Goal: Task Accomplishment & Management: Complete application form

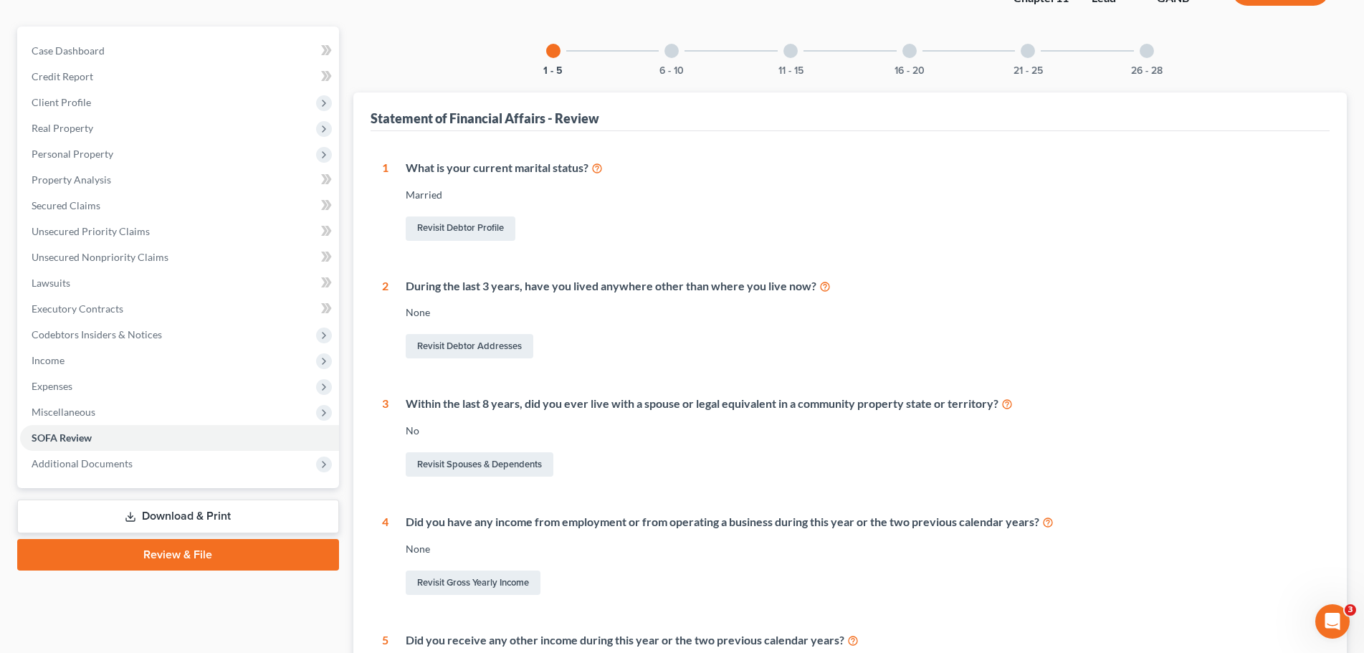
click at [669, 55] on div at bounding box center [671, 51] width 14 height 14
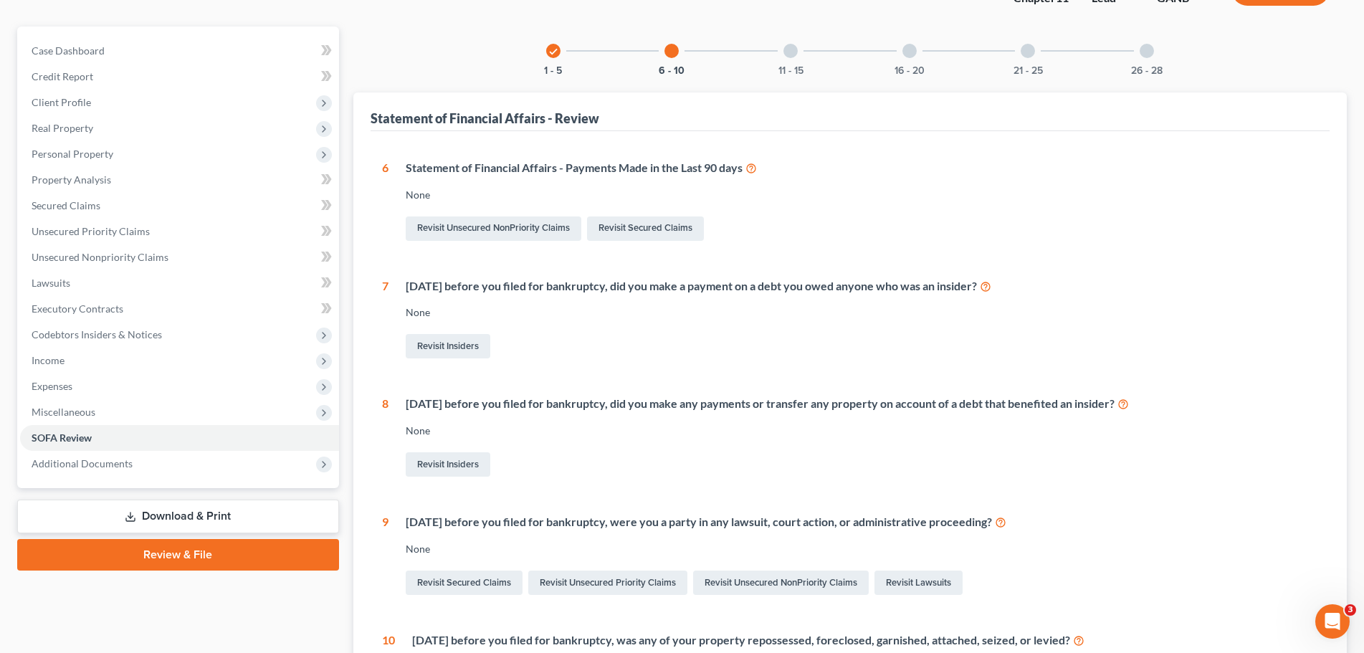
click at [787, 50] on div at bounding box center [790, 51] width 14 height 14
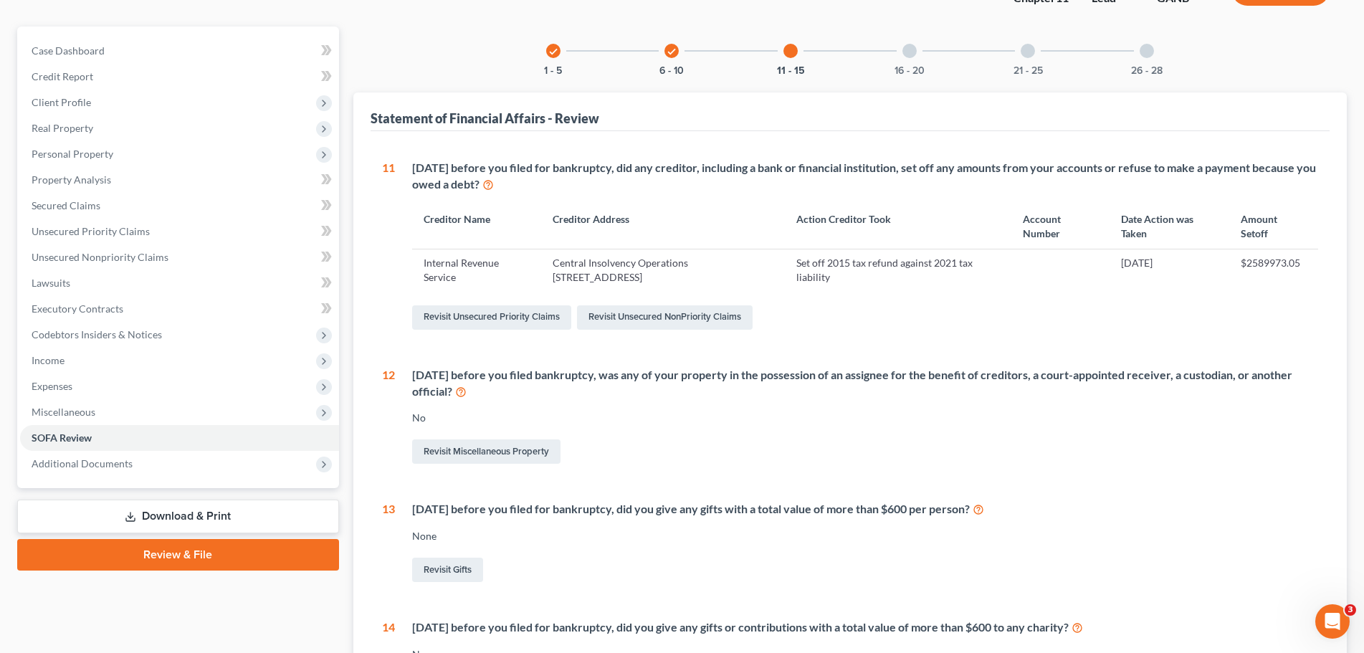
click at [910, 62] on div "16 - 20" at bounding box center [909, 51] width 49 height 49
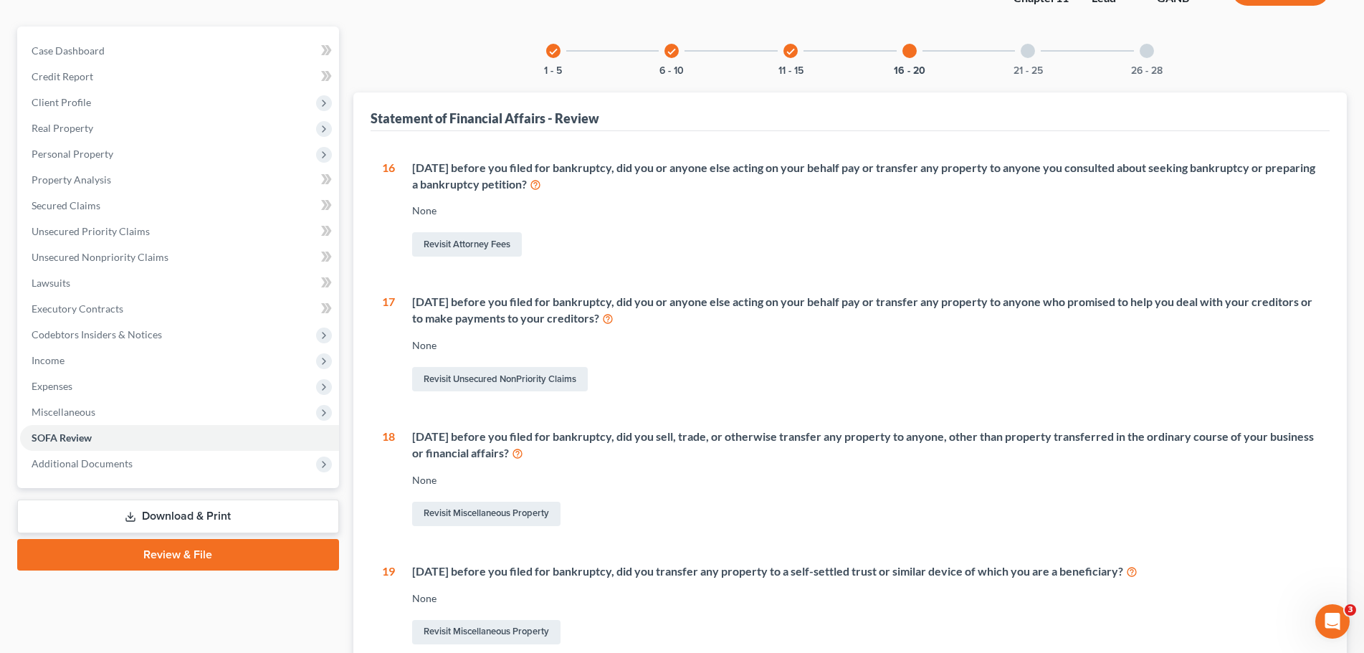
click at [1020, 59] on div "21 - 25" at bounding box center [1027, 51] width 49 height 49
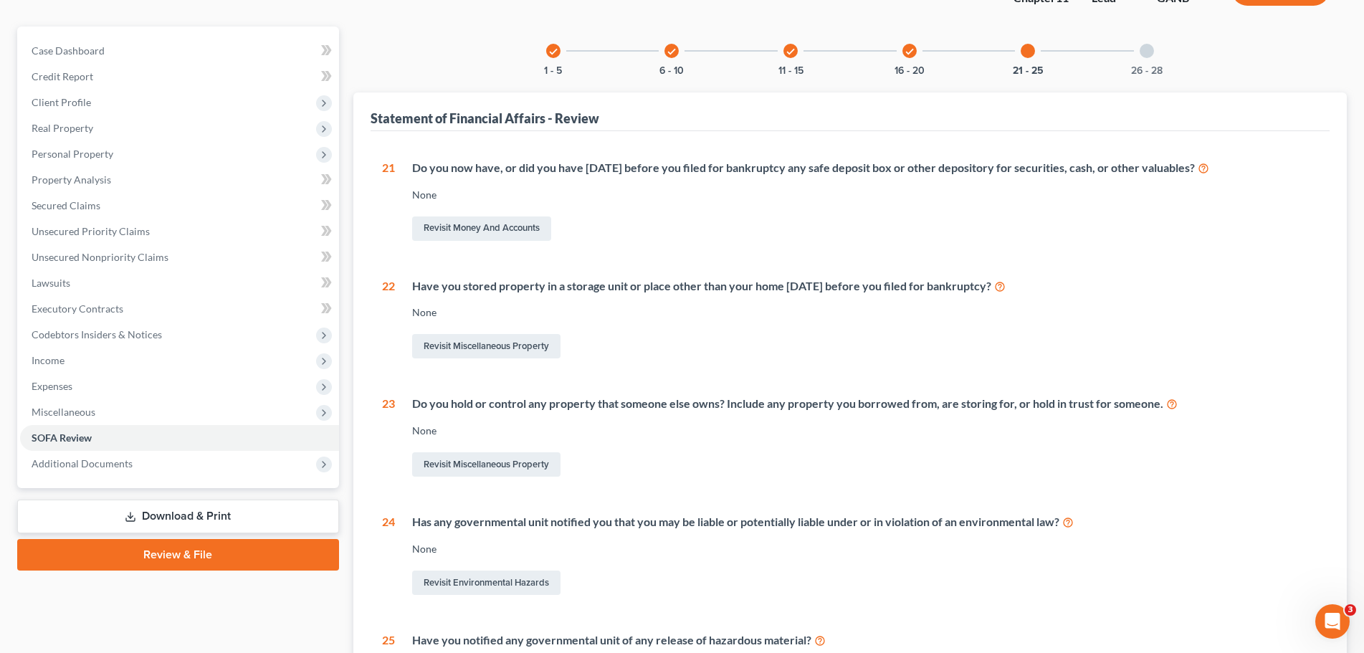
click at [1132, 59] on div "26 - 28" at bounding box center [1146, 51] width 49 height 49
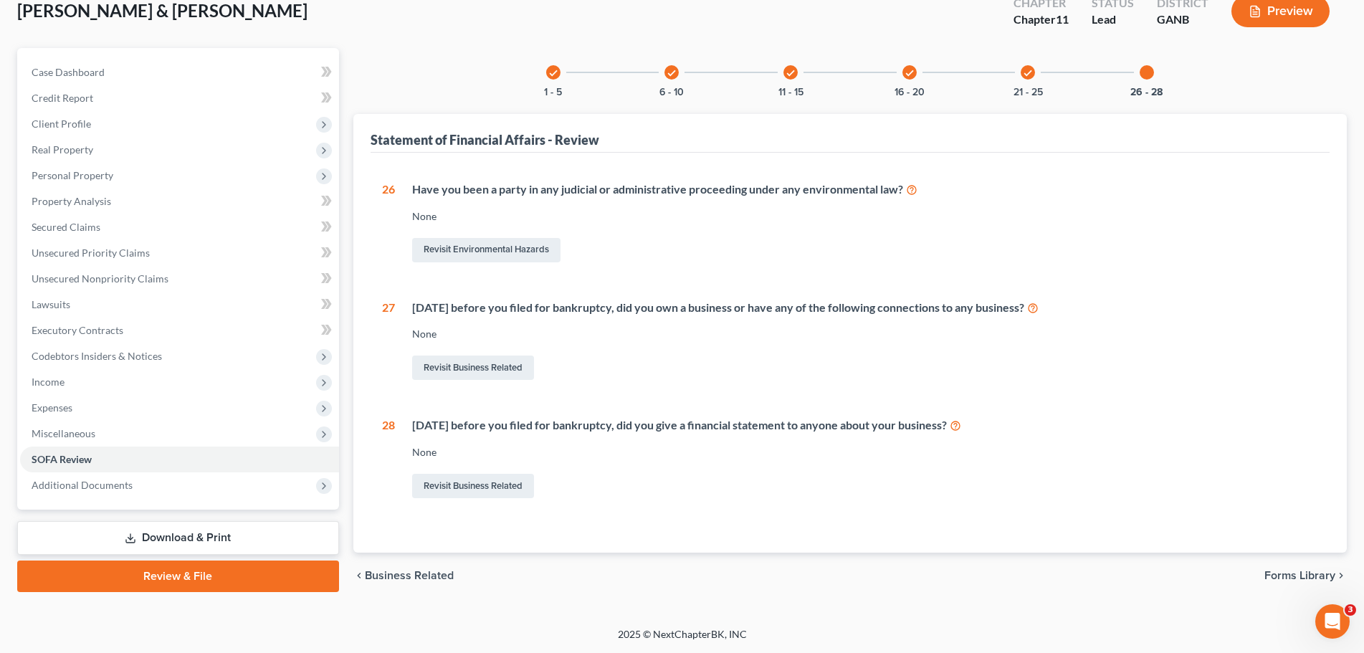
scroll to position [90, 0]
click at [555, 74] on icon "check" at bounding box center [553, 73] width 10 height 10
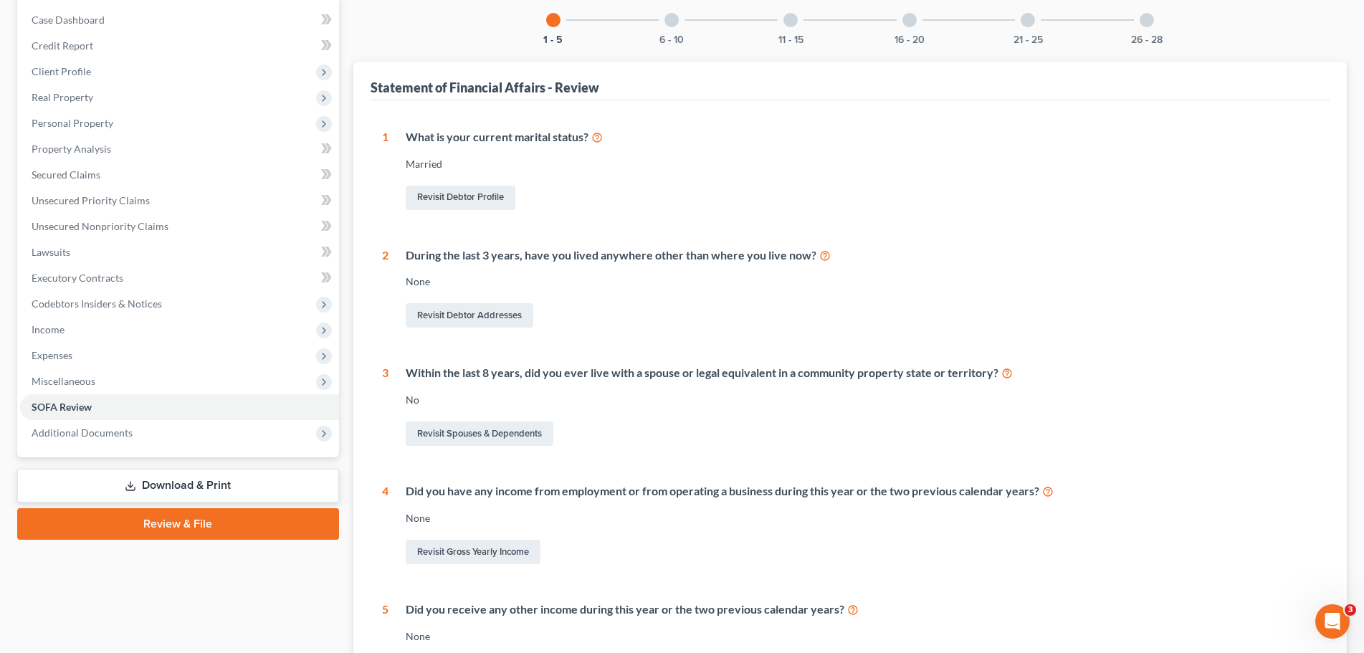
scroll to position [0, 0]
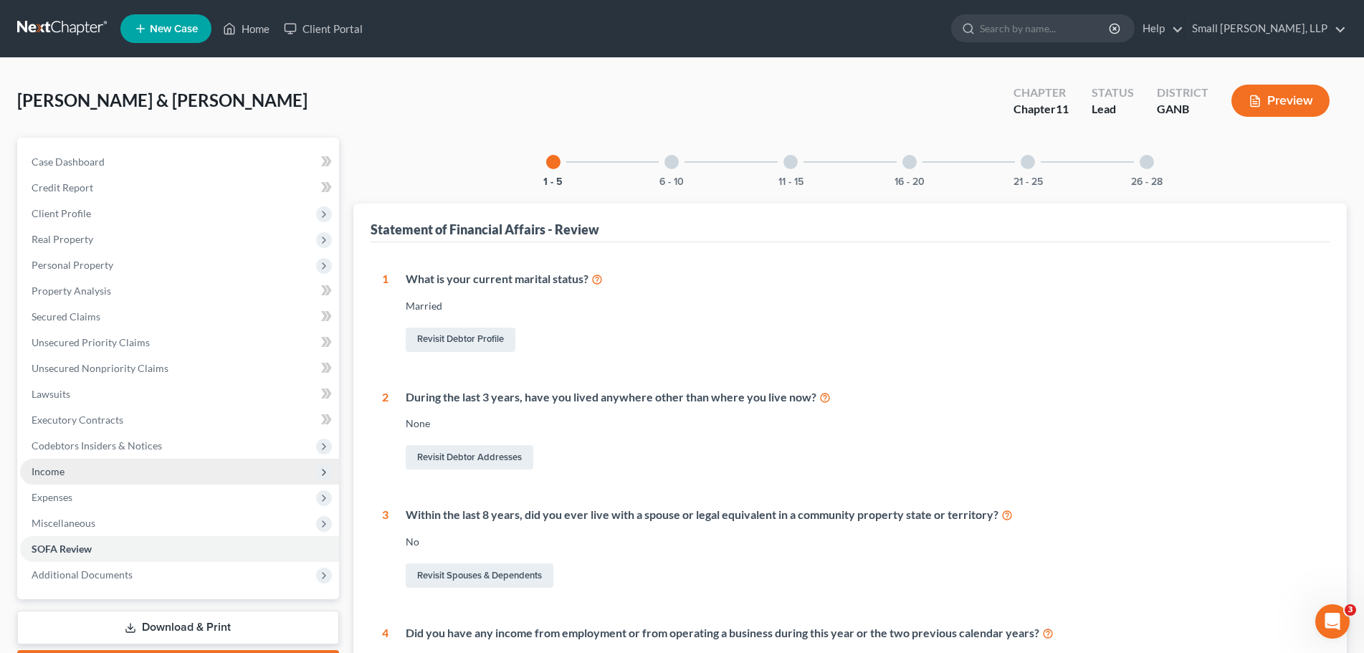
click at [70, 466] on span "Income" at bounding box center [179, 472] width 319 height 26
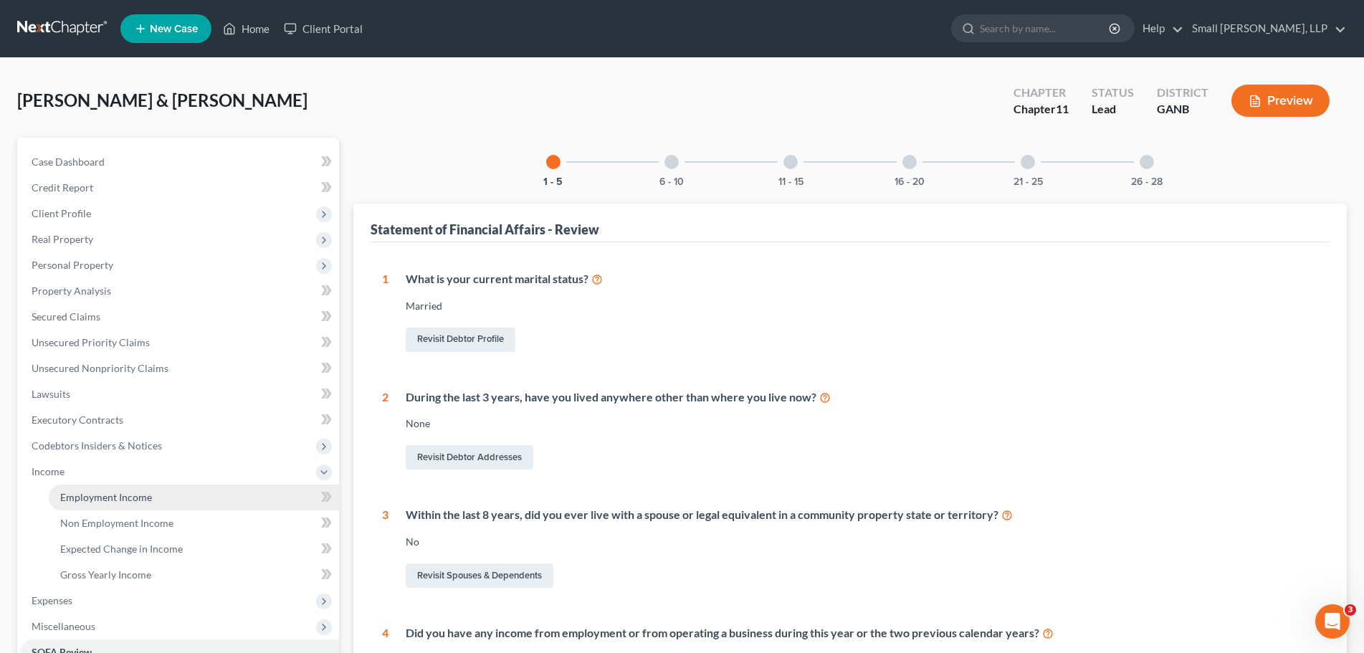
click at [132, 500] on span "Employment Income" at bounding box center [106, 497] width 92 height 12
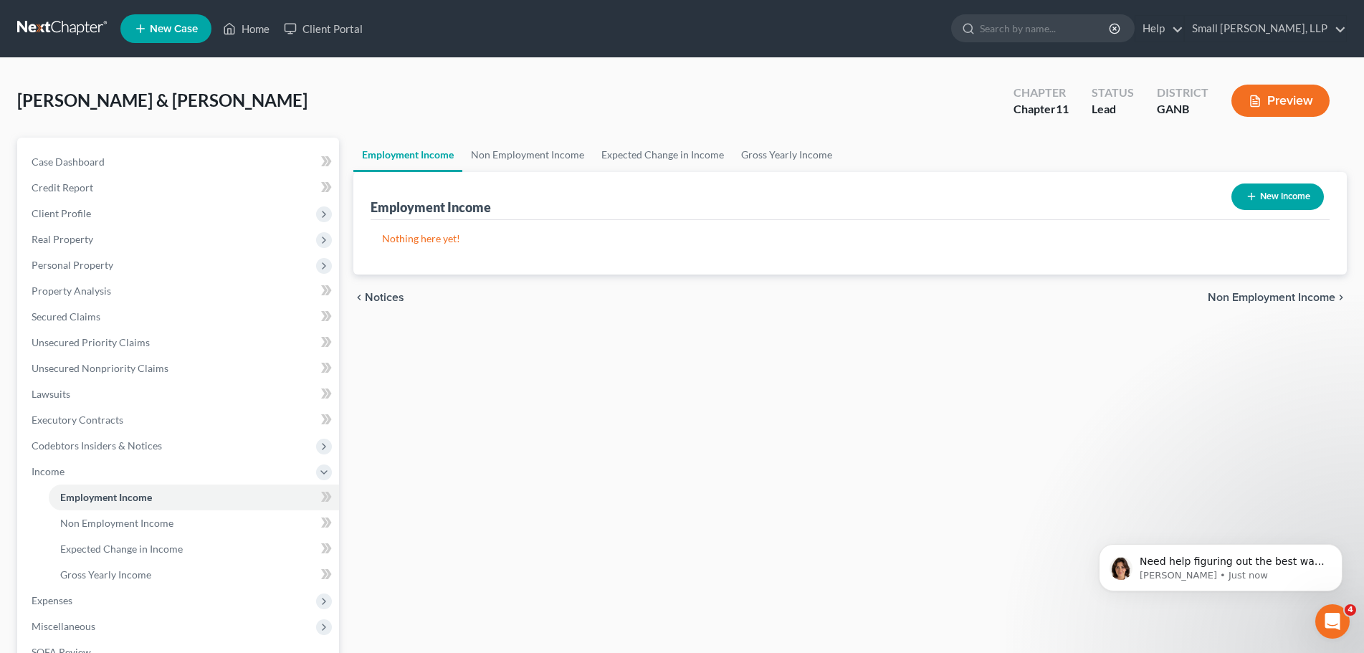
click at [1281, 205] on button "New Income" at bounding box center [1277, 196] width 92 height 27
select select "0"
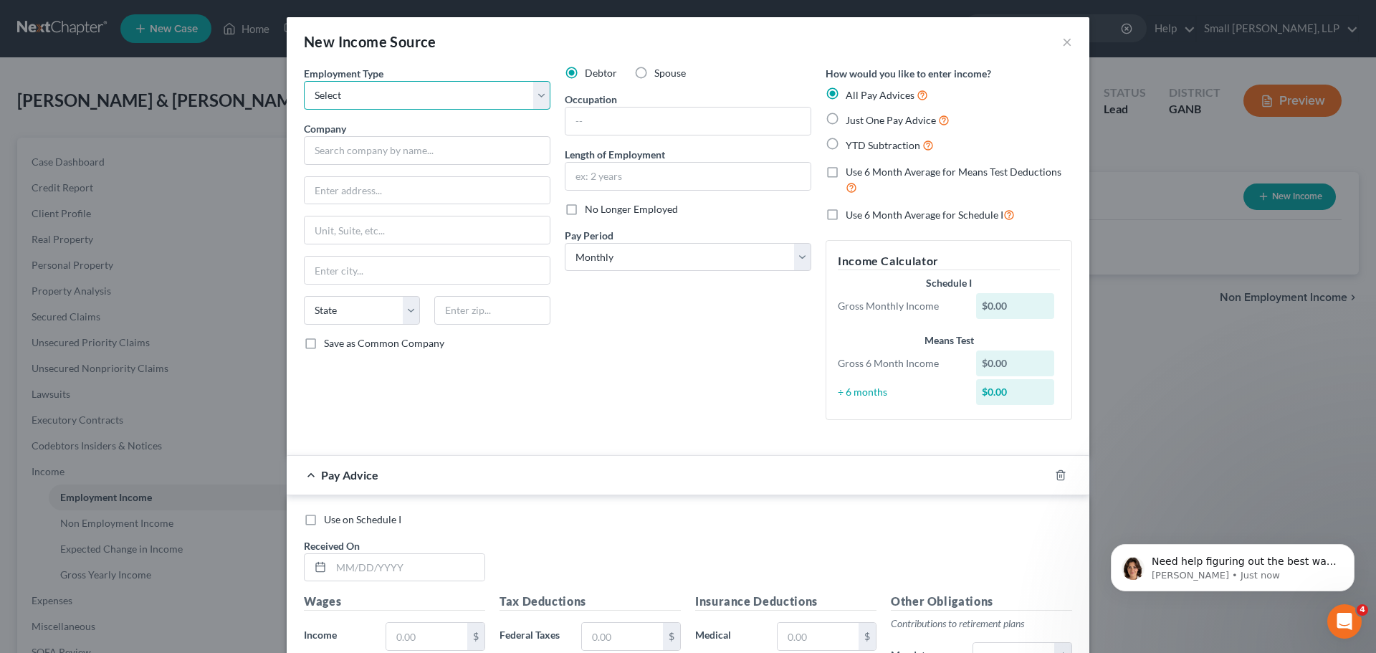
click at [540, 101] on select "Select Full or [DEMOGRAPHIC_DATA] Employment Self Employment" at bounding box center [427, 95] width 247 height 29
click at [541, 99] on select "Select Full or [DEMOGRAPHIC_DATA] Employment Self Employment" at bounding box center [427, 95] width 247 height 29
click at [371, 92] on select "Select Full or [DEMOGRAPHIC_DATA] Employment Self Employment" at bounding box center [427, 95] width 247 height 29
select select "0"
click at [304, 81] on select "Select Full or [DEMOGRAPHIC_DATA] Employment Self Employment" at bounding box center [427, 95] width 247 height 29
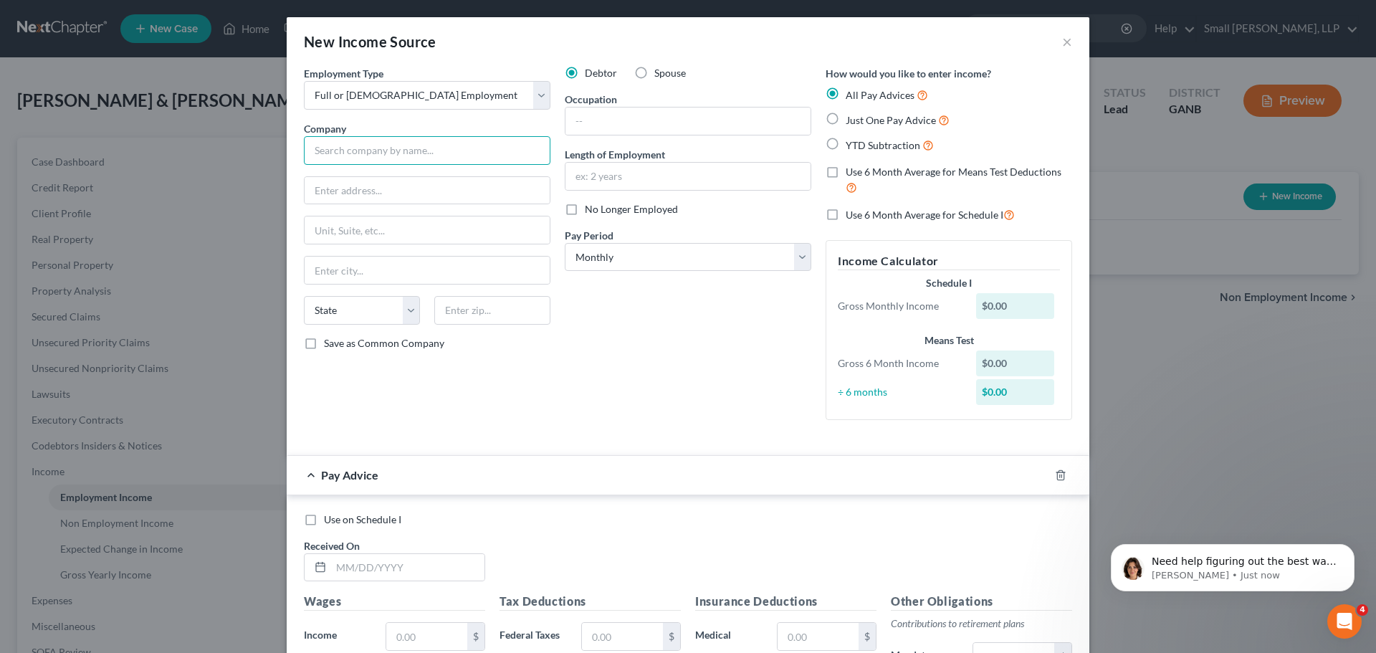
click at [408, 148] on input "text" at bounding box center [427, 150] width 247 height 29
type input "G&A Managers LLC"
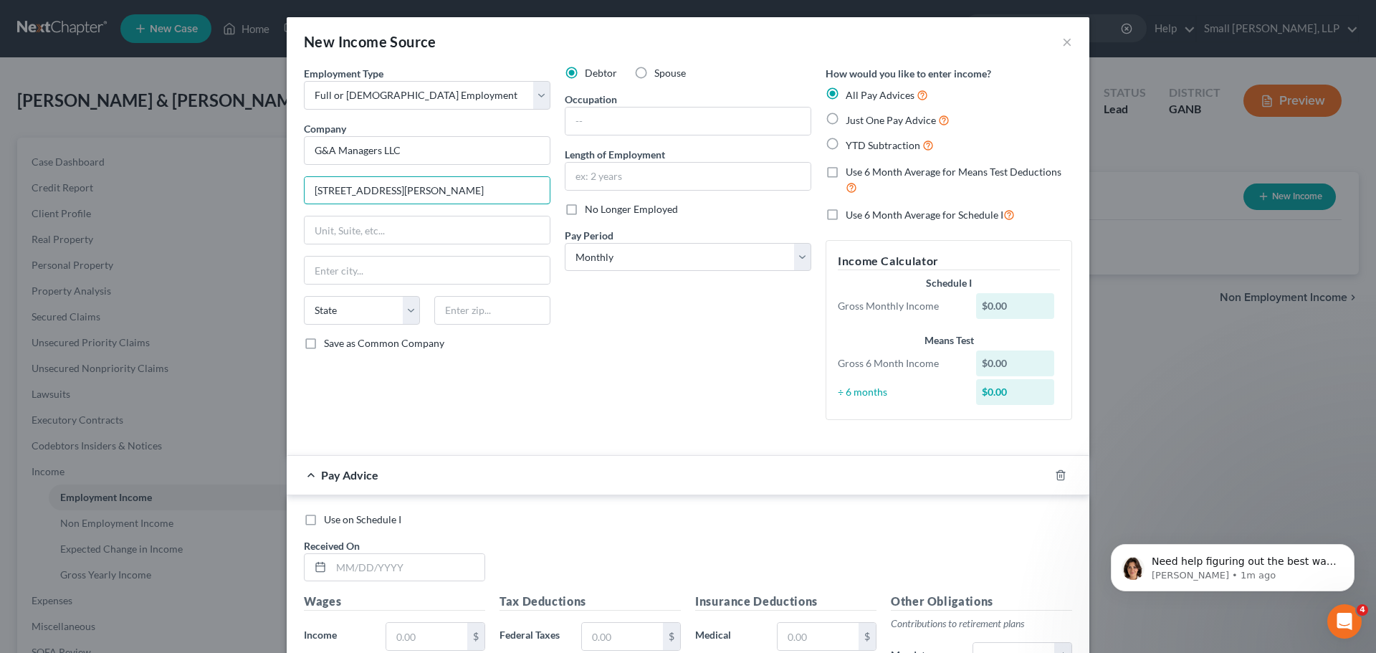
type input "[STREET_ADDRESS][PERSON_NAME]"
type input "STE F"
type input "Peachtree Corners"
click at [310, 312] on select "State [US_STATE] AK AR AZ CA CO CT DE DC [GEOGRAPHIC_DATA] [GEOGRAPHIC_DATA] GU…" at bounding box center [362, 310] width 116 height 29
select select "10"
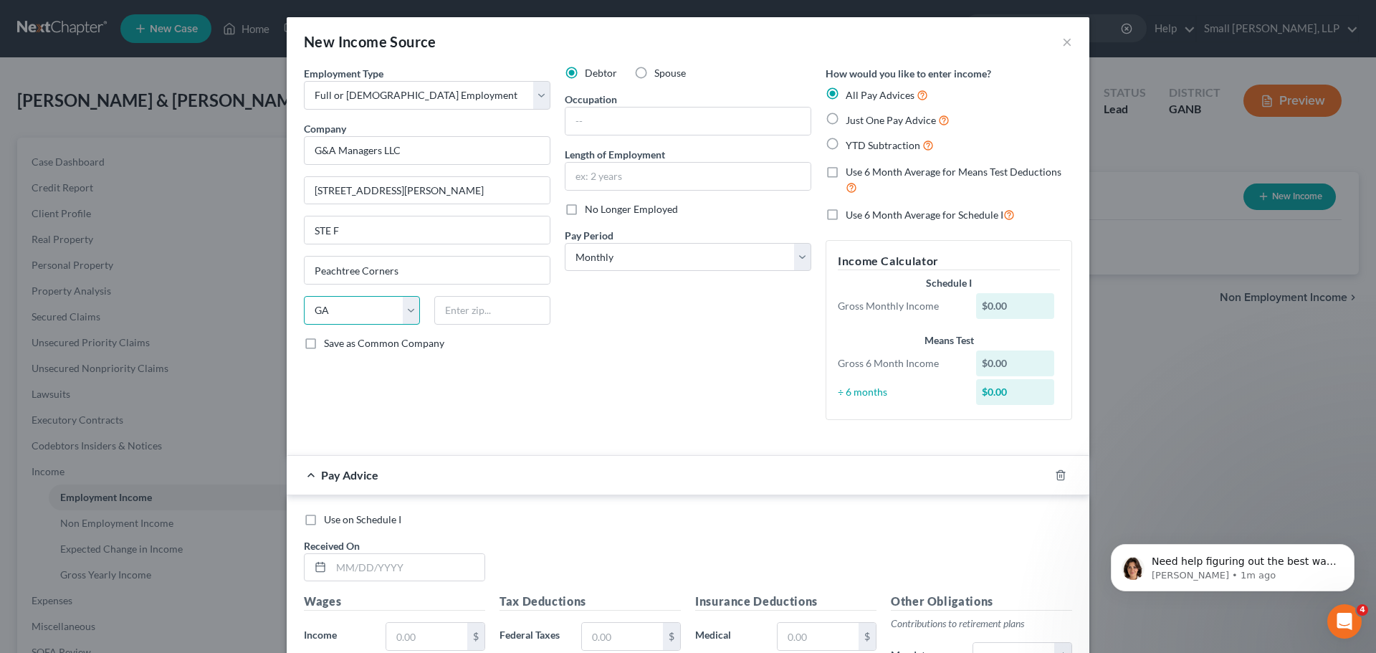
click at [304, 296] on select "State [US_STATE] AK AR AZ CA CO CT DE DC [GEOGRAPHIC_DATA] [GEOGRAPHIC_DATA] GU…" at bounding box center [362, 310] width 116 height 29
click at [492, 306] on input "text" at bounding box center [492, 310] width 116 height 29
type input "30071"
type input "Norcross"
click at [670, 264] on select "Select Monthly Twice Monthly Every Other Week Weekly" at bounding box center [688, 257] width 247 height 29
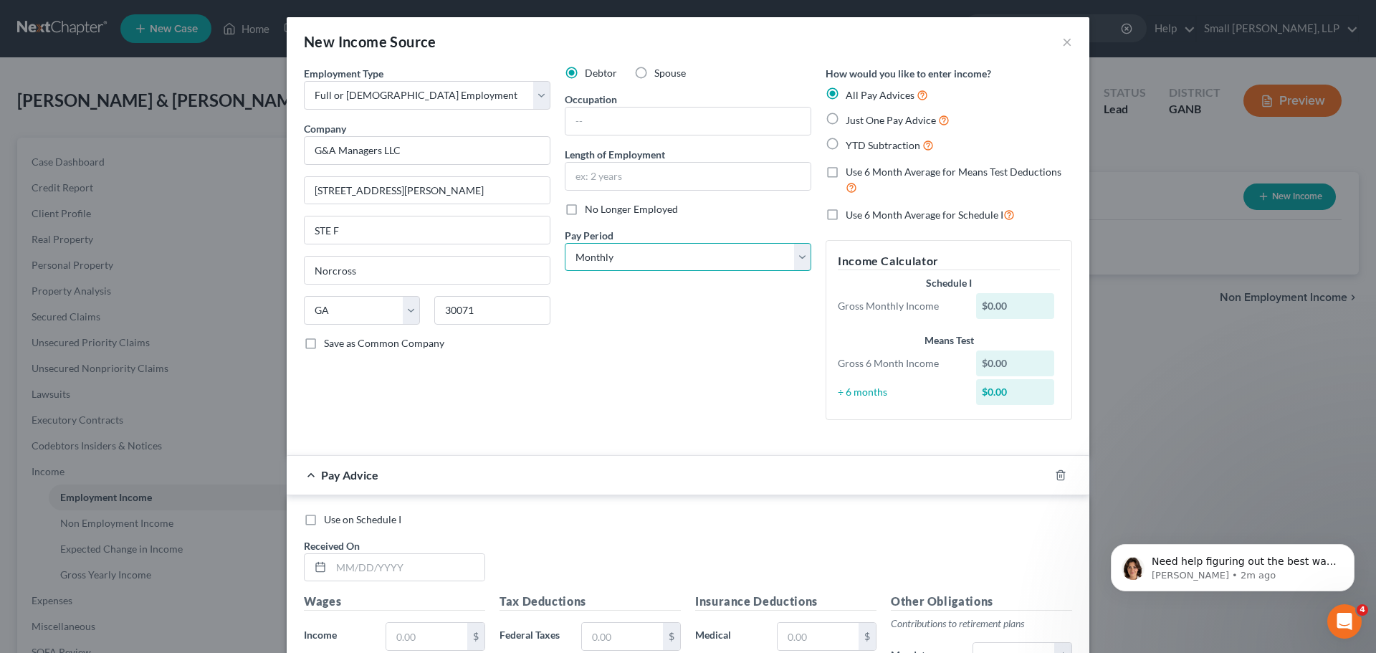
select select "1"
click at [565, 243] on select "Select Monthly Twice Monthly Every Other Week Weekly" at bounding box center [688, 257] width 247 height 29
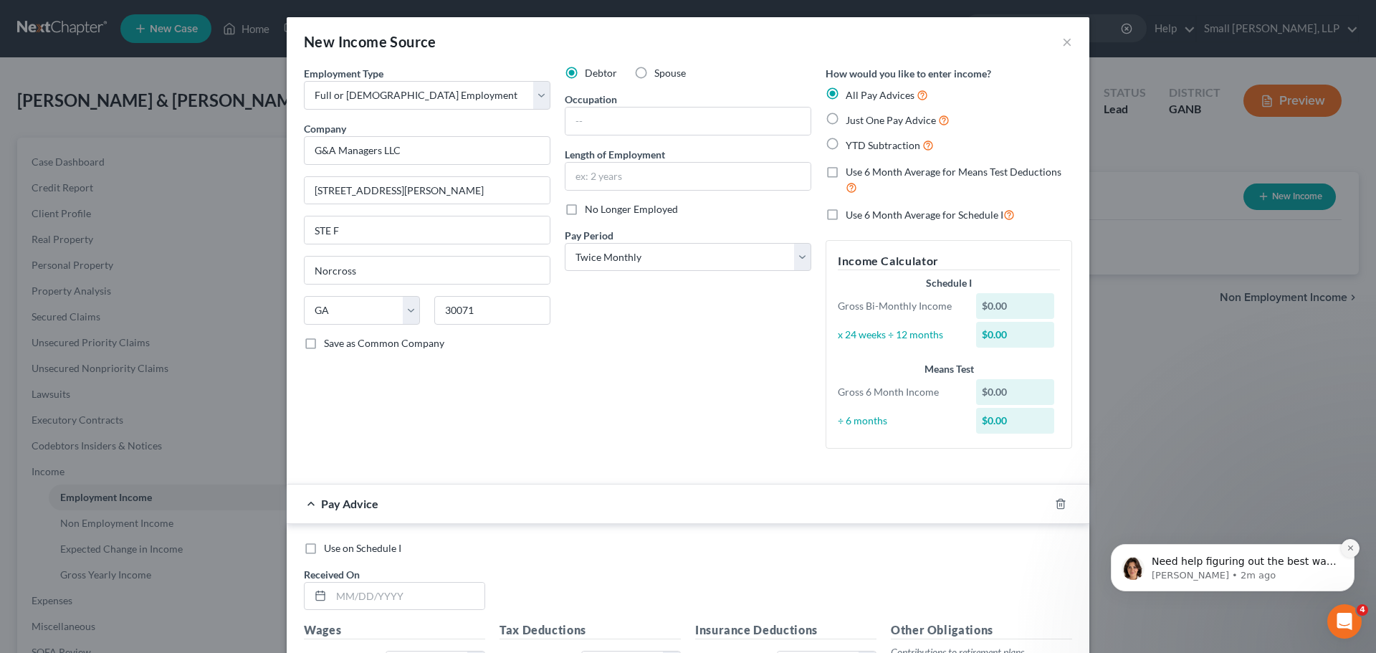
click at [1352, 550] on icon "Dismiss notification" at bounding box center [1351, 548] width 8 height 8
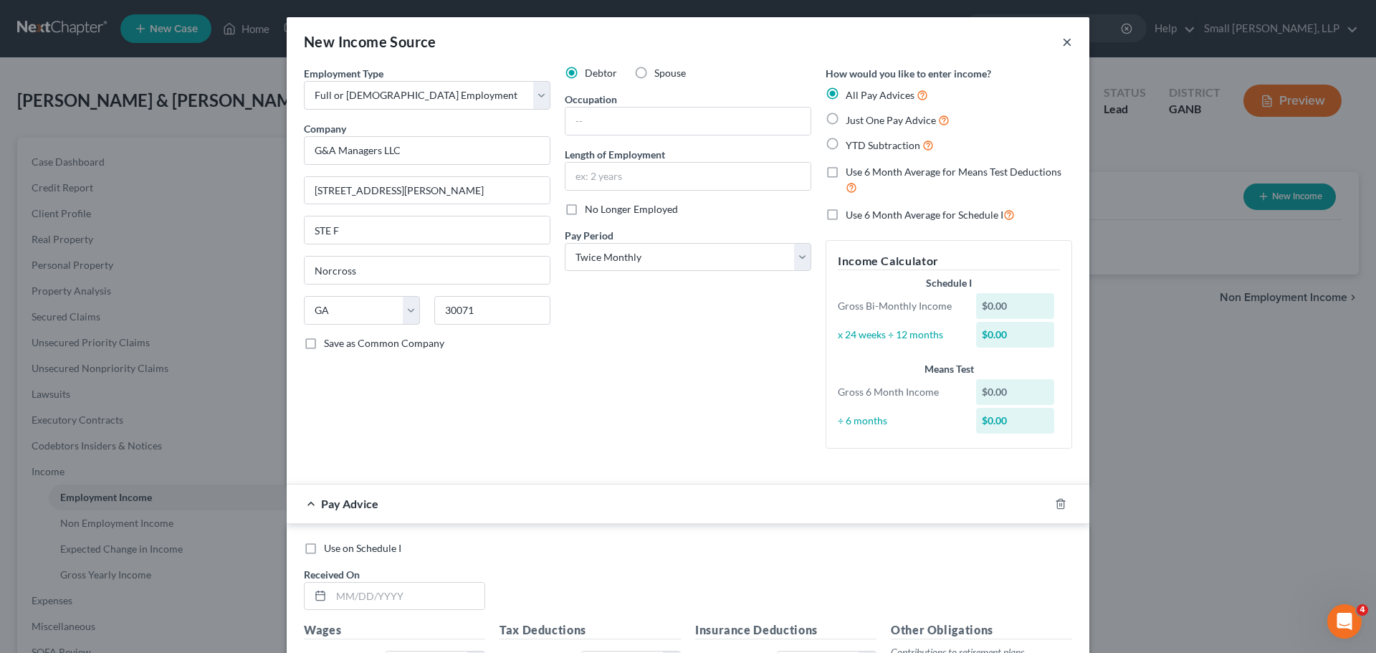
click at [1062, 42] on button "×" at bounding box center [1067, 41] width 10 height 17
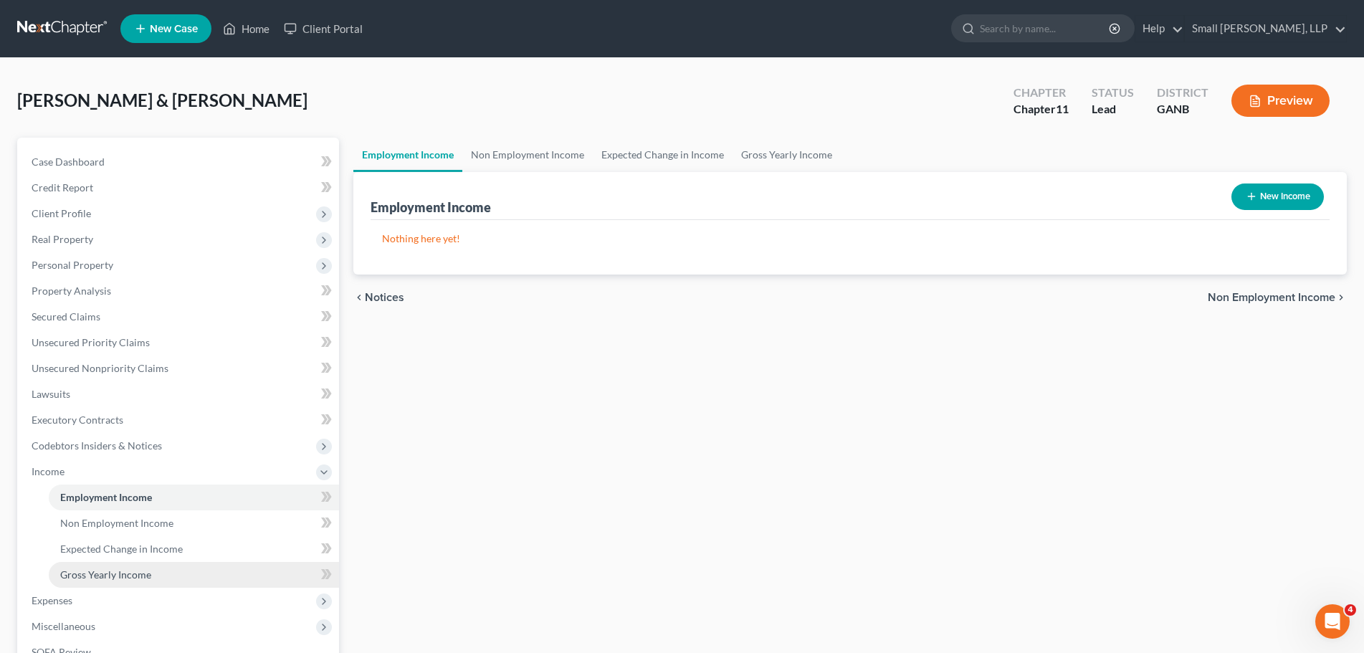
click at [196, 583] on link "Gross Yearly Income" at bounding box center [194, 575] width 290 height 26
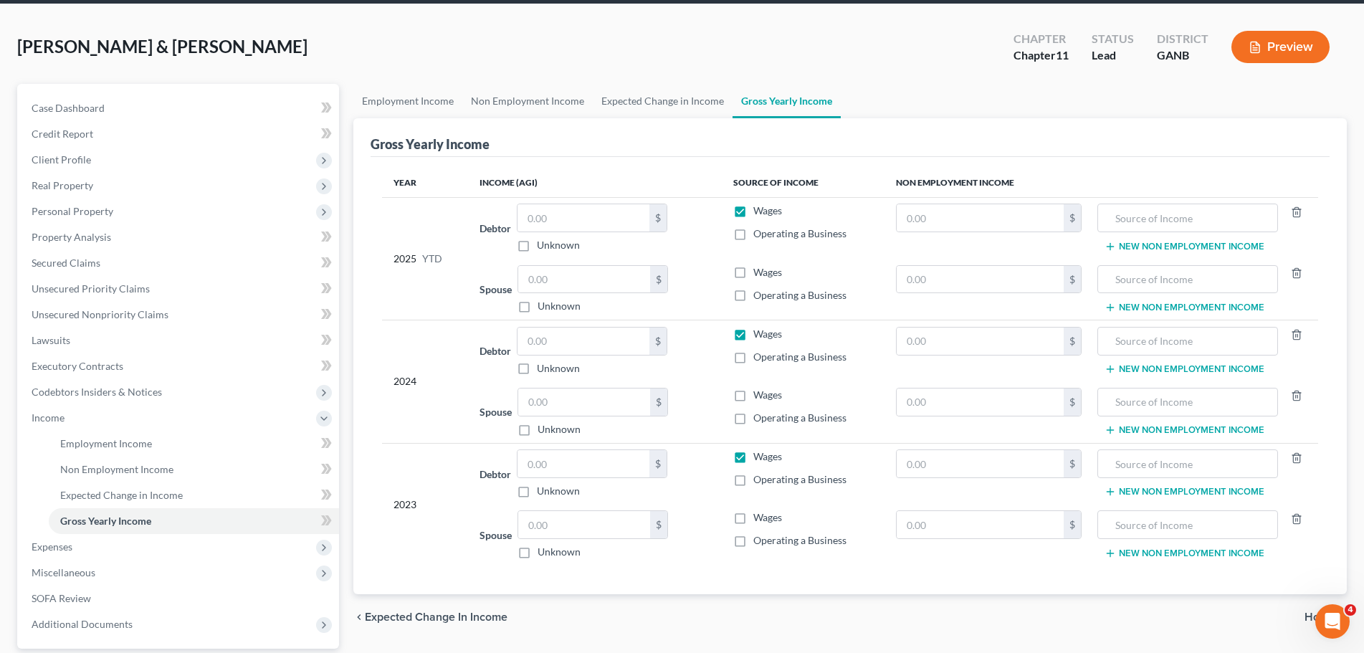
scroll to position [43, 0]
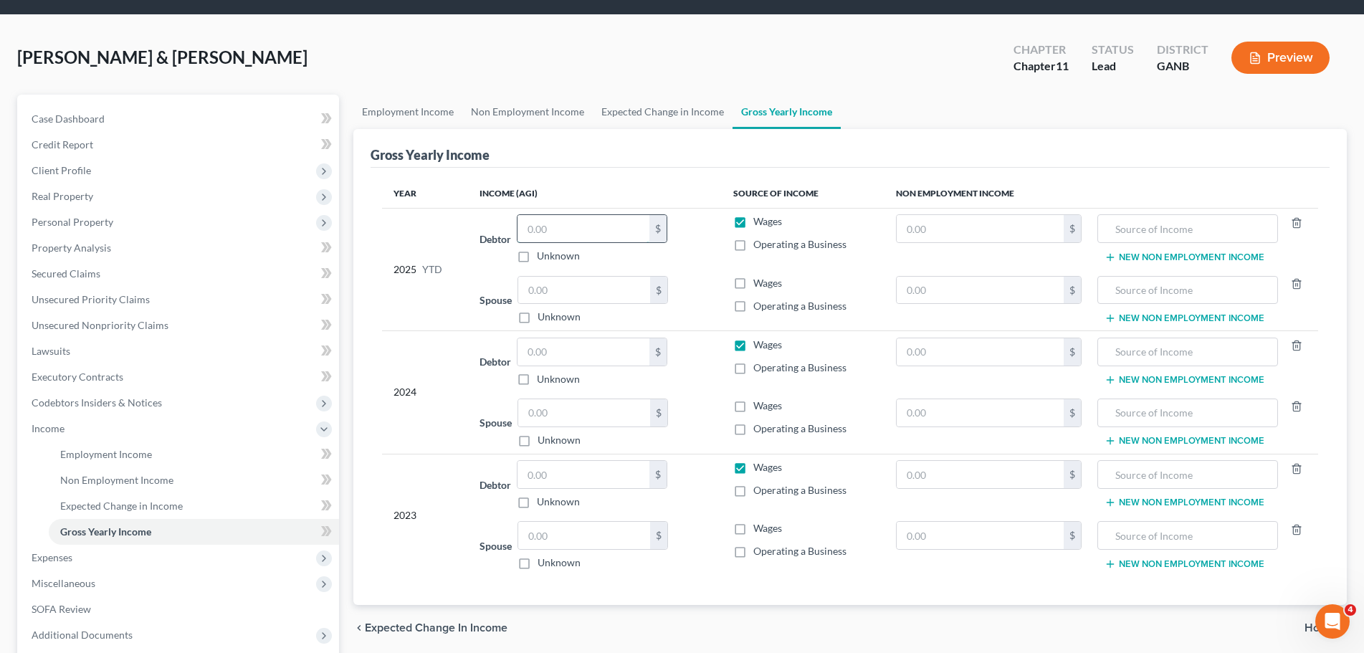
click at [562, 229] on input "text" at bounding box center [583, 228] width 132 height 27
click at [558, 296] on input "text" at bounding box center [584, 290] width 132 height 27
click at [578, 290] on input "text" at bounding box center [584, 290] width 132 height 27
click at [1177, 288] on input "text" at bounding box center [1187, 290] width 165 height 27
type input "Employment"
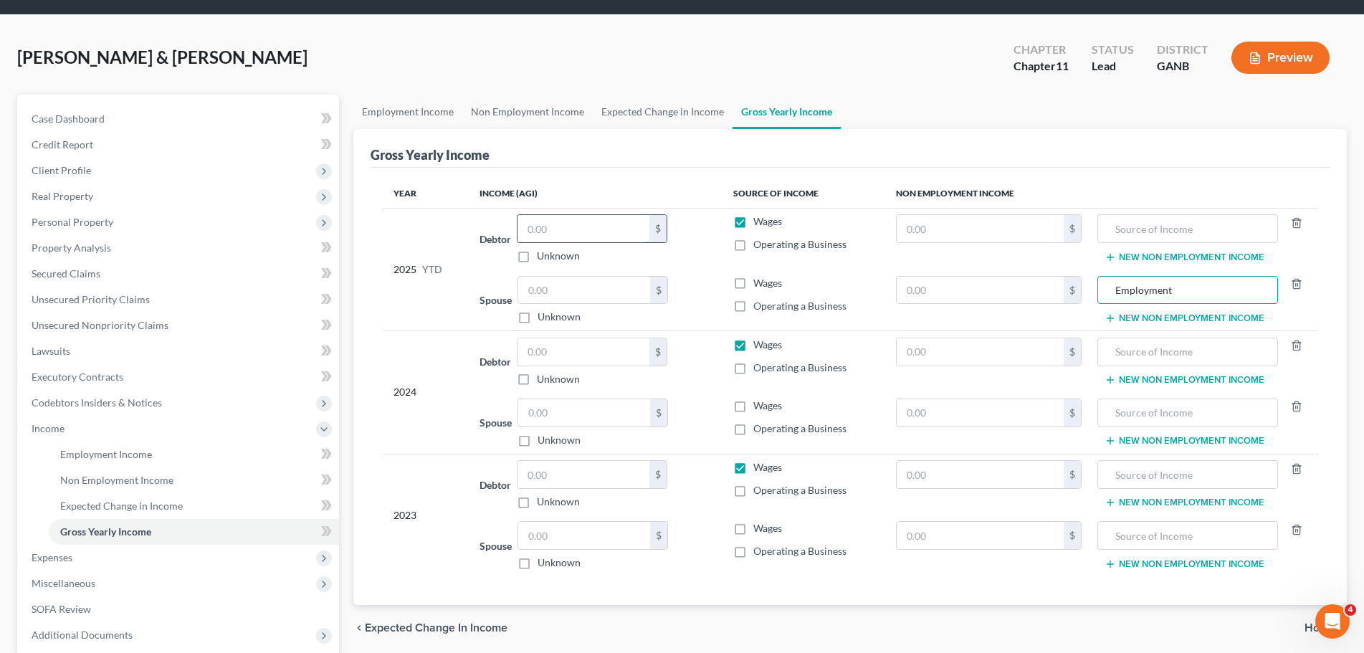
click at [621, 237] on input "text" at bounding box center [583, 228] width 132 height 27
drag, startPoint x: 1216, startPoint y: 289, endPoint x: 1082, endPoint y: 289, distance: 134.0
click at [1082, 289] on tr "Spouse $ Unknown Balance Undetermined $ Unknown Wages Operating a Business $ Em…" at bounding box center [850, 300] width 936 height 62
click at [1172, 227] on input "text" at bounding box center [1187, 228] width 165 height 27
click at [1161, 252] on button "New Non Employment Income" at bounding box center [1184, 257] width 160 height 11
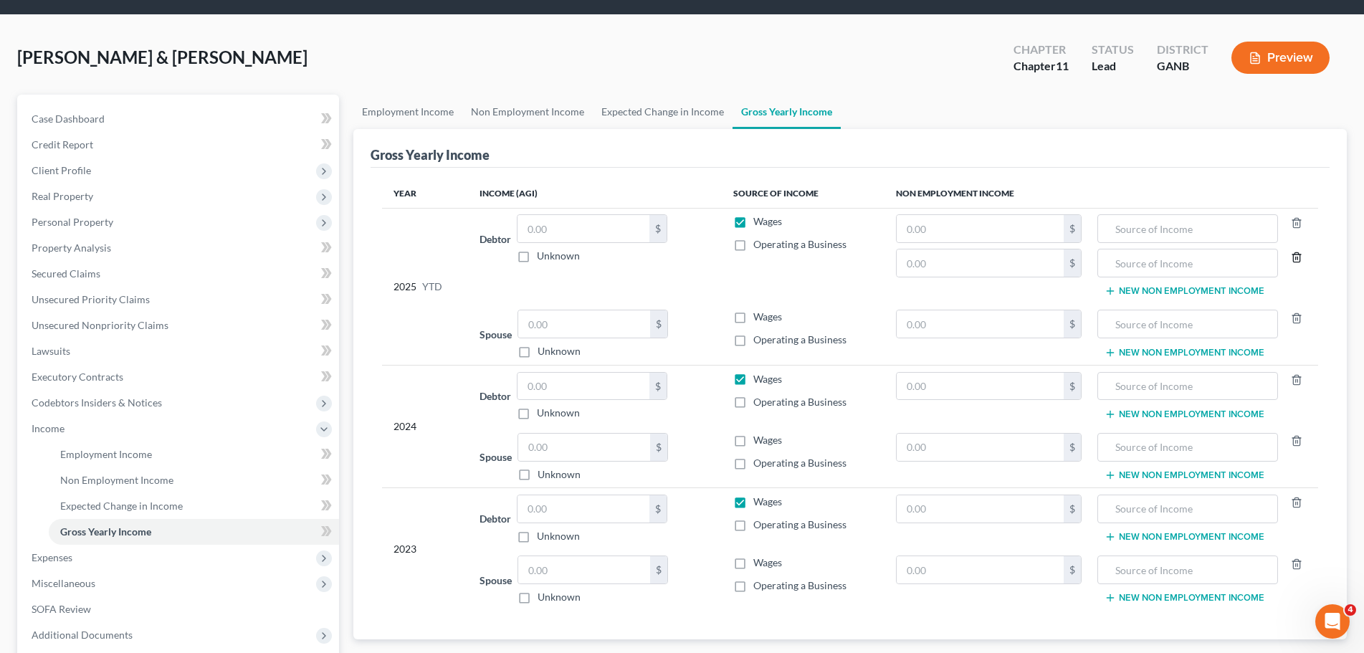
click at [1291, 259] on icon "button" at bounding box center [1296, 257] width 11 height 11
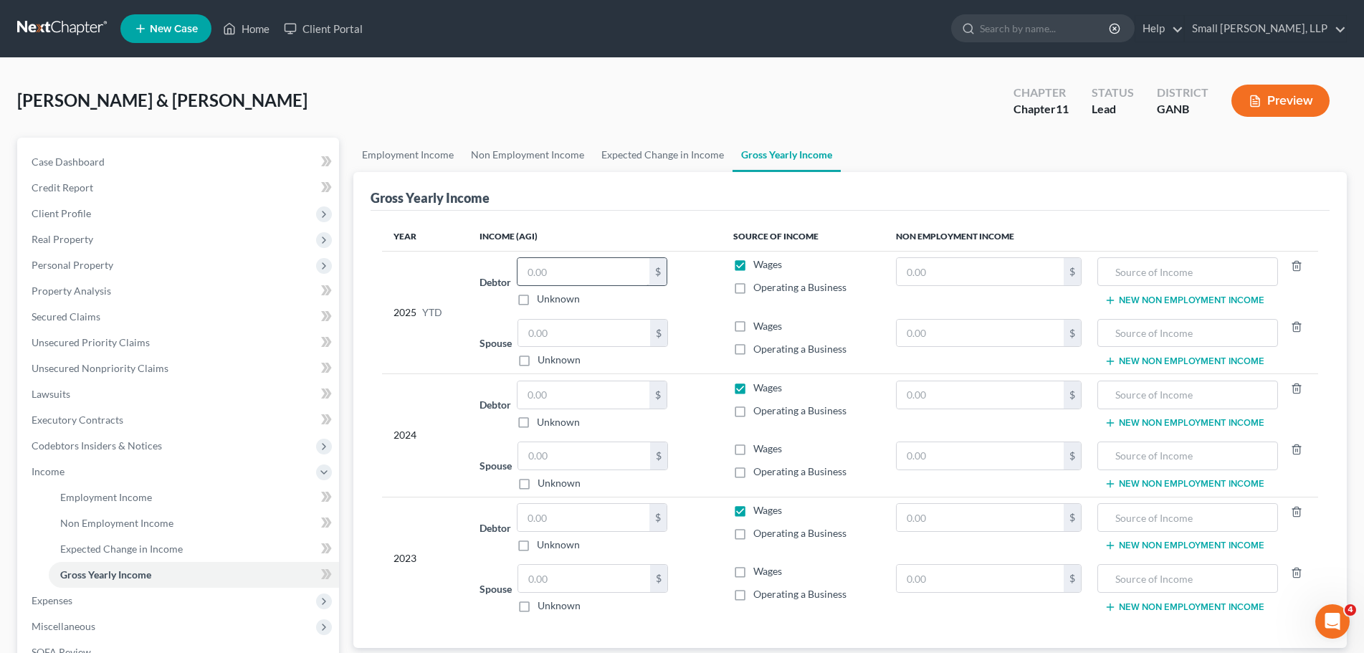
scroll to position [72, 0]
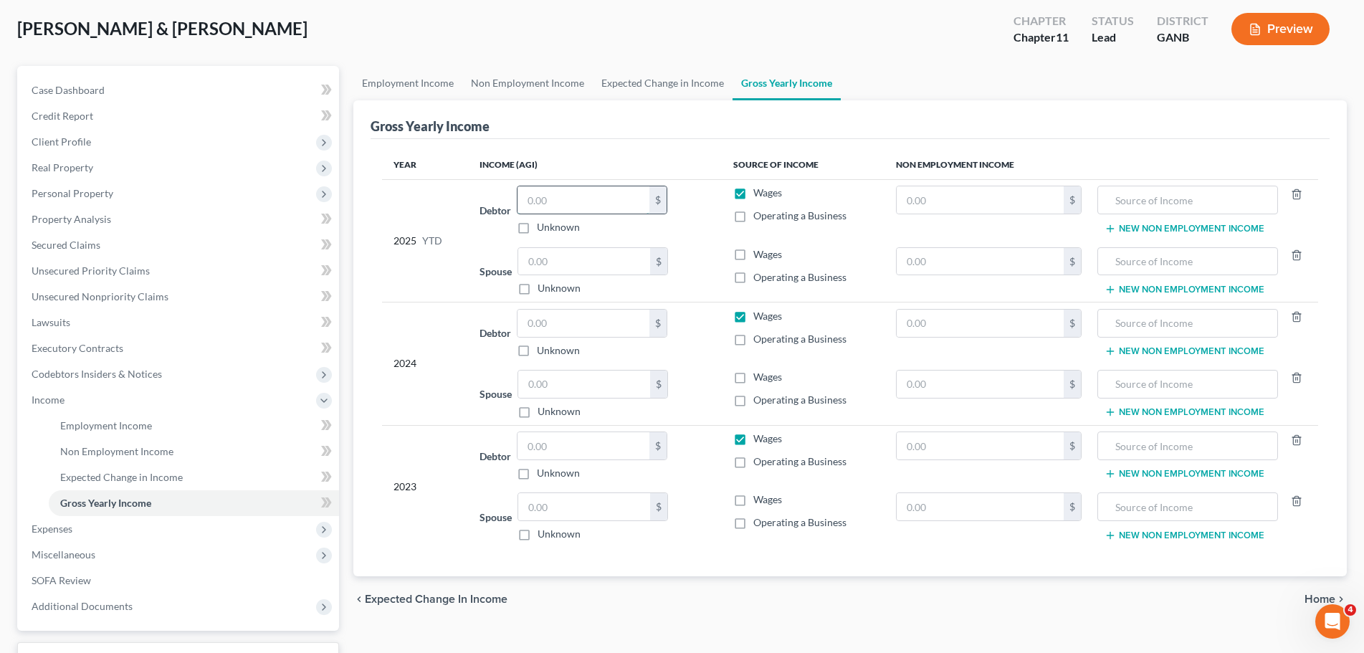
click at [565, 194] on input "text" at bounding box center [583, 199] width 132 height 27
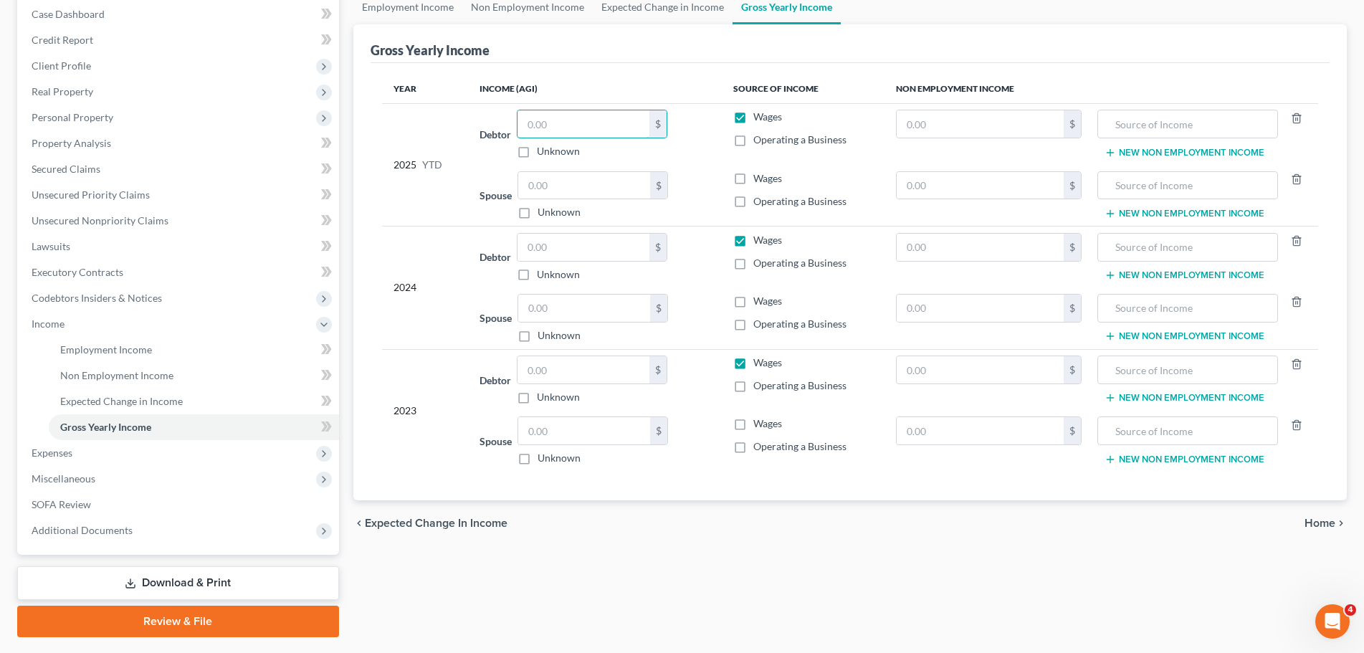
scroll to position [115, 0]
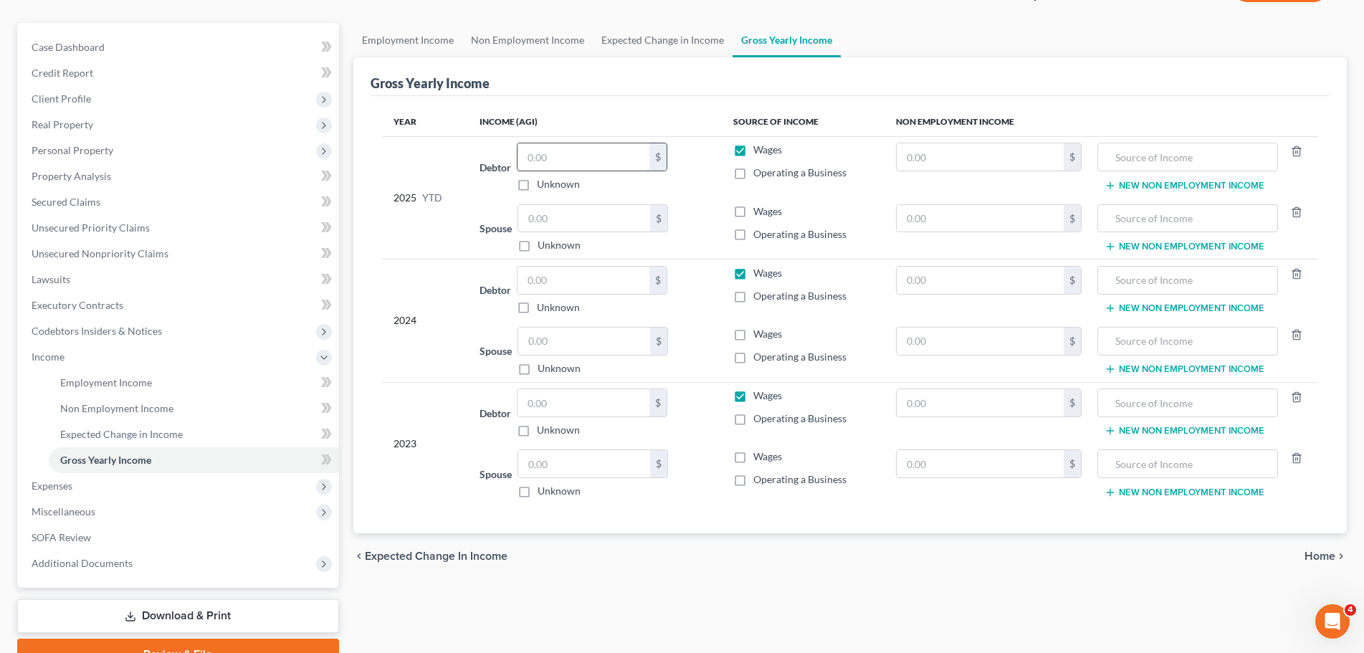
click at [607, 158] on input "text" at bounding box center [583, 156] width 132 height 27
click at [529, 119] on th "Income (AGI)" at bounding box center [595, 122] width 254 height 29
click at [600, 154] on input "text" at bounding box center [583, 156] width 132 height 27
click at [603, 162] on input "126" at bounding box center [583, 156] width 132 height 27
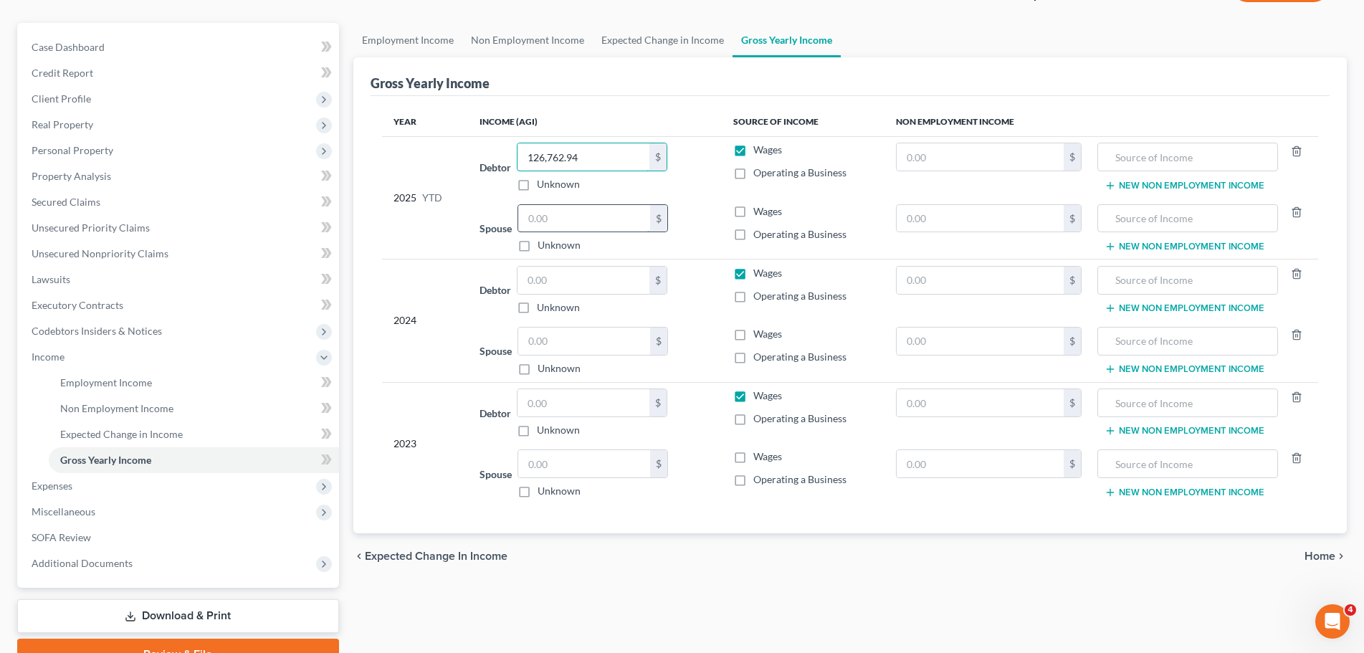
type input "126,762.94"
click at [619, 290] on input "text" at bounding box center [583, 280] width 132 height 27
type input "5"
type input "66,923.00"
click at [614, 277] on input "text" at bounding box center [583, 280] width 132 height 27
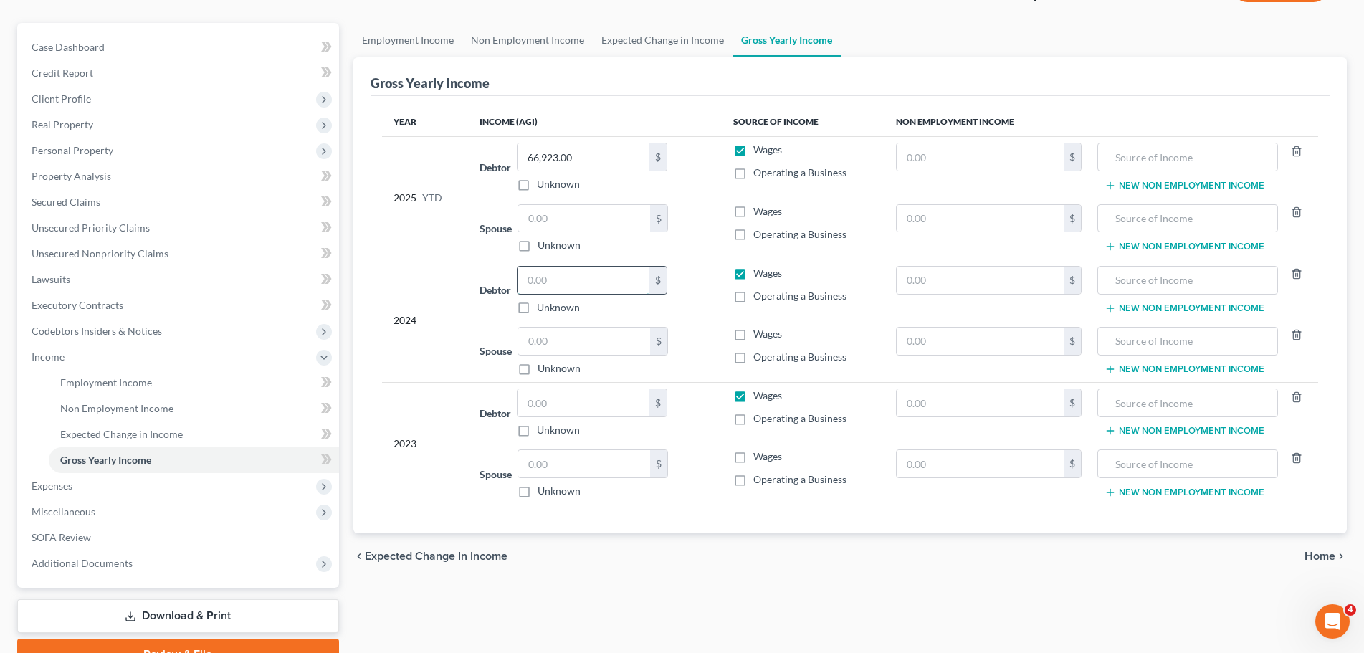
click at [588, 286] on input "text" at bounding box center [583, 280] width 132 height 27
type input "1"
type input "149,999.98"
click at [566, 395] on input "text" at bounding box center [583, 402] width 132 height 27
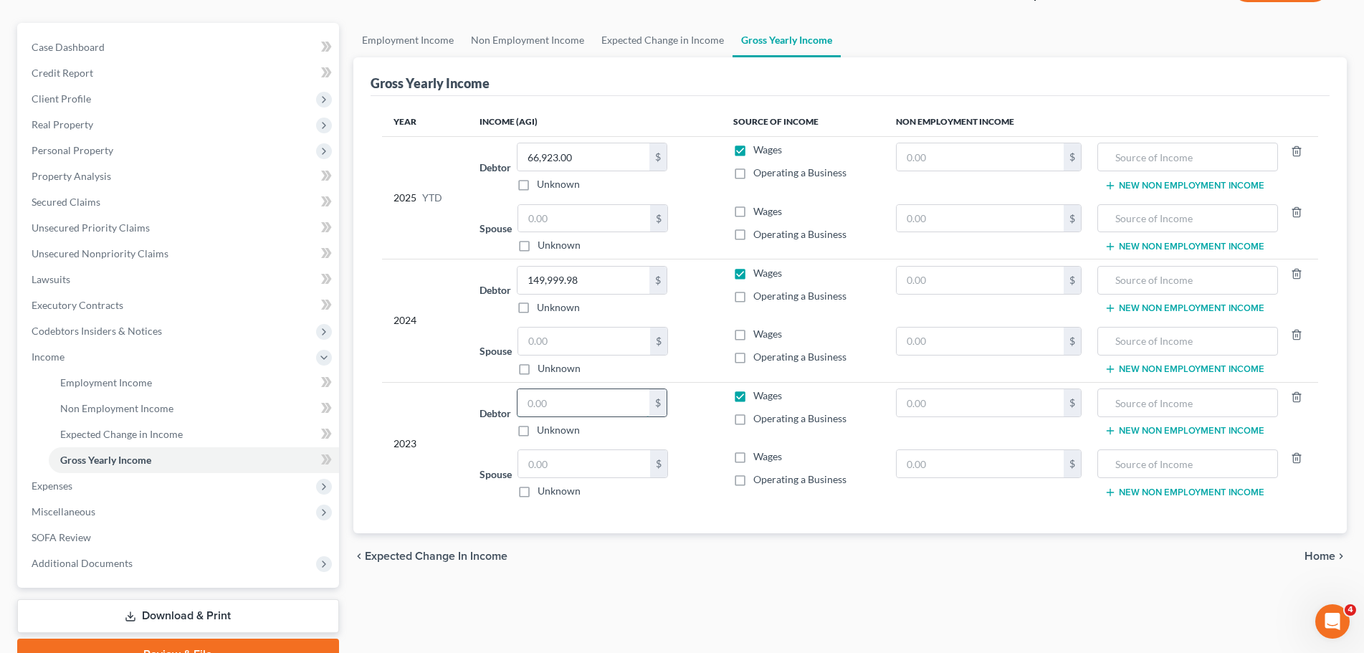
click at [571, 405] on input "text" at bounding box center [583, 402] width 132 height 27
type input "150,199.98"
click at [720, 359] on td "Spouse $ Unknown Balance Undetermined $ Unknown" at bounding box center [595, 351] width 254 height 62
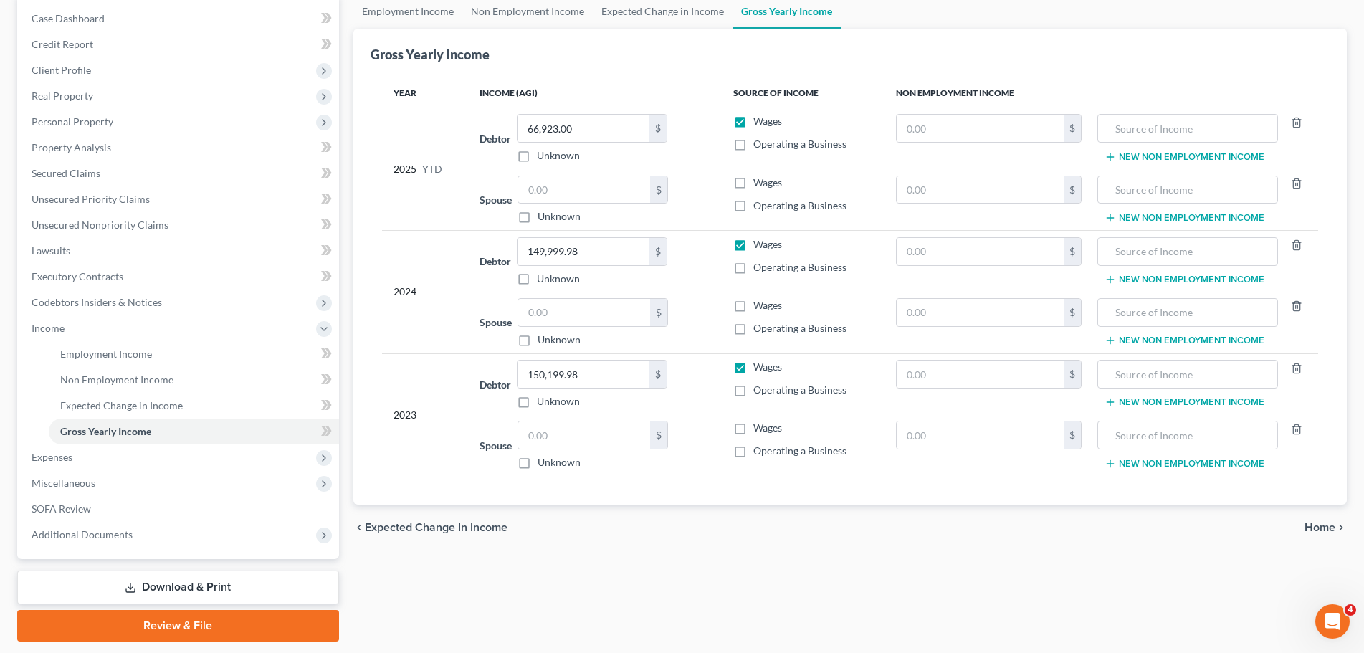
scroll to position [72, 0]
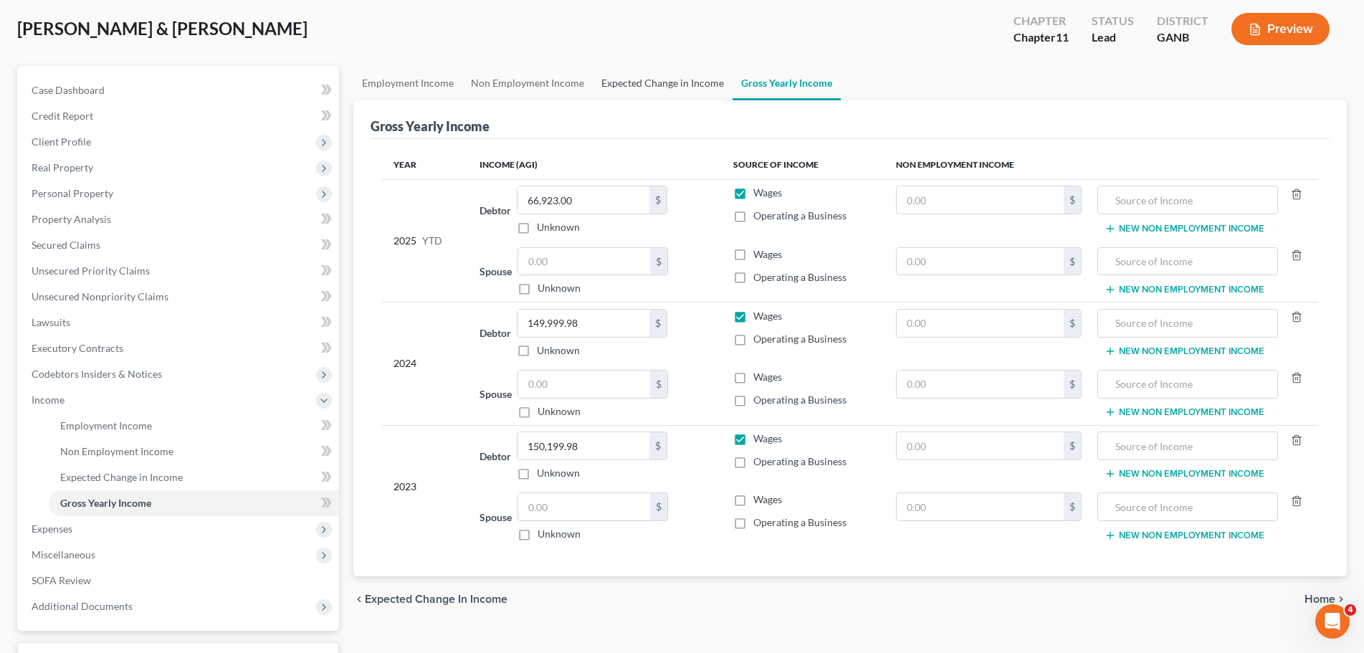
click at [682, 92] on link "Expected Change in Income" at bounding box center [663, 83] width 140 height 34
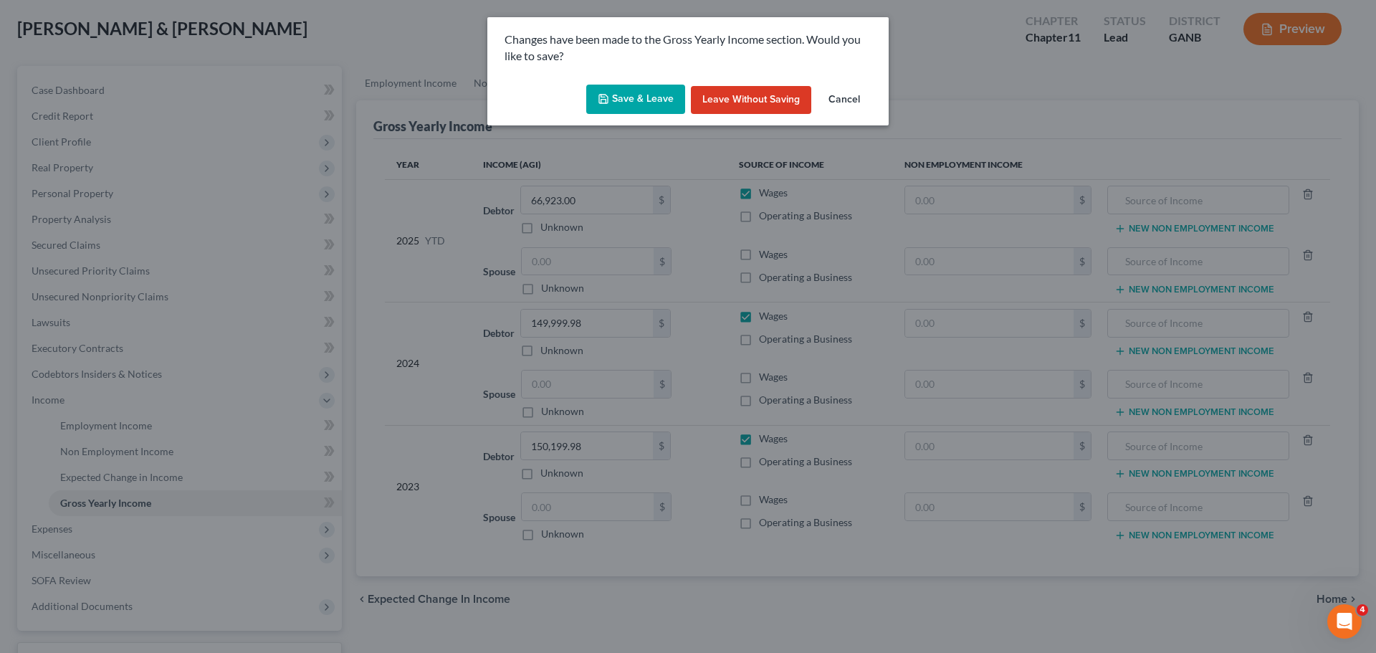
click at [670, 108] on button "Save & Leave" at bounding box center [635, 100] width 99 height 30
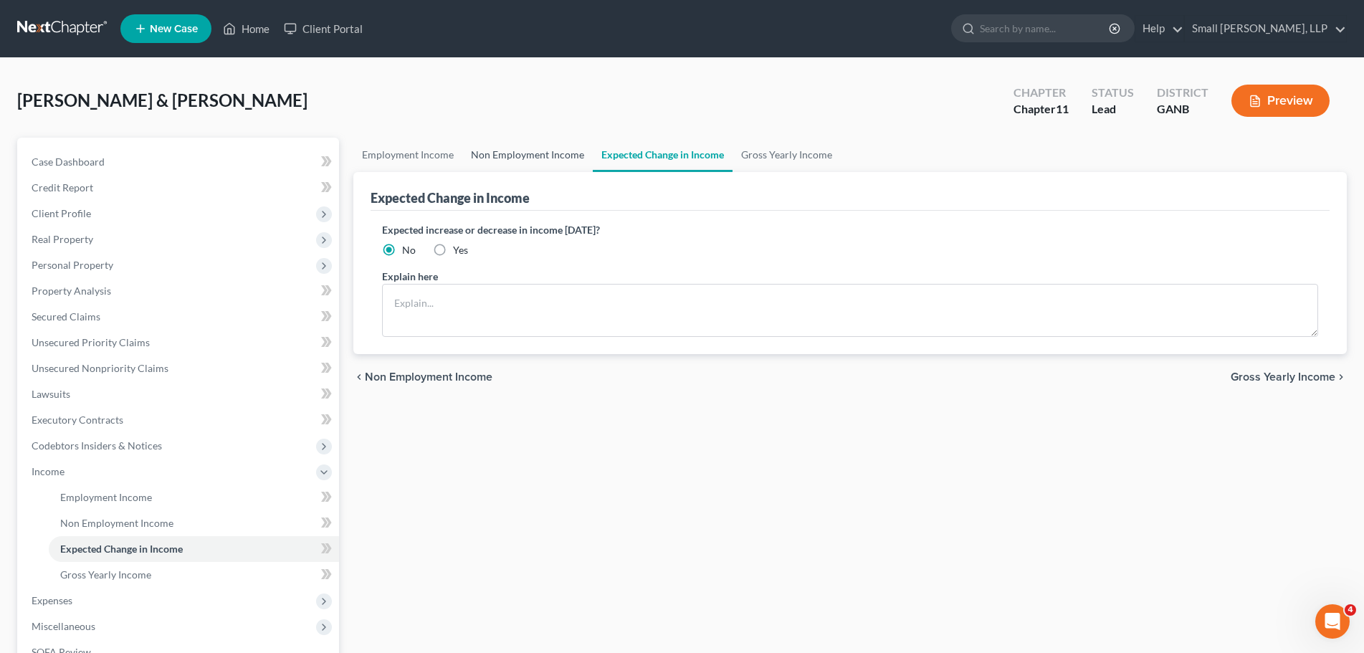
click at [552, 161] on link "Non Employment Income" at bounding box center [527, 155] width 130 height 34
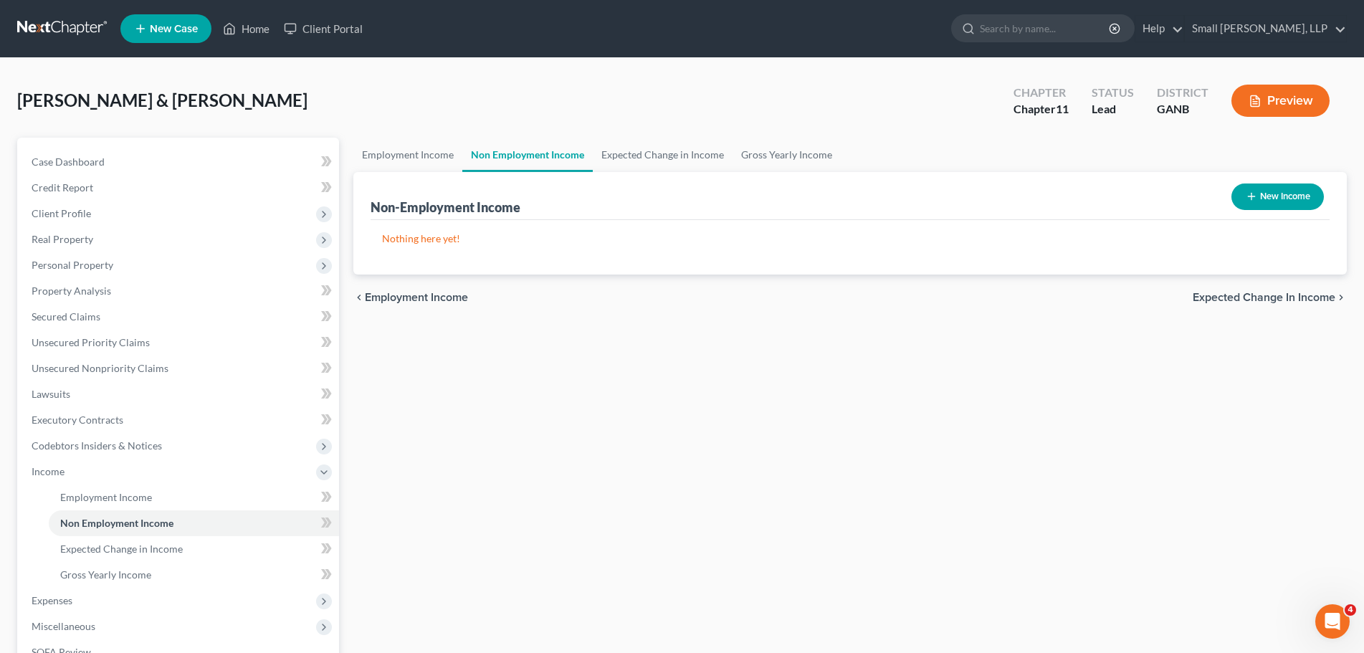
click at [1298, 197] on button "New Income" at bounding box center [1277, 196] width 92 height 27
select select "0"
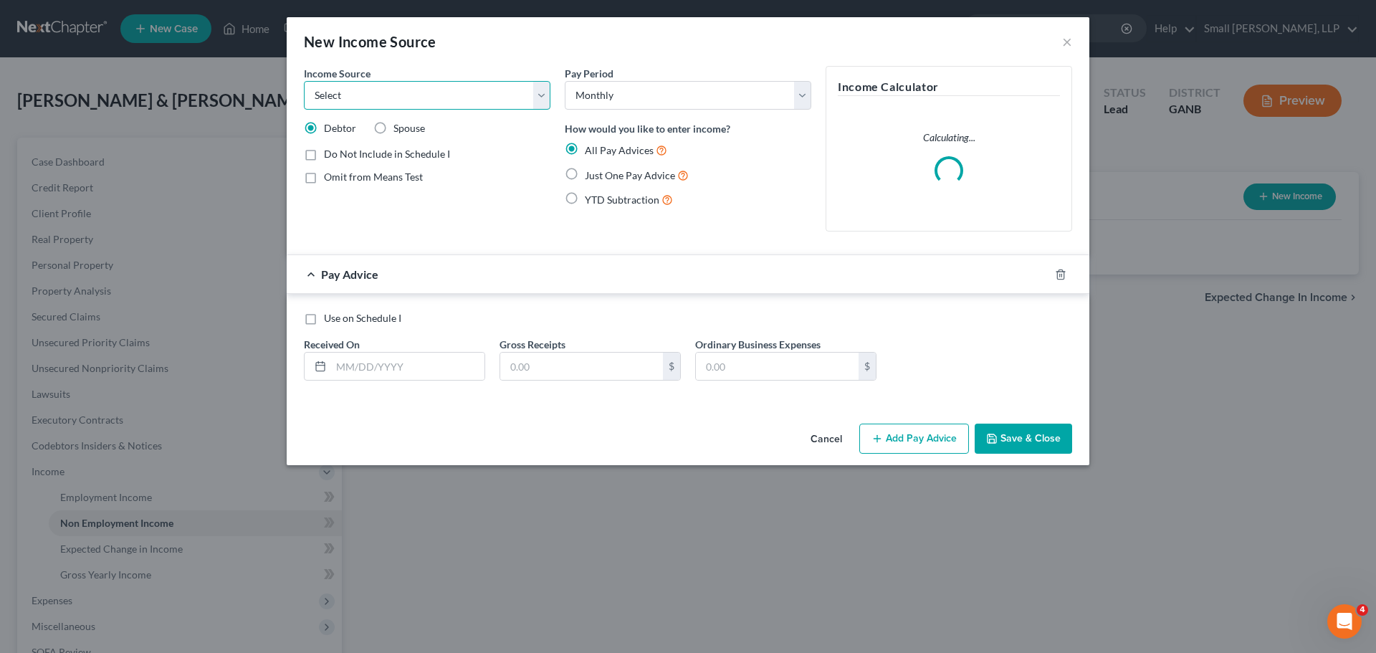
click at [467, 97] on select "Select Unemployment Disability (from employer) Pension Retirement Social Securi…" at bounding box center [427, 95] width 247 height 29
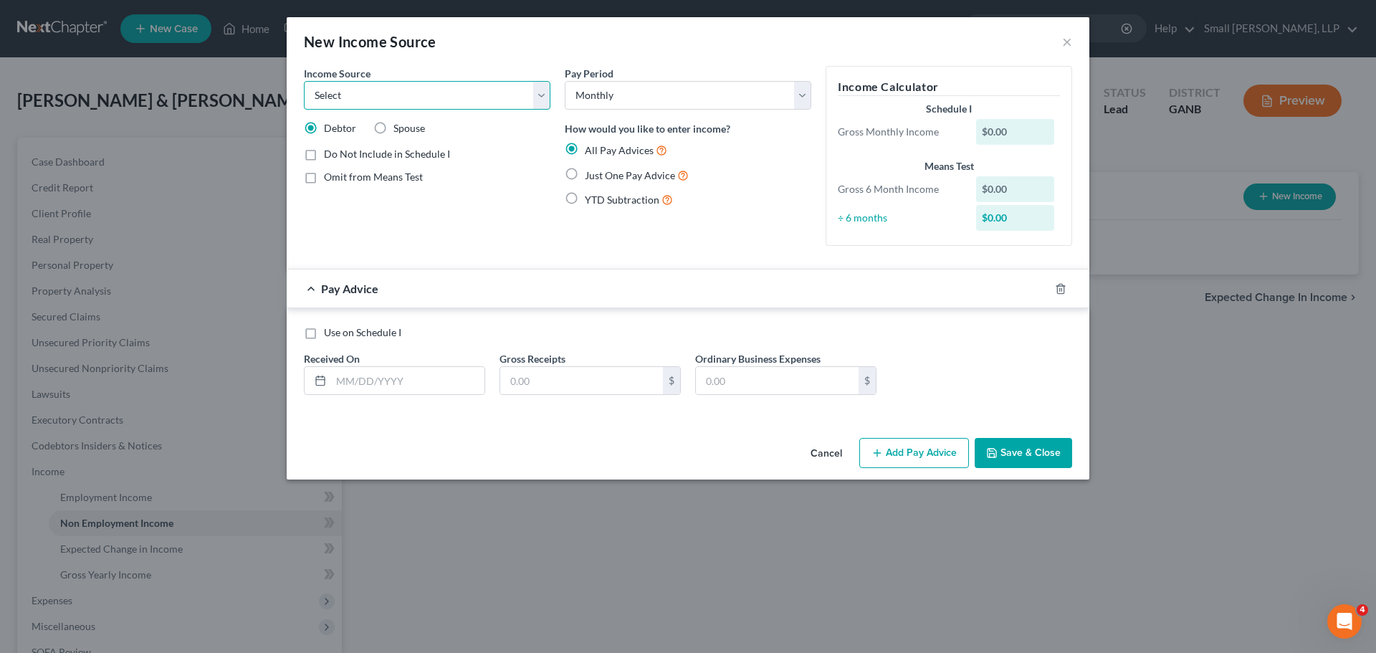
select select "6"
click at [304, 81] on select "Select Unemployment Disability (from employer) Pension Retirement Social Securi…" at bounding box center [427, 95] width 247 height 29
click at [1060, 42] on div "New Income Source ×" at bounding box center [688, 41] width 803 height 49
click at [1064, 43] on button "×" at bounding box center [1067, 41] width 10 height 17
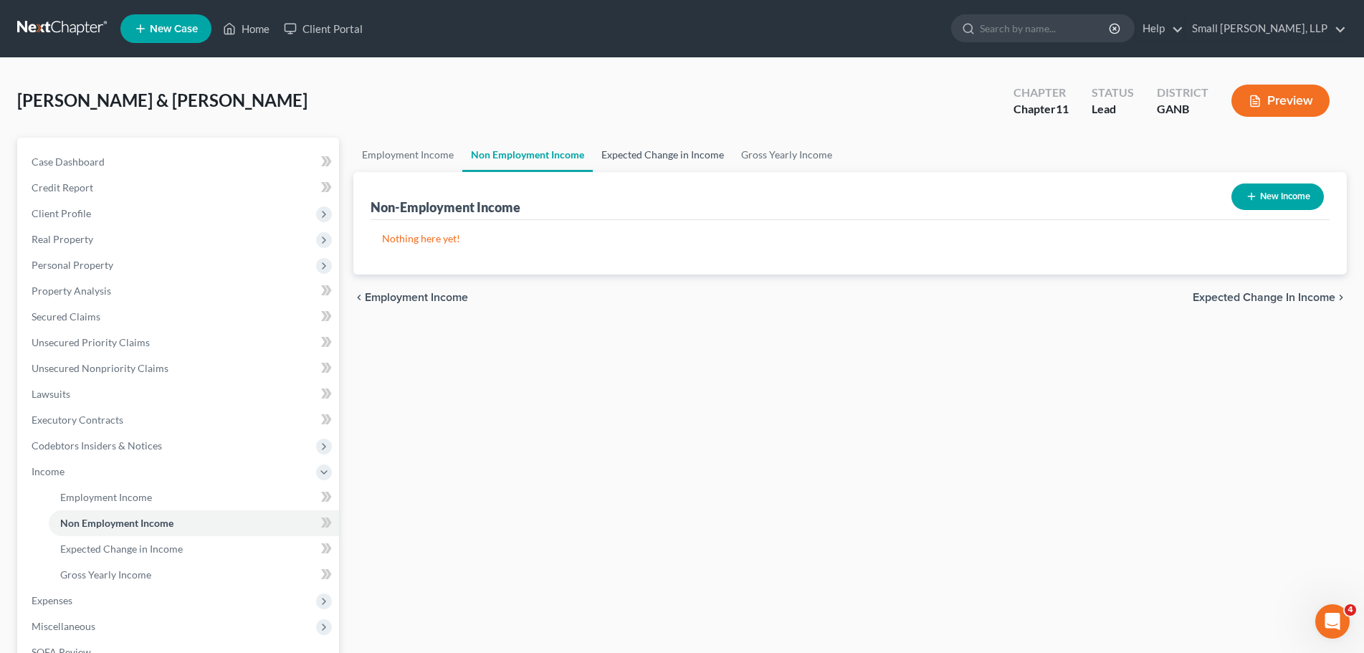
click at [649, 163] on link "Expected Change in Income" at bounding box center [663, 155] width 140 height 34
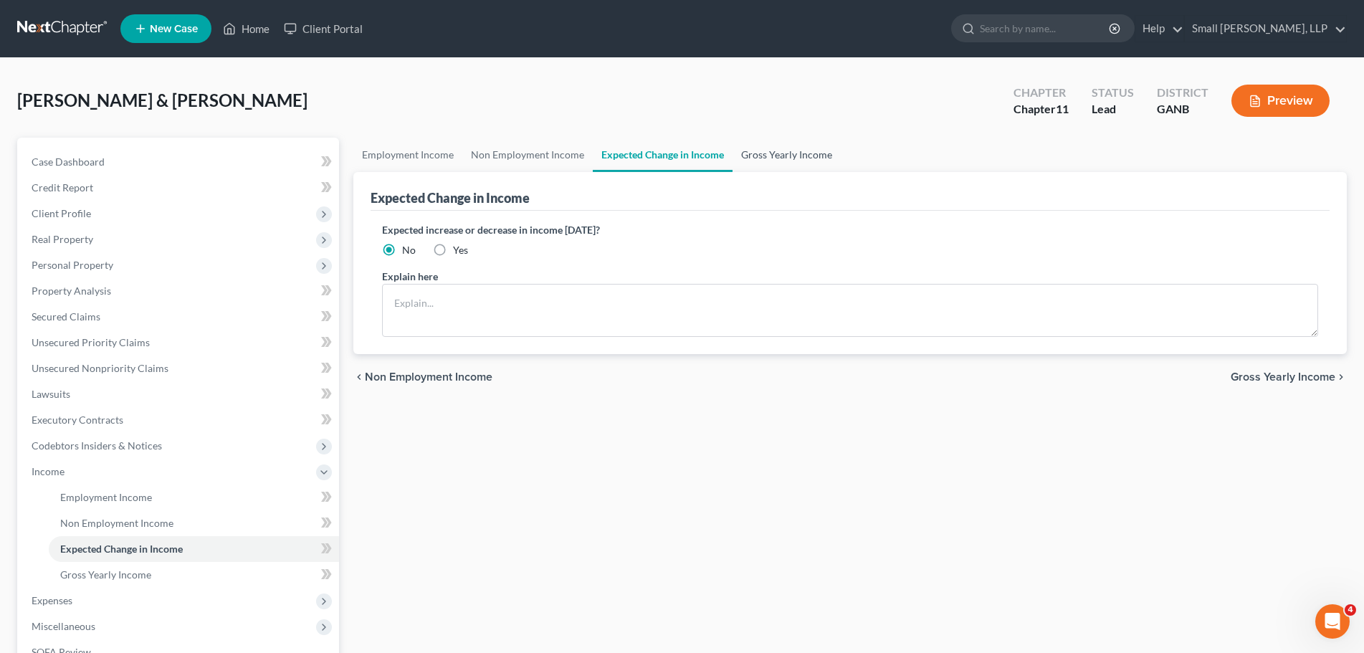
click at [799, 153] on link "Gross Yearly Income" at bounding box center [786, 155] width 108 height 34
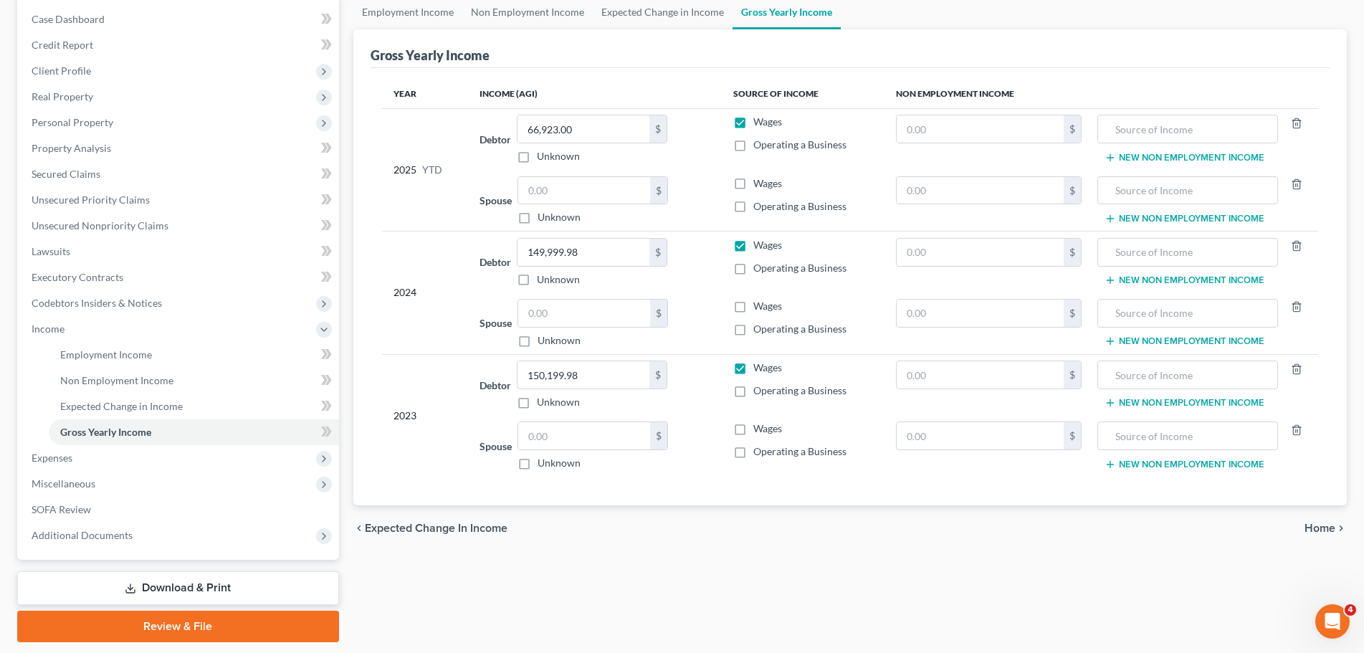
scroll to position [143, 0]
click at [216, 404] on link "Expected Change in Income" at bounding box center [194, 406] width 290 height 26
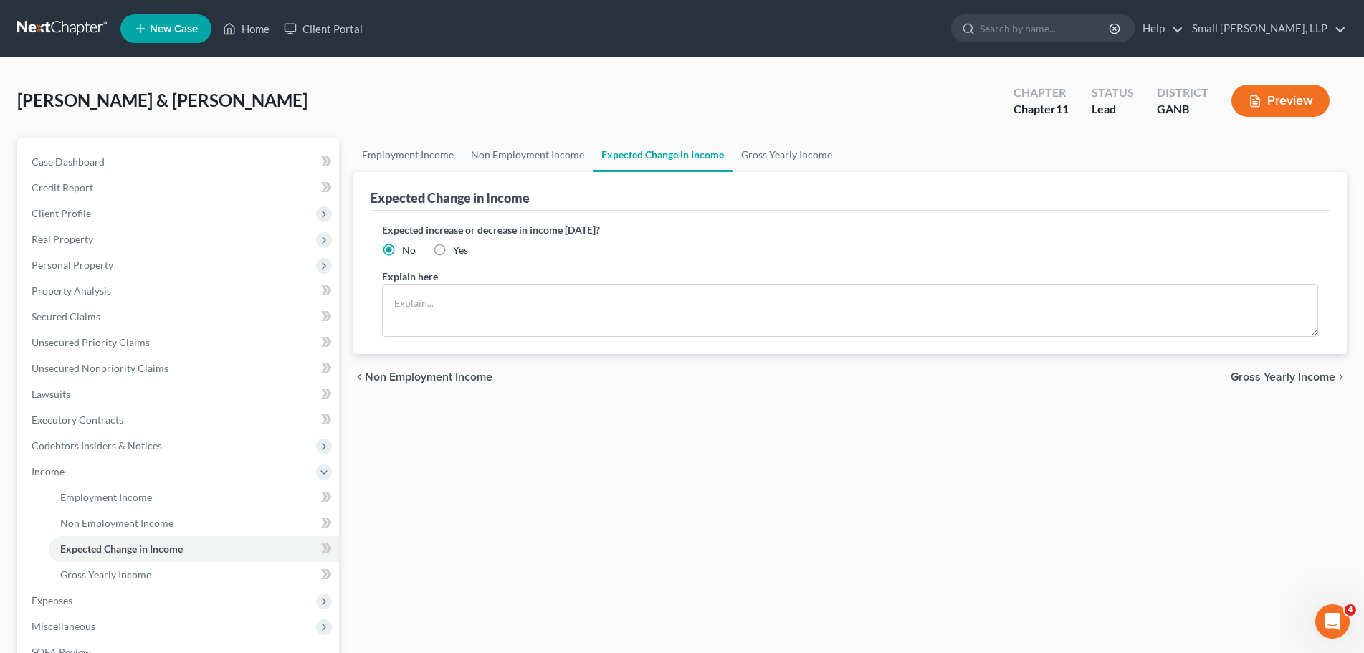
click at [453, 248] on label "Yes" at bounding box center [460, 250] width 15 height 14
click at [459, 248] on input "Yes" at bounding box center [463, 247] width 9 height 9
radio input "true"
click at [447, 297] on textarea at bounding box center [850, 310] width 936 height 53
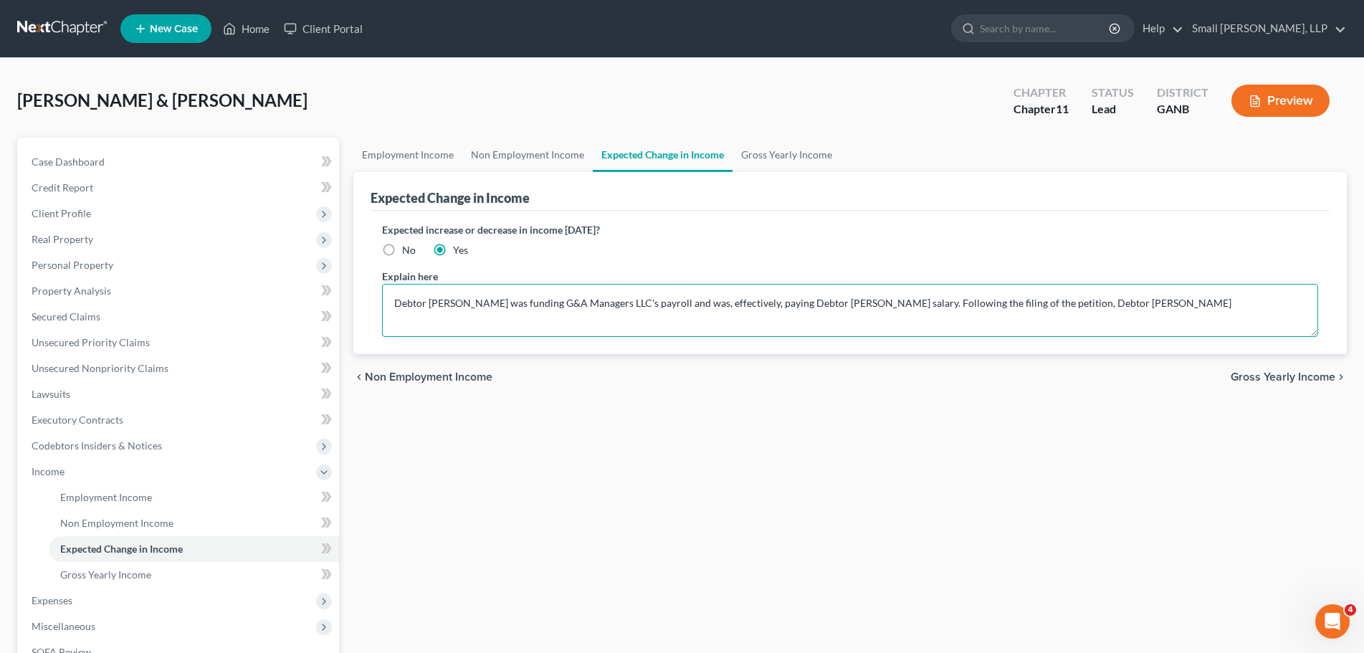
click at [988, 301] on textarea "Debtor Andrew C. Heaner was funding G&A Managers LLC's payroll and was, effecti…" at bounding box center [850, 310] width 936 height 53
click at [989, 302] on textarea "Debtor Andrew C. Heaner was funding G&A Managers LLC's payroll and was, effecti…" at bounding box center [850, 310] width 936 height 53
click at [1246, 305] on textarea "Debtor Andrew C. Heaner was funding G&A Managers LLC's payroll and was, effecti…" at bounding box center [850, 310] width 936 height 53
drag, startPoint x: 1269, startPoint y: 304, endPoint x: 970, endPoint y: 312, distance: 299.7
click at [970, 312] on textarea "Debtor Andrew C. Heaner was funding G&A Managers LLC's payroll and was, effecti…" at bounding box center [850, 310] width 936 height 53
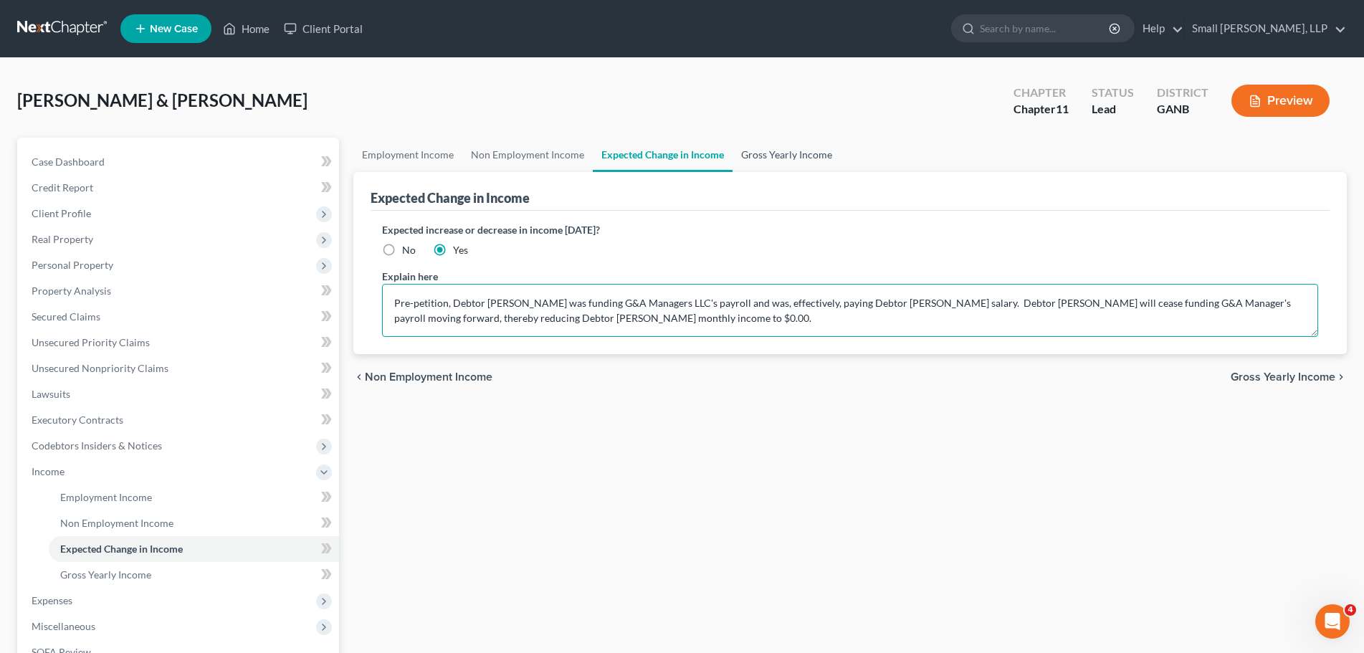
type textarea "Pre-petition, Debtor [PERSON_NAME] was funding G&A Managers LLC's payroll and w…"
click at [740, 152] on link "Gross Yearly Income" at bounding box center [786, 155] width 108 height 34
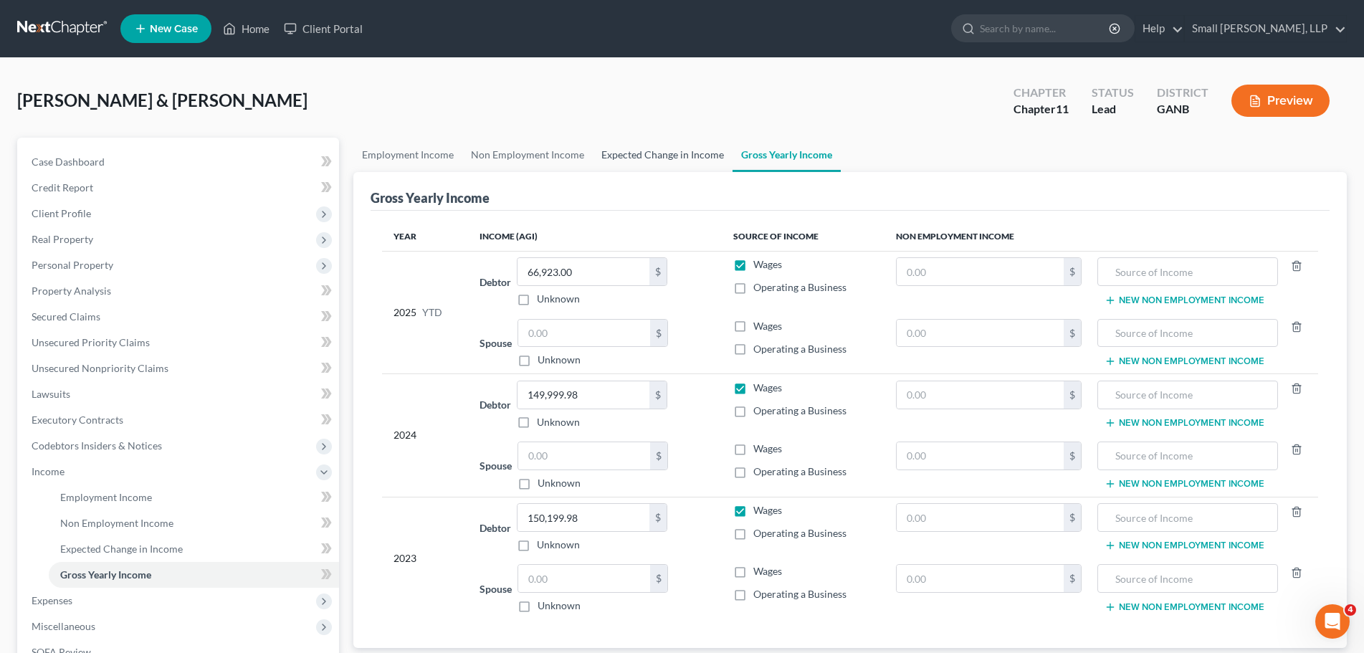
click at [662, 149] on link "Expected Change in Income" at bounding box center [663, 155] width 140 height 34
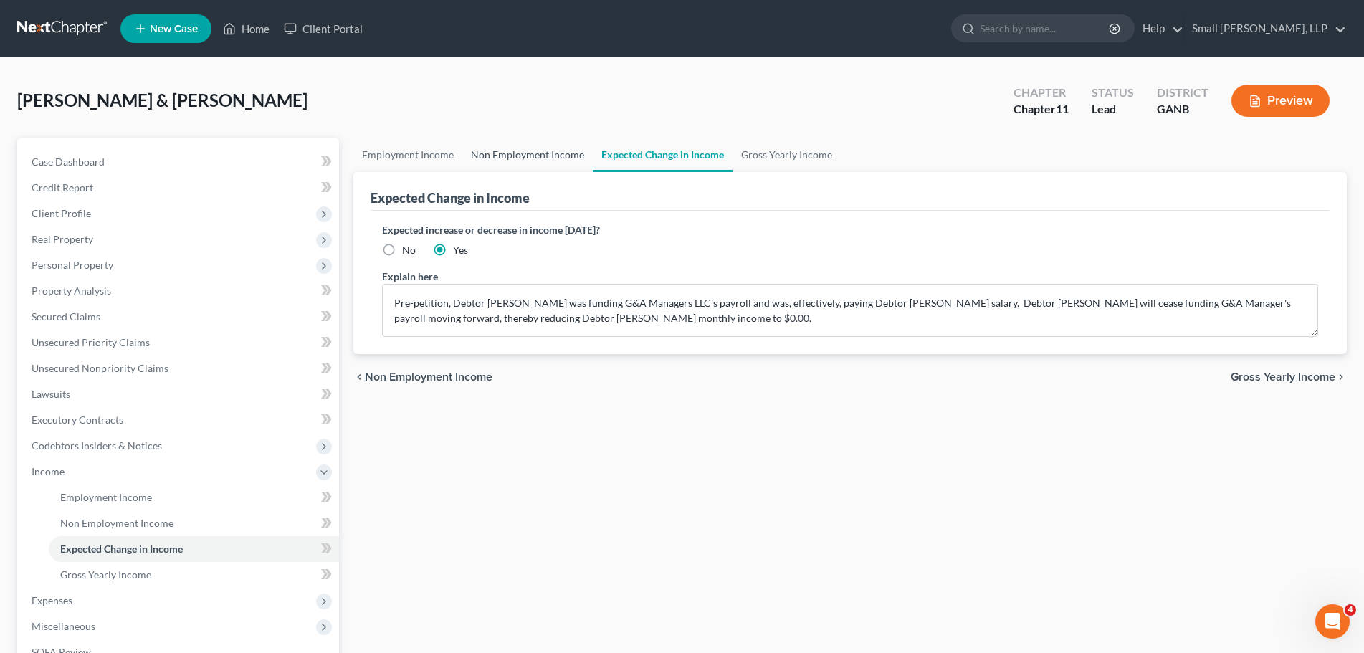
click at [497, 151] on link "Non Employment Income" at bounding box center [527, 155] width 130 height 34
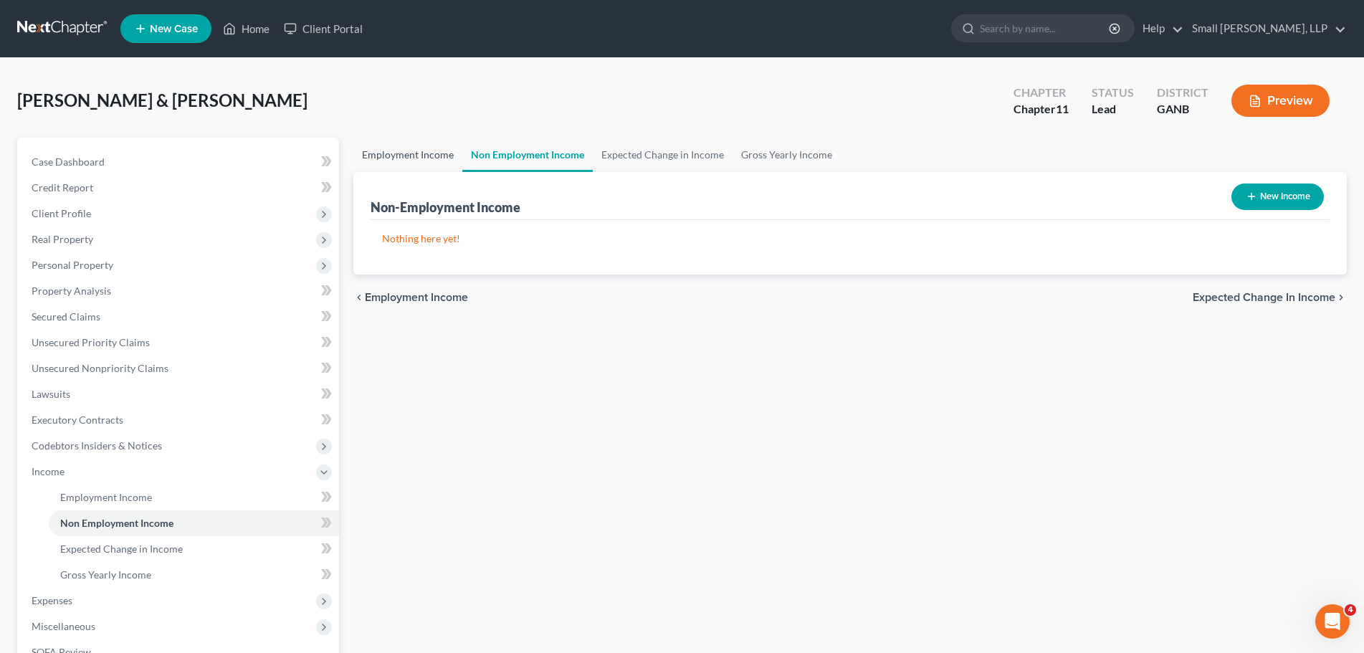
click at [392, 155] on link "Employment Income" at bounding box center [407, 155] width 109 height 34
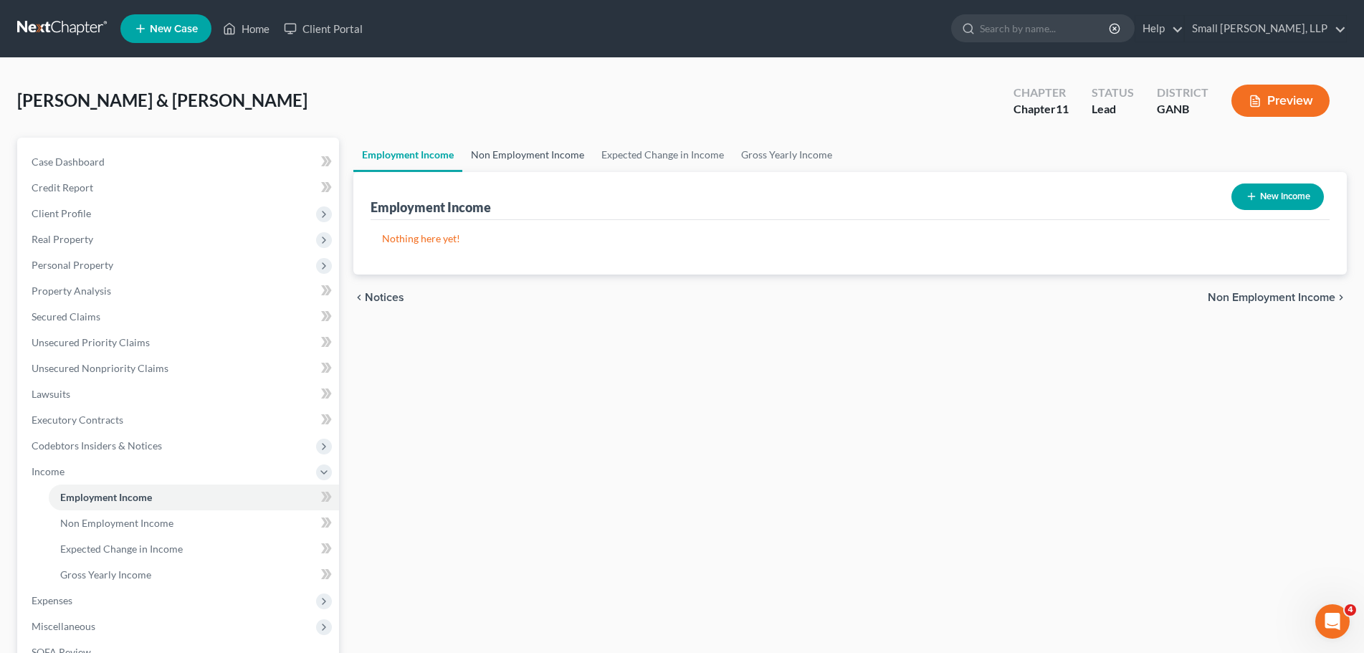
click at [520, 158] on link "Non Employment Income" at bounding box center [527, 155] width 130 height 34
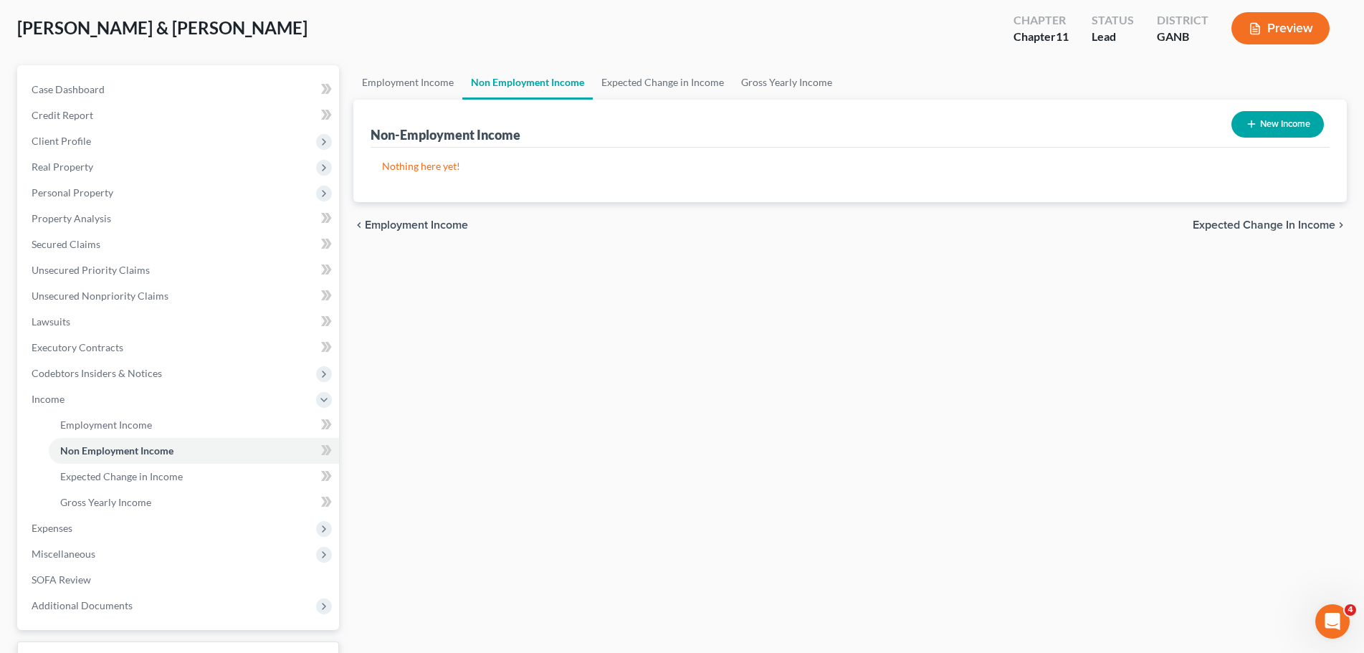
scroll to position [72, 0]
click at [783, 78] on link "Gross Yearly Income" at bounding box center [786, 83] width 108 height 34
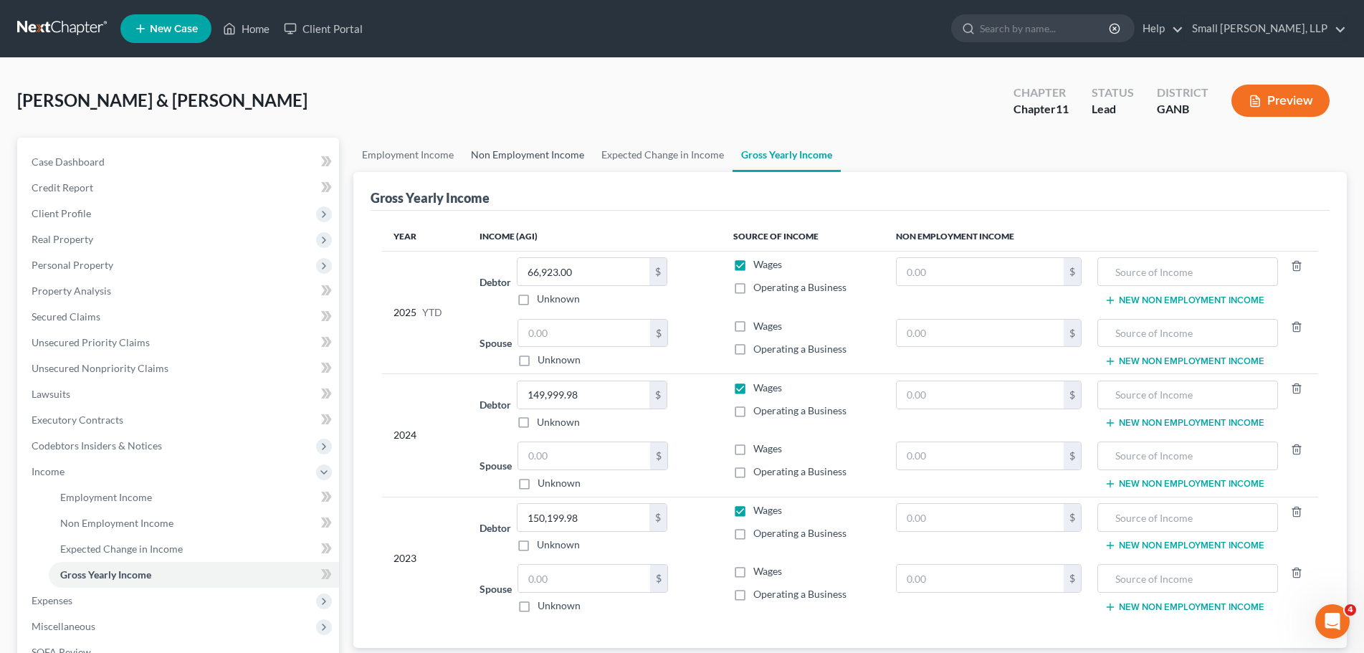
click at [526, 163] on link "Non Employment Income" at bounding box center [527, 155] width 130 height 34
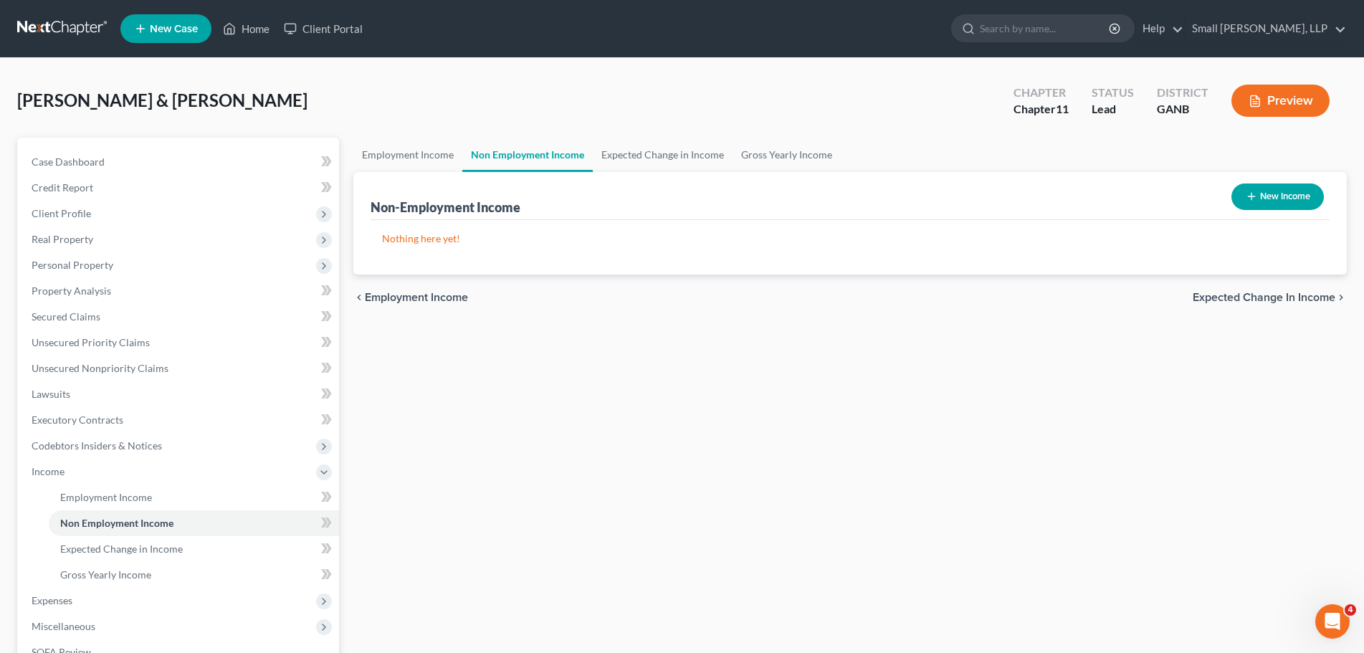
drag, startPoint x: 1289, startPoint y: 218, endPoint x: 1293, endPoint y: 205, distance: 13.4
click at [1289, 215] on div "Non-Employment Income New Income" at bounding box center [850, 196] width 959 height 48
click at [1293, 199] on button "New Income" at bounding box center [1277, 196] width 92 height 27
select select "0"
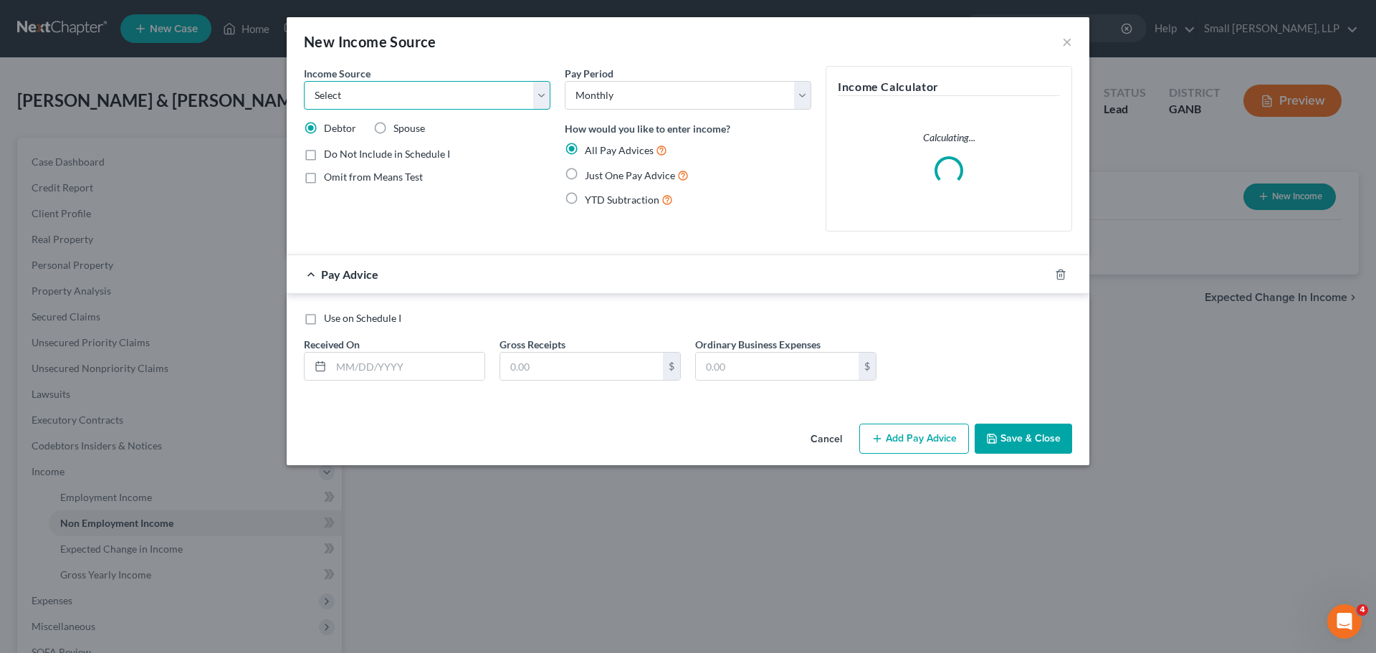
click at [379, 88] on select "Select Unemployment Disability (from employer) Pension Retirement Social Securi…" at bounding box center [427, 95] width 247 height 29
click at [380, 88] on select "Select Unemployment Disability (from employer) Pension Retirement Social Securi…" at bounding box center [427, 95] width 247 height 29
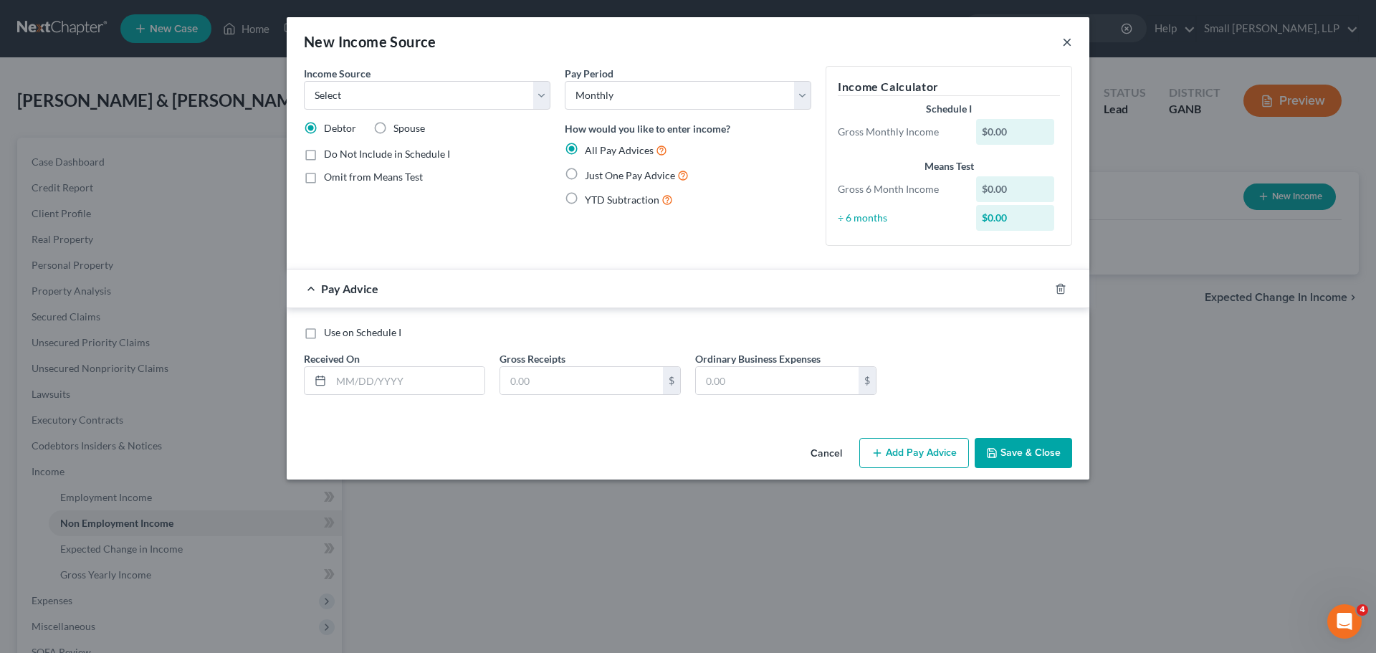
click at [1070, 39] on button "×" at bounding box center [1067, 41] width 10 height 17
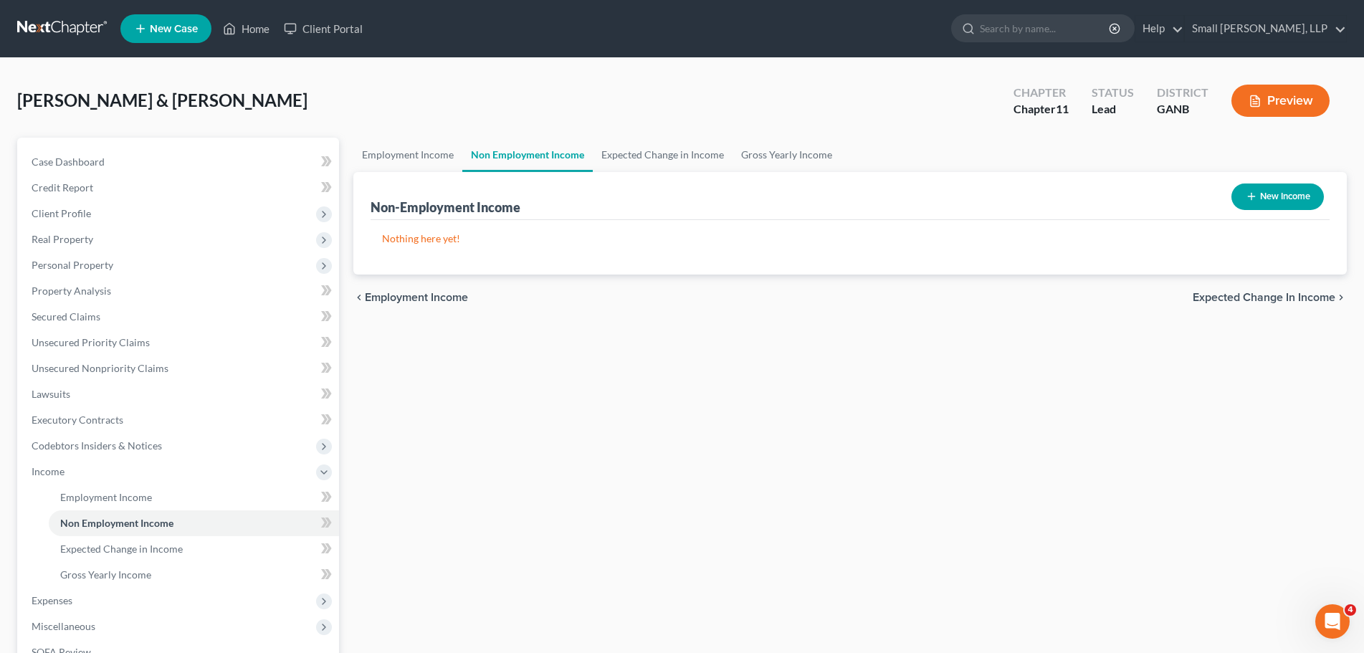
click at [1281, 179] on div "New Income" at bounding box center [1278, 197] width 104 height 38
click at [1289, 197] on button "New Income" at bounding box center [1277, 196] width 92 height 27
select select "0"
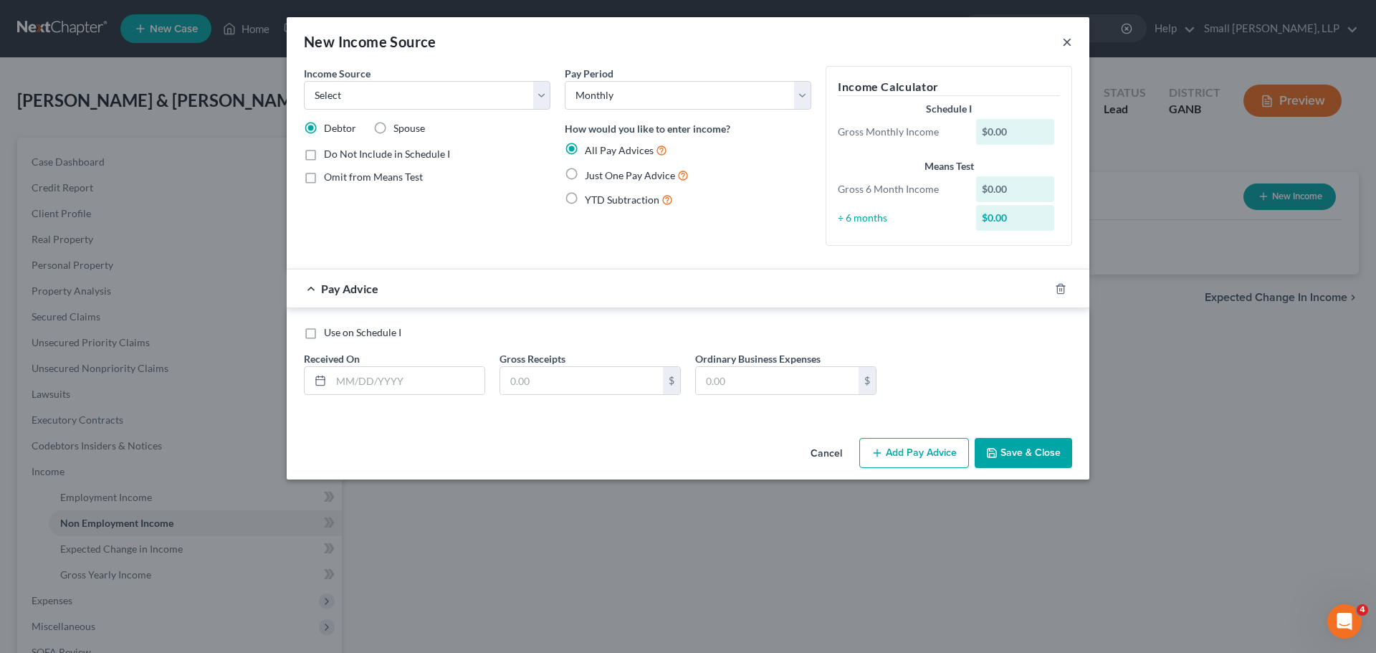
click at [1065, 36] on button "×" at bounding box center [1067, 41] width 10 height 17
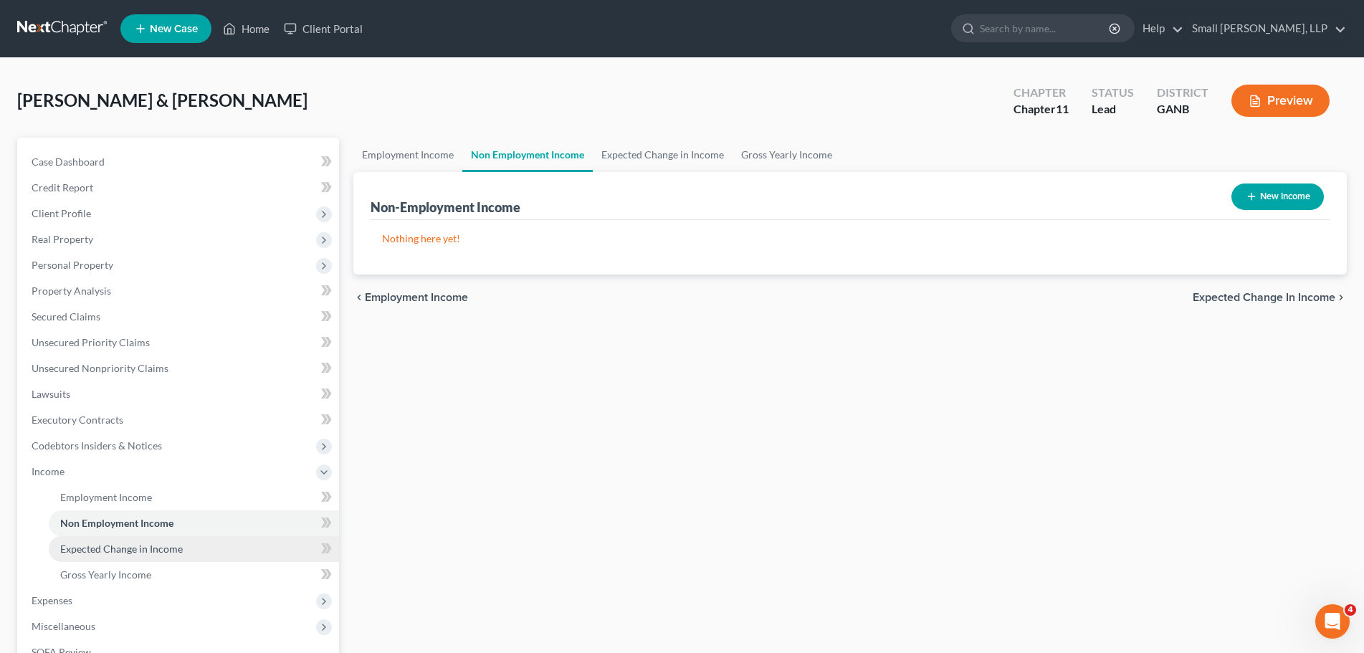
click at [275, 548] on link "Expected Change in Income" at bounding box center [194, 549] width 290 height 26
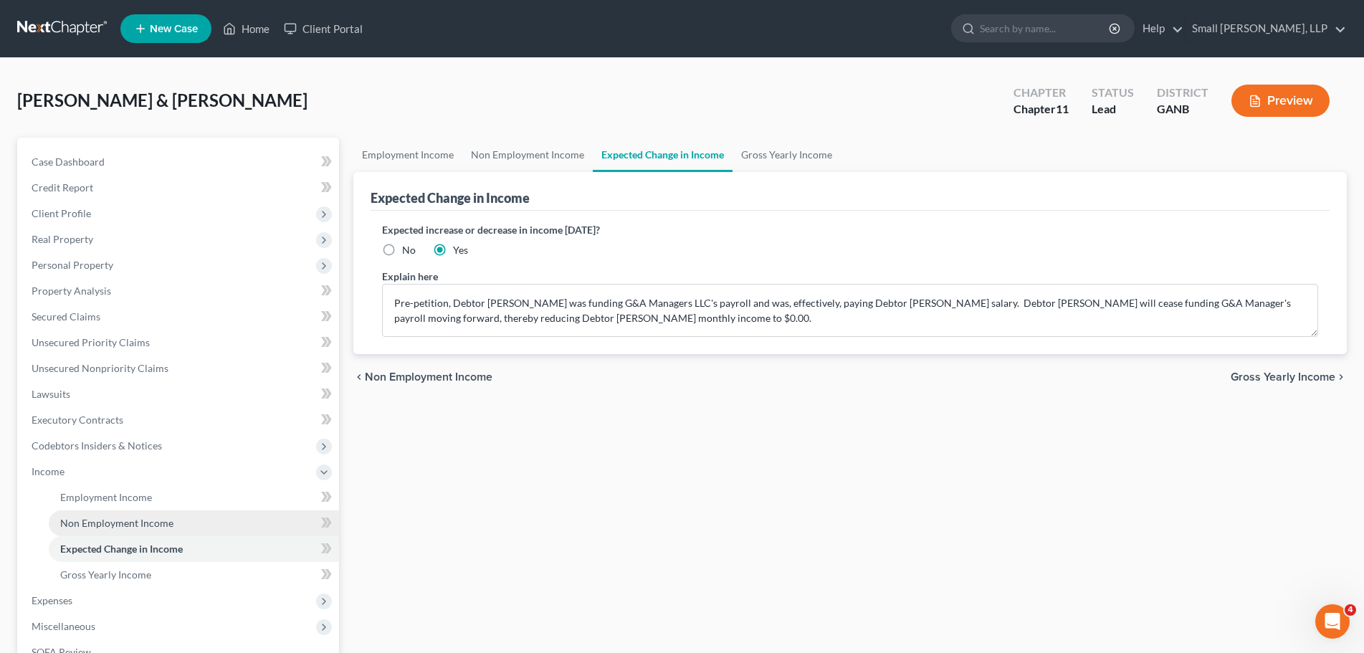
click at [272, 517] on link "Non Employment Income" at bounding box center [194, 523] width 290 height 26
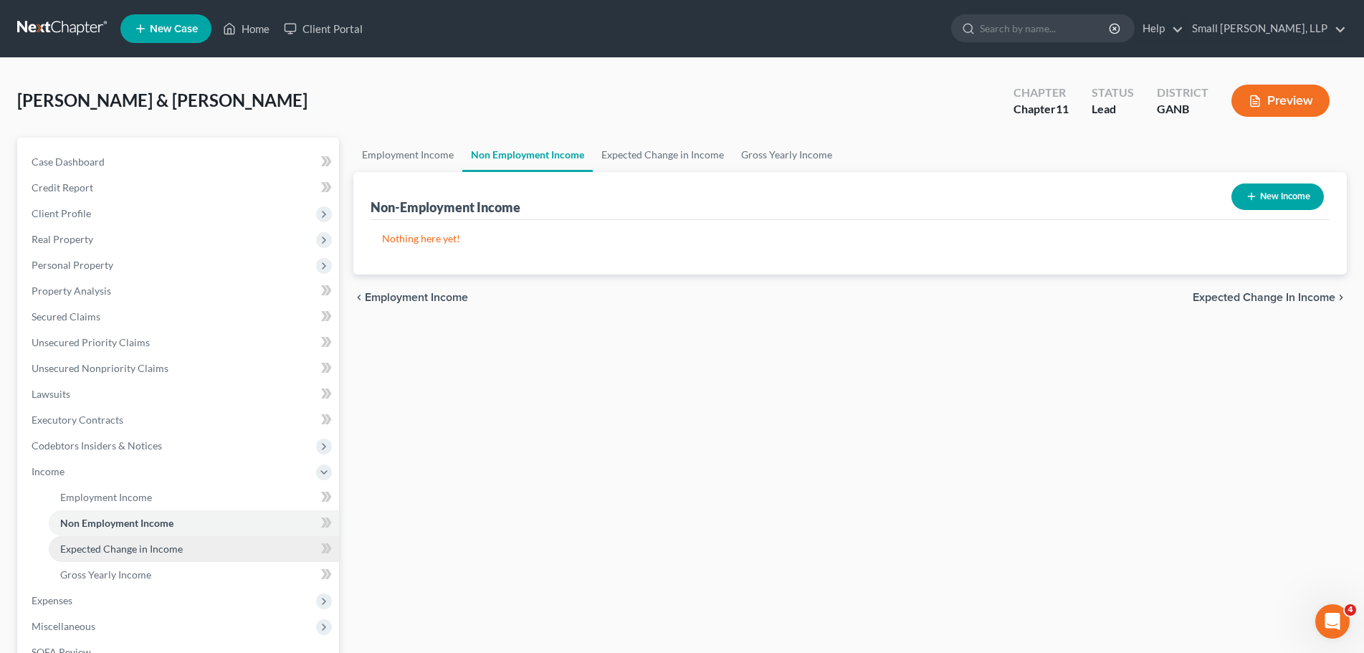
click at [272, 542] on link "Expected Change in Income" at bounding box center [194, 549] width 290 height 26
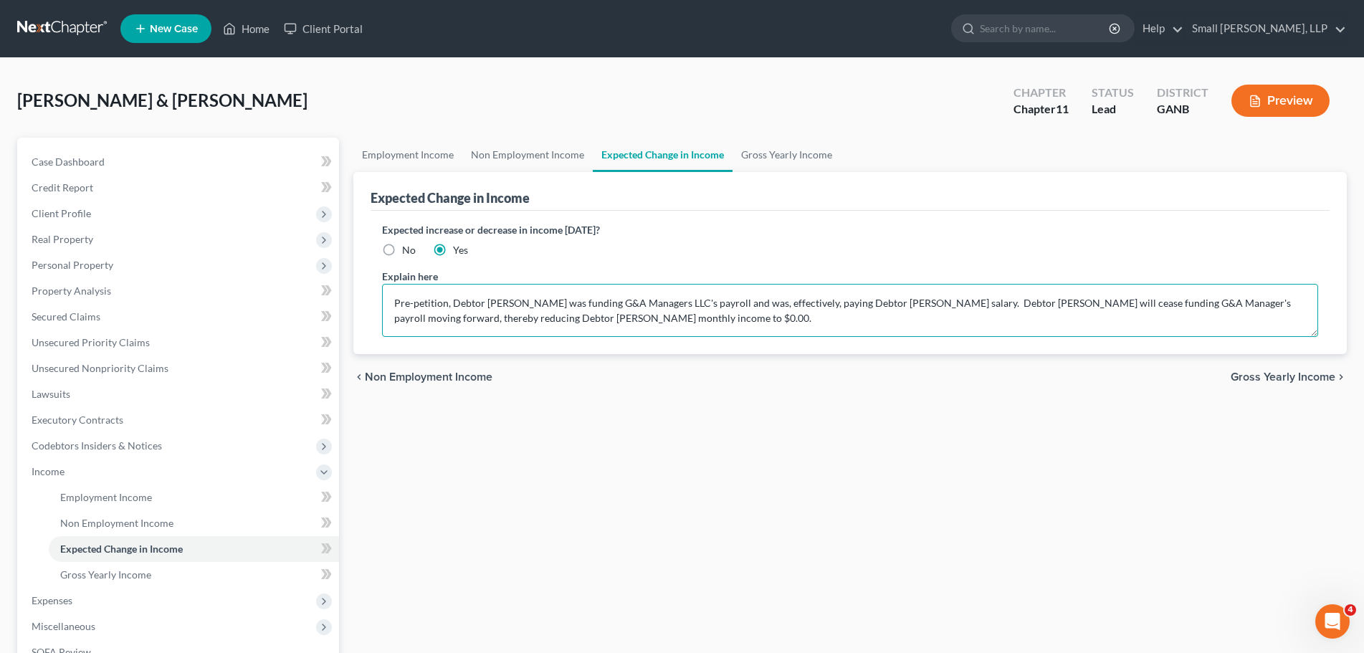
click at [899, 323] on textarea "Pre-petition, Debtor [PERSON_NAME] was funding G&A Managers LLC's payroll and w…" at bounding box center [850, 310] width 936 height 53
type textarea "Pre-petition, Debtor [PERSON_NAME] was funding G&A Managers LLC's payroll and w…"
click at [817, 155] on link "Gross Yearly Income" at bounding box center [786, 155] width 108 height 34
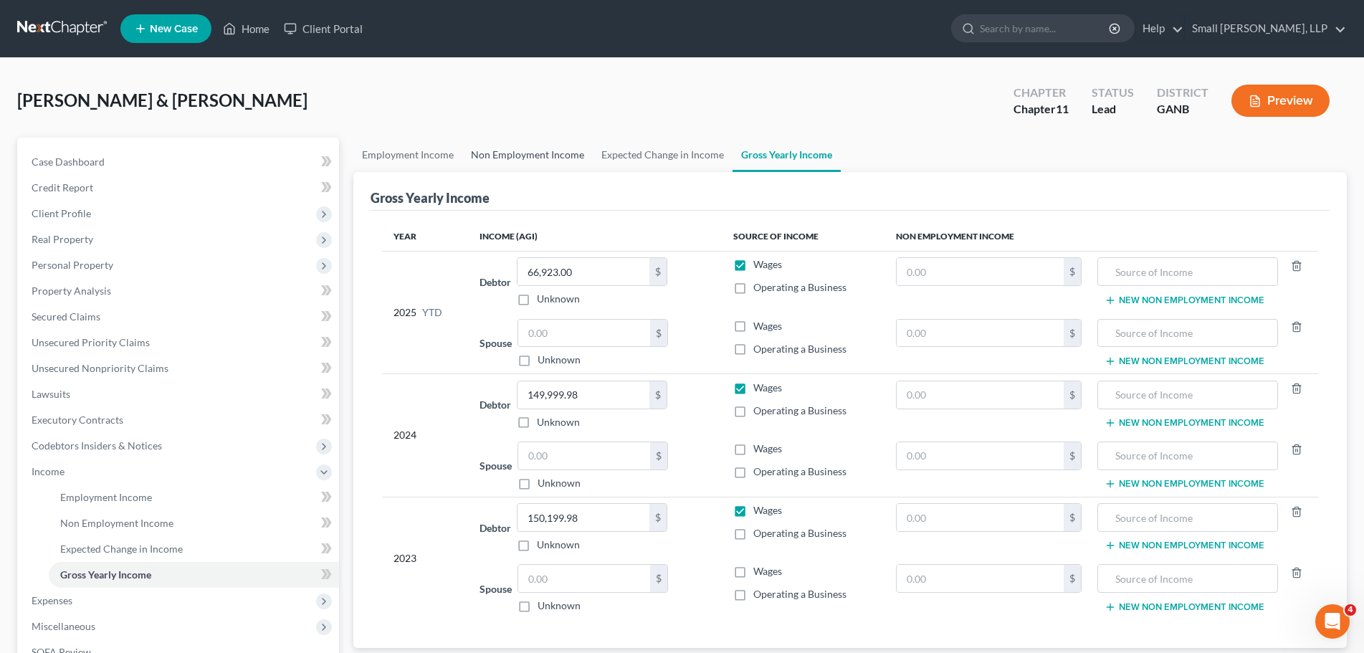
click at [567, 156] on link "Non Employment Income" at bounding box center [527, 155] width 130 height 34
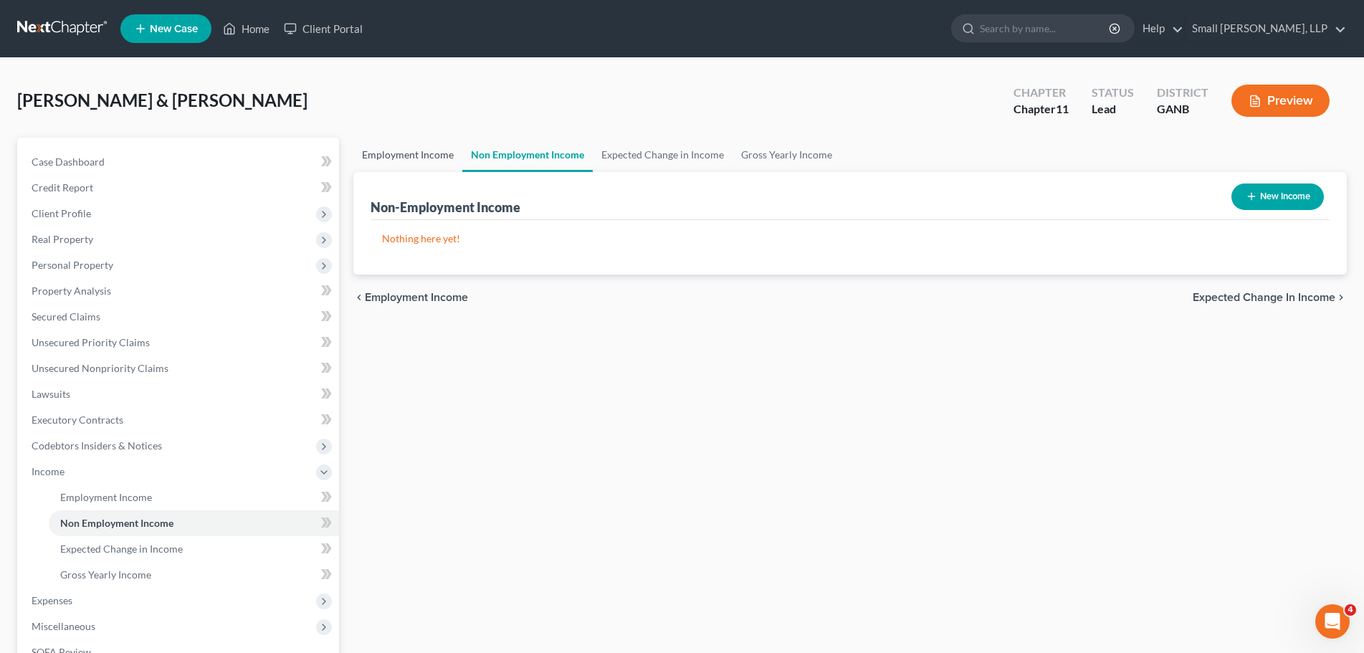
click at [458, 160] on link "Employment Income" at bounding box center [407, 155] width 109 height 34
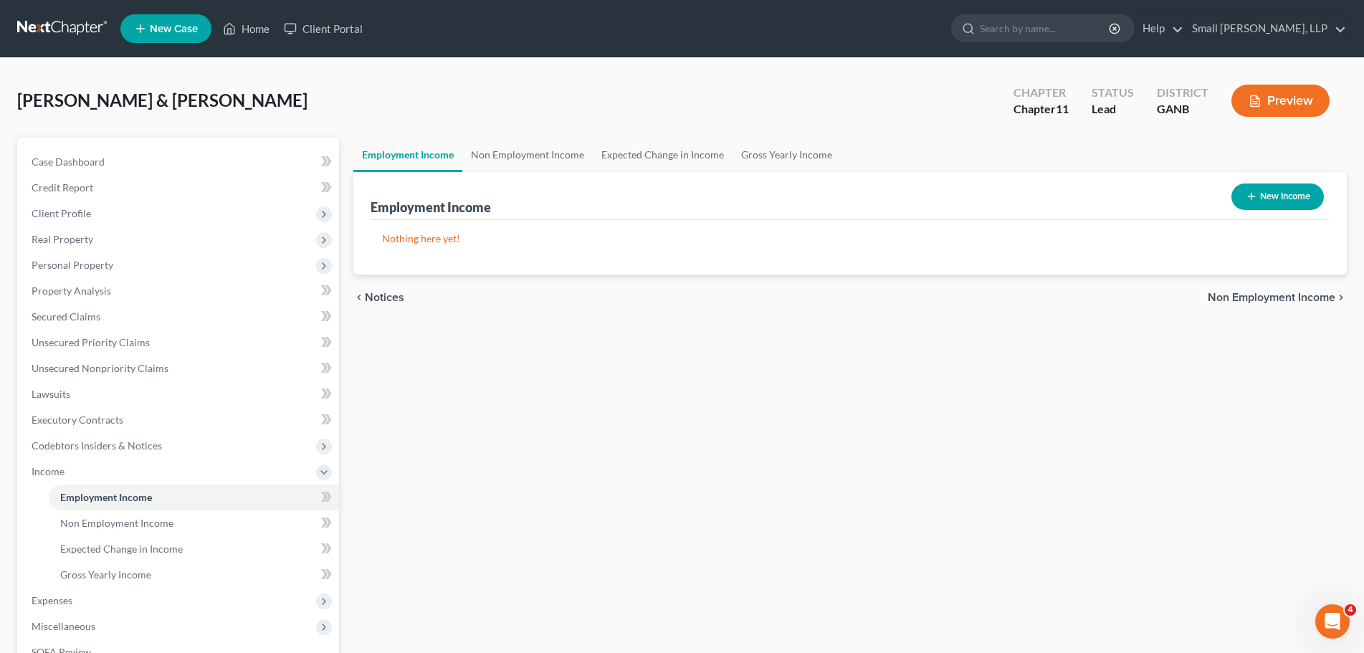
click at [412, 161] on link "Employment Income" at bounding box center [407, 155] width 109 height 34
click at [1281, 187] on button "New Income" at bounding box center [1277, 196] width 92 height 27
select select "0"
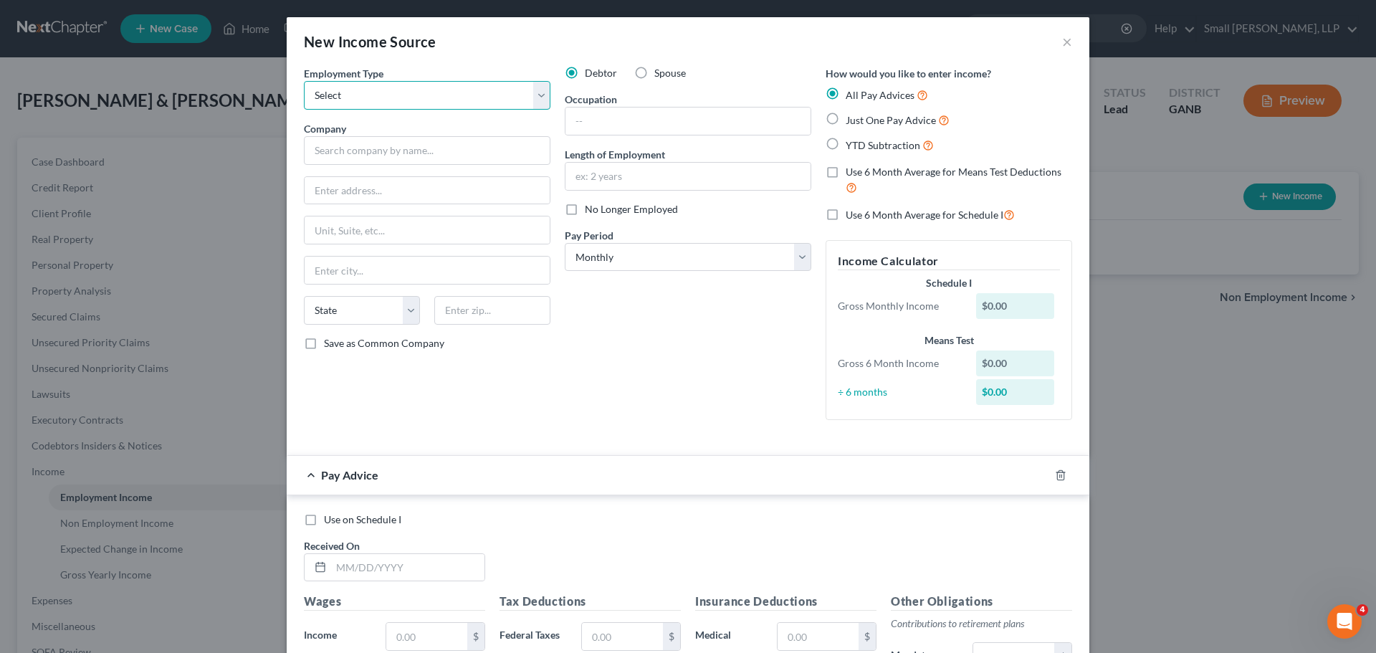
click at [439, 88] on select "Select Full or [DEMOGRAPHIC_DATA] Employment Self Employment" at bounding box center [427, 95] width 247 height 29
select select "0"
click at [304, 81] on select "Select Full or [DEMOGRAPHIC_DATA] Employment Self Employment" at bounding box center [427, 95] width 247 height 29
click at [427, 147] on input "text" at bounding box center [427, 150] width 247 height 29
click at [1062, 41] on button "×" at bounding box center [1067, 41] width 10 height 17
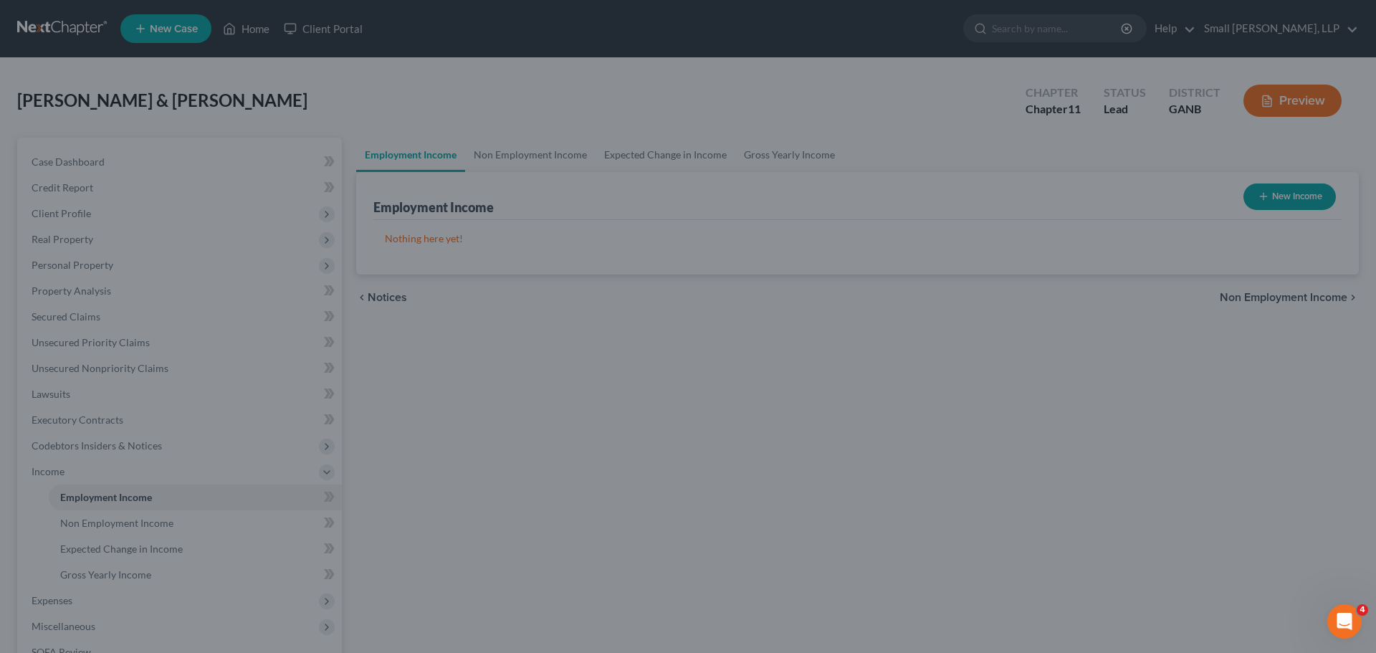
type input "G&A"
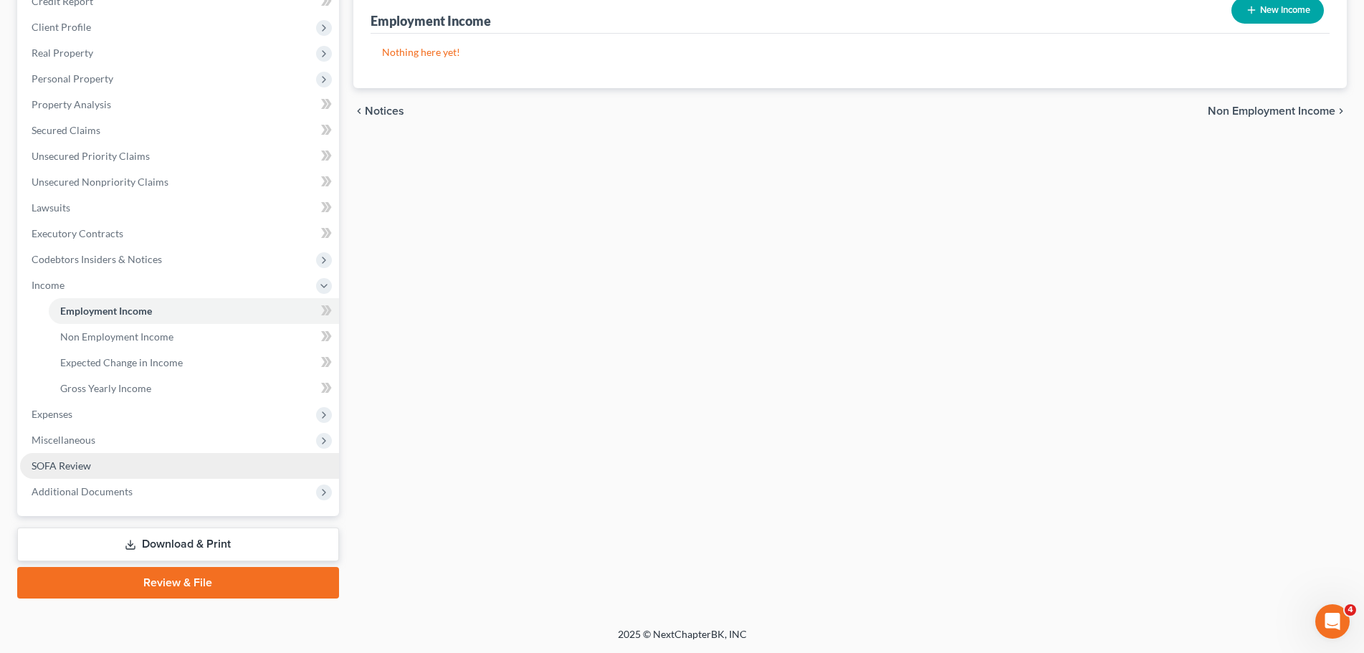
click at [87, 465] on span "SOFA Review" at bounding box center [61, 465] width 59 height 12
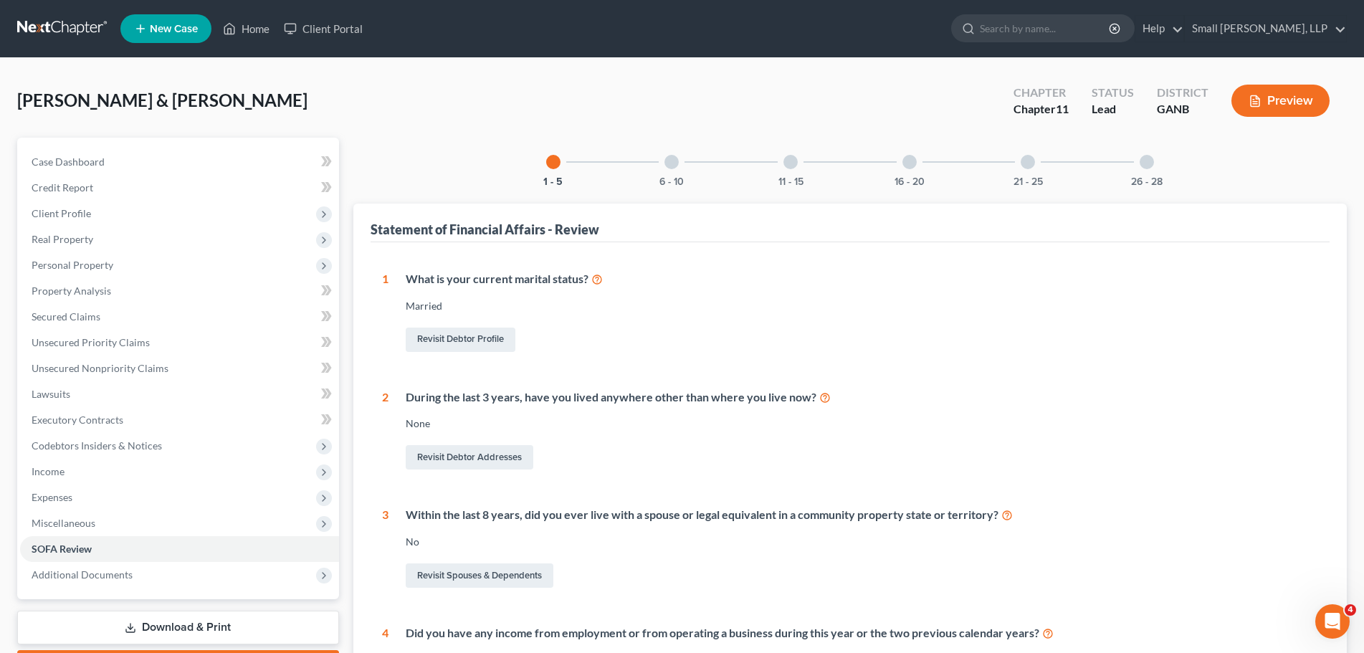
scroll to position [425, 0]
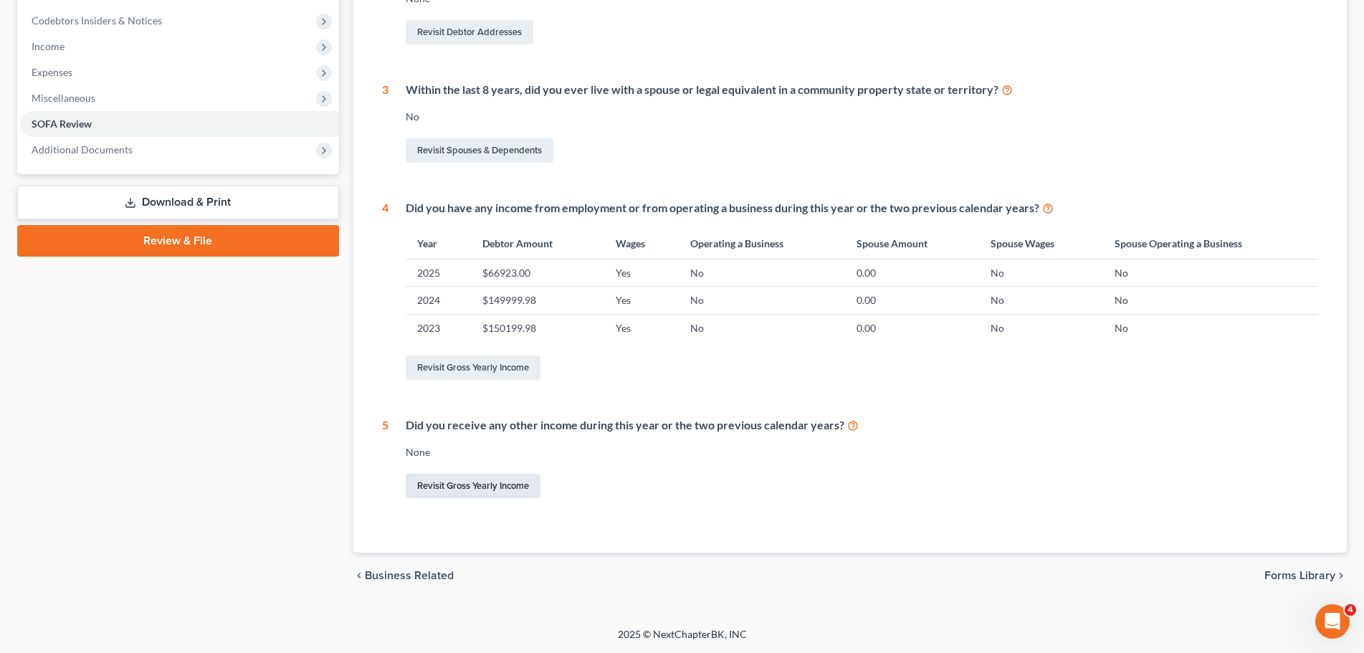
click at [457, 482] on link "Revisit Gross Yearly Income" at bounding box center [473, 486] width 135 height 24
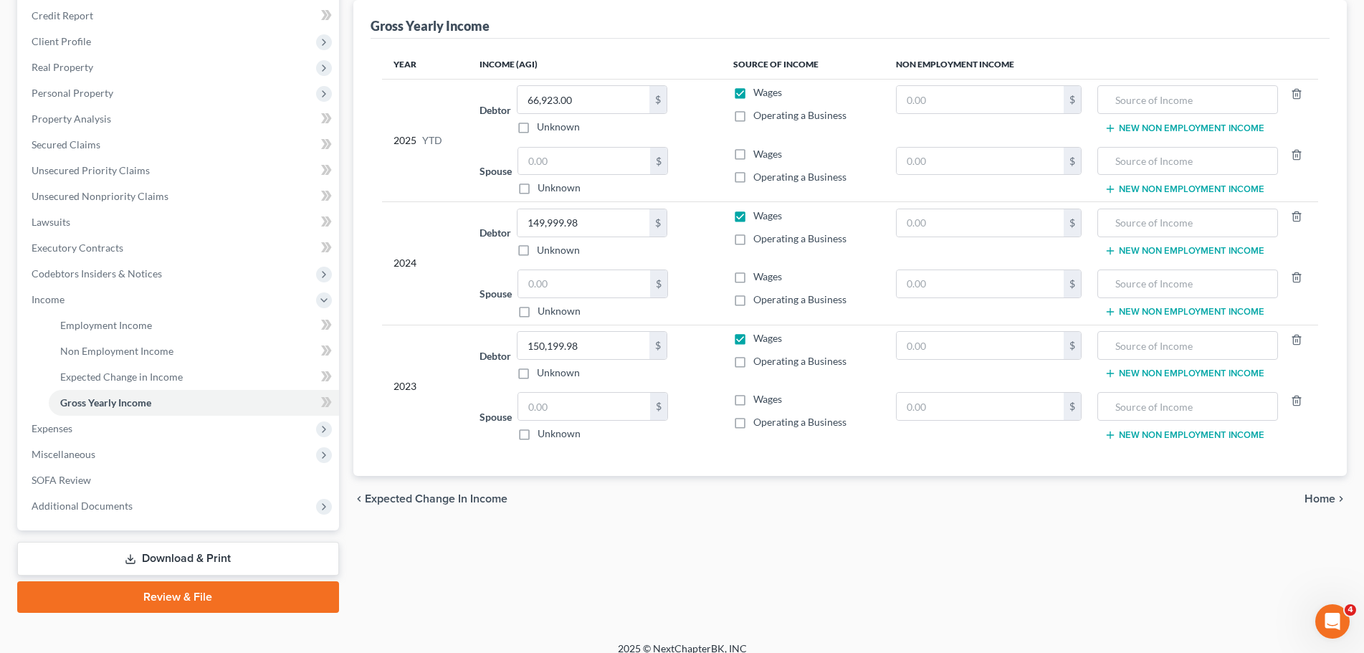
scroll to position [186, 0]
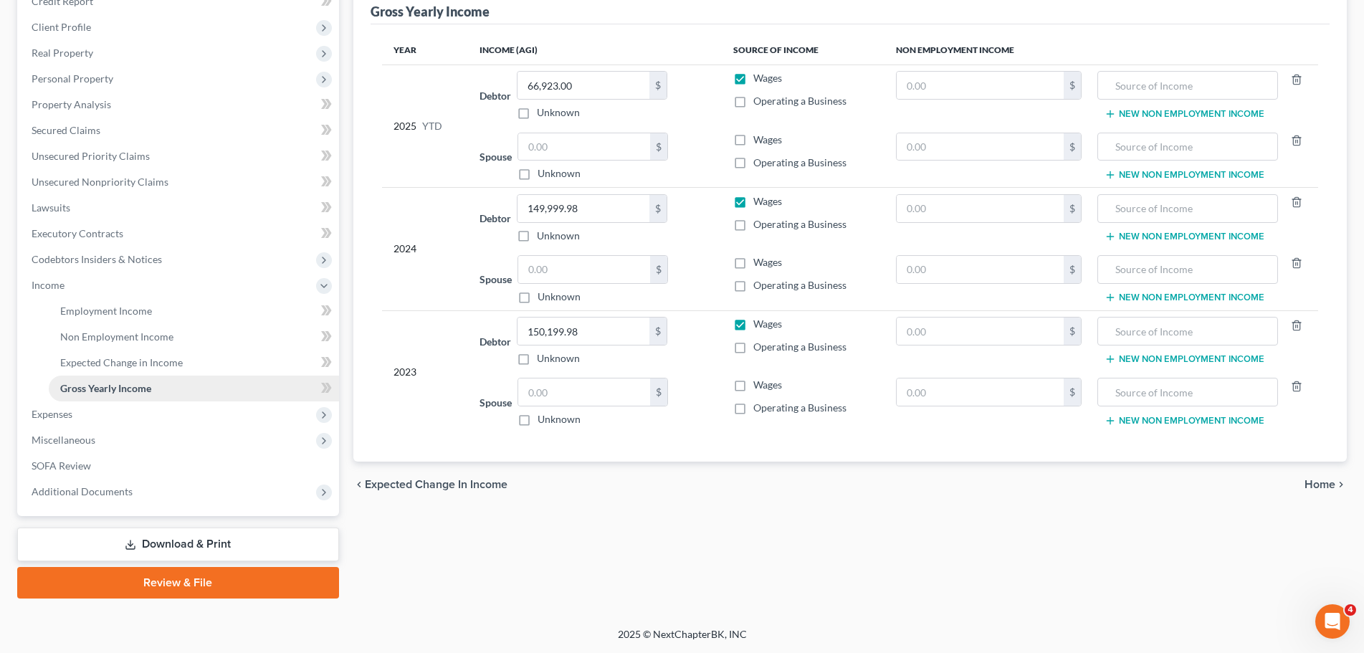
click at [109, 386] on span "Gross Yearly Income" at bounding box center [105, 388] width 91 height 12
click at [123, 369] on link "Expected Change in Income" at bounding box center [194, 363] width 290 height 26
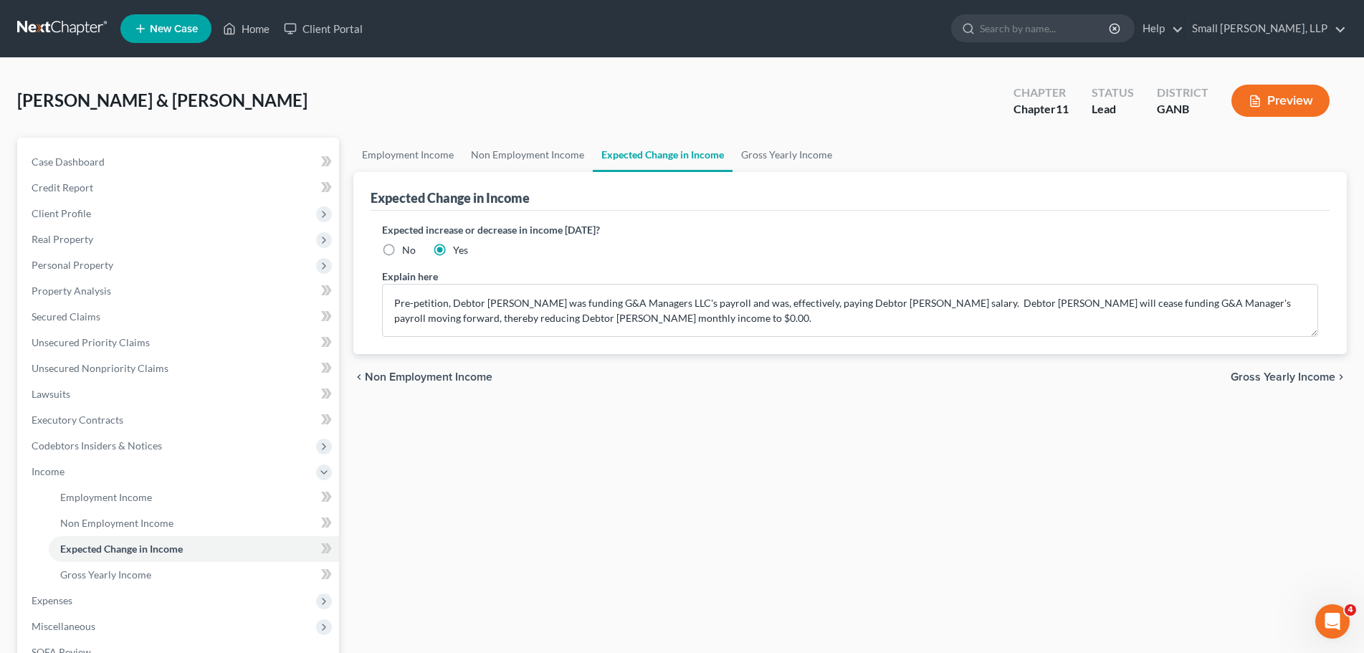
click at [87, 29] on link at bounding box center [63, 29] width 92 height 26
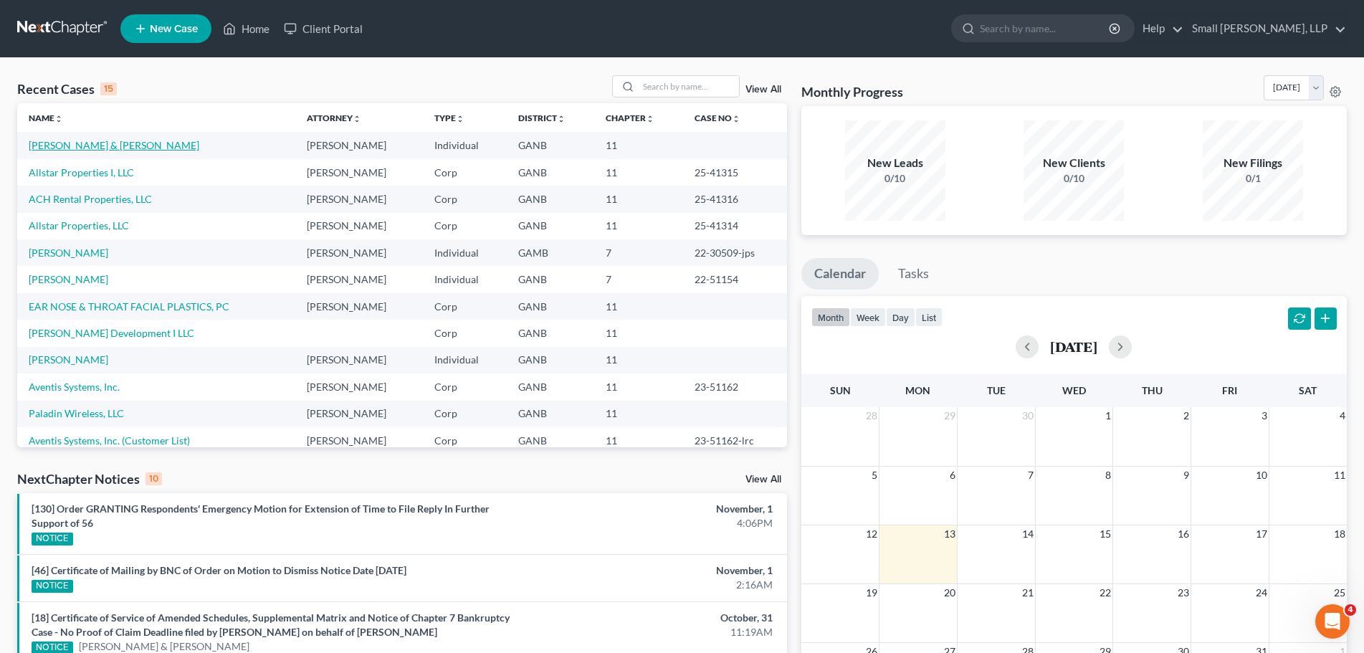
click at [80, 148] on link "[PERSON_NAME] & [PERSON_NAME]" at bounding box center [114, 145] width 171 height 12
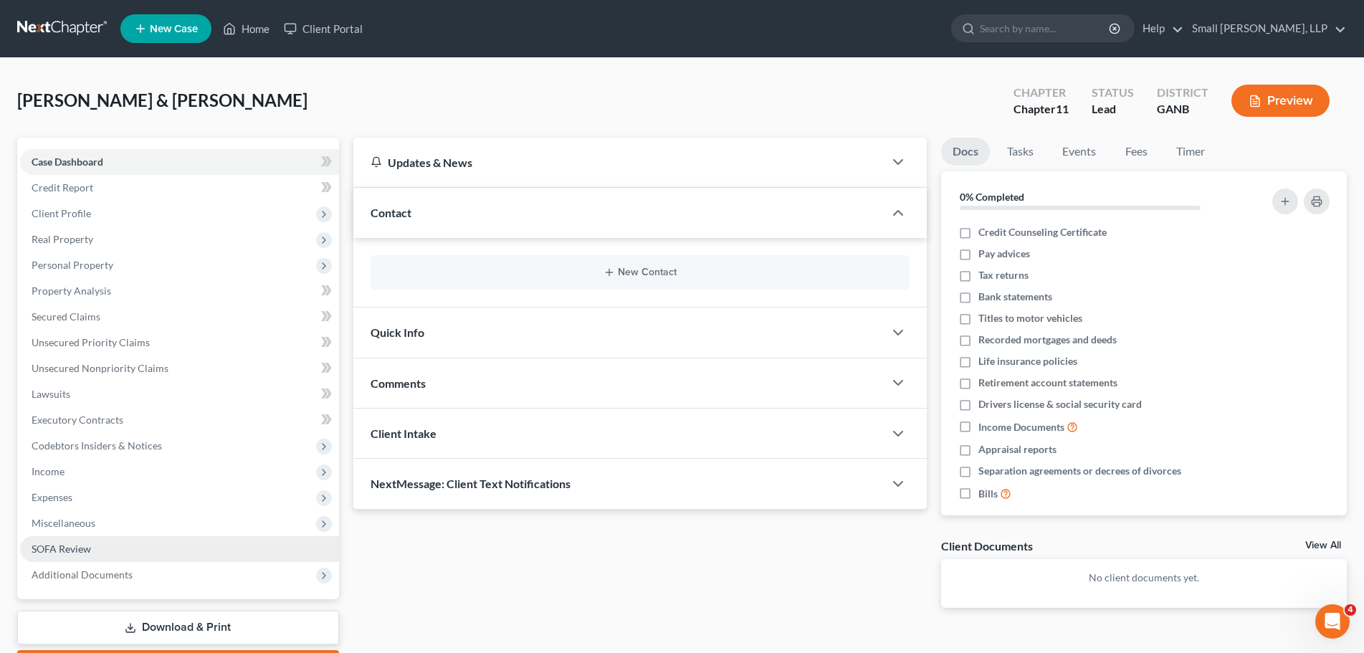
click at [117, 552] on link "SOFA Review" at bounding box center [179, 549] width 319 height 26
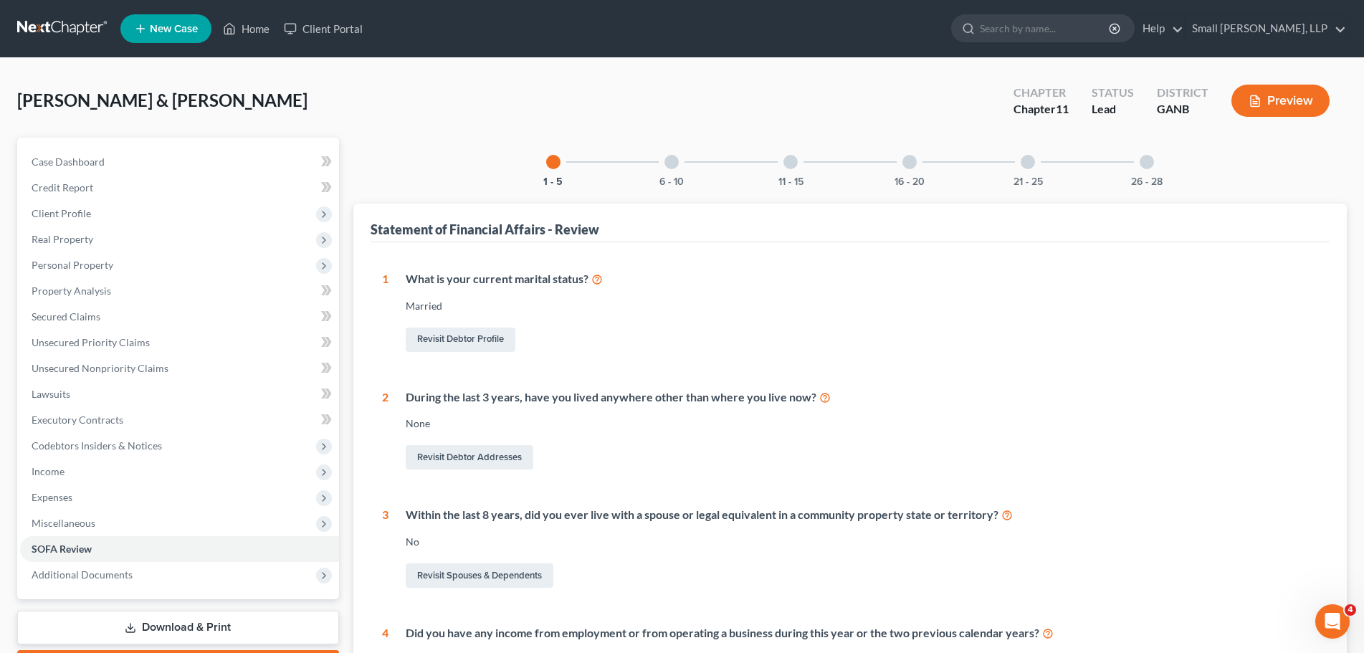
click at [677, 163] on div at bounding box center [671, 162] width 14 height 14
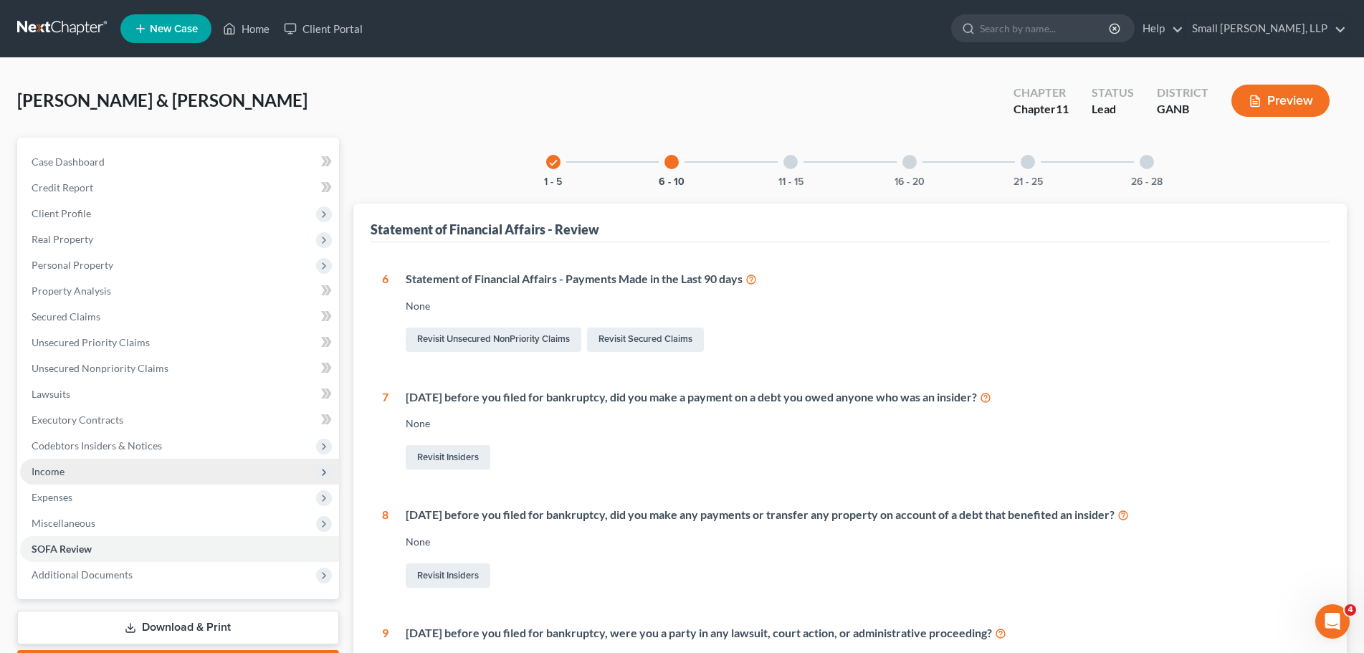
click at [195, 474] on span "Income" at bounding box center [179, 472] width 319 height 26
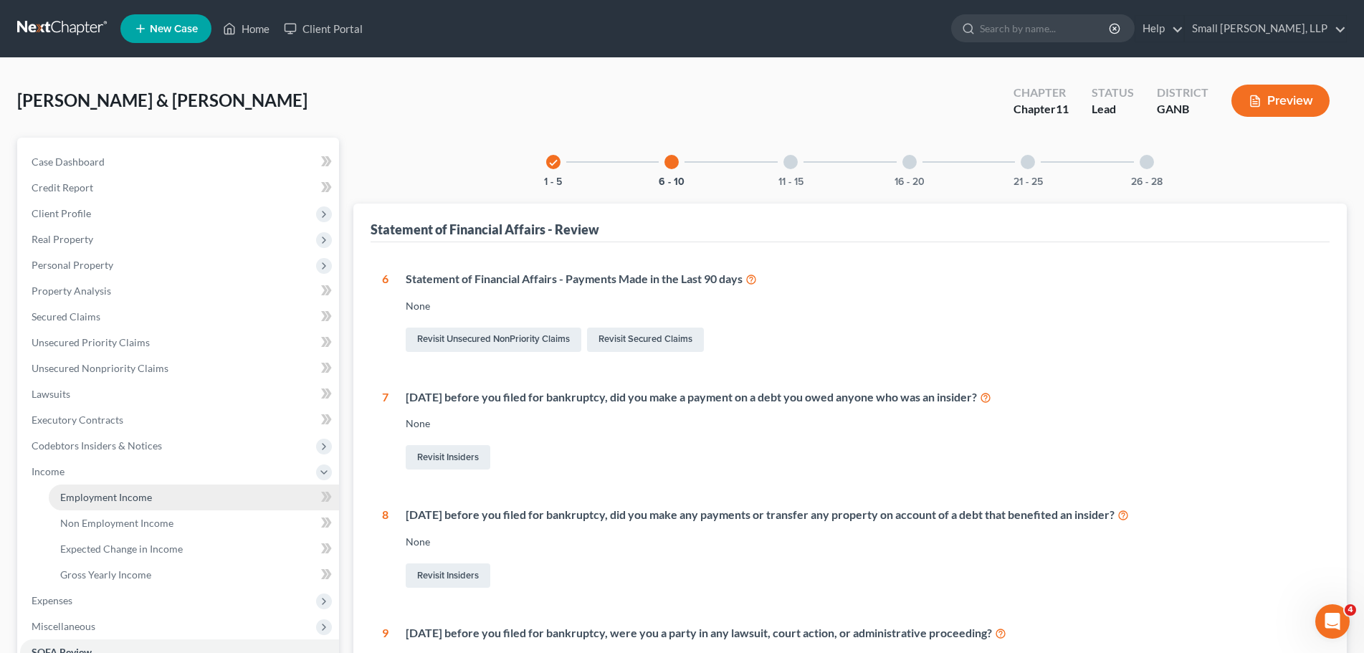
click at [180, 502] on link "Employment Income" at bounding box center [194, 498] width 290 height 26
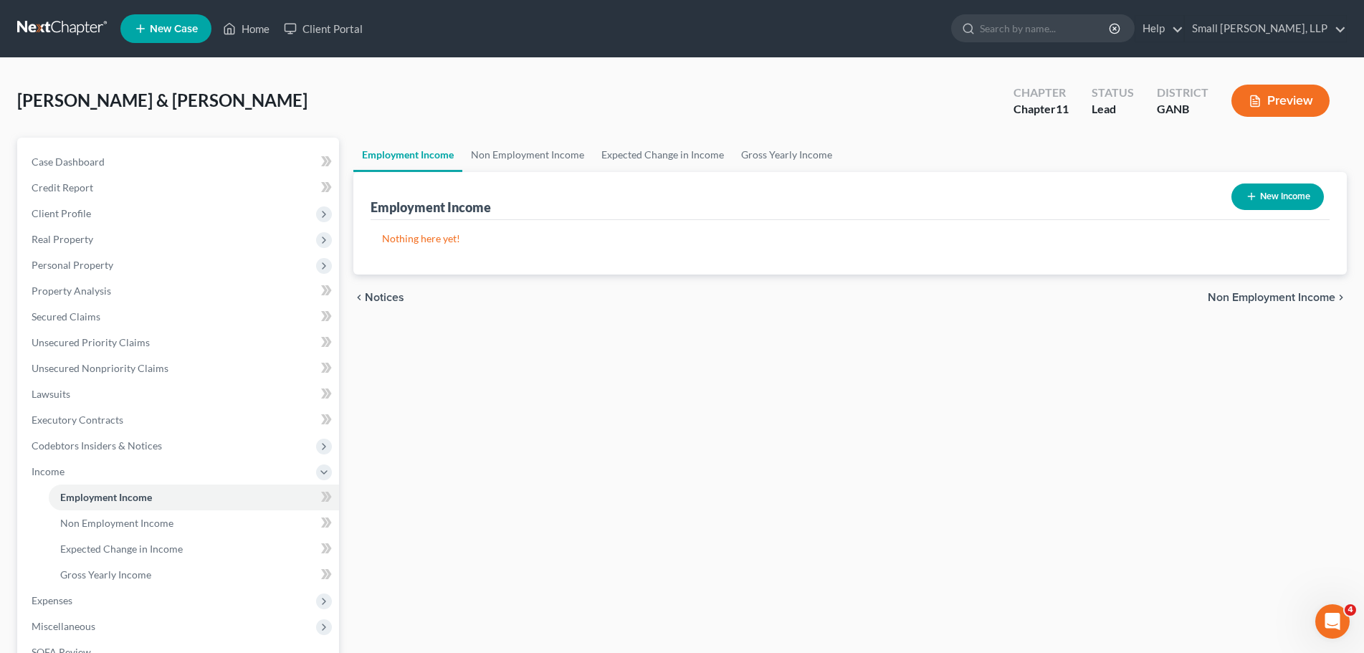
click at [1248, 197] on icon "button" at bounding box center [1251, 196] width 11 height 11
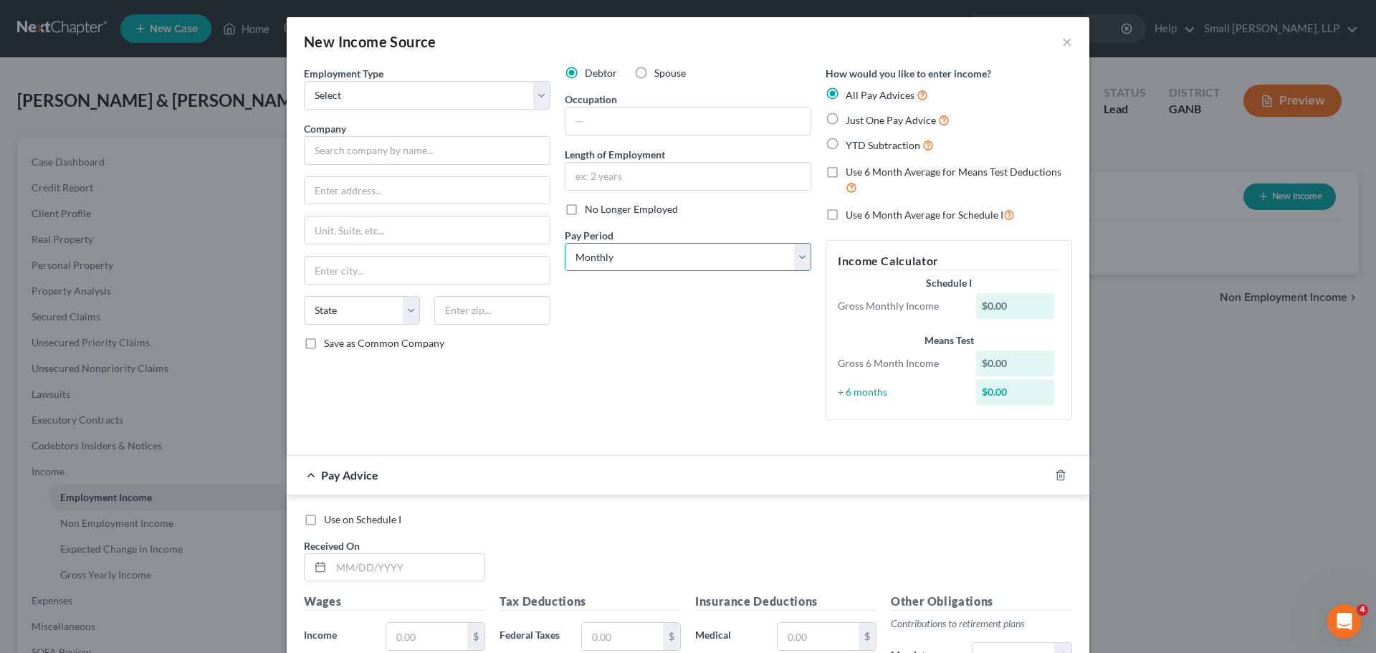
click at [781, 263] on select "Select Monthly Twice Monthly Every Other Week Weekly" at bounding box center [688, 257] width 247 height 29
select select "1"
click at [565, 243] on select "Select Monthly Twice Monthly Every Other Week Weekly" at bounding box center [688, 257] width 247 height 29
click at [435, 100] on select "Select Full or [DEMOGRAPHIC_DATA] Employment Self Employment" at bounding box center [427, 95] width 247 height 29
select select "0"
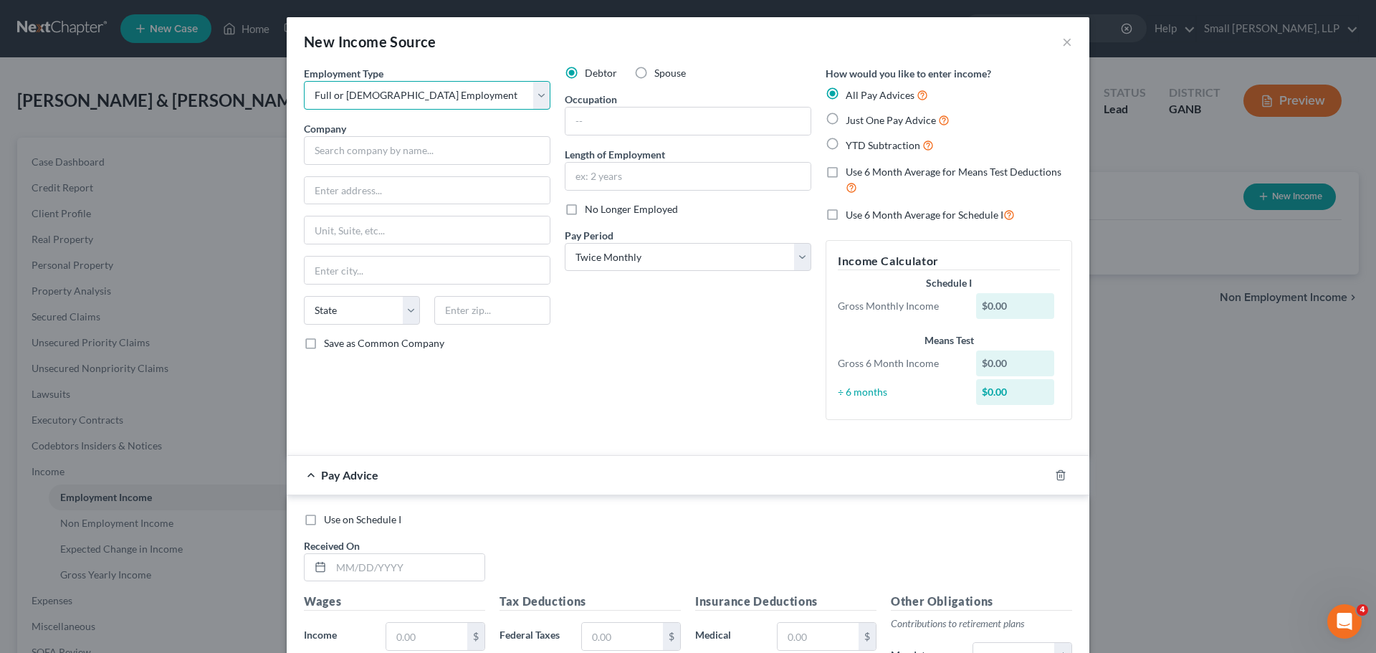
click at [304, 81] on select "Select Full or [DEMOGRAPHIC_DATA] Employment Self Employment" at bounding box center [427, 95] width 247 height 29
click at [430, 145] on input "text" at bounding box center [427, 150] width 247 height 29
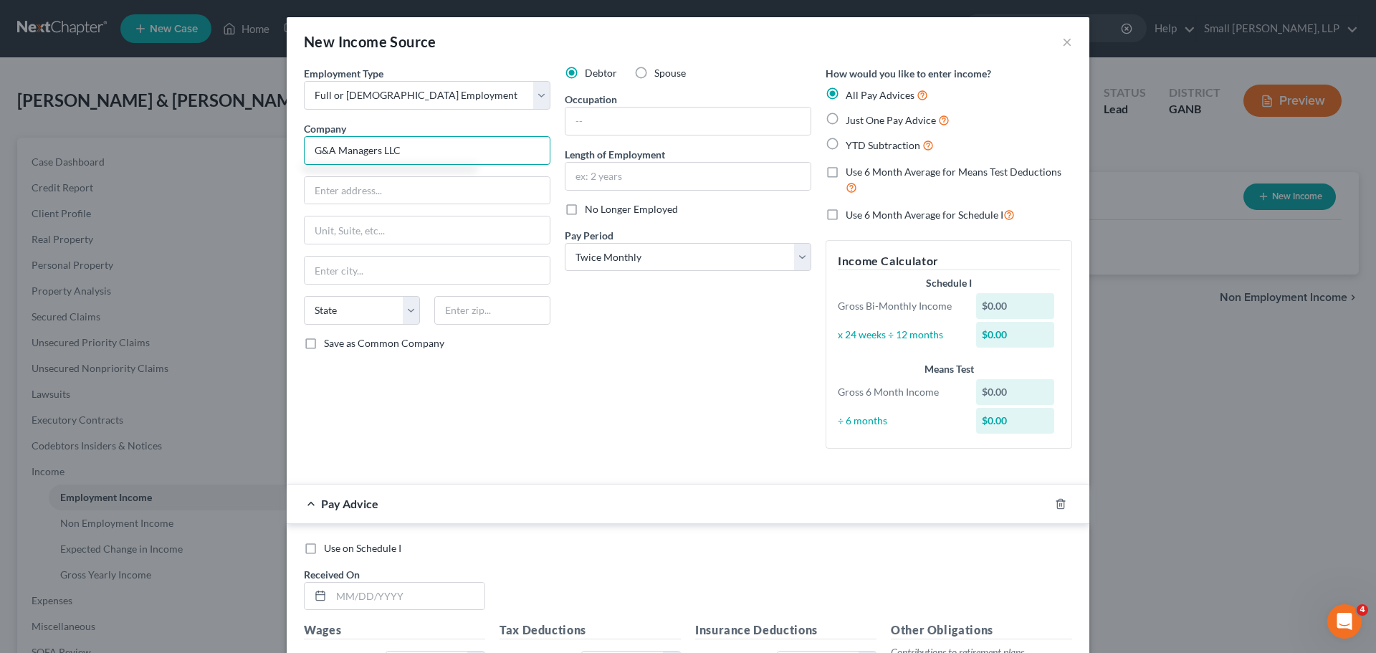
type input "G&A Managers LLC"
click at [417, 183] on input "text" at bounding box center [427, 190] width 245 height 27
type input "[STREET_ADDRESS][PERSON_NAME]"
click at [425, 226] on input "text" at bounding box center [427, 229] width 245 height 27
type input "STE F"
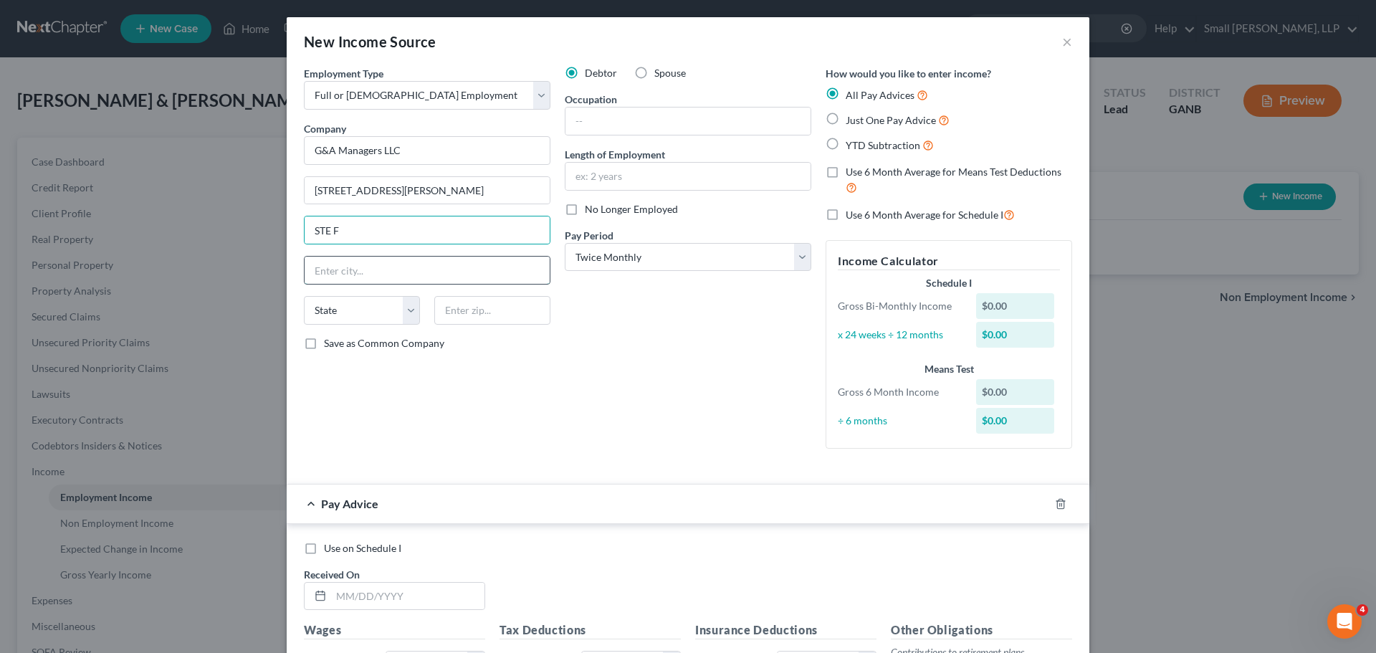
click at [418, 276] on input "text" at bounding box center [427, 270] width 245 height 27
type input "Peachtree Corners"
select select "10"
type input "30071"
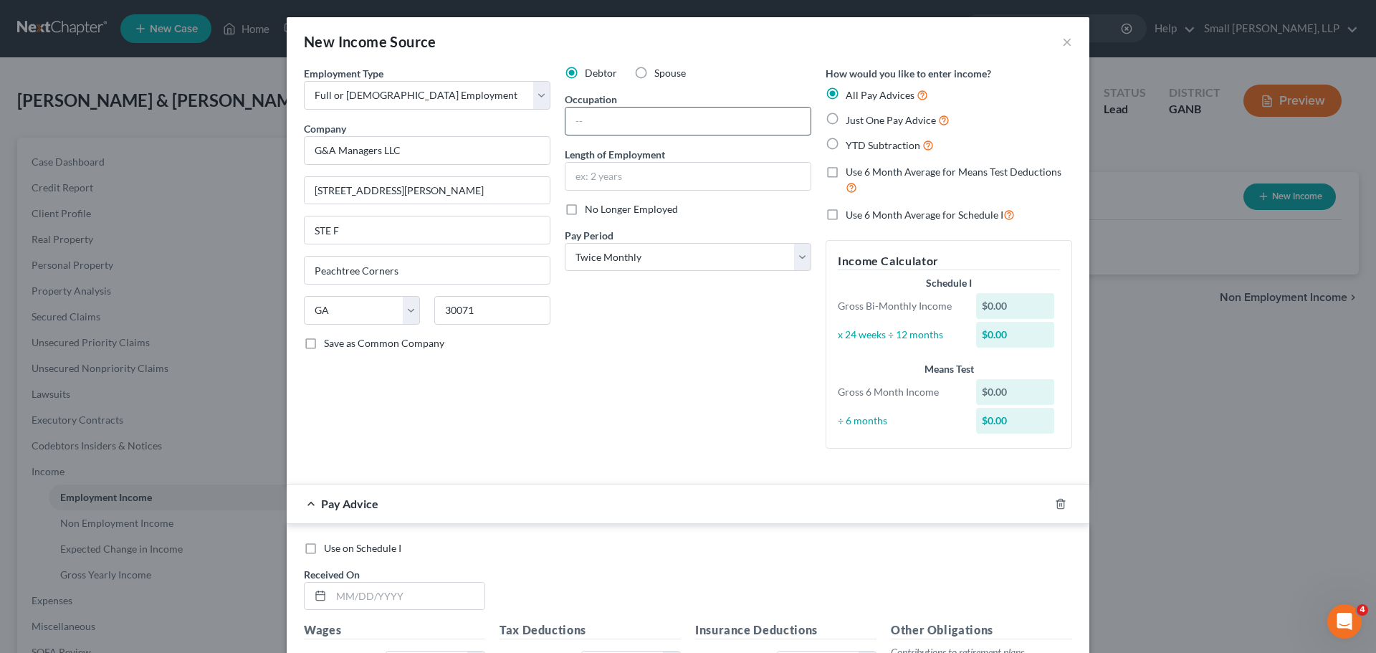
type input "Norcross"
click at [728, 133] on input "text" at bounding box center [687, 121] width 245 height 27
type input "Employee"
click at [735, 178] on input "text" at bounding box center [687, 176] width 245 height 27
click at [758, 363] on div "Debtor Spouse Occupation Employee Length of Employment No Longer Employed Pay P…" at bounding box center [688, 263] width 261 height 394
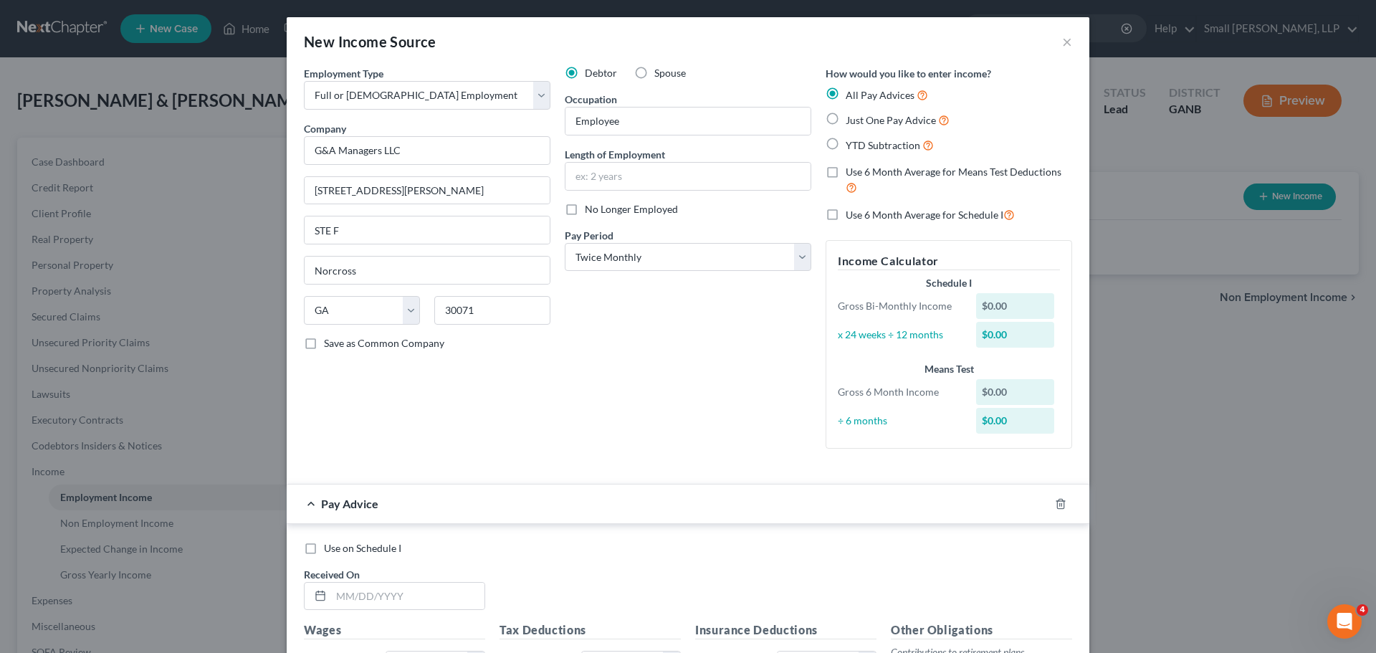
click at [585, 211] on label "No Longer Employed" at bounding box center [631, 209] width 93 height 14
click at [591, 211] on input "No Longer Employed" at bounding box center [595, 206] width 9 height 9
checkbox input "true"
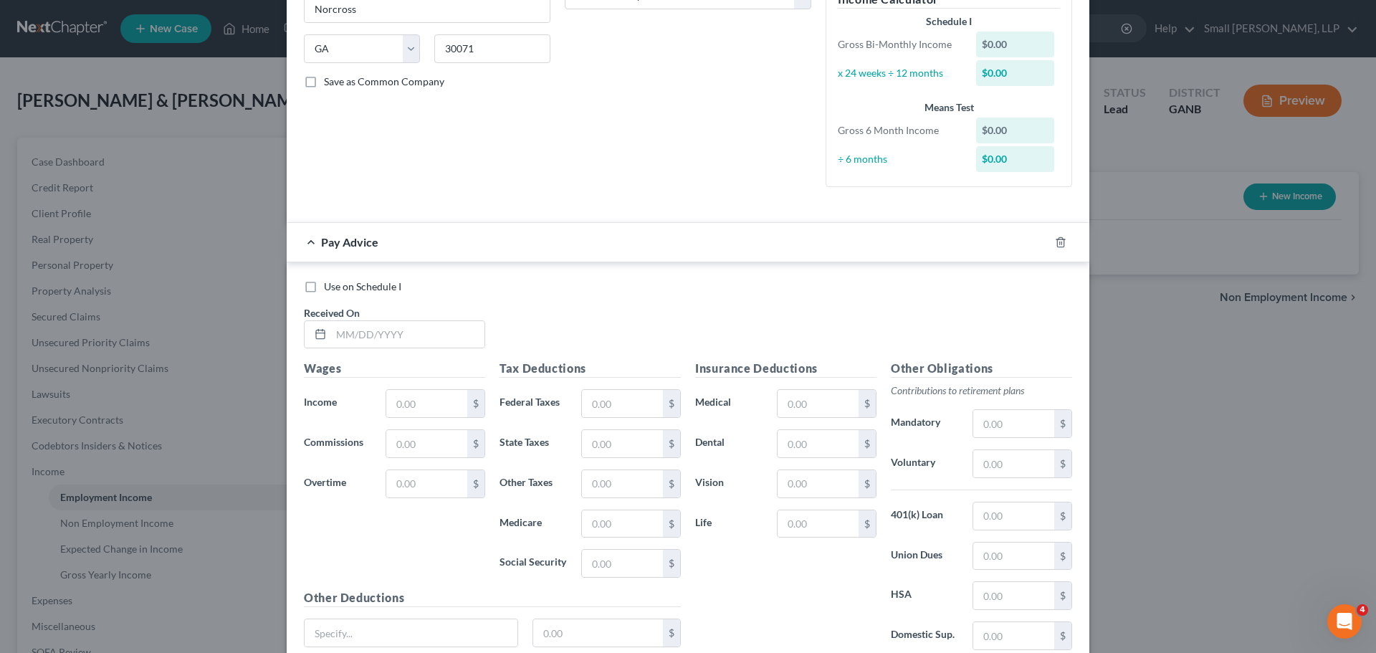
scroll to position [287, 0]
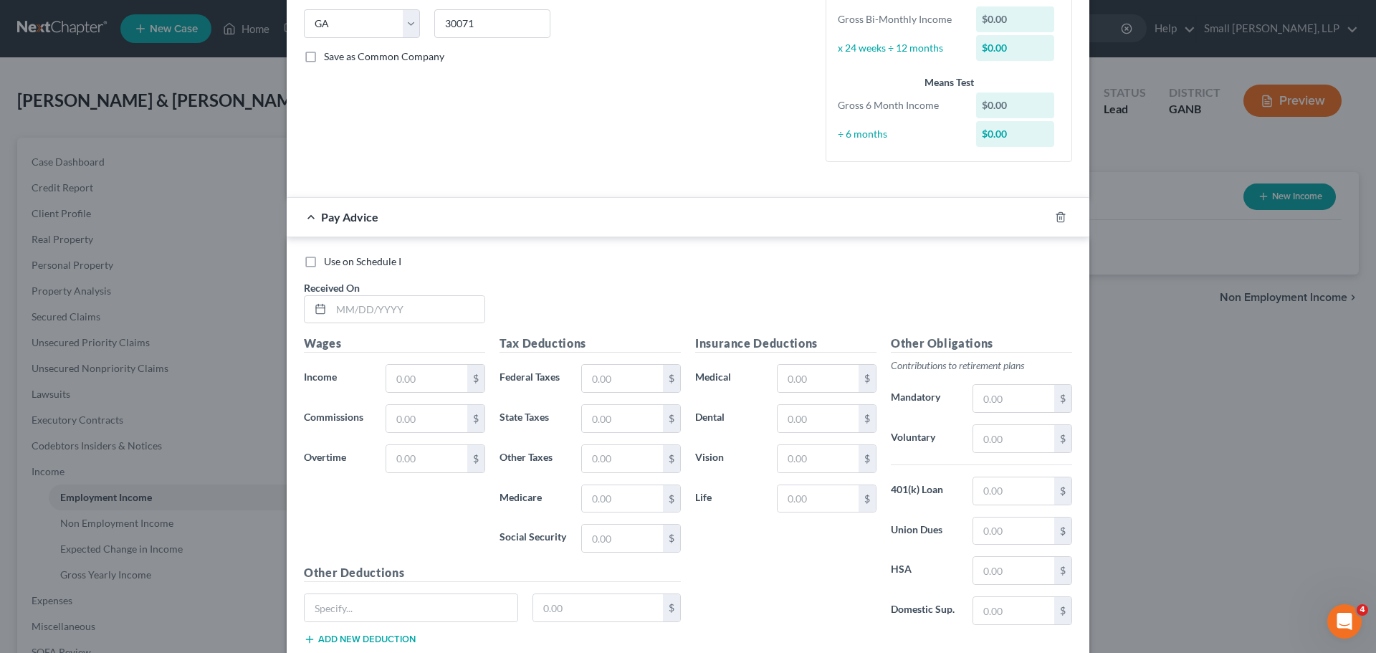
click at [346, 260] on span "Use on Schedule I" at bounding box center [362, 261] width 77 height 12
click at [339, 260] on input "Use on Schedule I" at bounding box center [334, 258] width 9 height 9
click at [346, 260] on span "Use on Schedule I" at bounding box center [362, 261] width 77 height 12
click at [339, 260] on input "Use on Schedule I" at bounding box center [334, 258] width 9 height 9
click at [346, 260] on span "Use on Schedule I" at bounding box center [362, 261] width 77 height 12
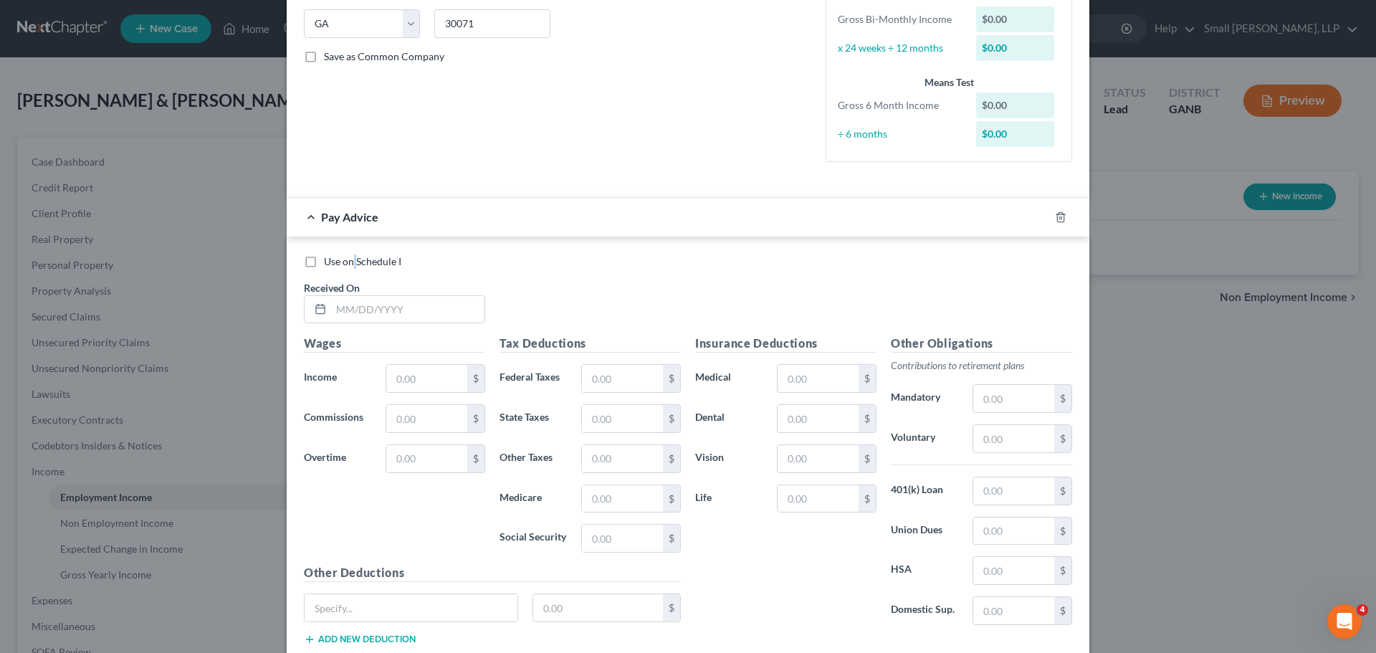
click at [339, 260] on input "Use on Schedule I" at bounding box center [334, 258] width 9 height 9
click at [346, 260] on span "Use on Schedule I" at bounding box center [362, 261] width 77 height 12
click at [339, 260] on input "Use on Schedule I" at bounding box center [334, 258] width 9 height 9
checkbox input "false"
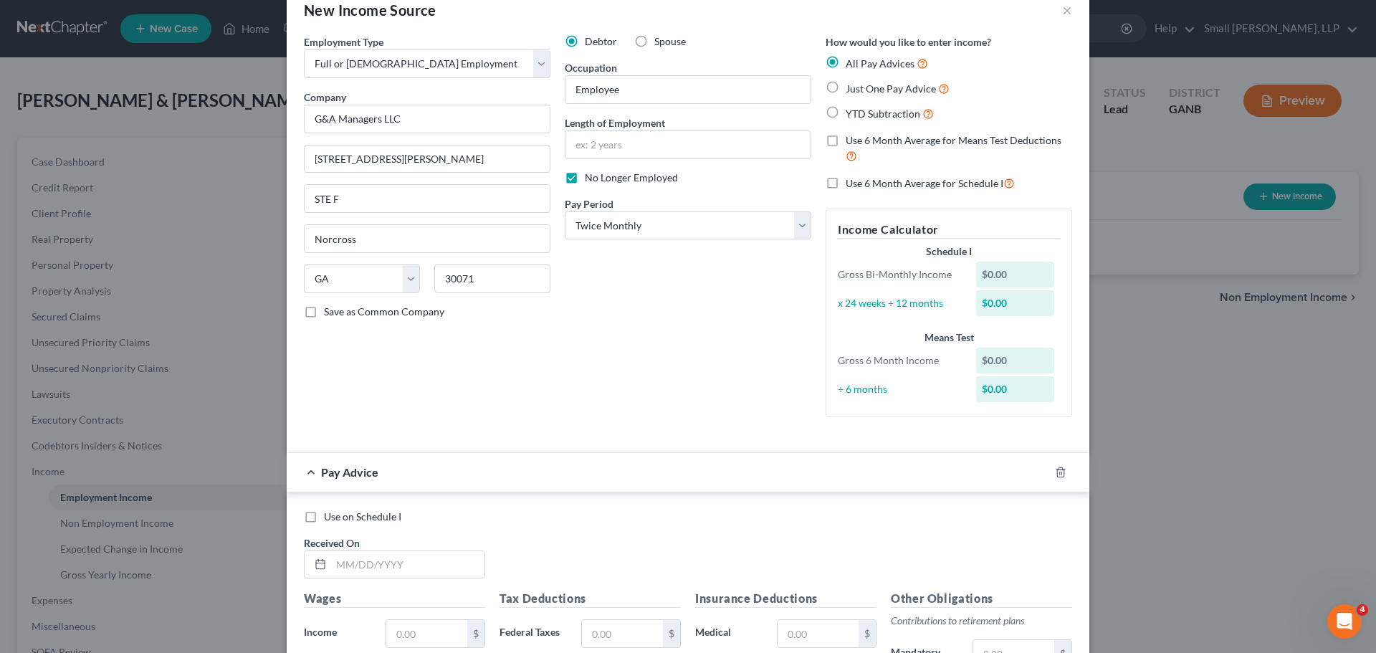
scroll to position [0, 0]
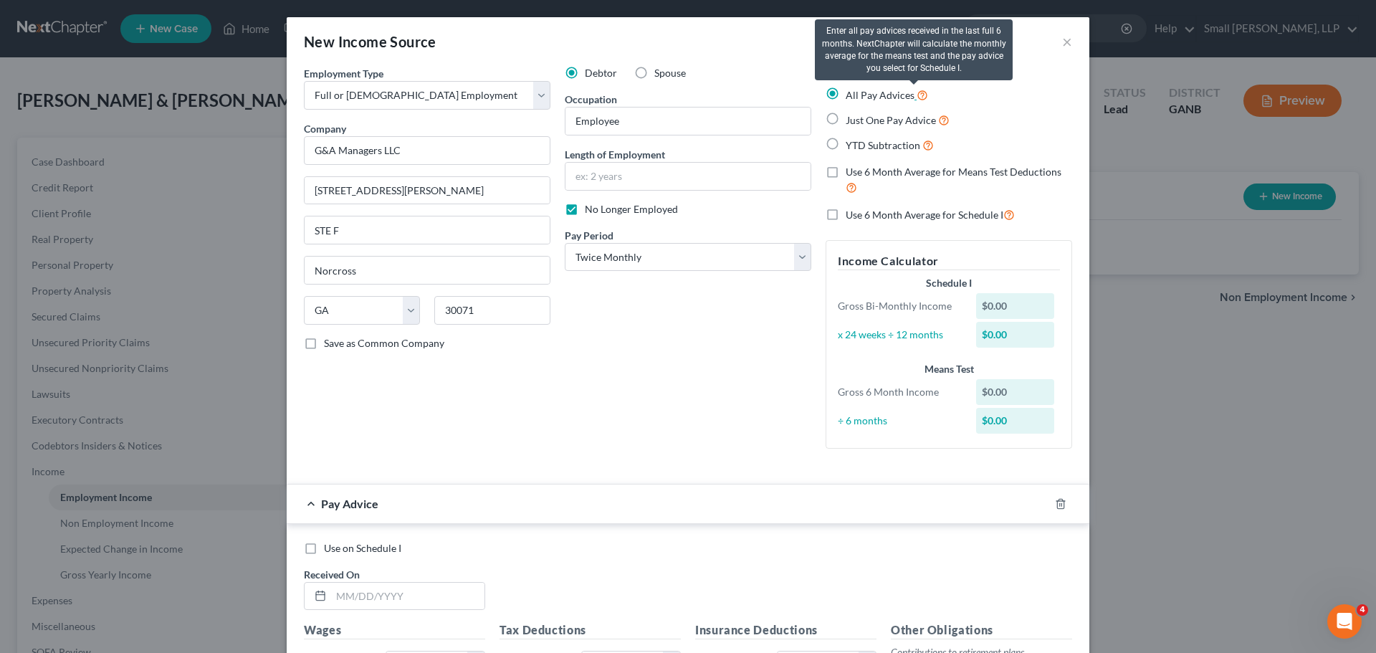
click at [917, 94] on icon at bounding box center [922, 94] width 11 height 14
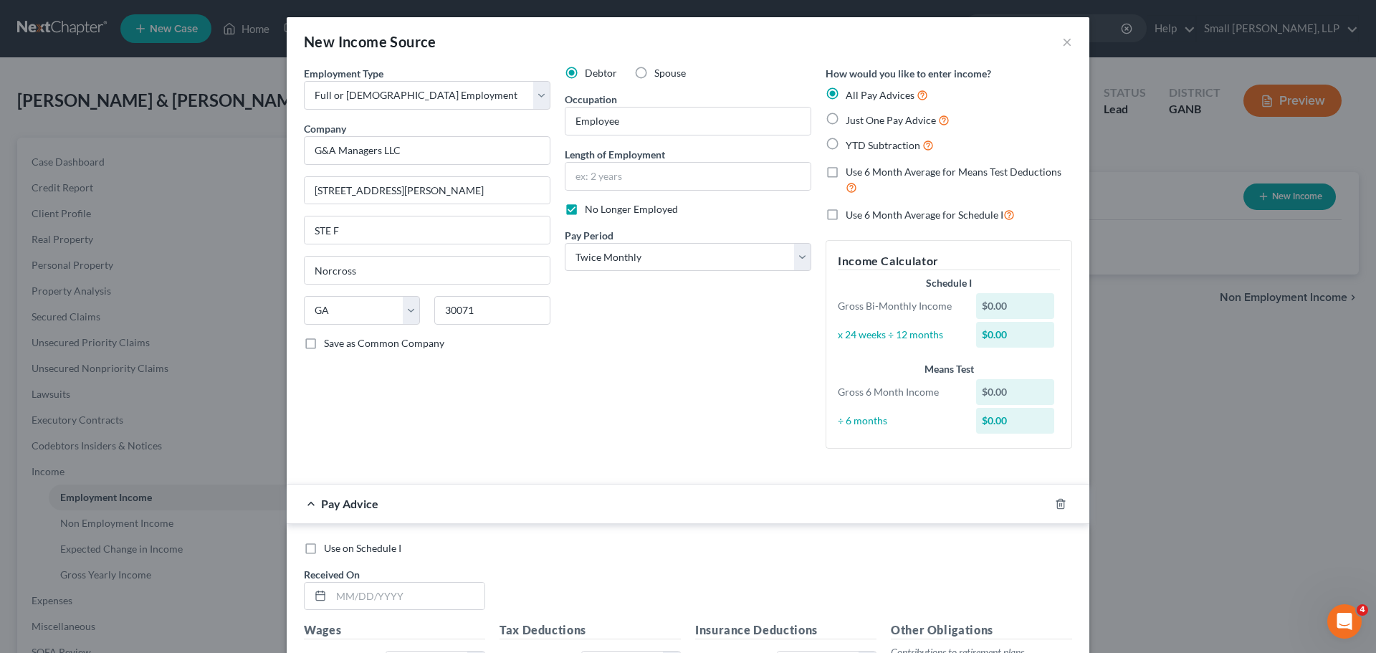
click at [874, 122] on span "Just One Pay Advice" at bounding box center [891, 120] width 90 height 12
click at [861, 121] on input "Just One Pay Advice" at bounding box center [855, 116] width 9 height 9
radio input "true"
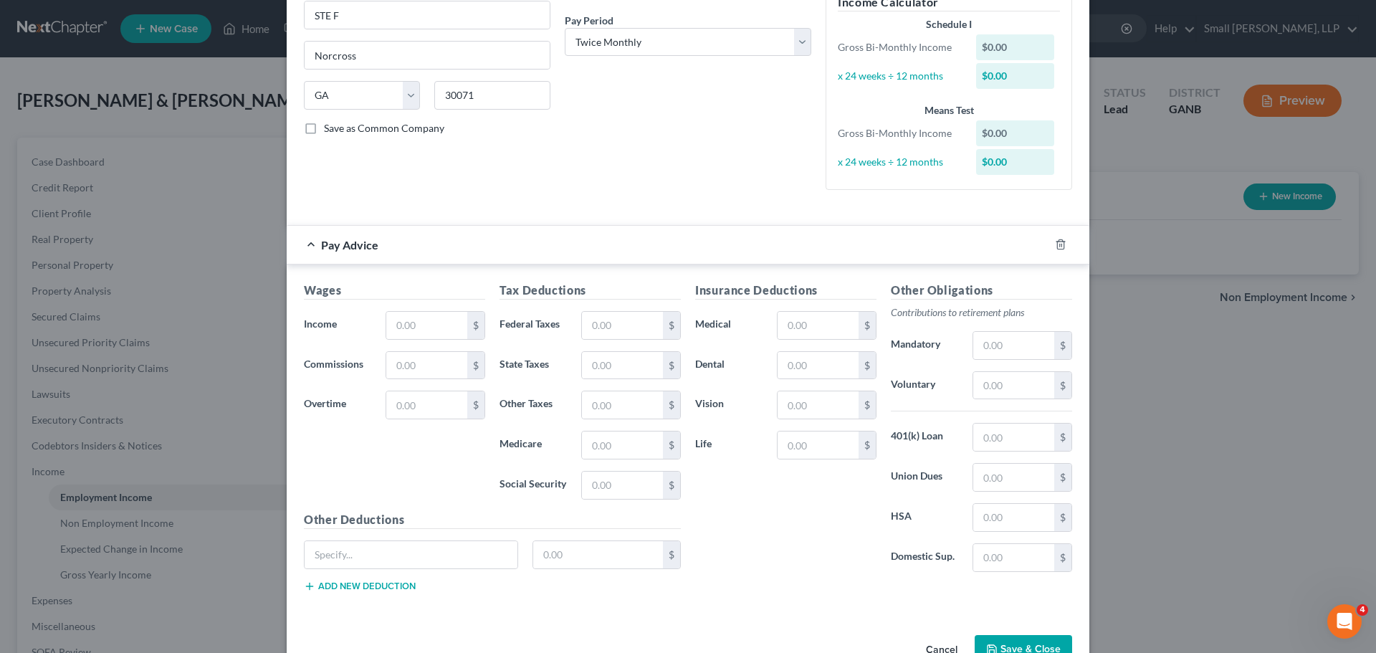
scroll to position [72, 0]
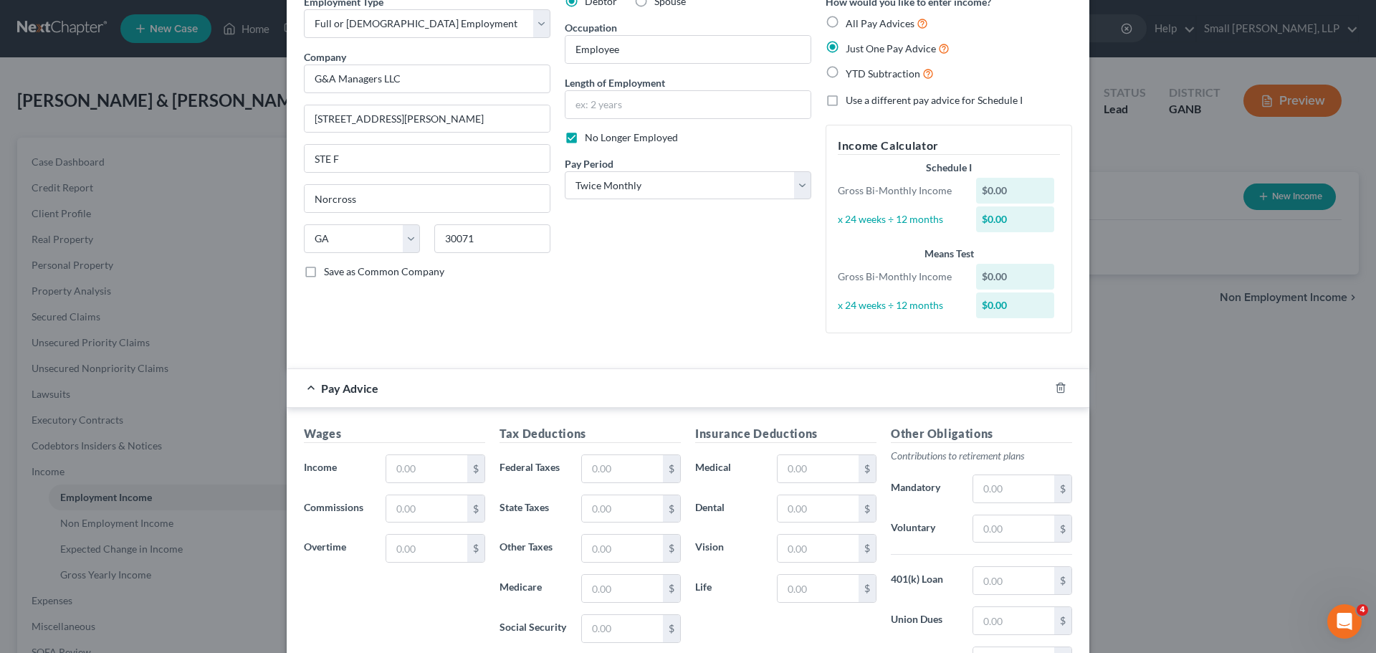
click at [849, 26] on span "All Pay Advices" at bounding box center [880, 23] width 69 height 12
click at [851, 24] on input "All Pay Advices" at bounding box center [855, 19] width 9 height 9
radio input "true"
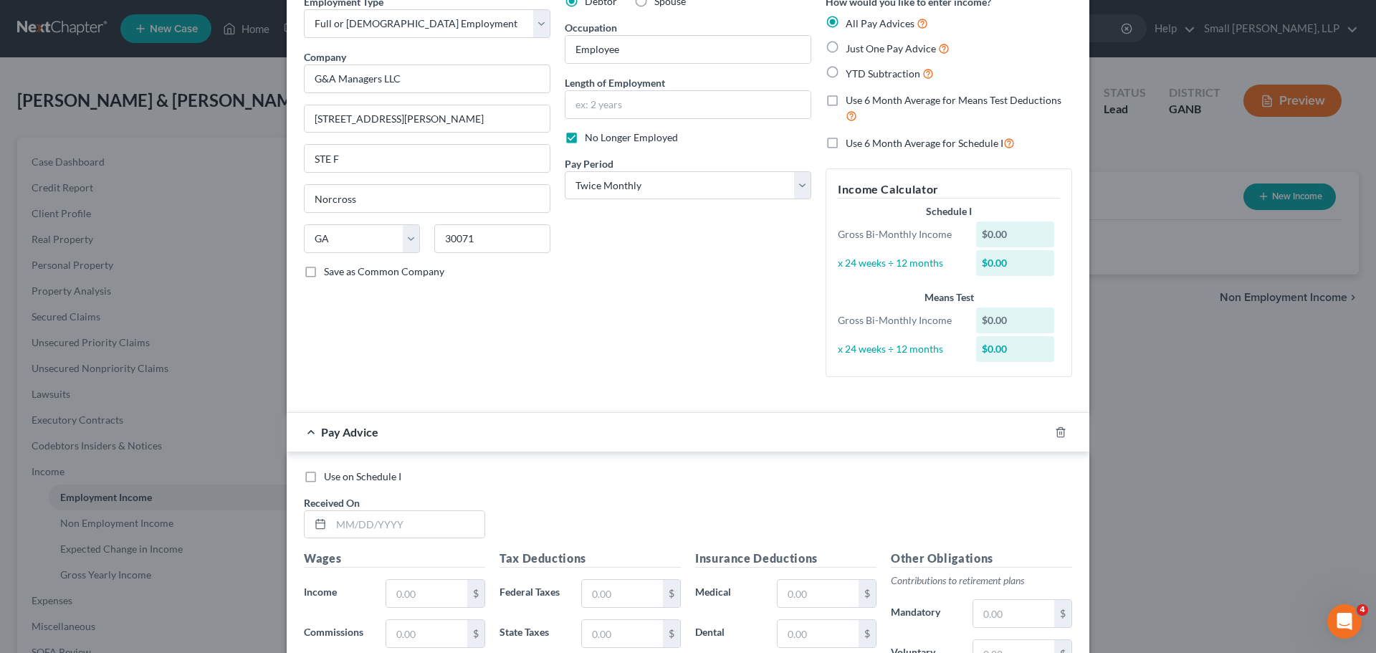
click at [849, 48] on span "Just One Pay Advice" at bounding box center [891, 48] width 90 height 12
click at [851, 48] on input "Just One Pay Advice" at bounding box center [855, 44] width 9 height 9
radio input "true"
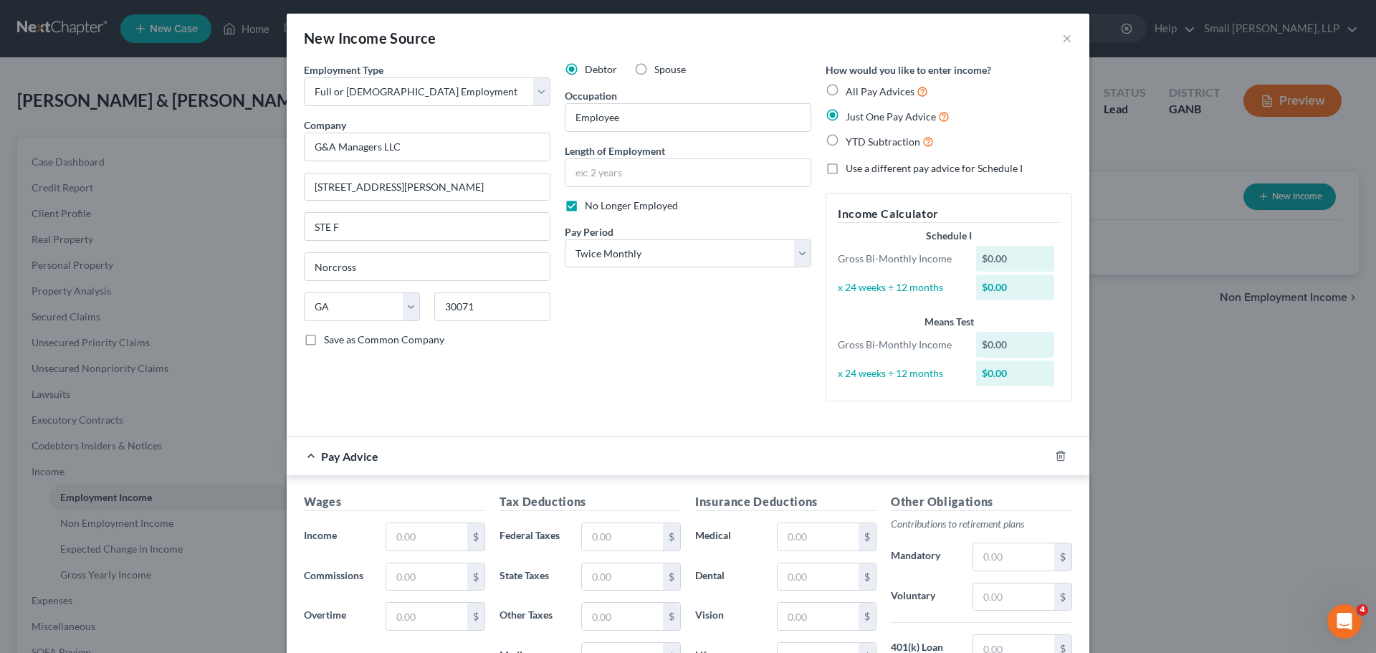
scroll to position [0, 0]
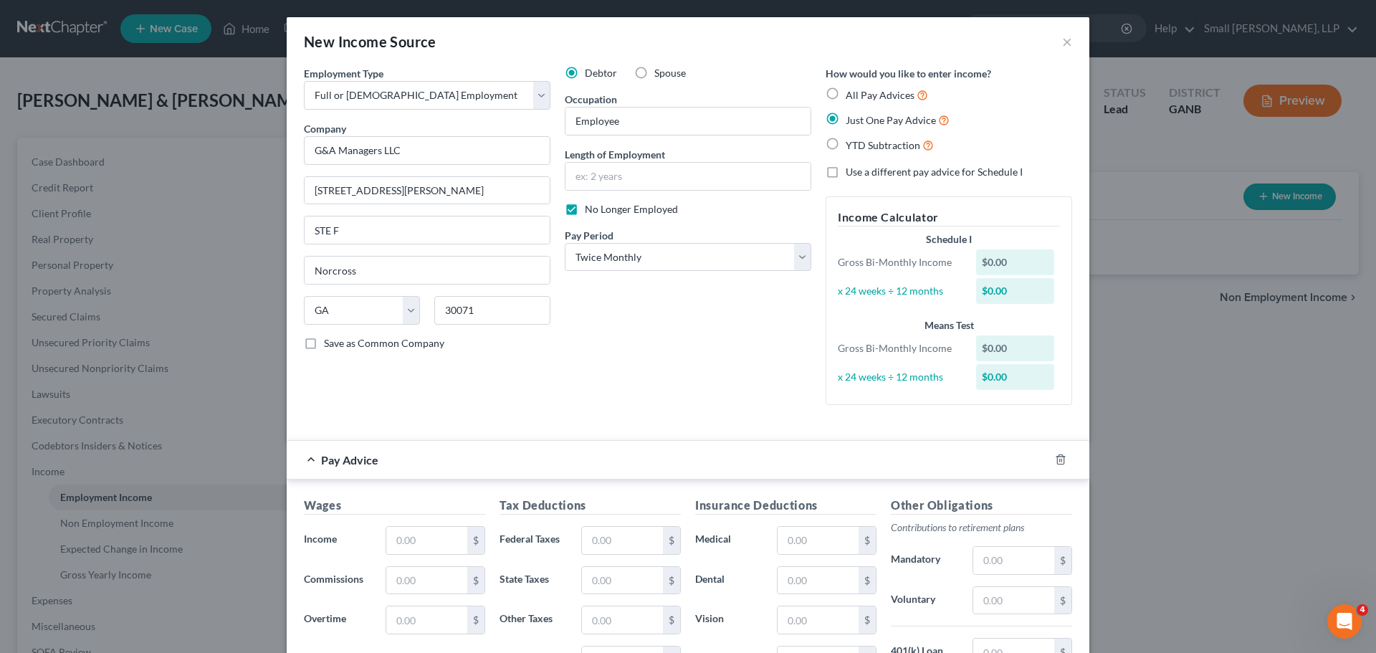
click at [859, 97] on span "All Pay Advices" at bounding box center [880, 95] width 69 height 12
click at [859, 96] on input "All Pay Advices" at bounding box center [855, 91] width 9 height 9
radio input "true"
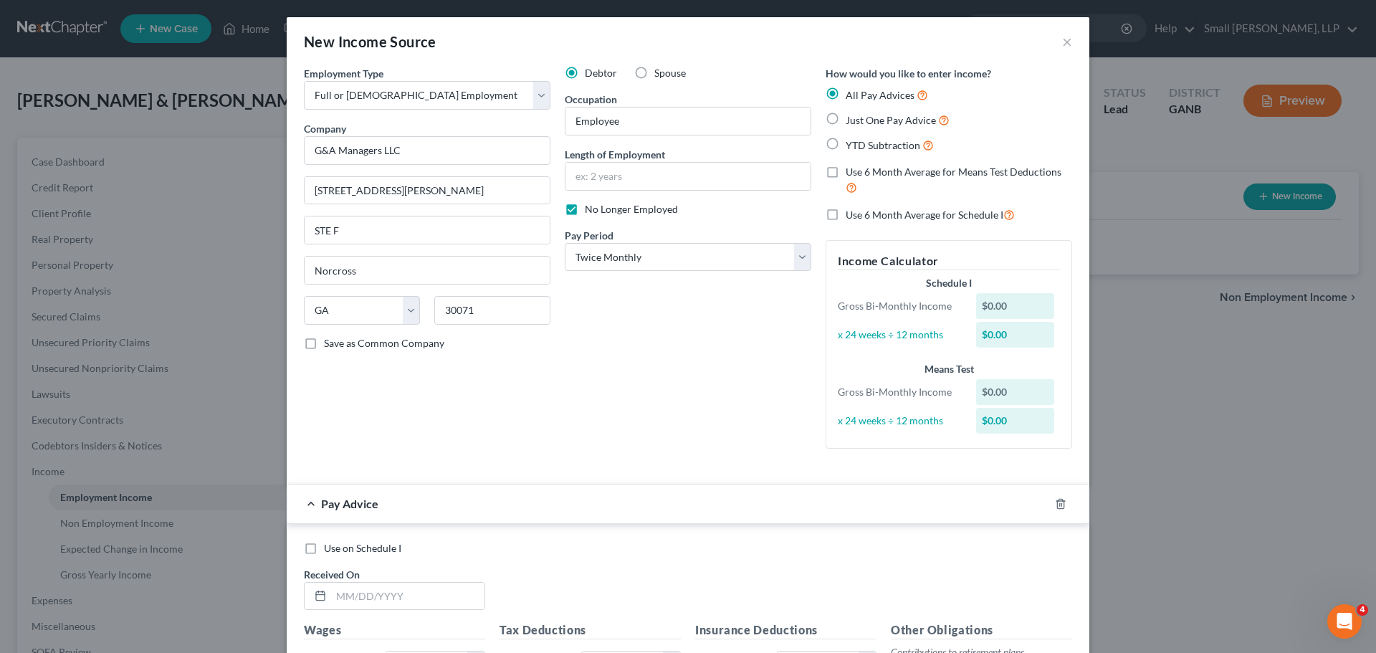
click at [859, 119] on span "Just One Pay Advice" at bounding box center [891, 120] width 90 height 12
click at [859, 119] on input "Just One Pay Advice" at bounding box center [855, 116] width 9 height 9
radio input "true"
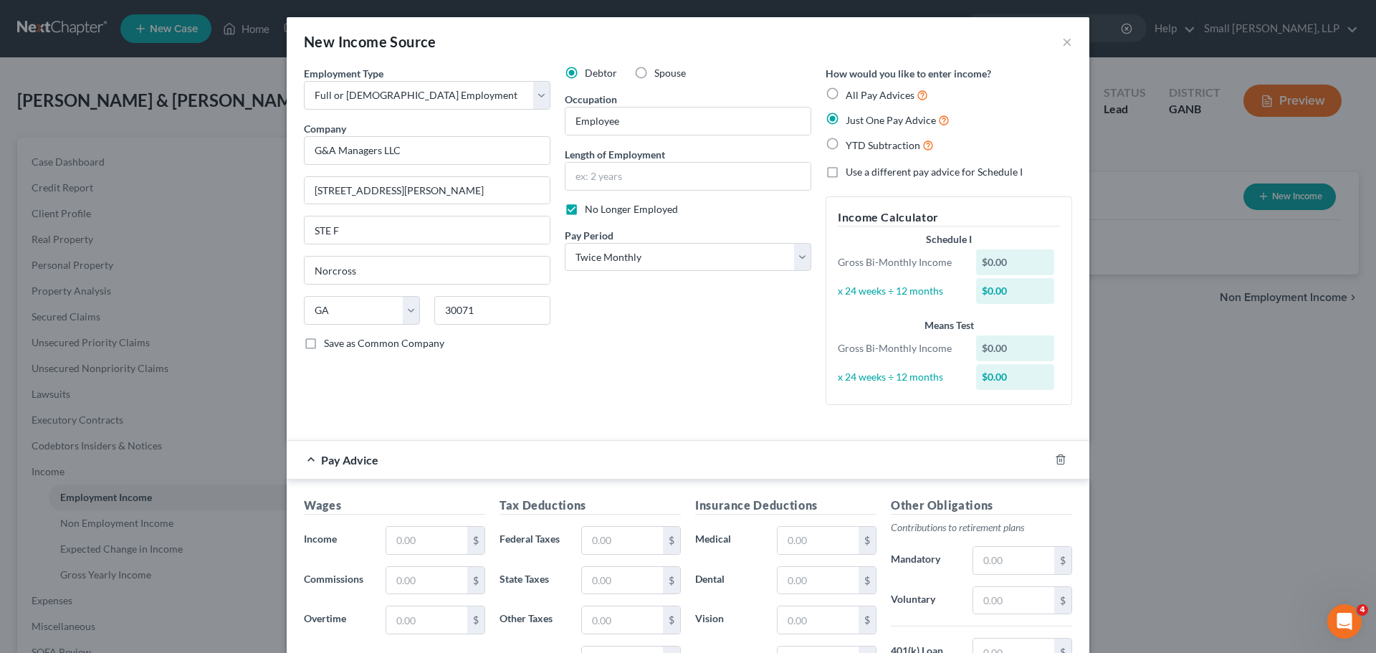
click at [995, 254] on div "$0.00" at bounding box center [1015, 262] width 79 height 26
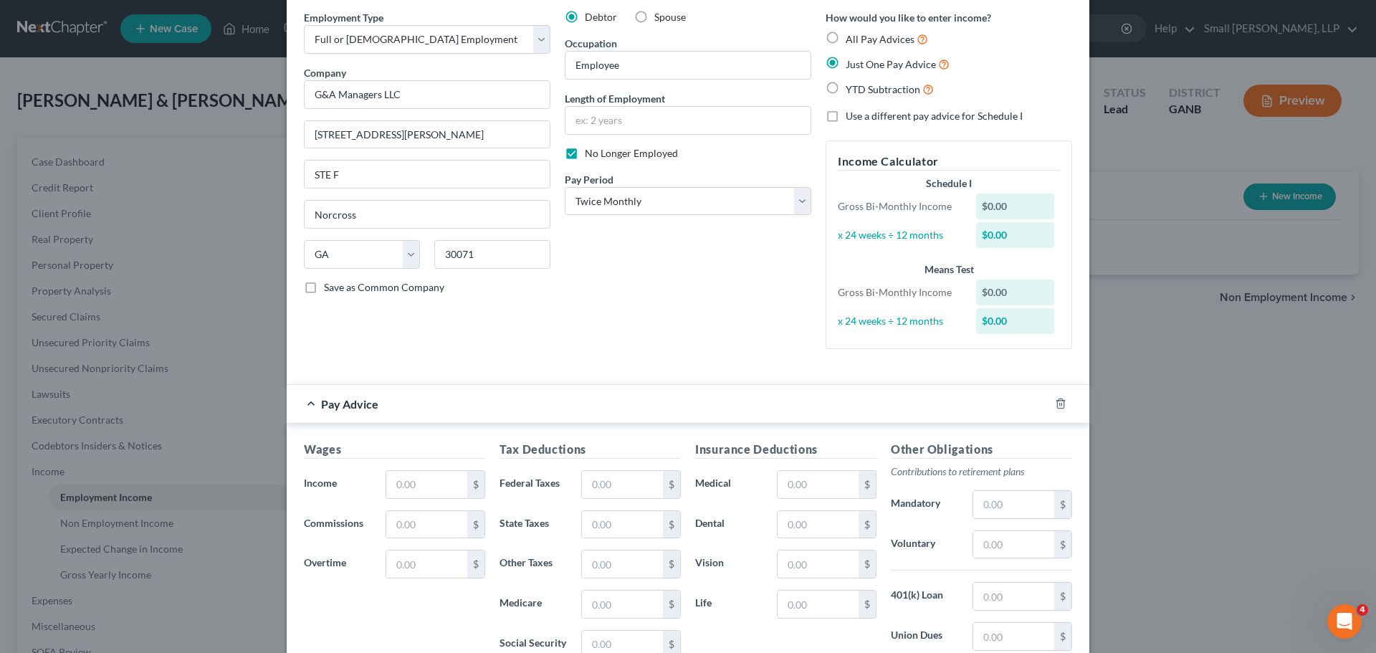
scroll to position [143, 0]
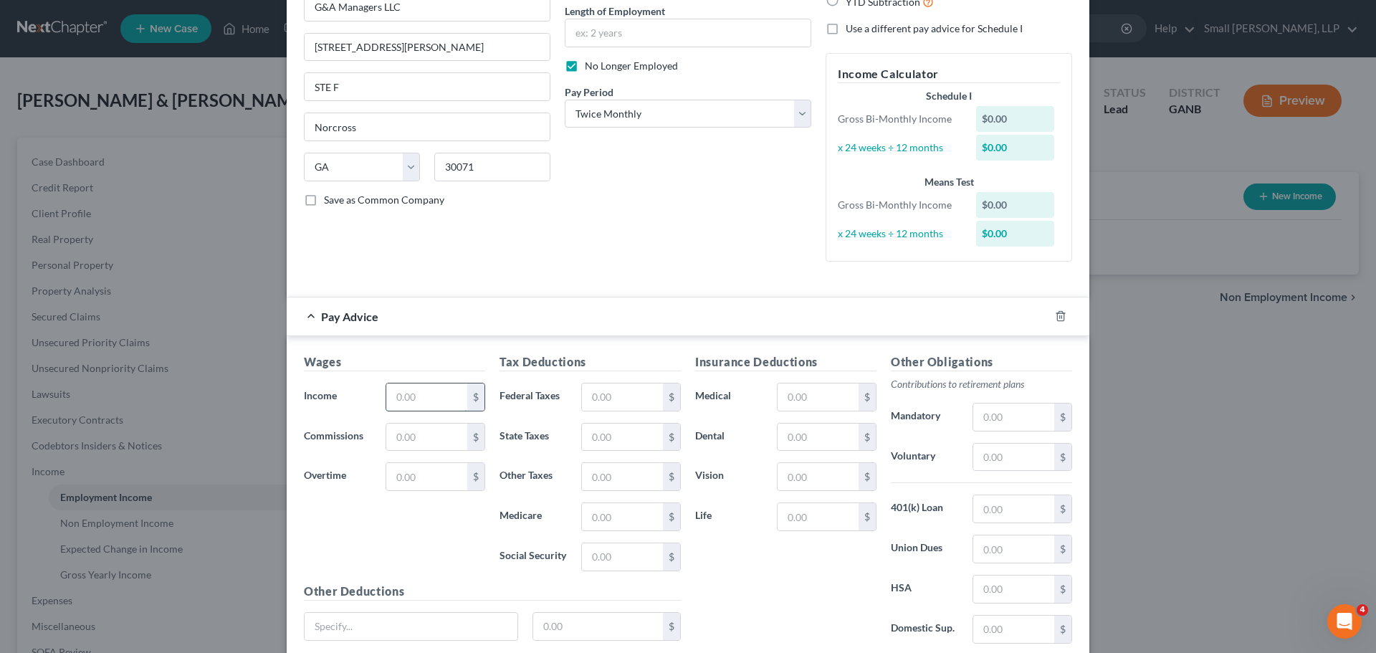
click at [440, 399] on input "text" at bounding box center [426, 396] width 81 height 27
click at [427, 401] on input "text" at bounding box center [426, 396] width 81 height 27
click at [396, 394] on input "text" at bounding box center [426, 396] width 81 height 27
type input "4,615.38"
click at [629, 410] on input "text" at bounding box center [622, 396] width 81 height 27
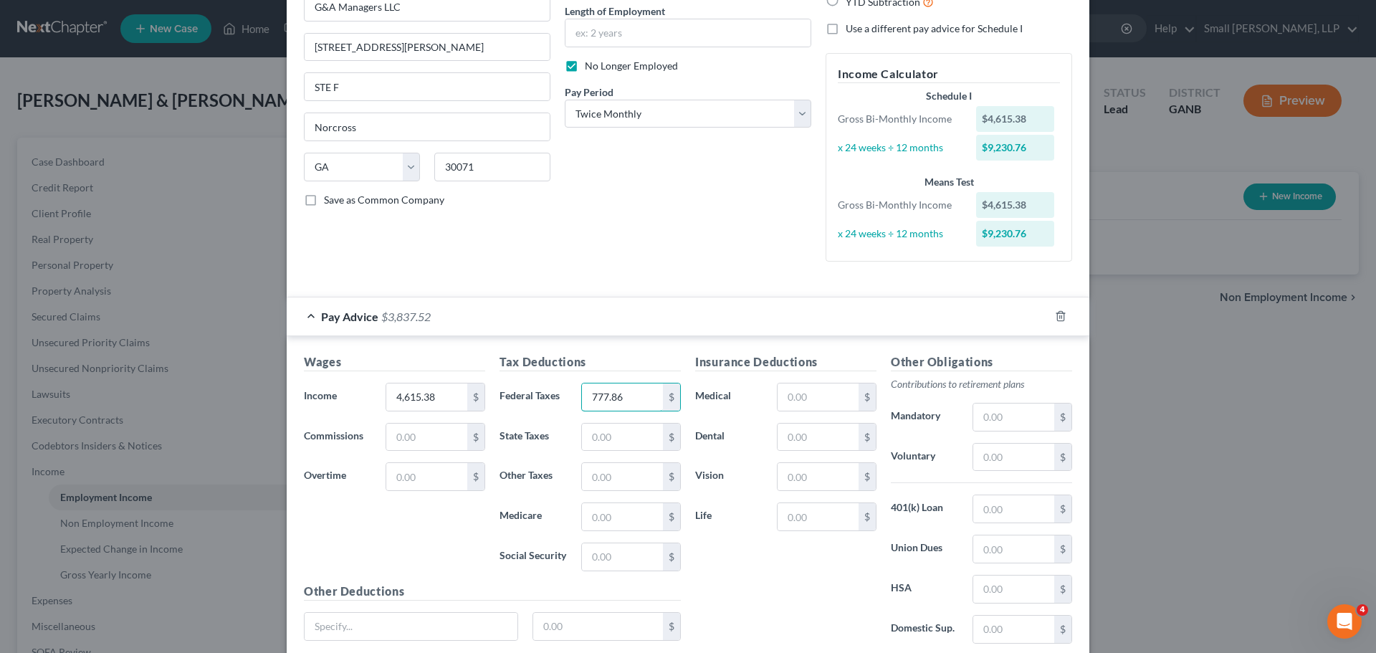
type input "777.86"
type input "194.46"
type input "66.44"
type input "284.06"
click at [801, 387] on input "text" at bounding box center [818, 396] width 81 height 27
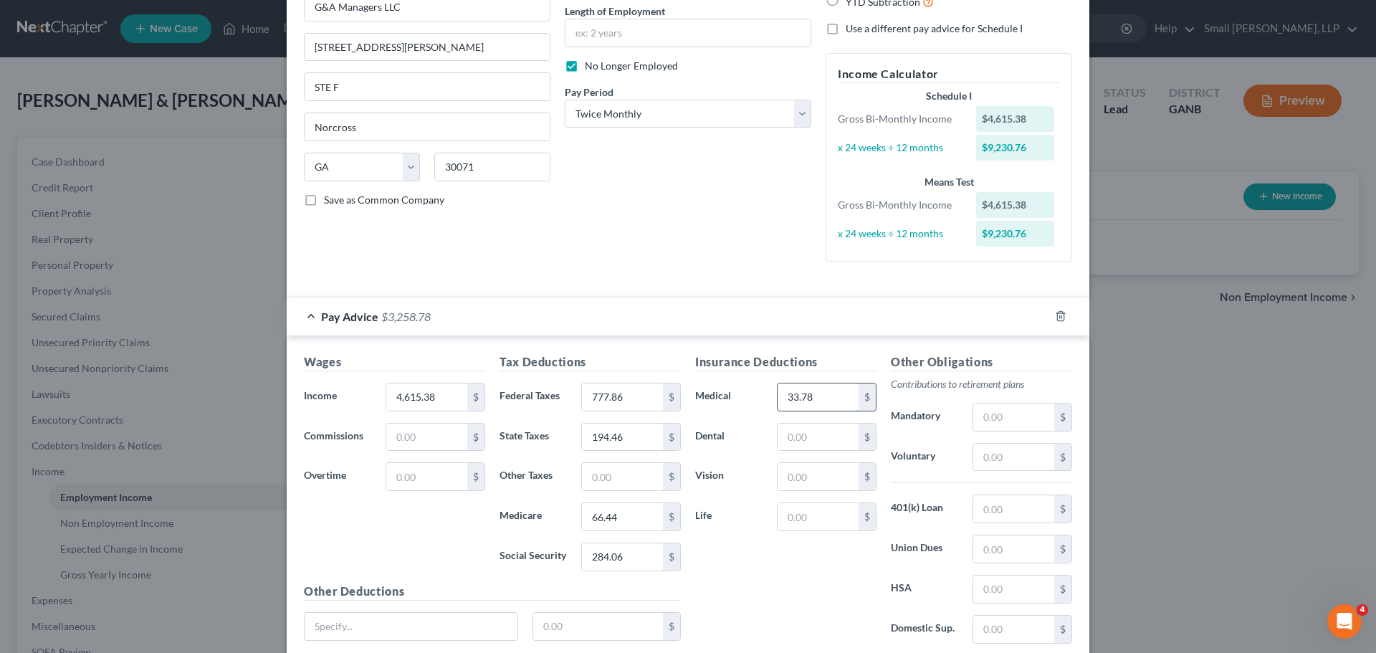
type input "33.78"
type input "7.30"
click at [836, 477] on input "text" at bounding box center [818, 476] width 81 height 27
type input "2.59"
click at [823, 439] on input "text" at bounding box center [818, 437] width 81 height 27
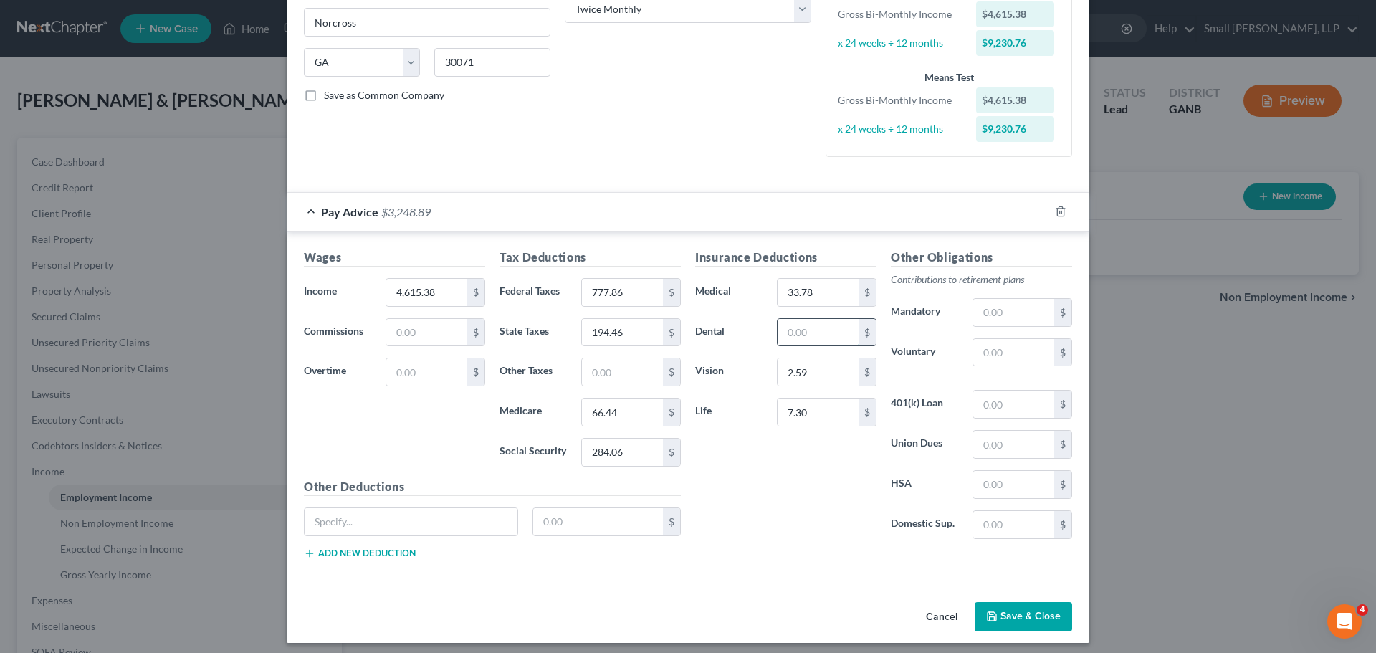
scroll to position [255, 0]
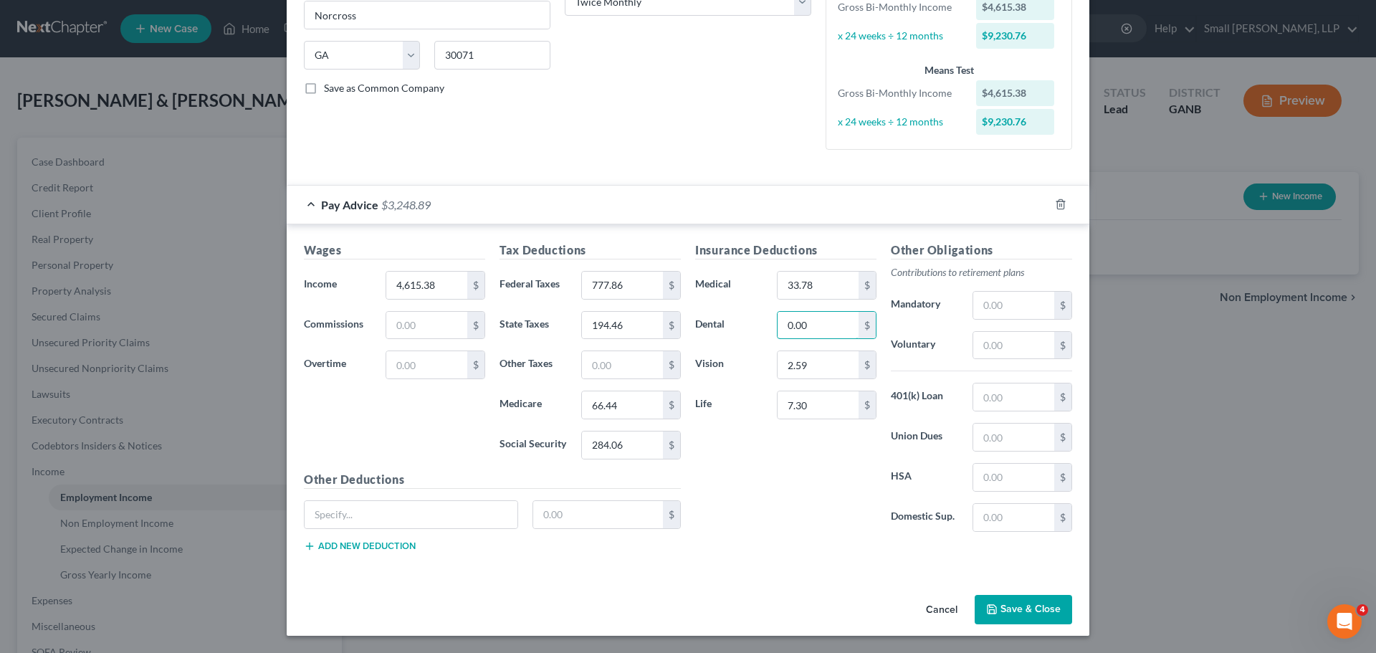
type input "0.00"
click at [837, 445] on div "Insurance Deductions Medical 33.78 $ Dental 0.00 $ Vision 2.59 $ Life 7.30 $" at bounding box center [786, 393] width 196 height 302
click at [368, 522] on input "text" at bounding box center [411, 514] width 213 height 27
type input "Employee Voluntary AD&D"
type input "0"
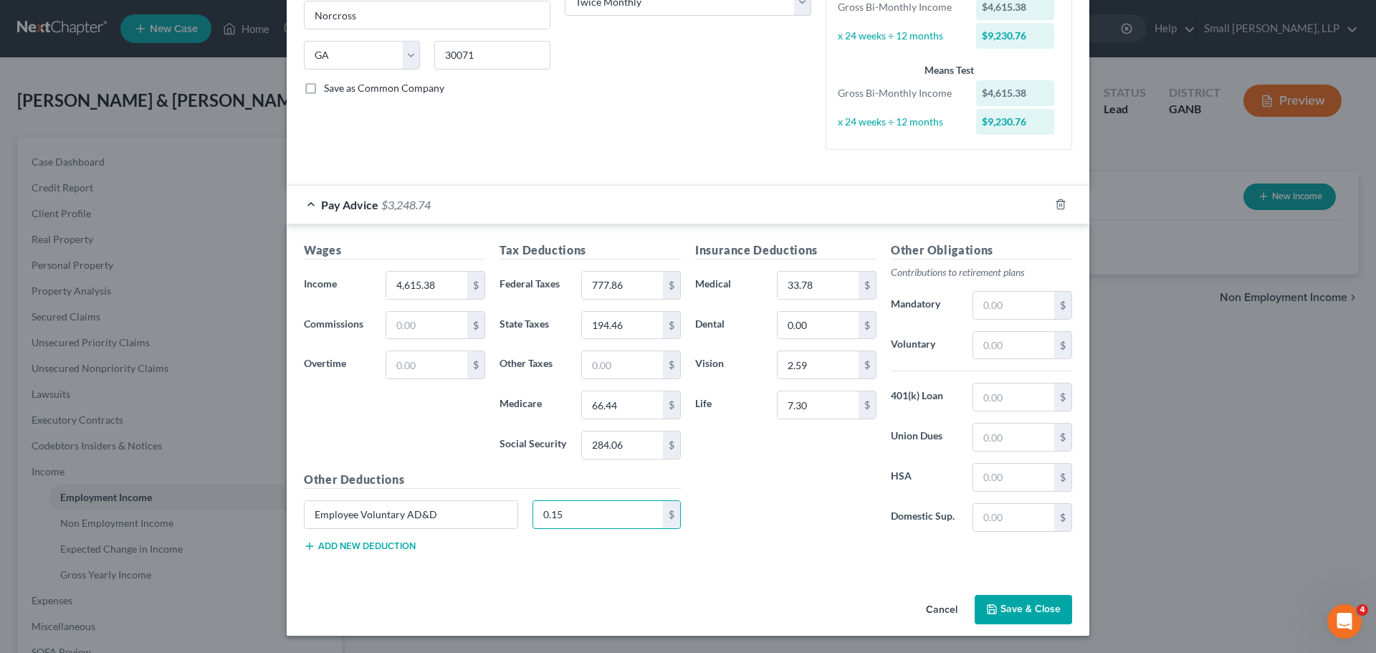
type input "0.15"
click at [857, 477] on div "Insurance Deductions Medical 33.78 $ Dental 0.00 $ Vision 2.59 $ Life 7.30 $" at bounding box center [786, 393] width 196 height 302
click at [335, 543] on button "Add new deduction" at bounding box center [360, 545] width 112 height 11
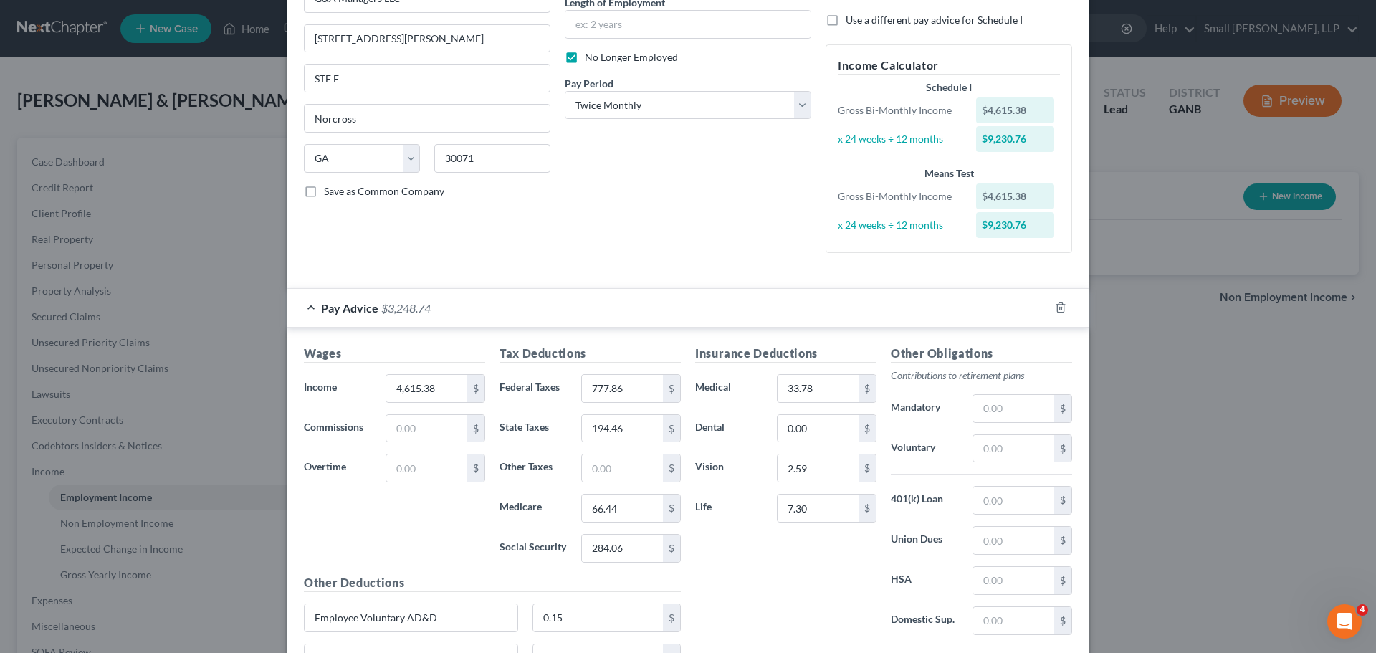
scroll to position [295, 0]
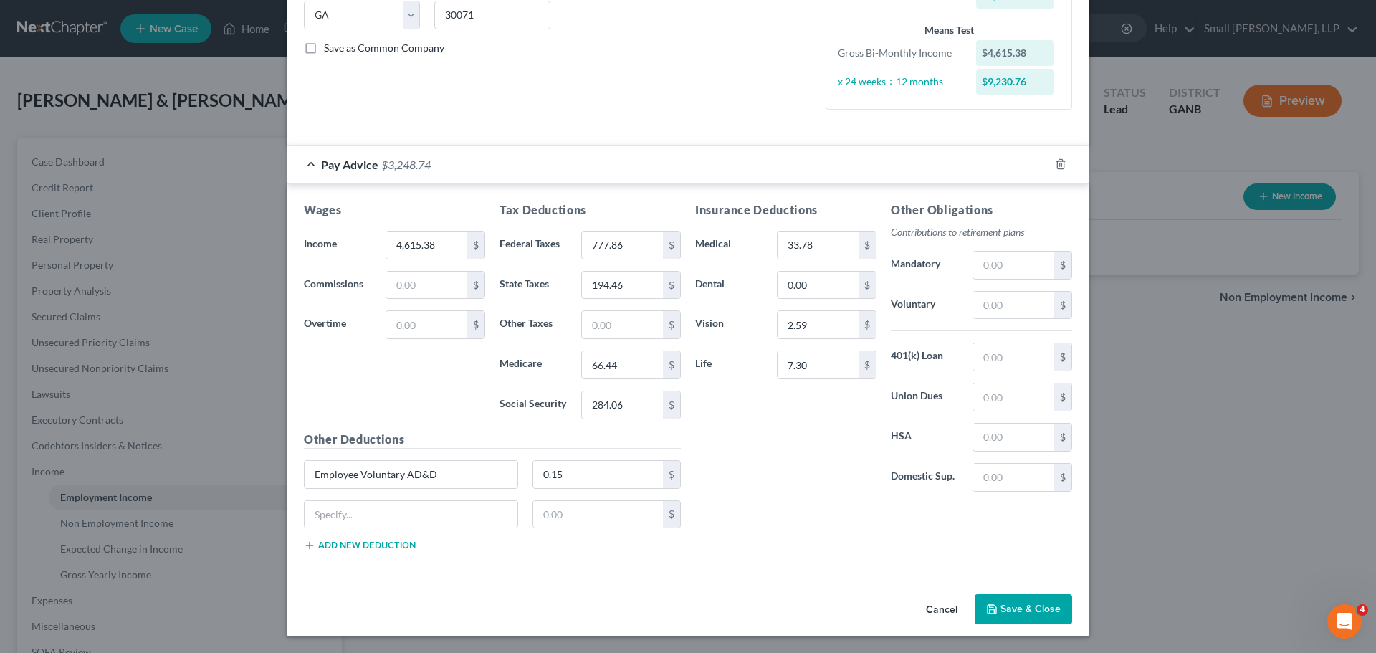
click at [1041, 609] on button "Save & Close" at bounding box center [1023, 609] width 97 height 30
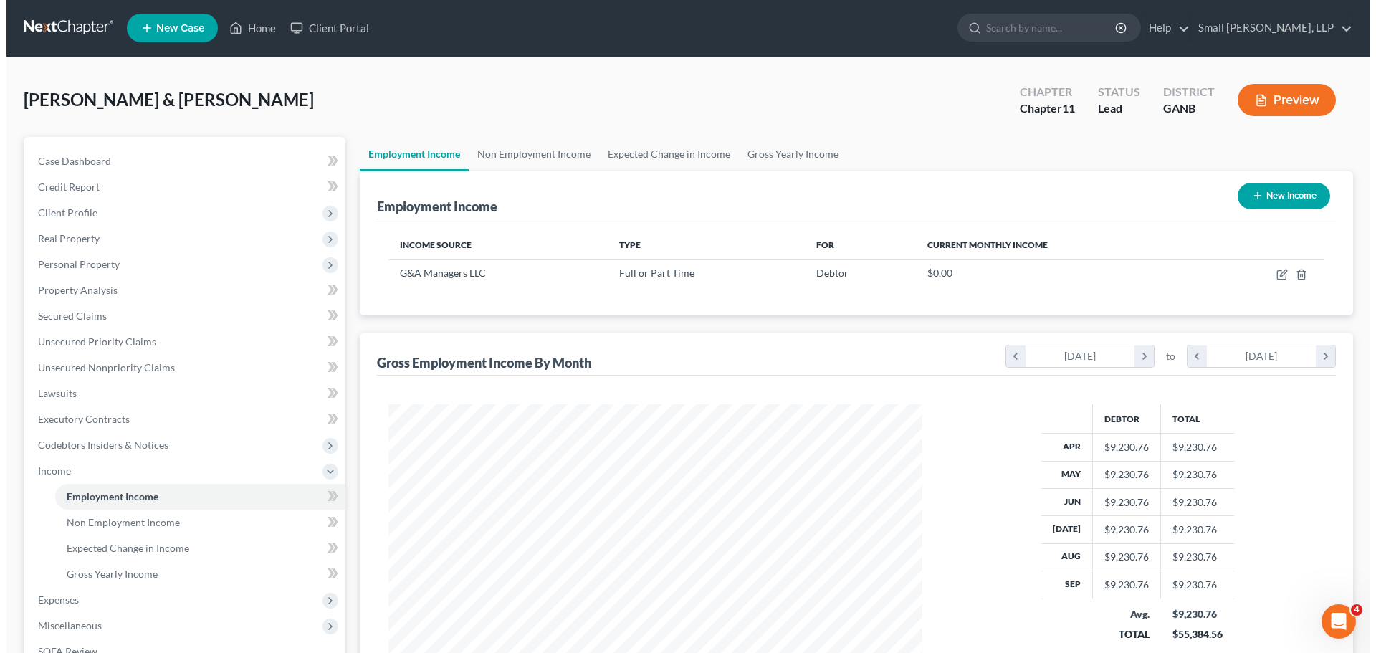
scroll to position [0, 0]
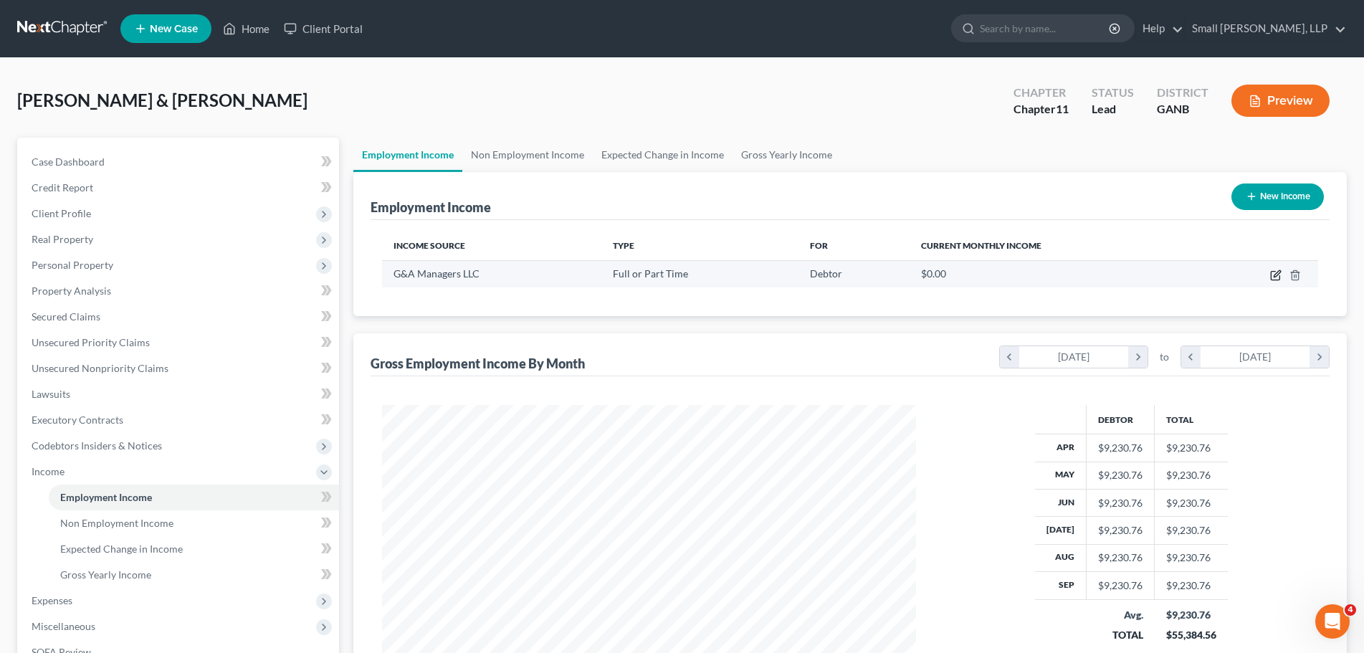
click at [1275, 274] on icon "button" at bounding box center [1275, 274] width 11 height 11
select select "0"
select select "10"
select select "1"
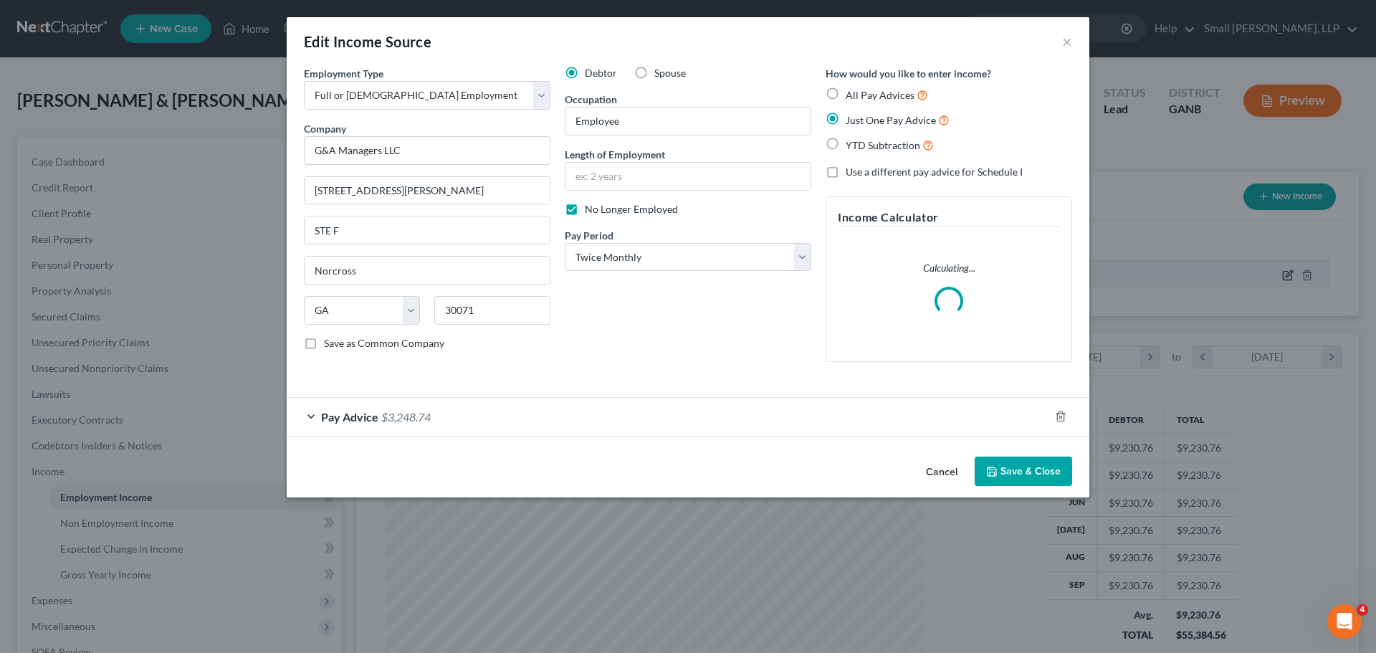
scroll to position [269, 568]
click at [560, 409] on div "Pay Advice $3,248.74" at bounding box center [668, 417] width 763 height 38
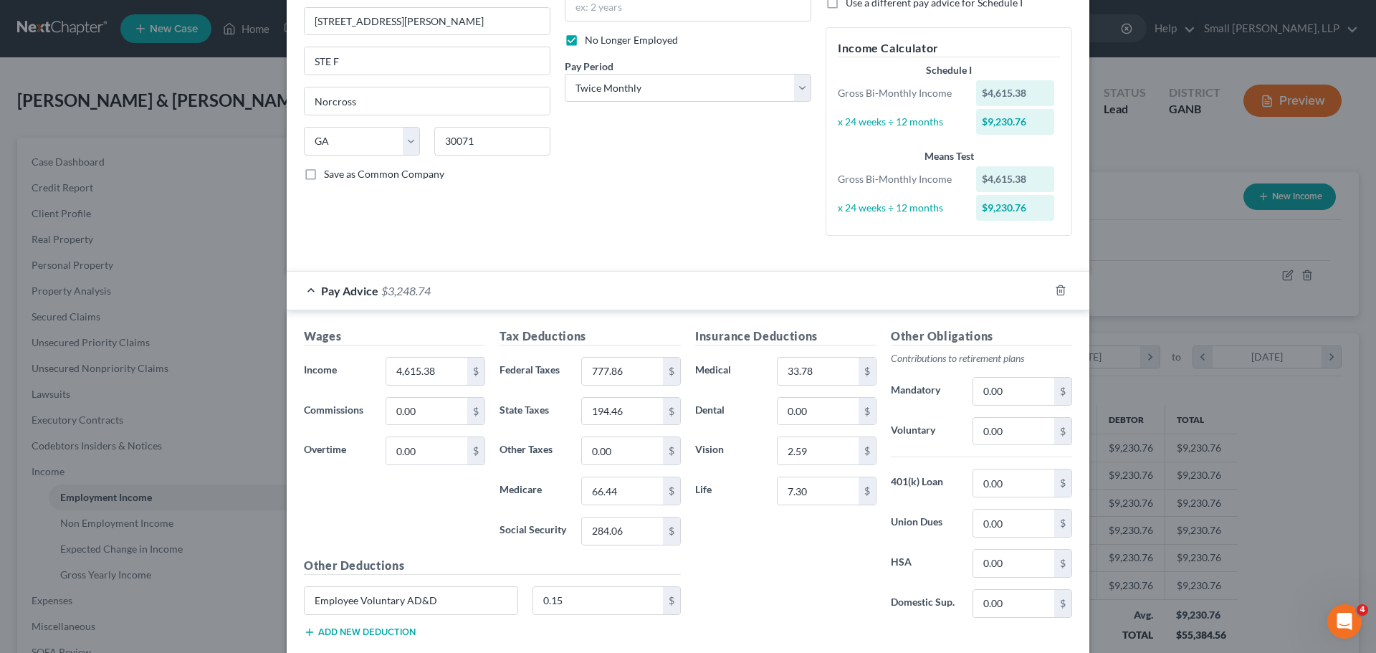
scroll to position [143, 0]
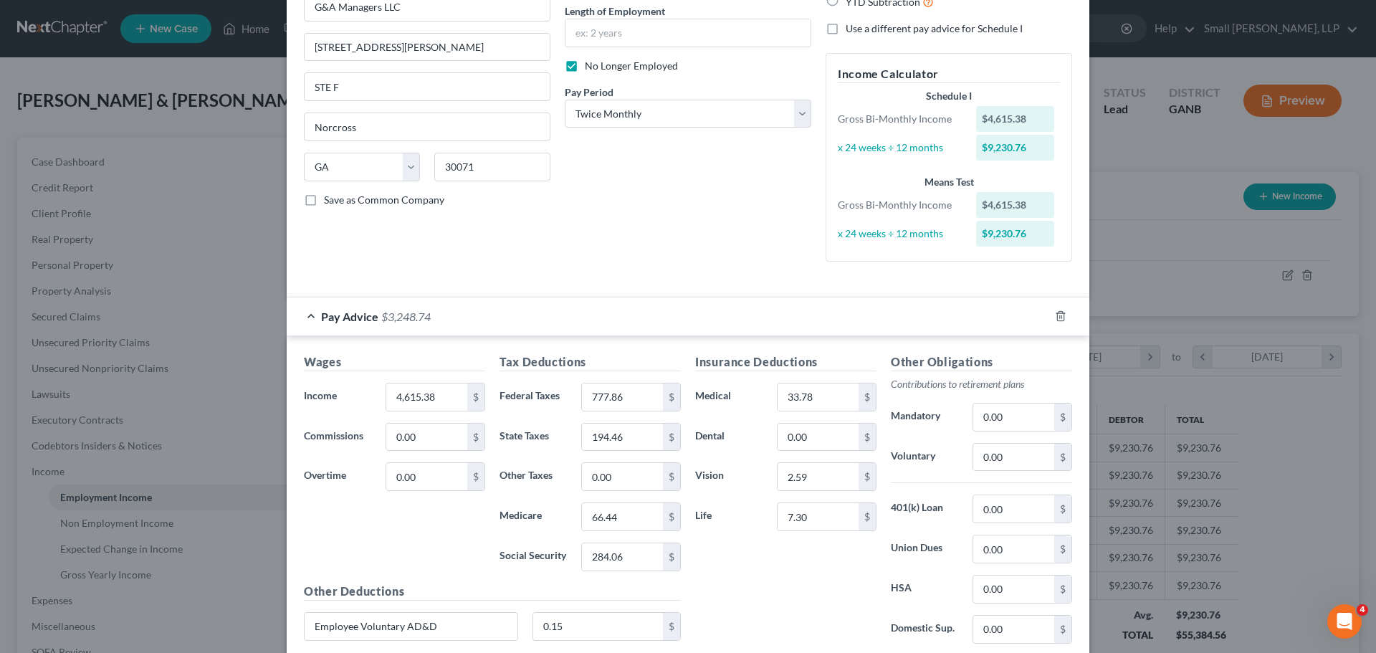
click at [1169, 231] on div "Edit Income Source × Employment Type * Select Full or [DEMOGRAPHIC_DATA] Employ…" at bounding box center [688, 326] width 1376 height 653
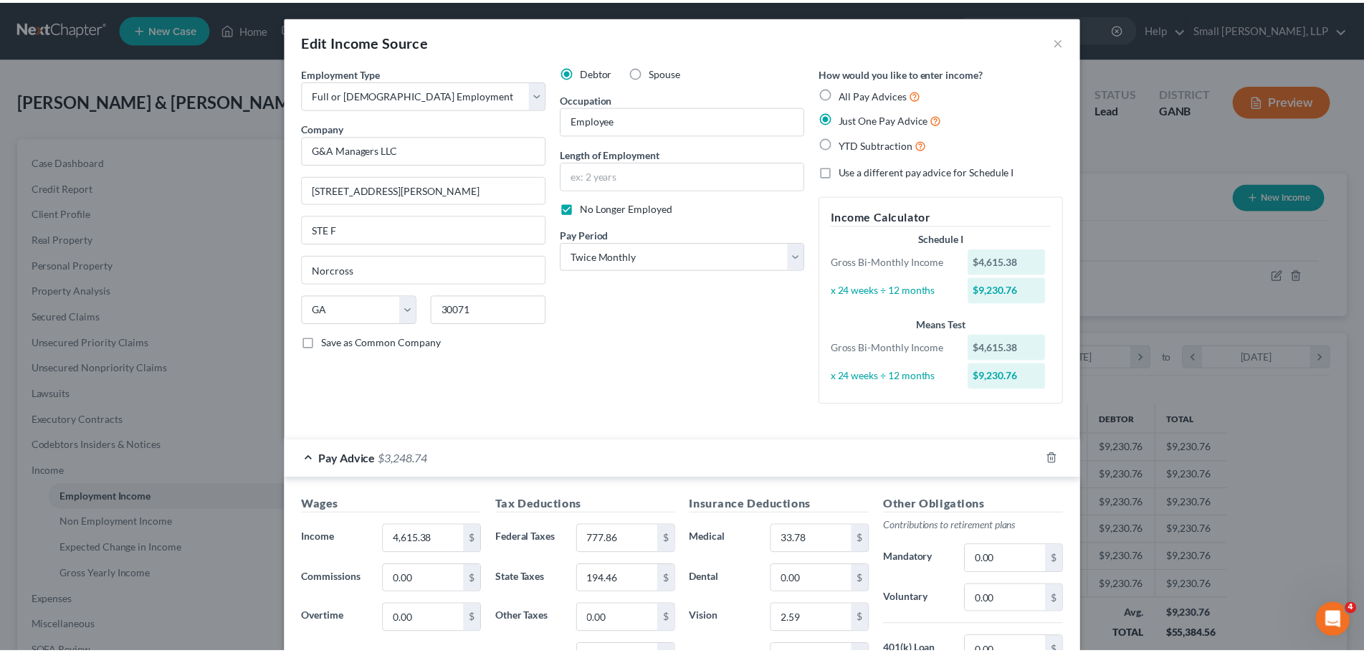
scroll to position [255, 0]
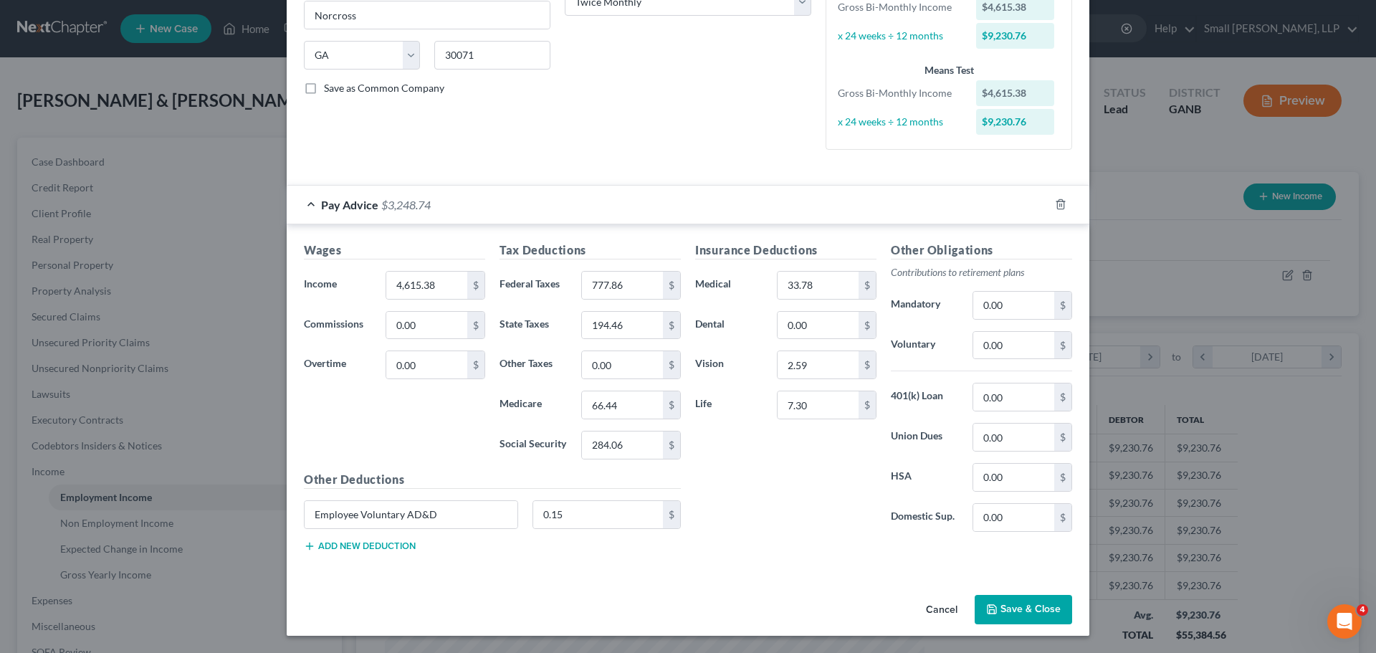
click at [1027, 619] on button "Save & Close" at bounding box center [1023, 610] width 97 height 30
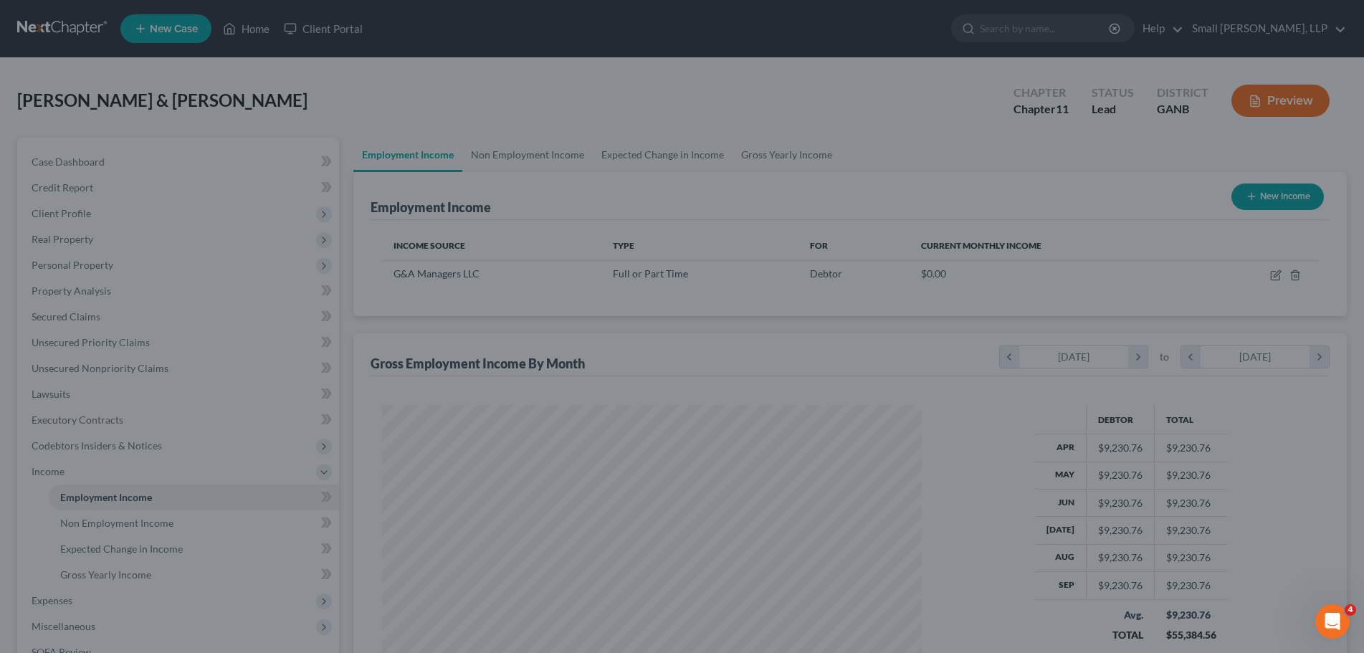
scroll to position [716463, 716167]
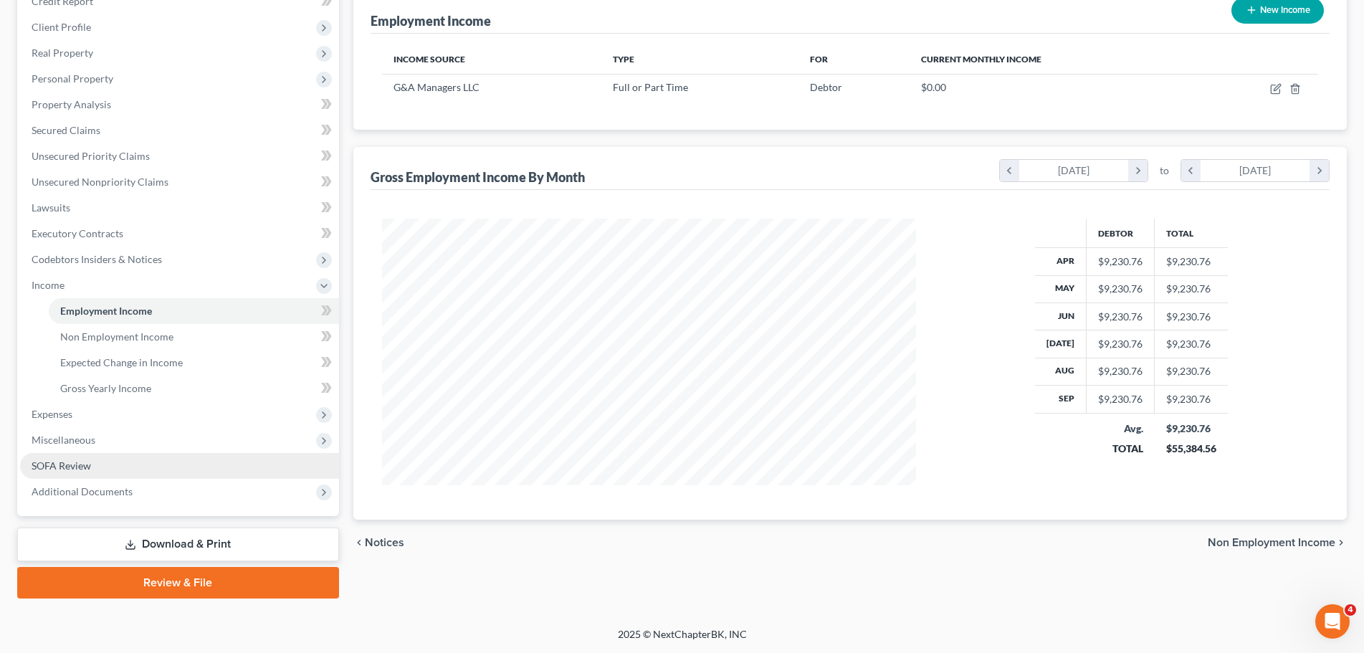
click at [88, 453] on link "SOFA Review" at bounding box center [179, 466] width 319 height 26
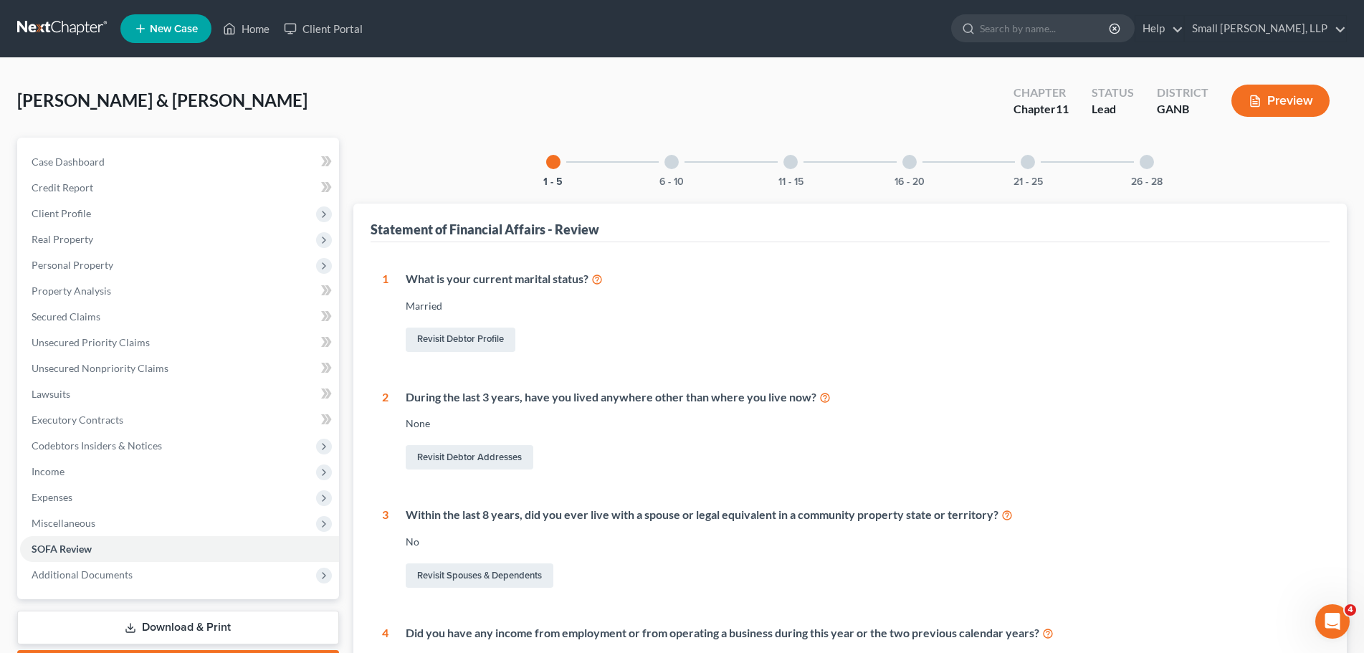
click at [679, 171] on div "6 - 10" at bounding box center [671, 162] width 49 height 49
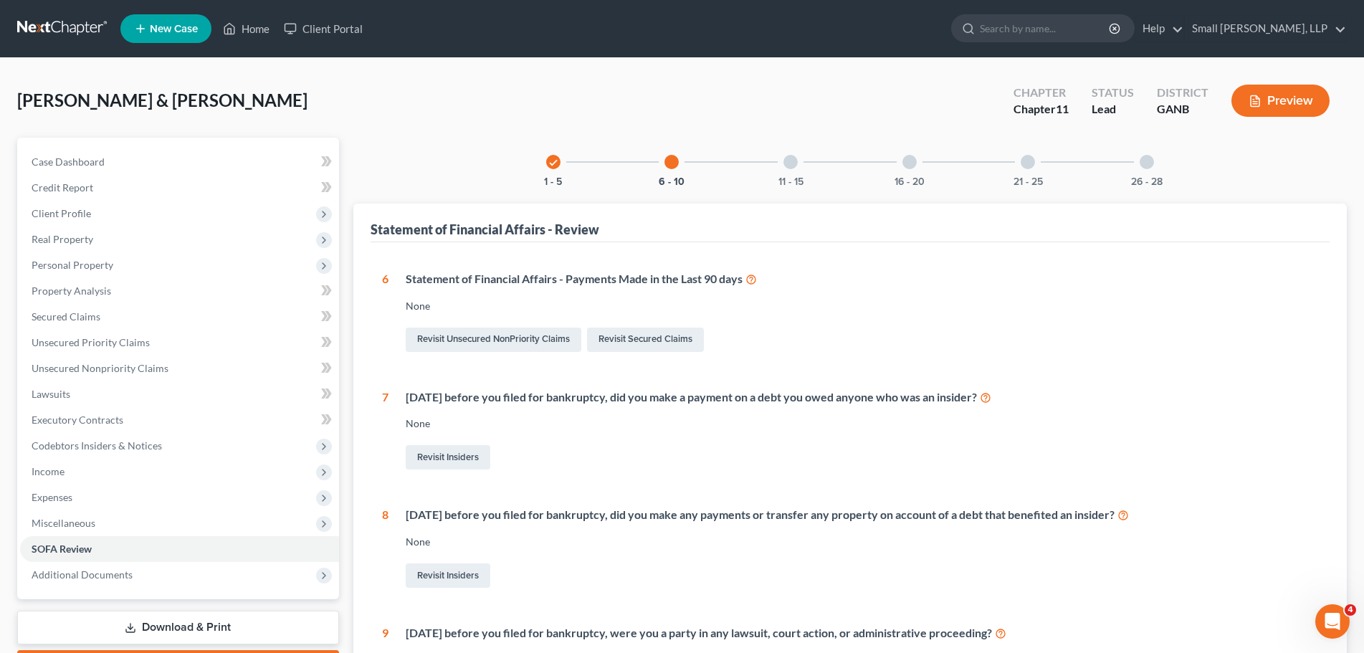
click at [775, 167] on div "11 - 15" at bounding box center [790, 162] width 49 height 49
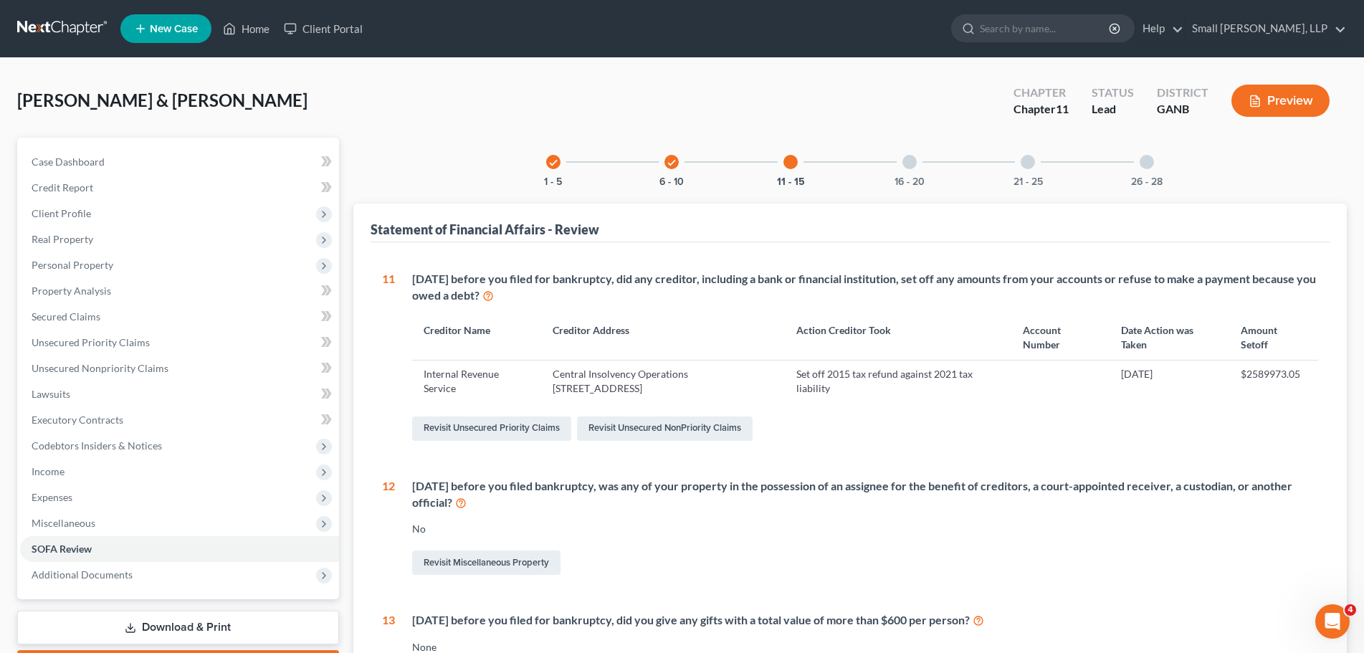
click at [912, 163] on div at bounding box center [909, 162] width 14 height 14
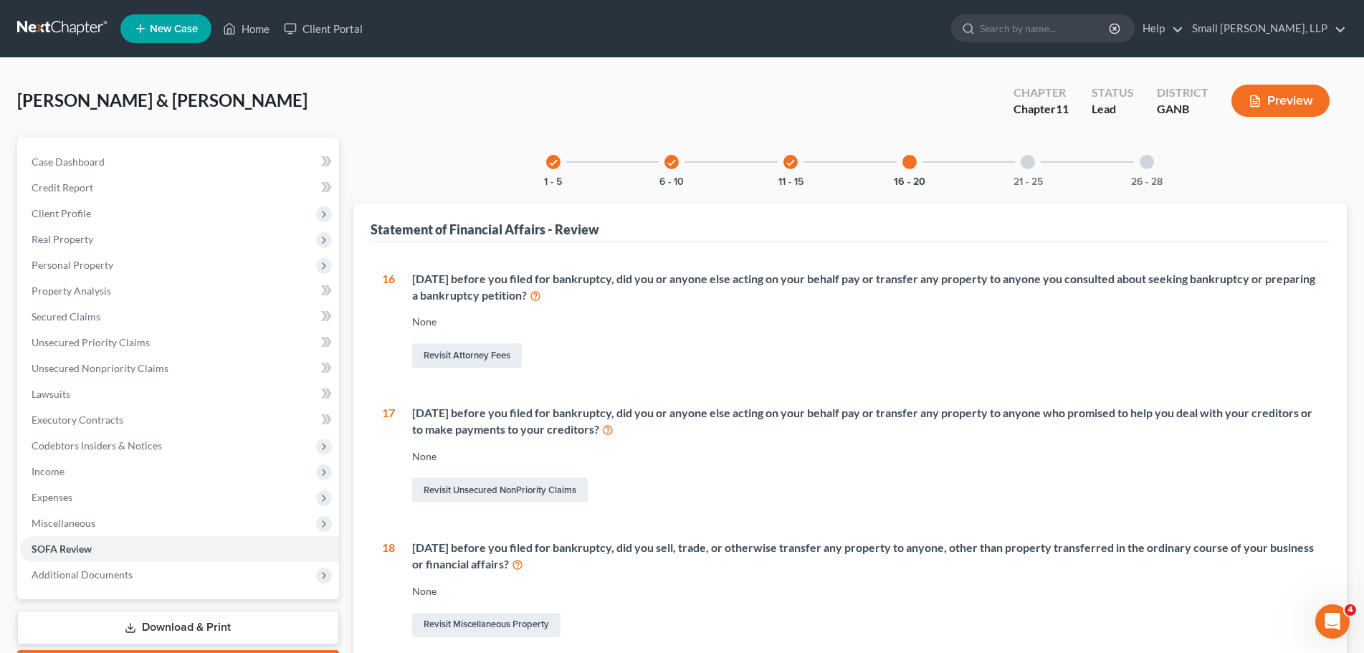
click at [1030, 166] on div at bounding box center [1028, 162] width 14 height 14
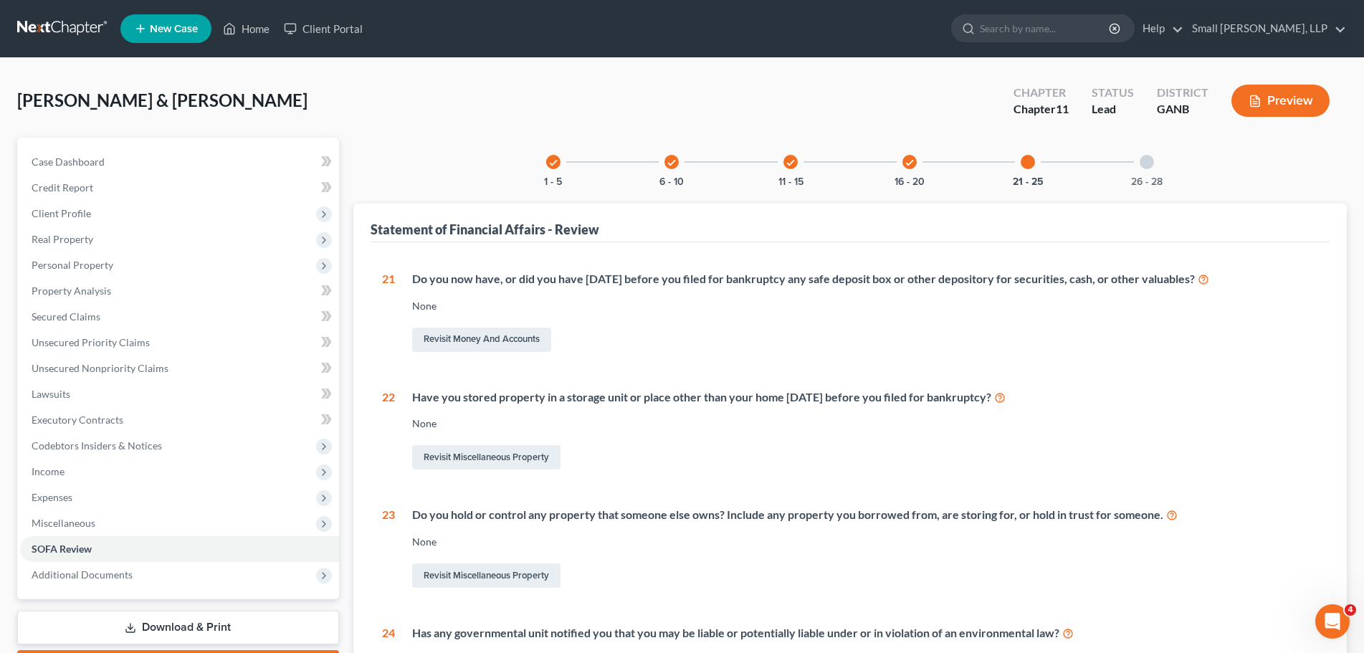
click at [1148, 172] on div "26 - 28" at bounding box center [1146, 162] width 49 height 49
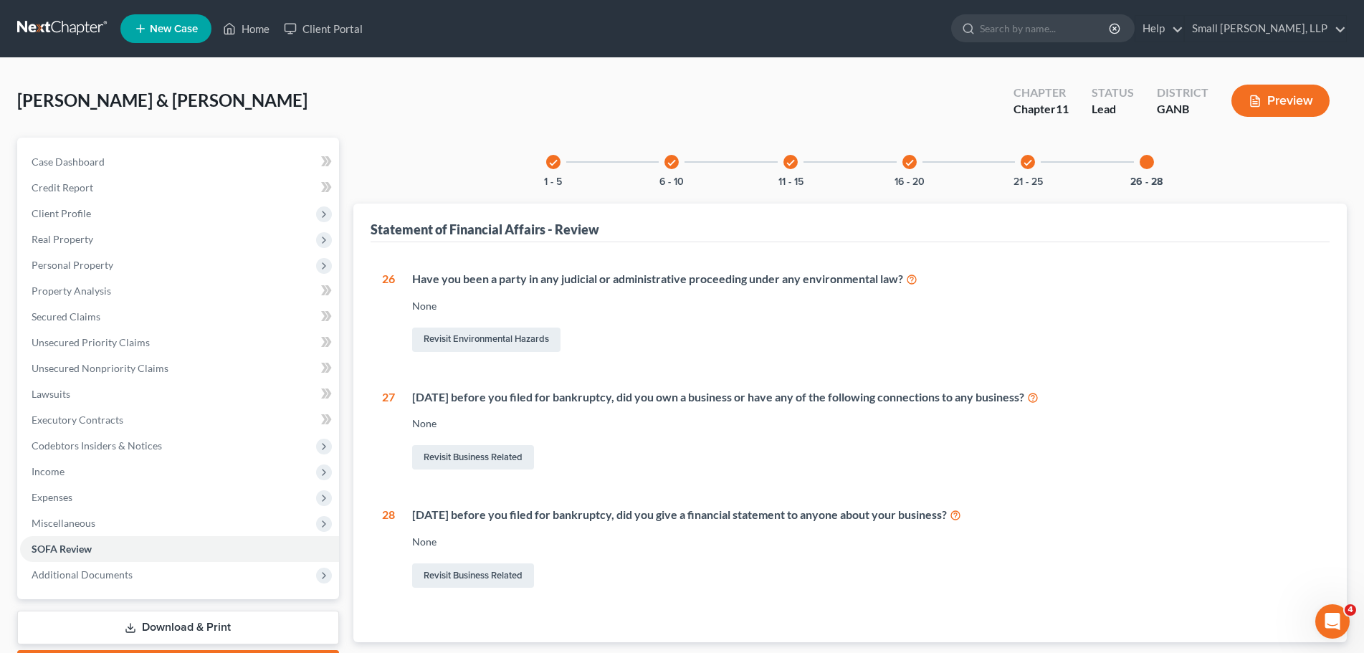
click at [555, 163] on icon "check" at bounding box center [553, 163] width 10 height 10
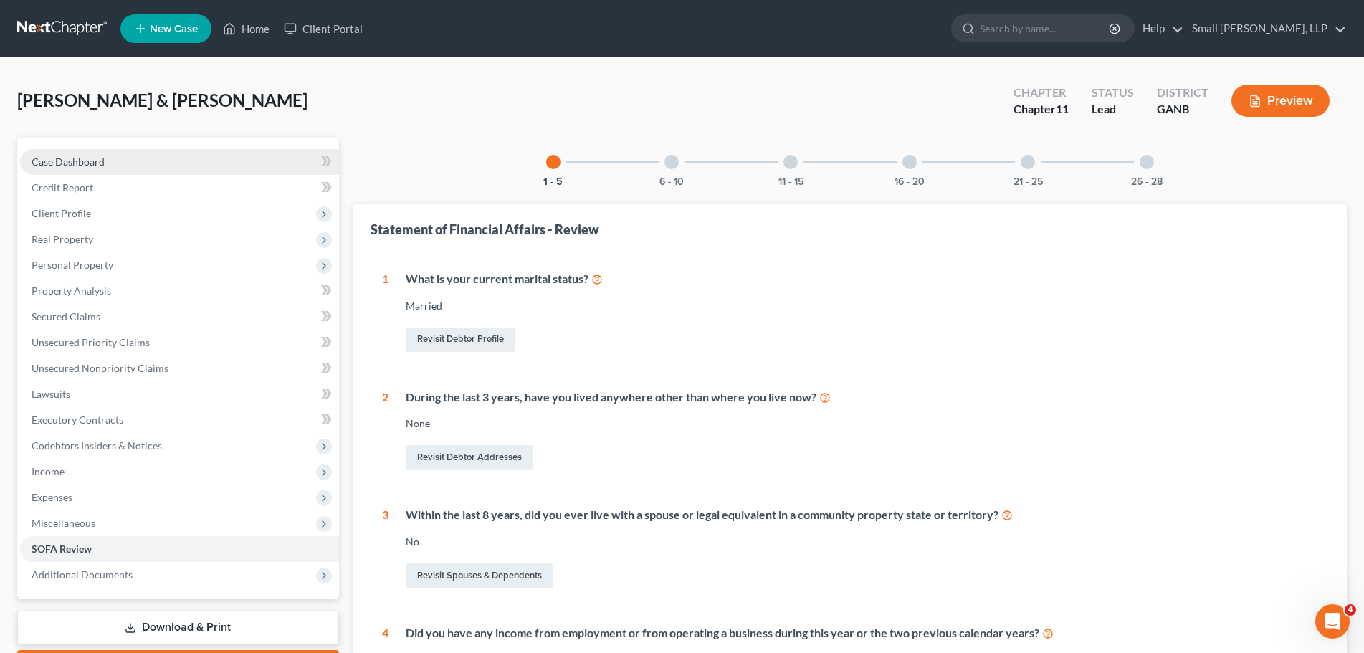
click at [134, 169] on link "Case Dashboard" at bounding box center [179, 162] width 319 height 26
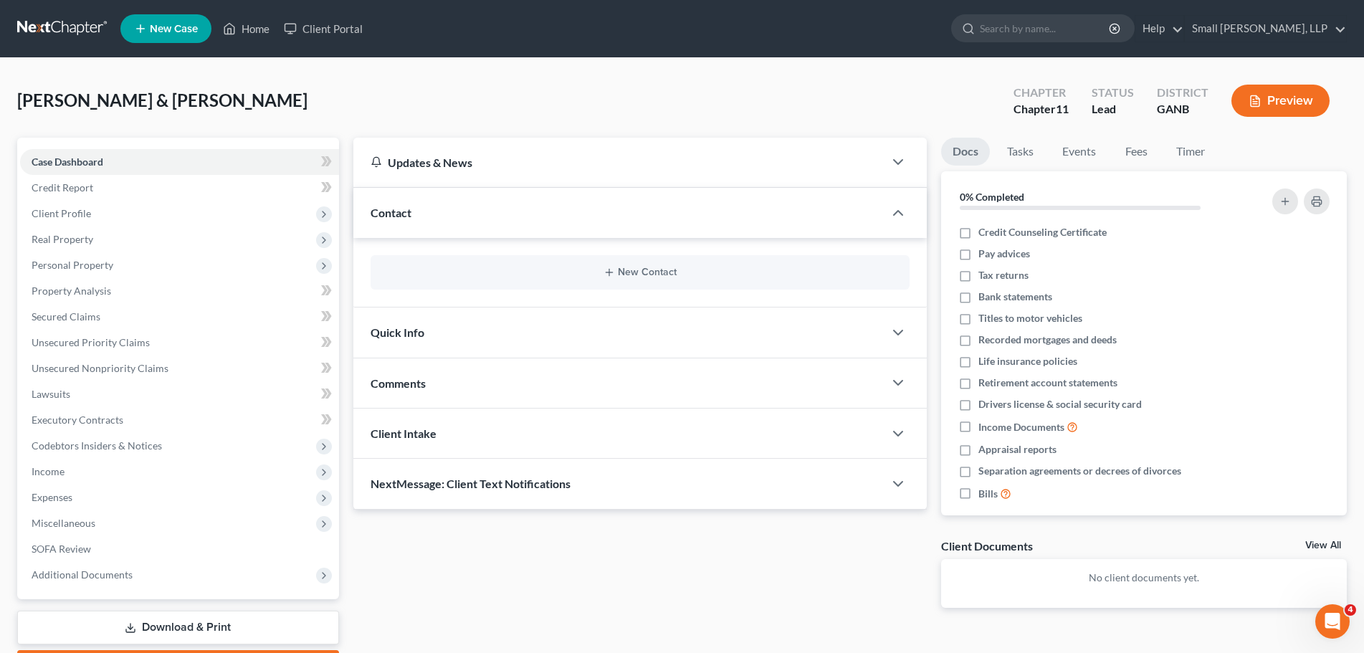
click at [1288, 102] on button "Preview" at bounding box center [1280, 101] width 98 height 32
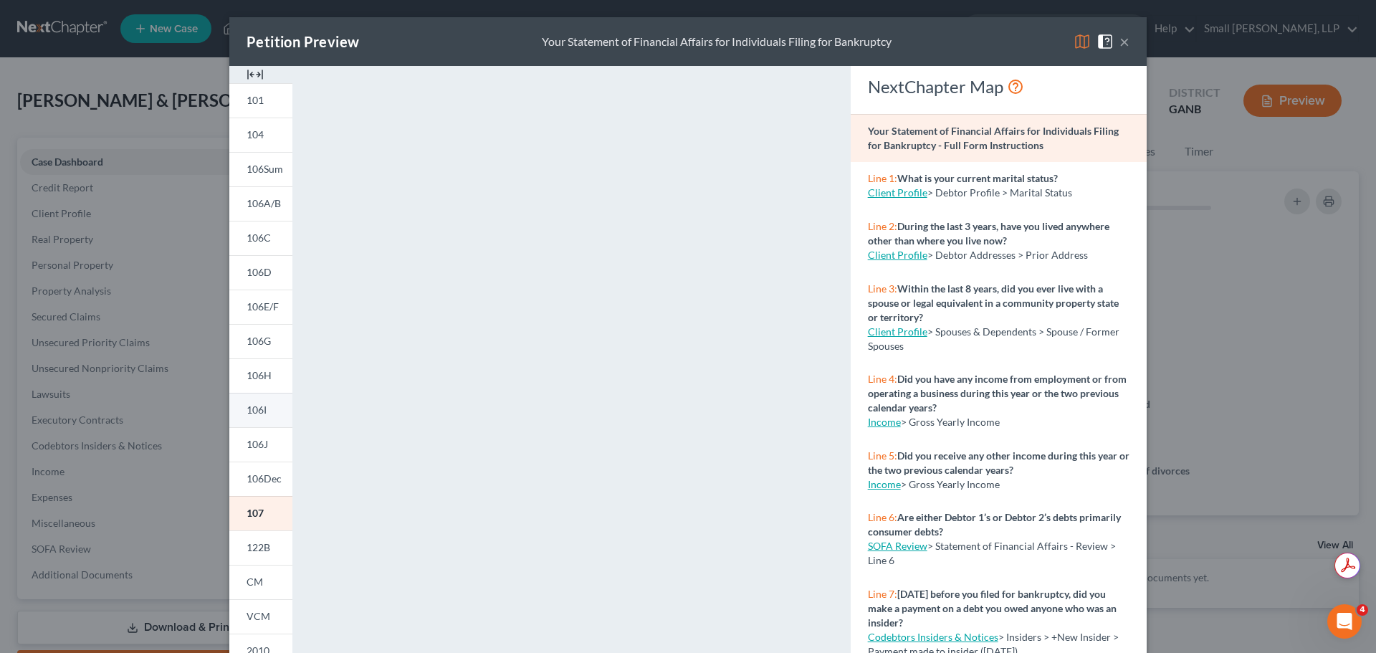
click at [263, 410] on link "106I" at bounding box center [260, 410] width 63 height 34
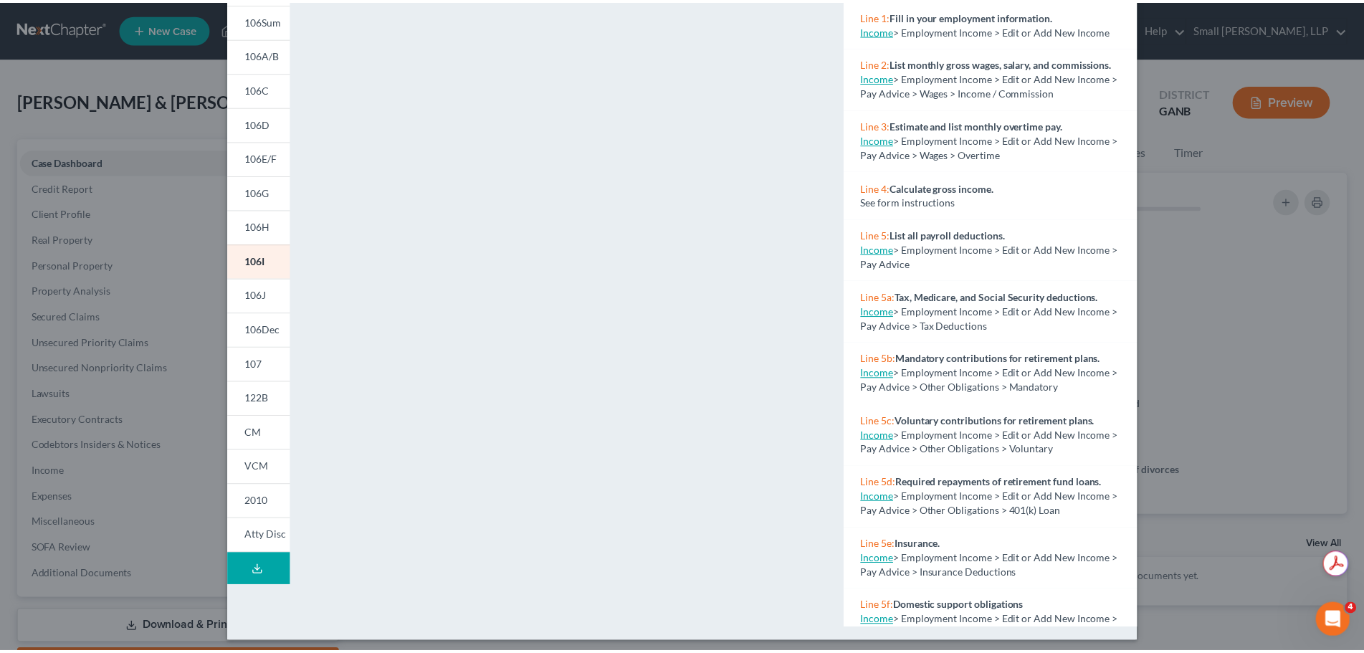
scroll to position [156, 0]
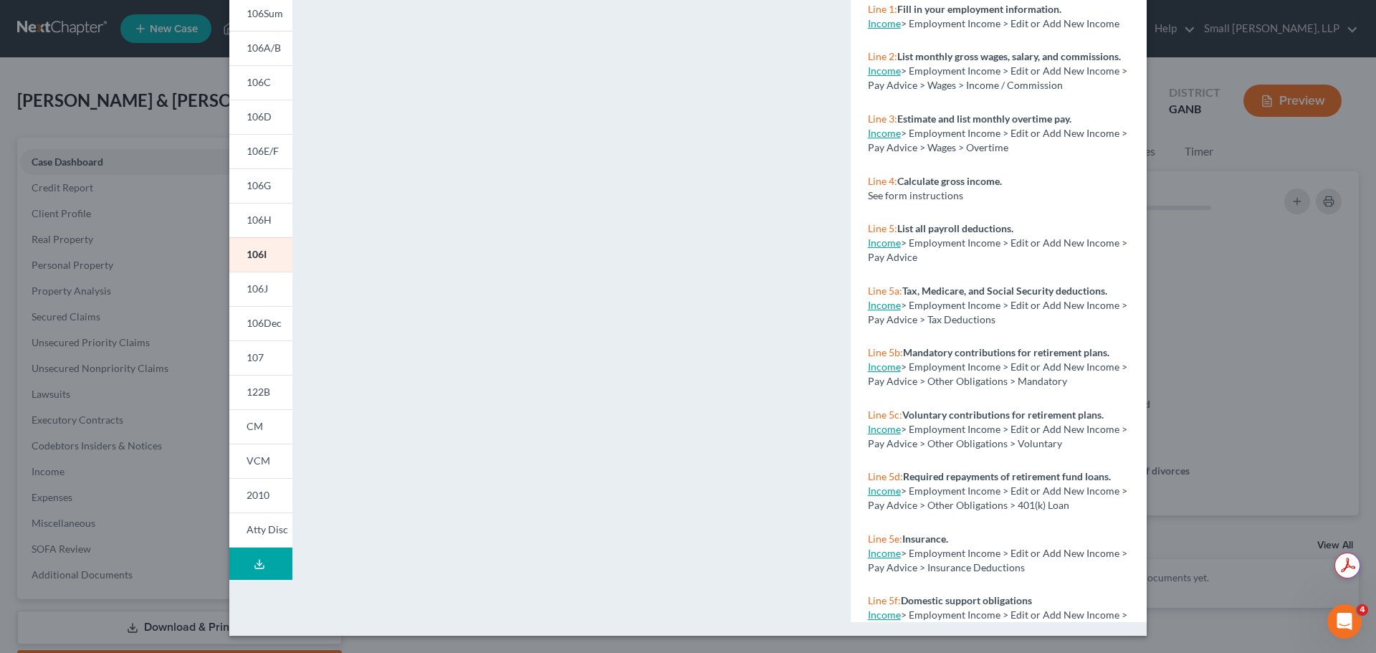
click at [1217, 108] on div "Petition Preview Schedule I: Your Income × 101 104 106Sum 106A/B 106C 106D 106E…" at bounding box center [688, 326] width 1376 height 653
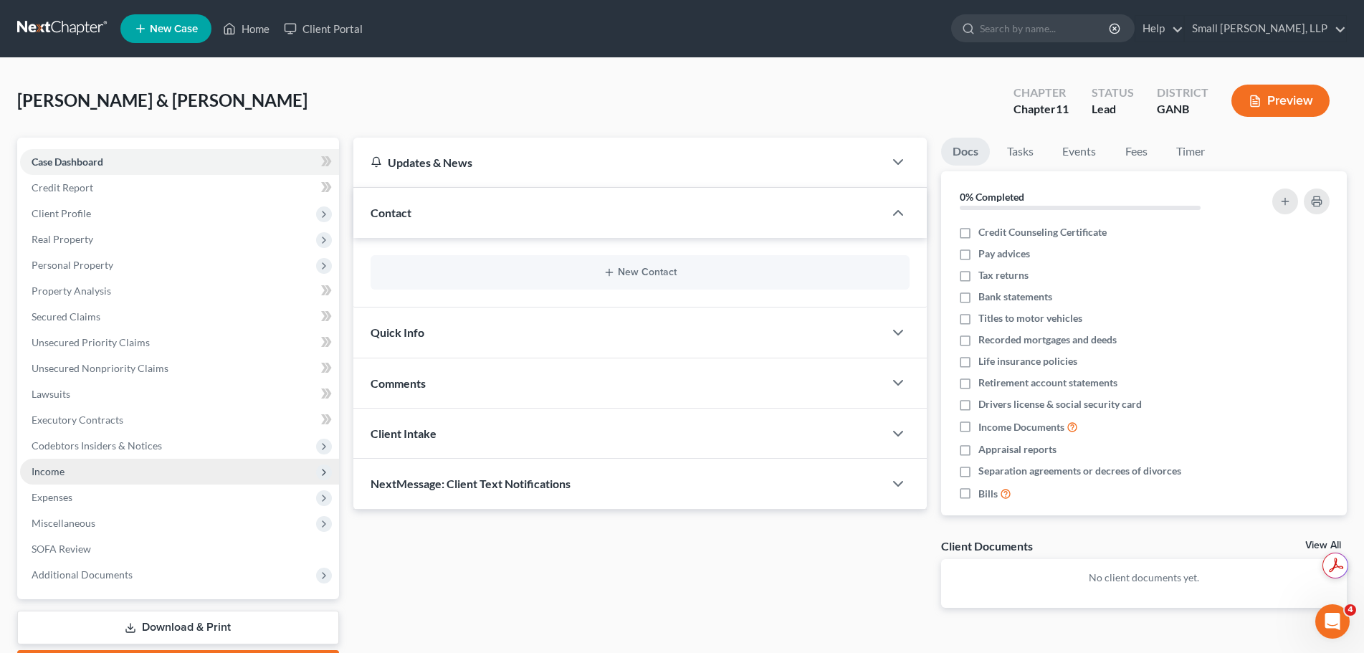
click at [84, 474] on span "Income" at bounding box center [179, 472] width 319 height 26
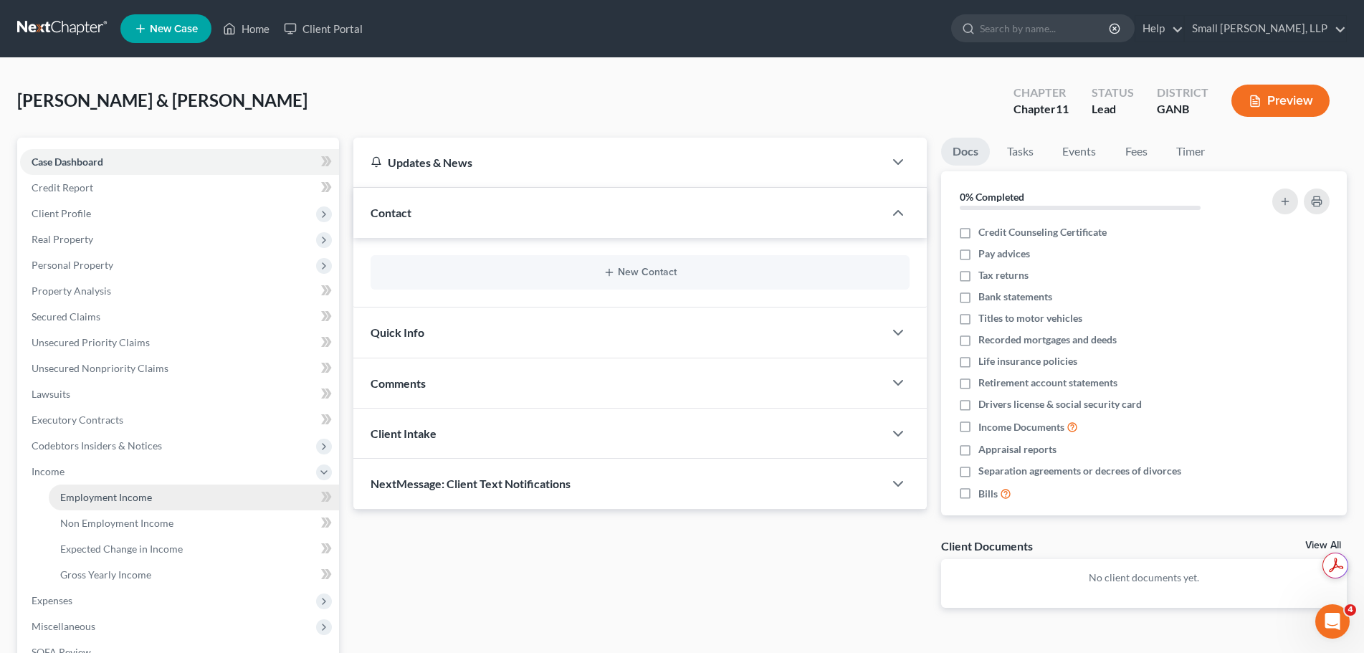
click at [114, 503] on link "Employment Income" at bounding box center [194, 498] width 290 height 26
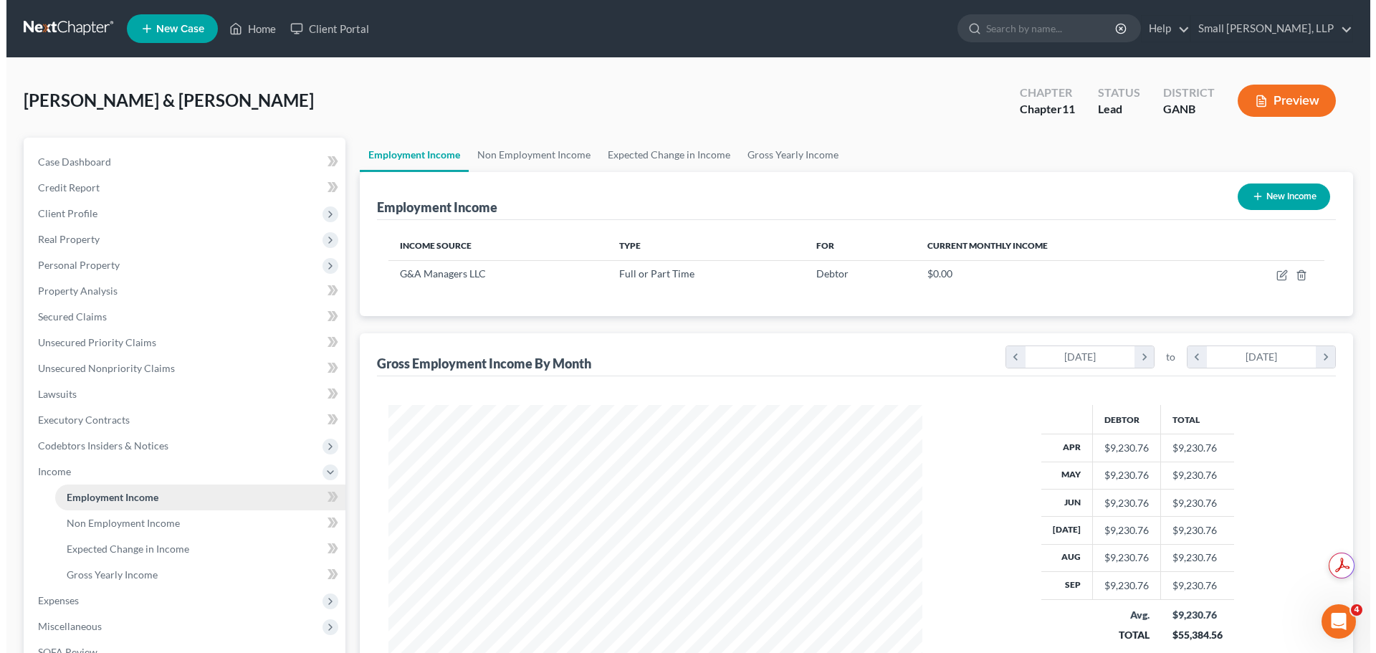
scroll to position [267, 563]
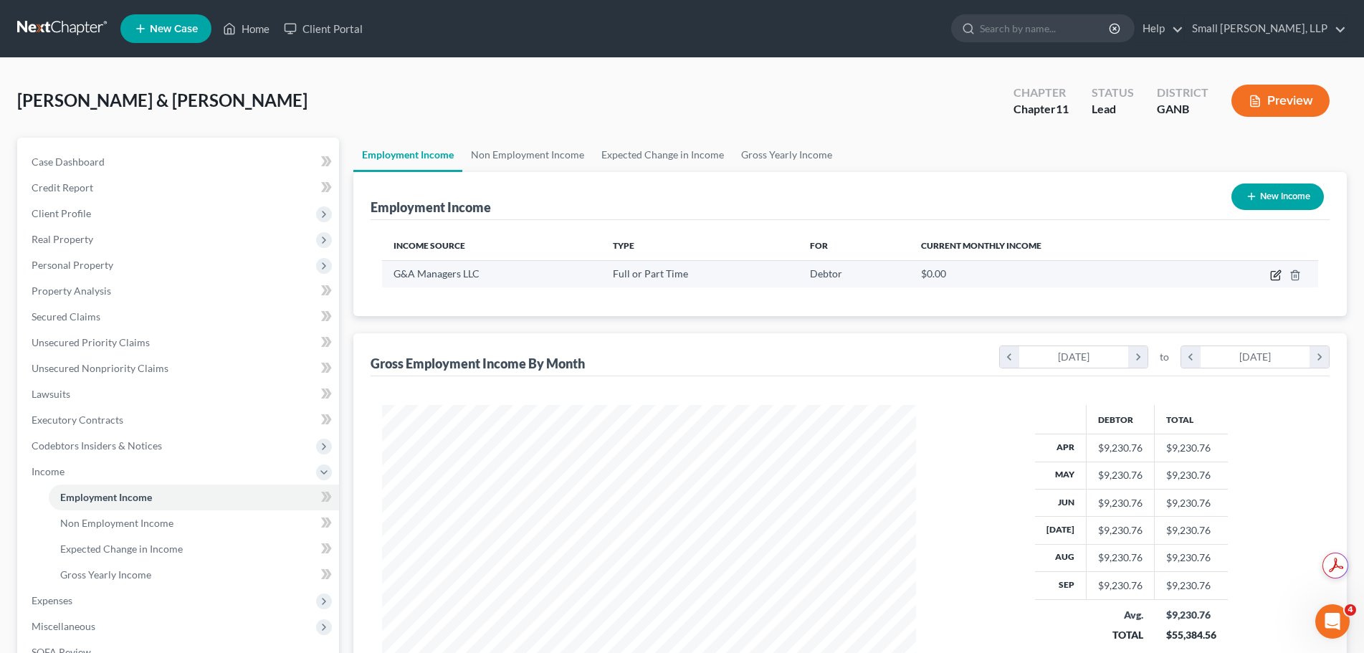
click at [1280, 274] on icon "button" at bounding box center [1275, 274] width 11 height 11
select select "0"
select select "10"
select select "1"
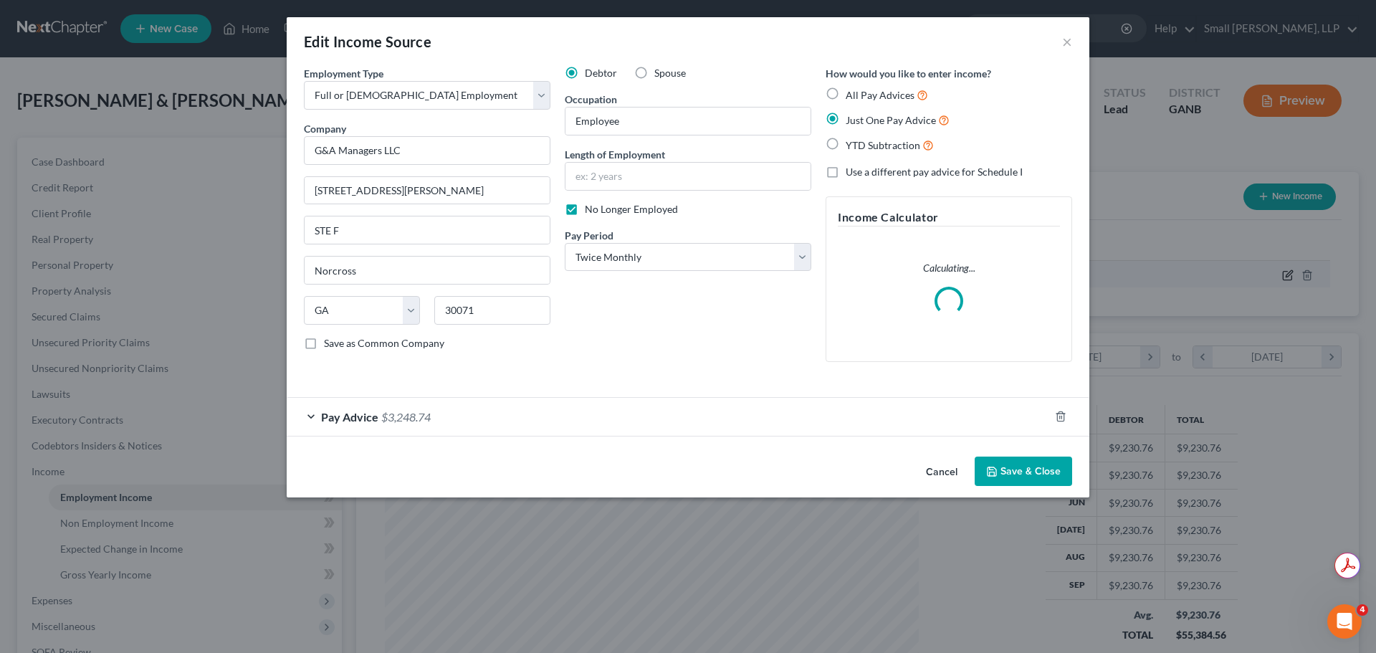
scroll to position [269, 568]
click at [313, 412] on div "Pay Advice $3,248.74" at bounding box center [668, 417] width 763 height 38
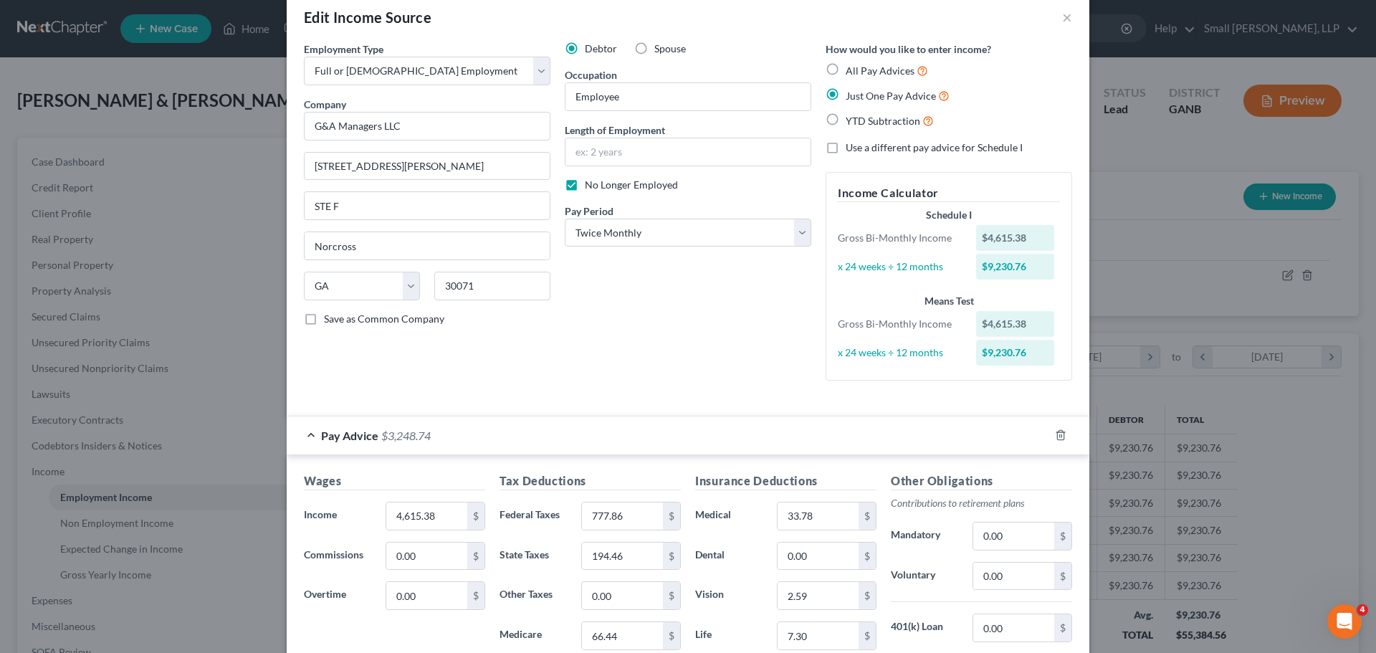
scroll to position [0, 0]
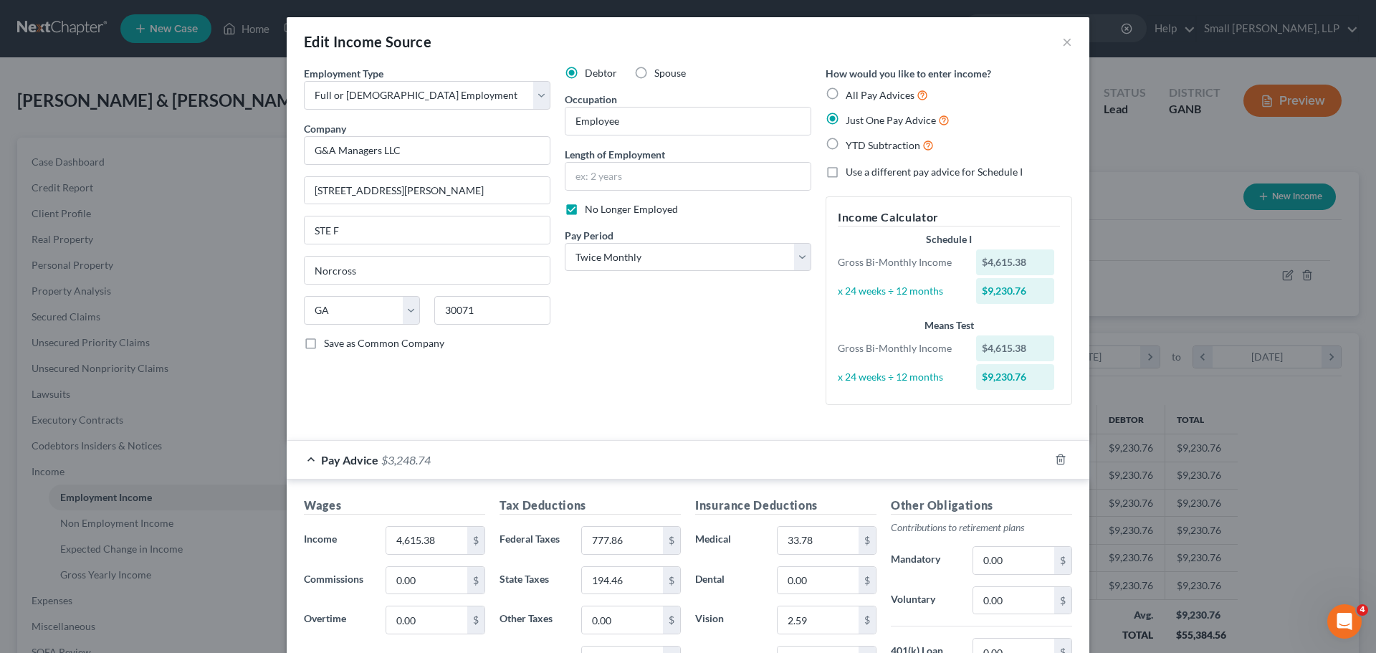
click at [846, 93] on label "All Pay Advices" at bounding box center [887, 95] width 82 height 16
click at [851, 93] on input "All Pay Advices" at bounding box center [855, 91] width 9 height 9
radio input "true"
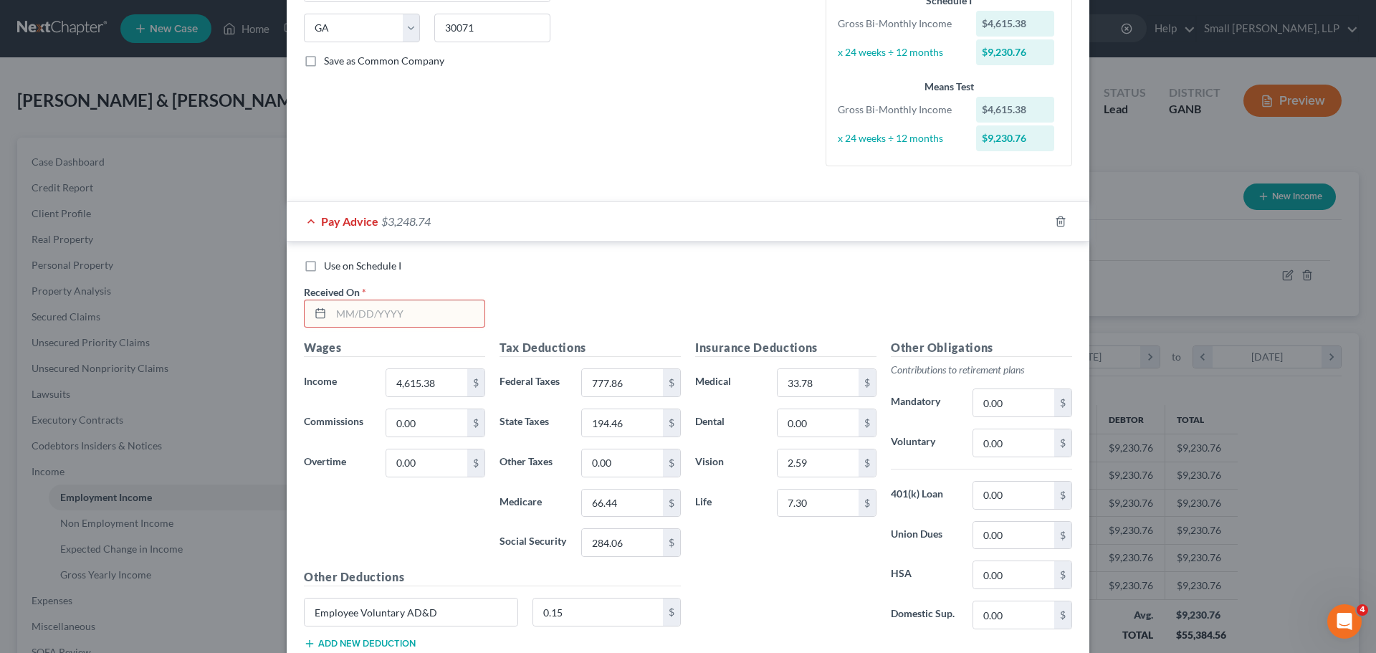
scroll to position [287, 0]
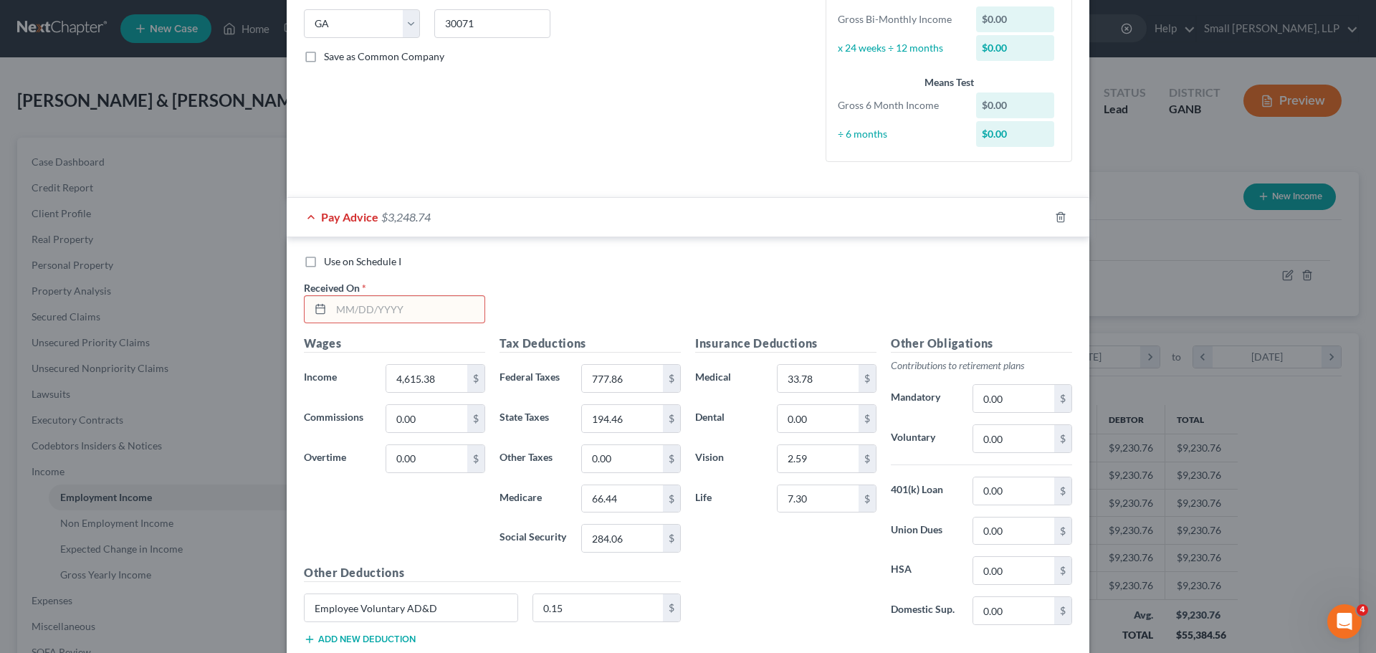
click at [324, 258] on label "Use on Schedule I" at bounding box center [362, 261] width 77 height 14
click at [330, 258] on input "Use on Schedule I" at bounding box center [334, 258] width 9 height 9
checkbox input "true"
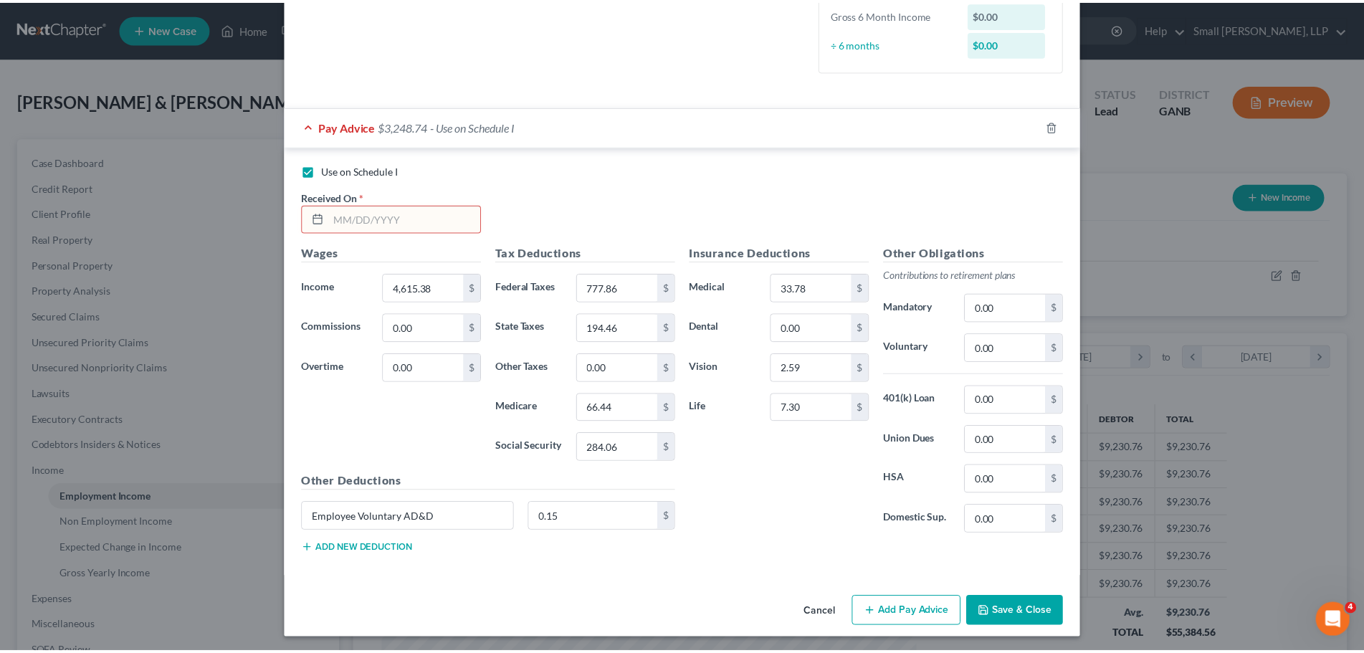
scroll to position [381, 0]
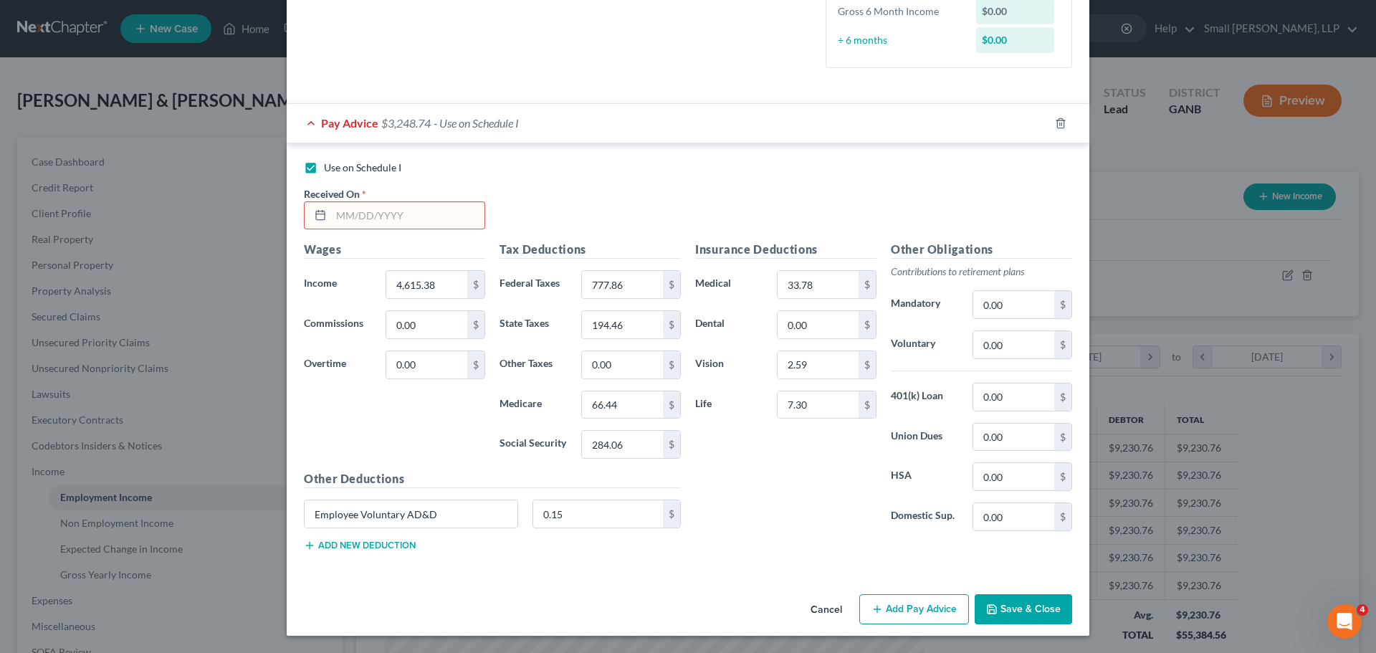
click at [343, 213] on input "text" at bounding box center [407, 215] width 153 height 27
type input "[DATE]"
click at [586, 180] on div "Use on Schedule I Received On * [DATE]" at bounding box center [688, 201] width 783 height 81
click at [1057, 606] on button "Save & Close" at bounding box center [1023, 609] width 97 height 30
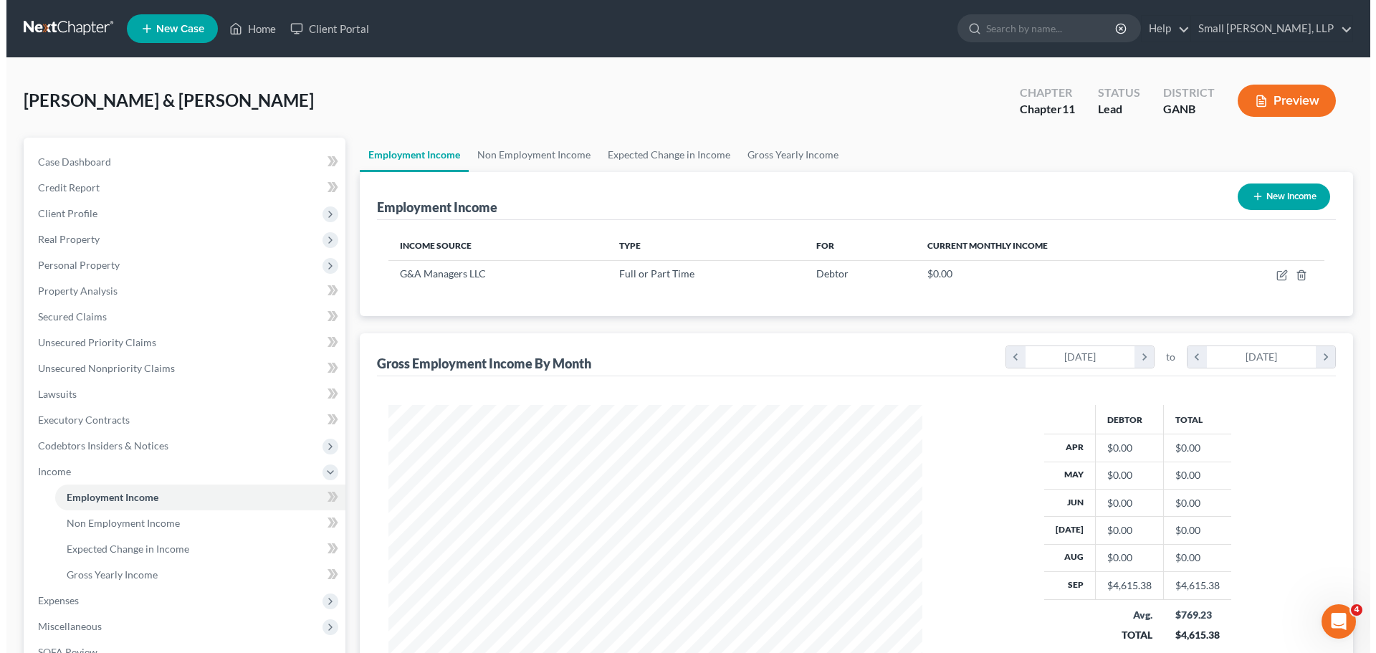
scroll to position [186, 0]
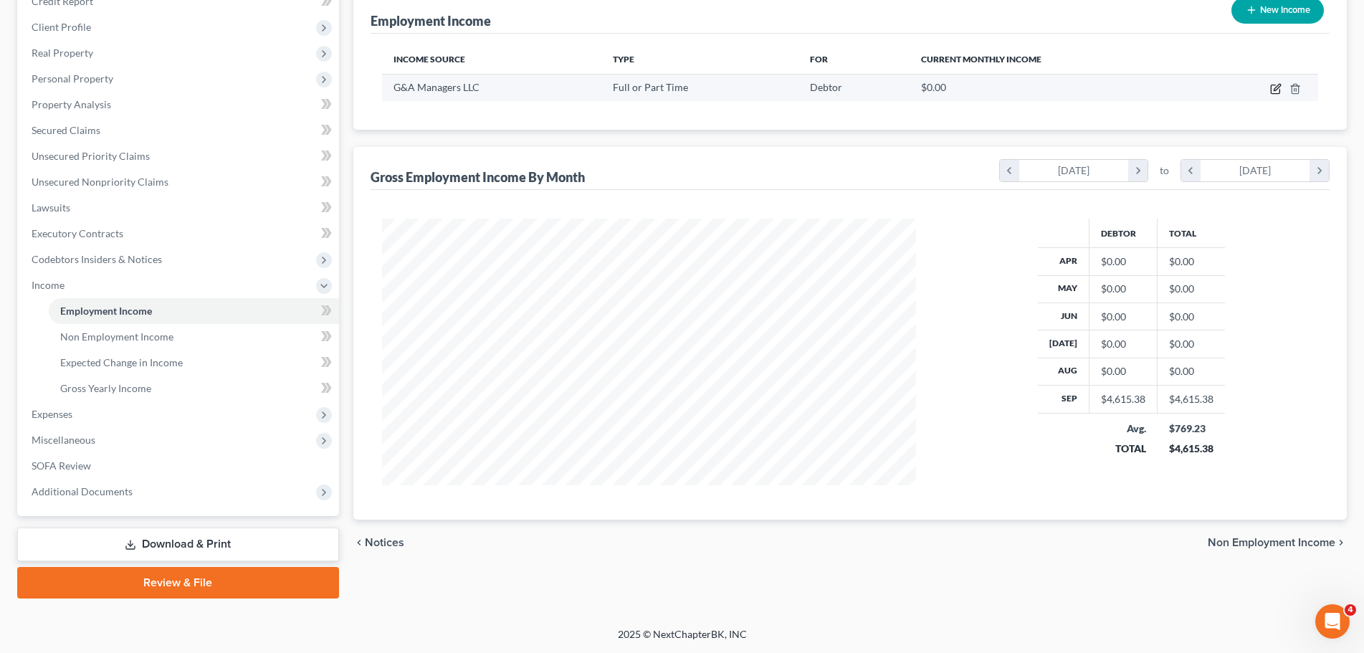
click at [1279, 91] on icon "button" at bounding box center [1275, 89] width 9 height 9
select select "0"
select select "10"
select select "1"
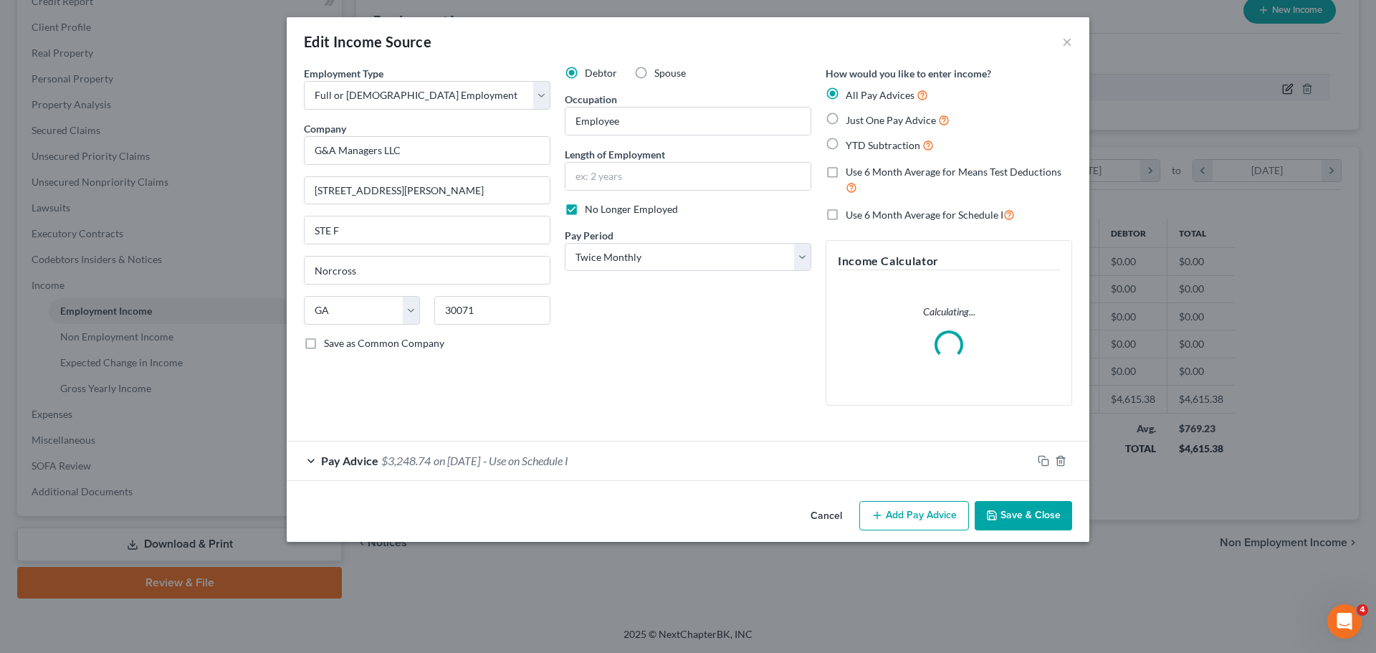
scroll to position [269, 568]
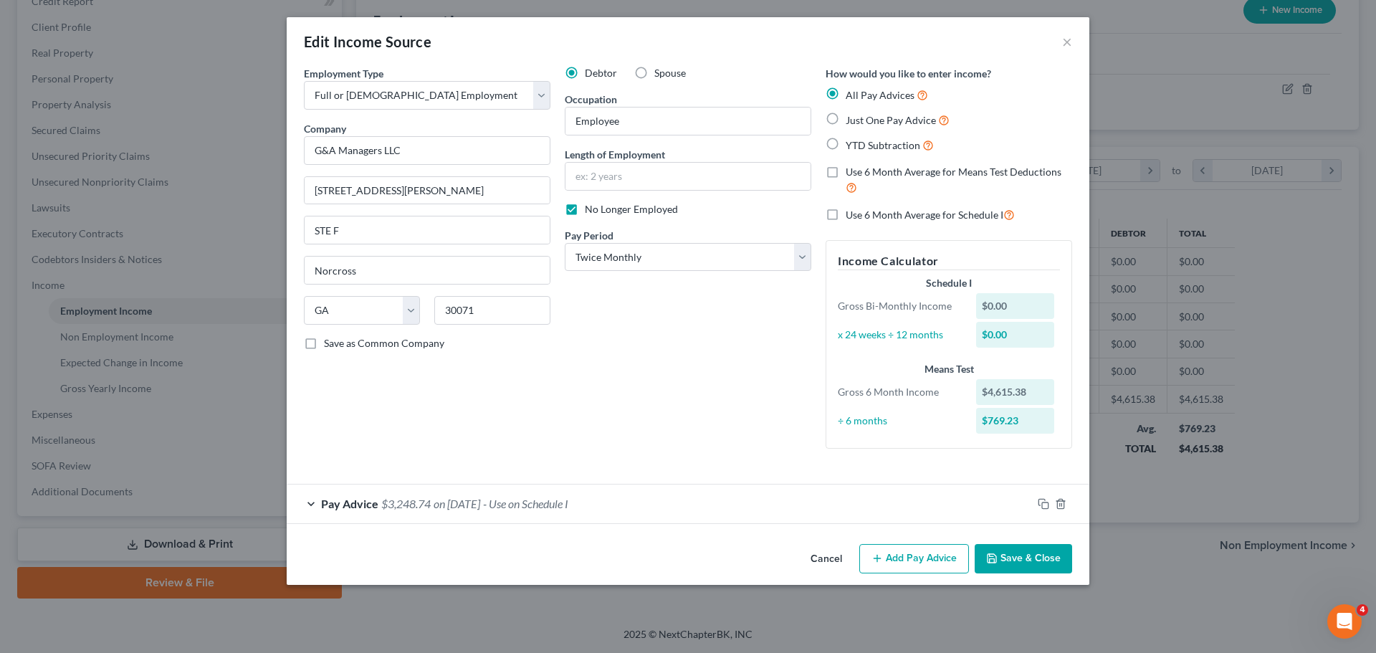
click at [862, 91] on span "All Pay Advices" at bounding box center [880, 95] width 69 height 12
click at [861, 91] on input "All Pay Advices" at bounding box center [855, 91] width 9 height 9
click at [669, 508] on div "Pay Advice $3,248.74 on [DATE] - Use on Schedule I" at bounding box center [659, 504] width 745 height 38
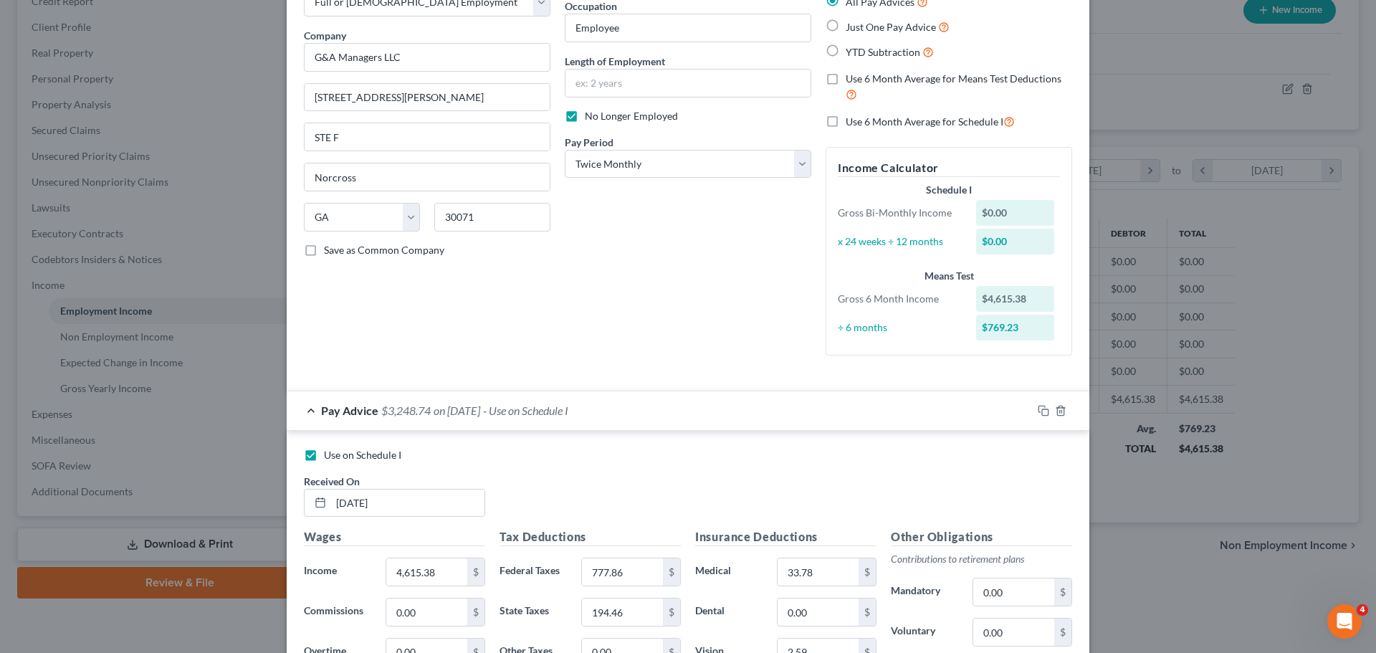
scroll to position [0, 0]
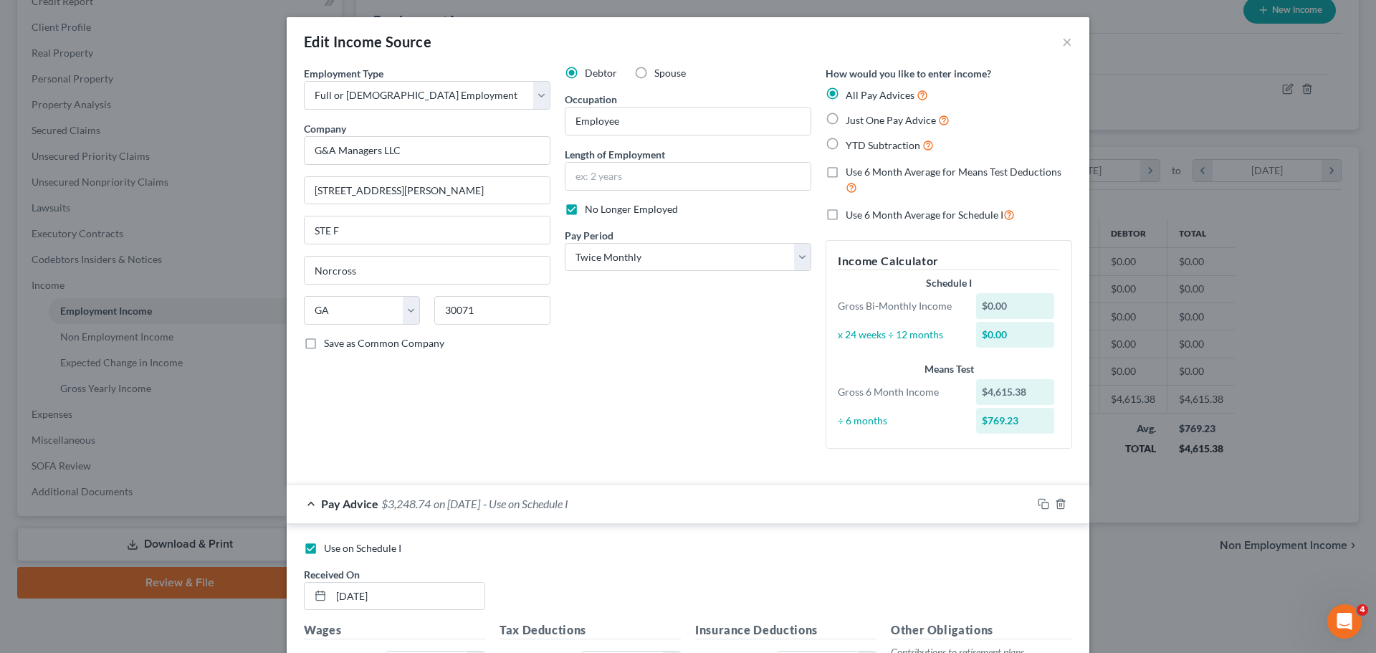
click at [903, 120] on span "Just One Pay Advice" at bounding box center [891, 120] width 90 height 12
click at [861, 120] on input "Just One Pay Advice" at bounding box center [855, 116] width 9 height 9
radio input "true"
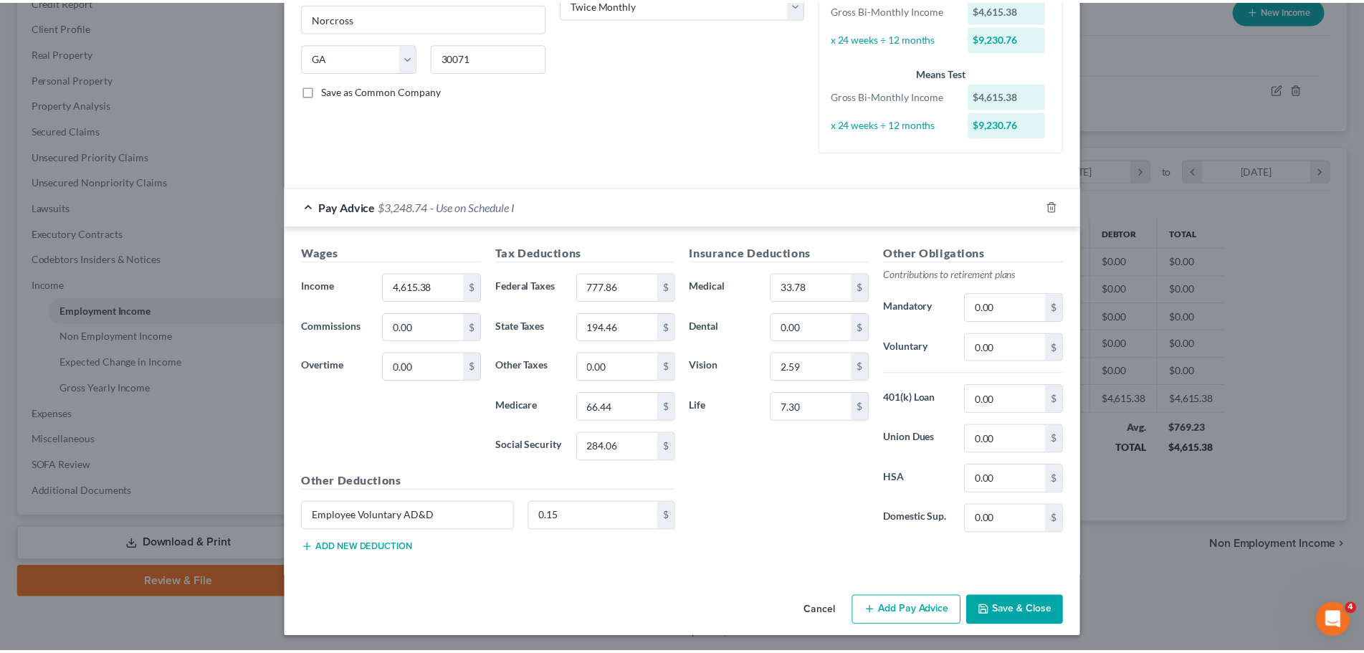
scroll to position [255, 0]
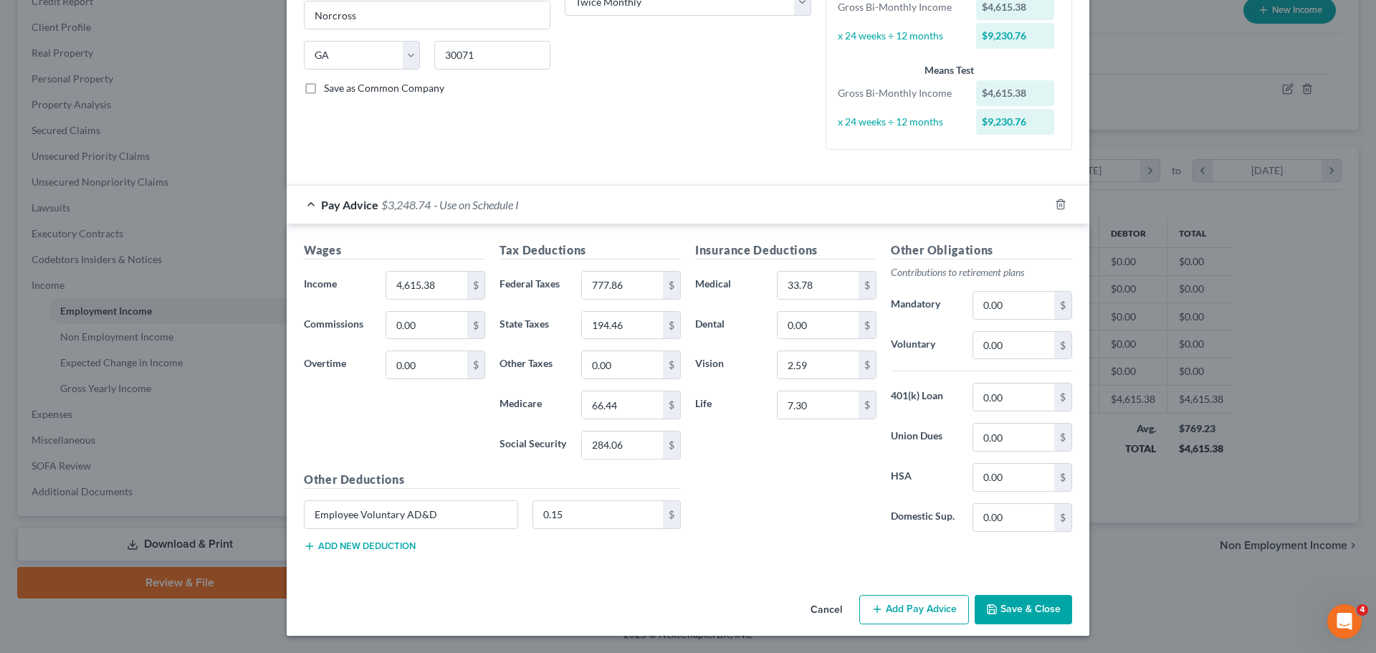
click at [1046, 607] on button "Save & Close" at bounding box center [1023, 610] width 97 height 30
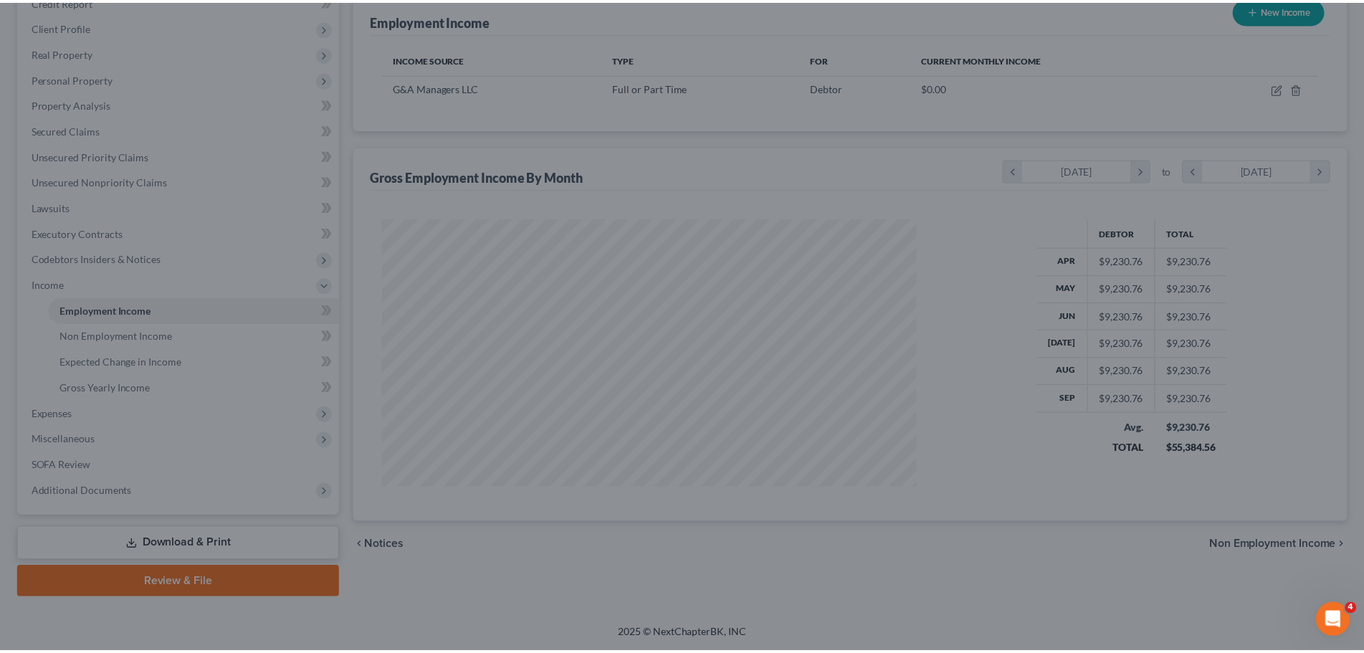
scroll to position [716463, 716167]
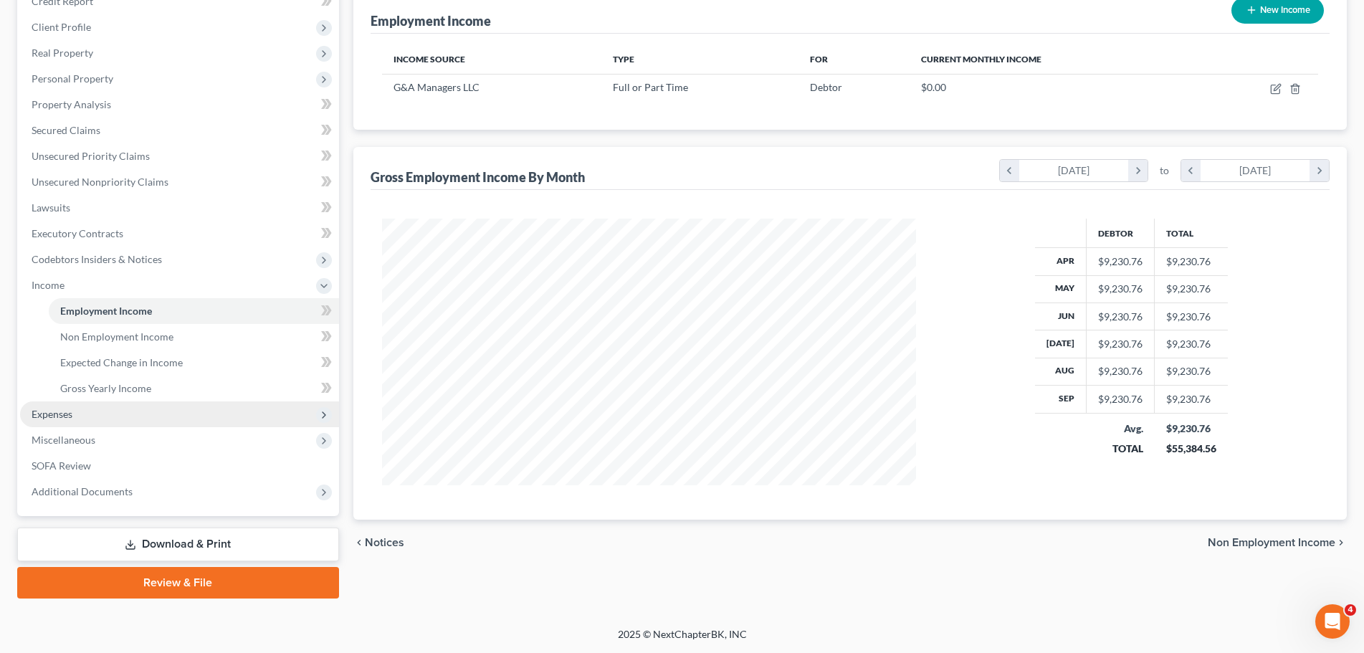
click at [188, 409] on span "Expenses" at bounding box center [179, 414] width 319 height 26
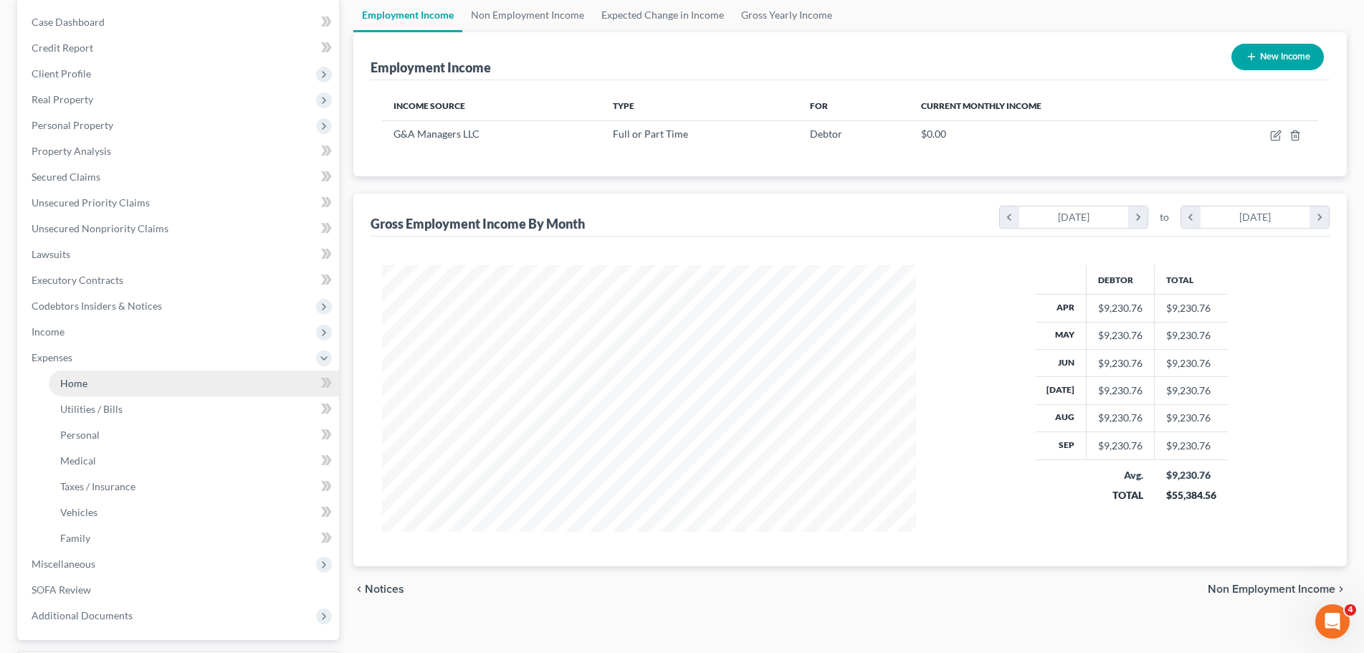
scroll to position [115, 0]
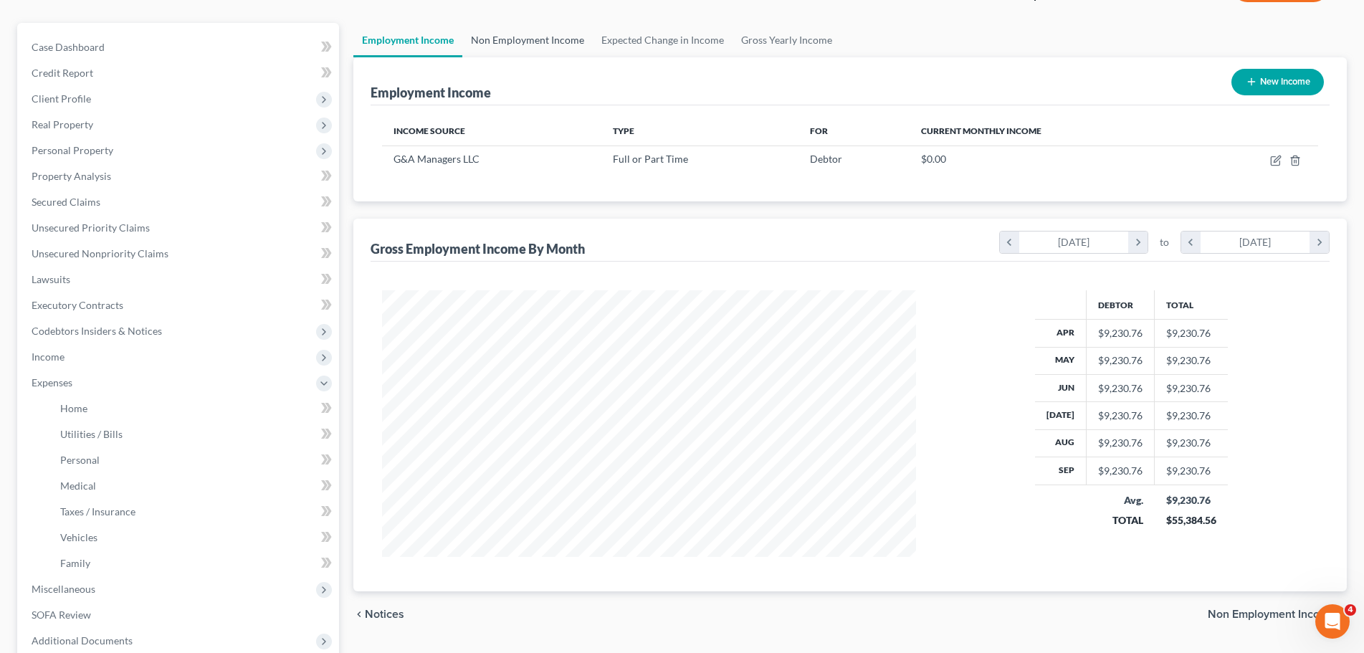
click at [488, 44] on link "Non Employment Income" at bounding box center [527, 40] width 130 height 34
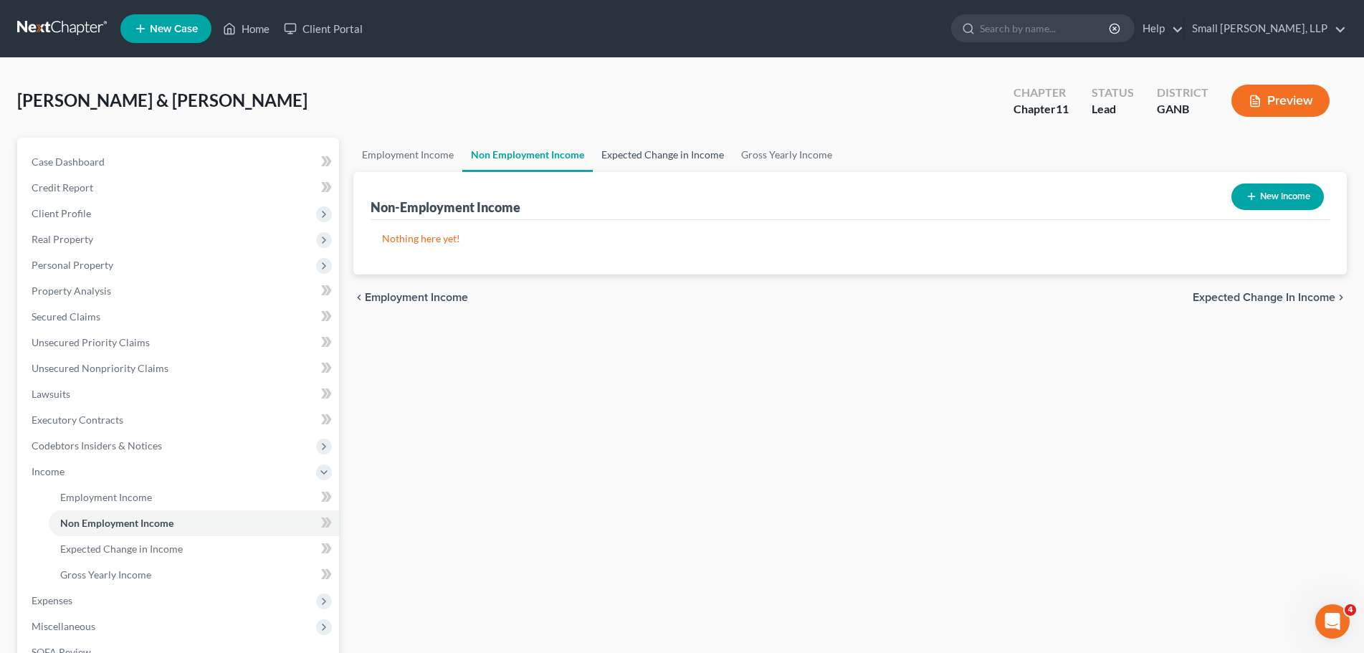
click at [636, 164] on link "Expected Change in Income" at bounding box center [663, 155] width 140 height 34
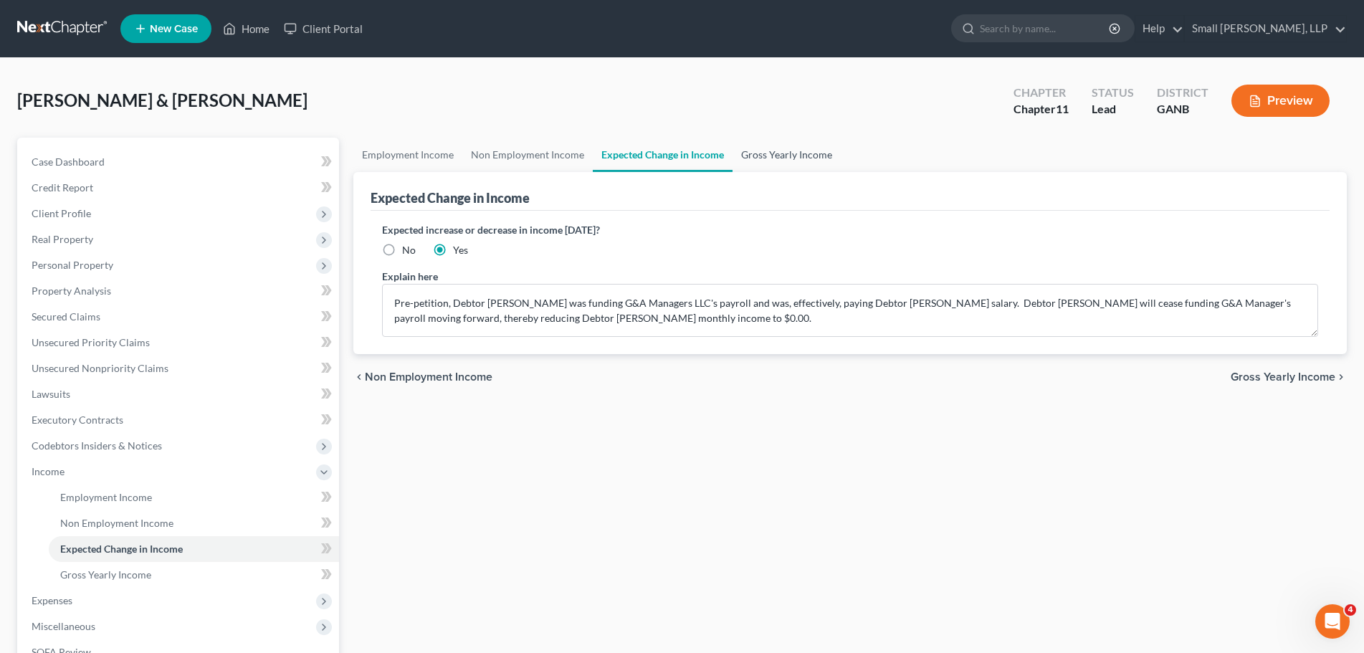
click at [786, 158] on link "Gross Yearly Income" at bounding box center [786, 155] width 108 height 34
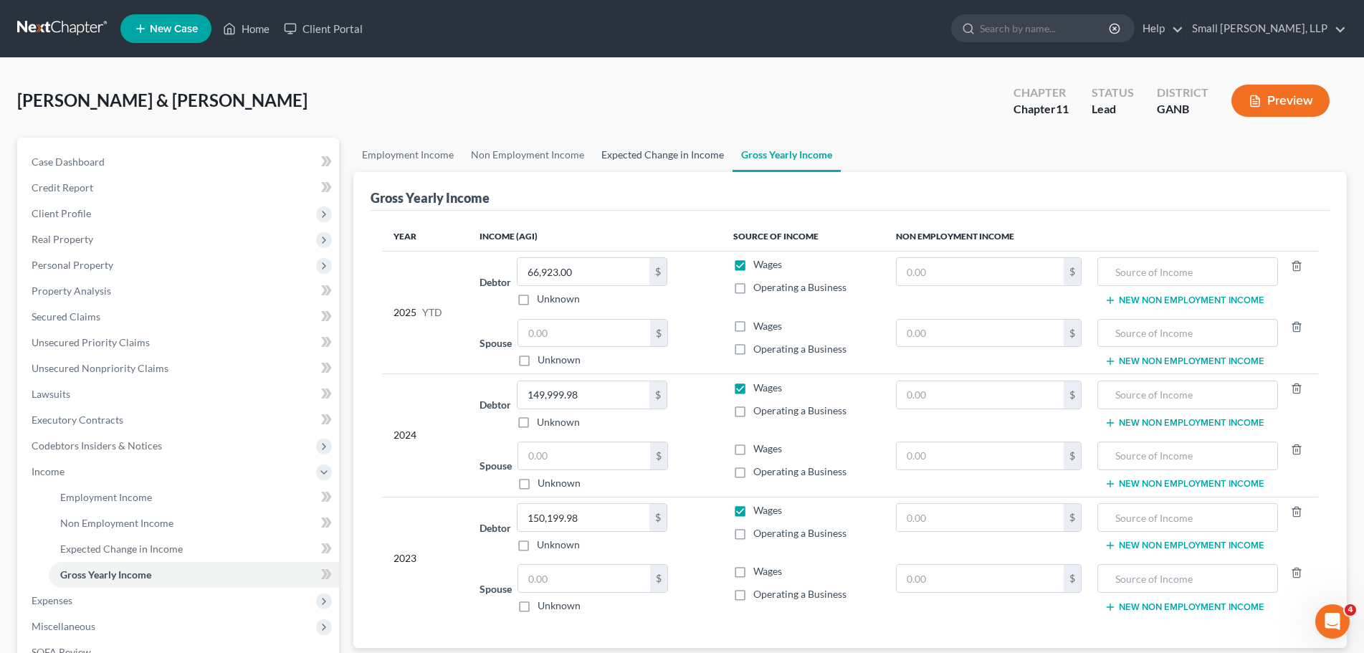
click at [653, 165] on link "Expected Change in Income" at bounding box center [663, 155] width 140 height 34
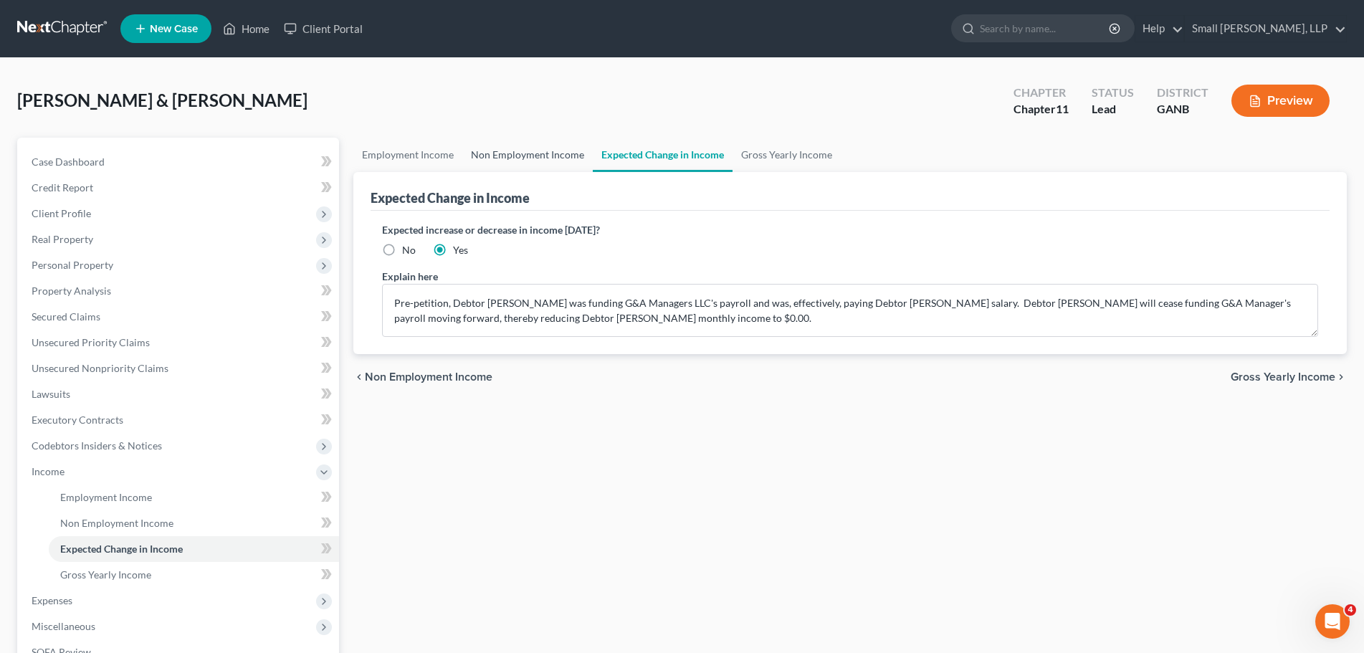
click at [497, 165] on link "Non Employment Income" at bounding box center [527, 155] width 130 height 34
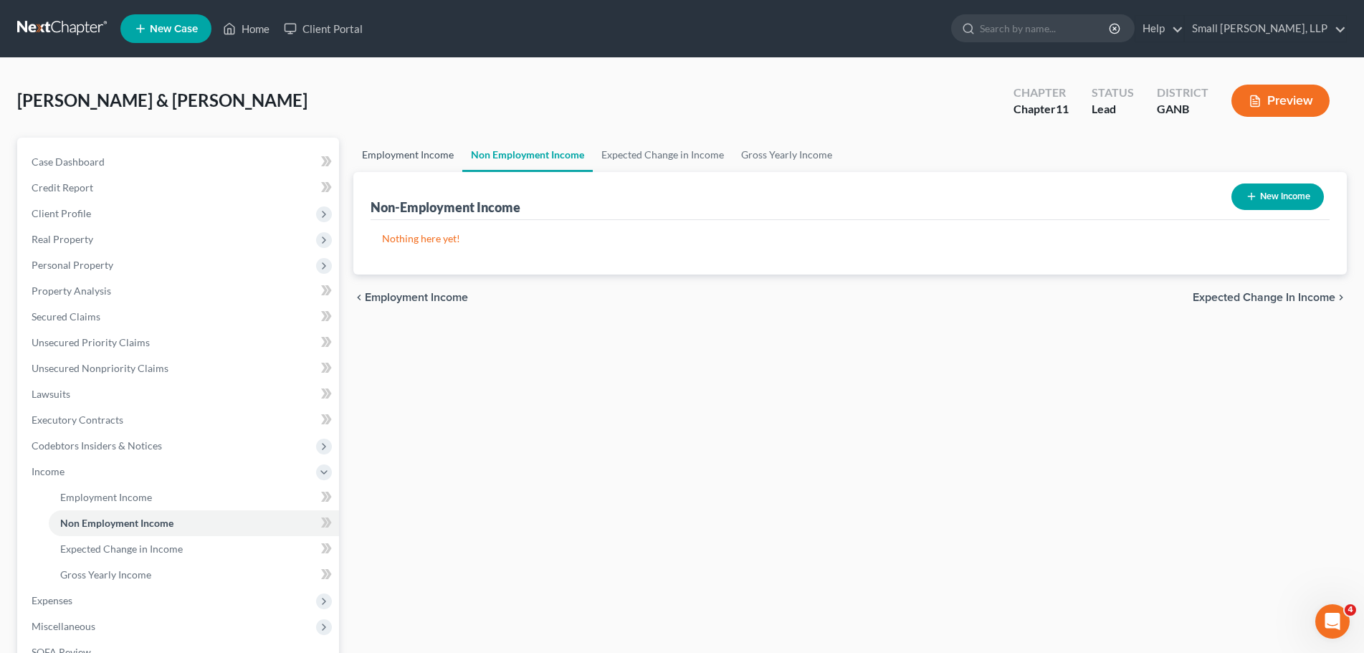
click at [405, 165] on link "Employment Income" at bounding box center [407, 155] width 109 height 34
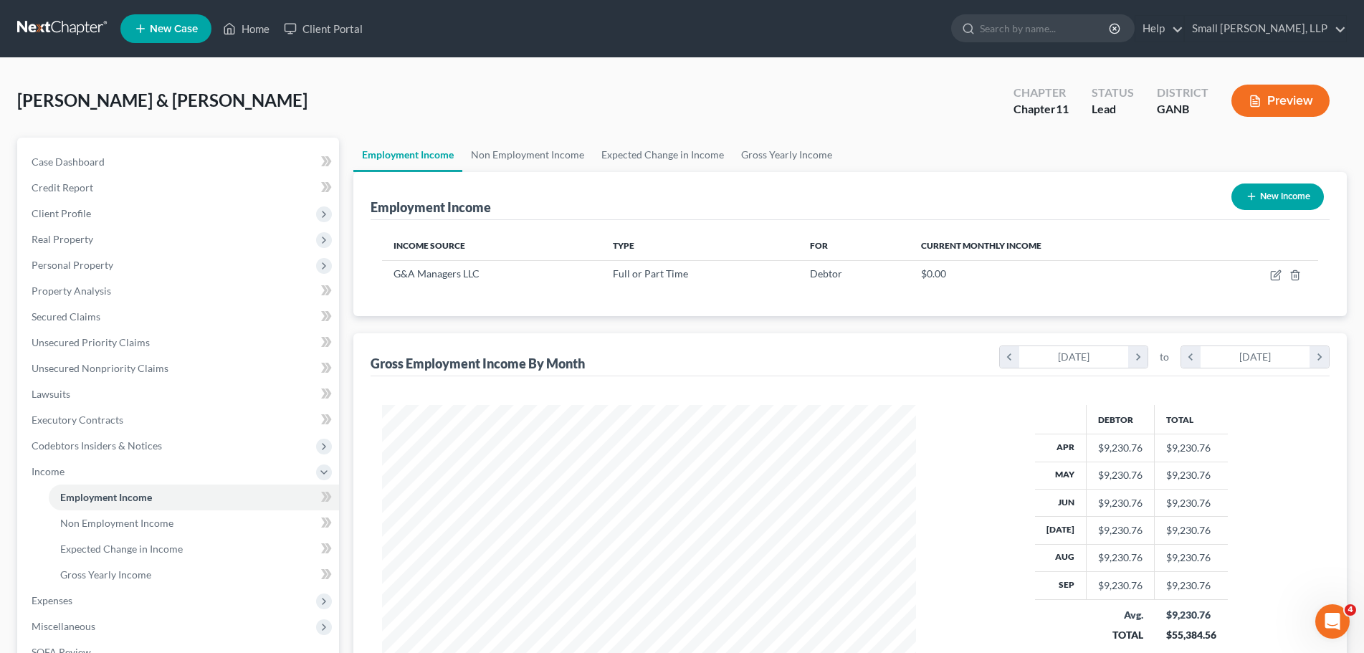
scroll to position [267, 563]
